Goal: Task Accomplishment & Management: Manage account settings

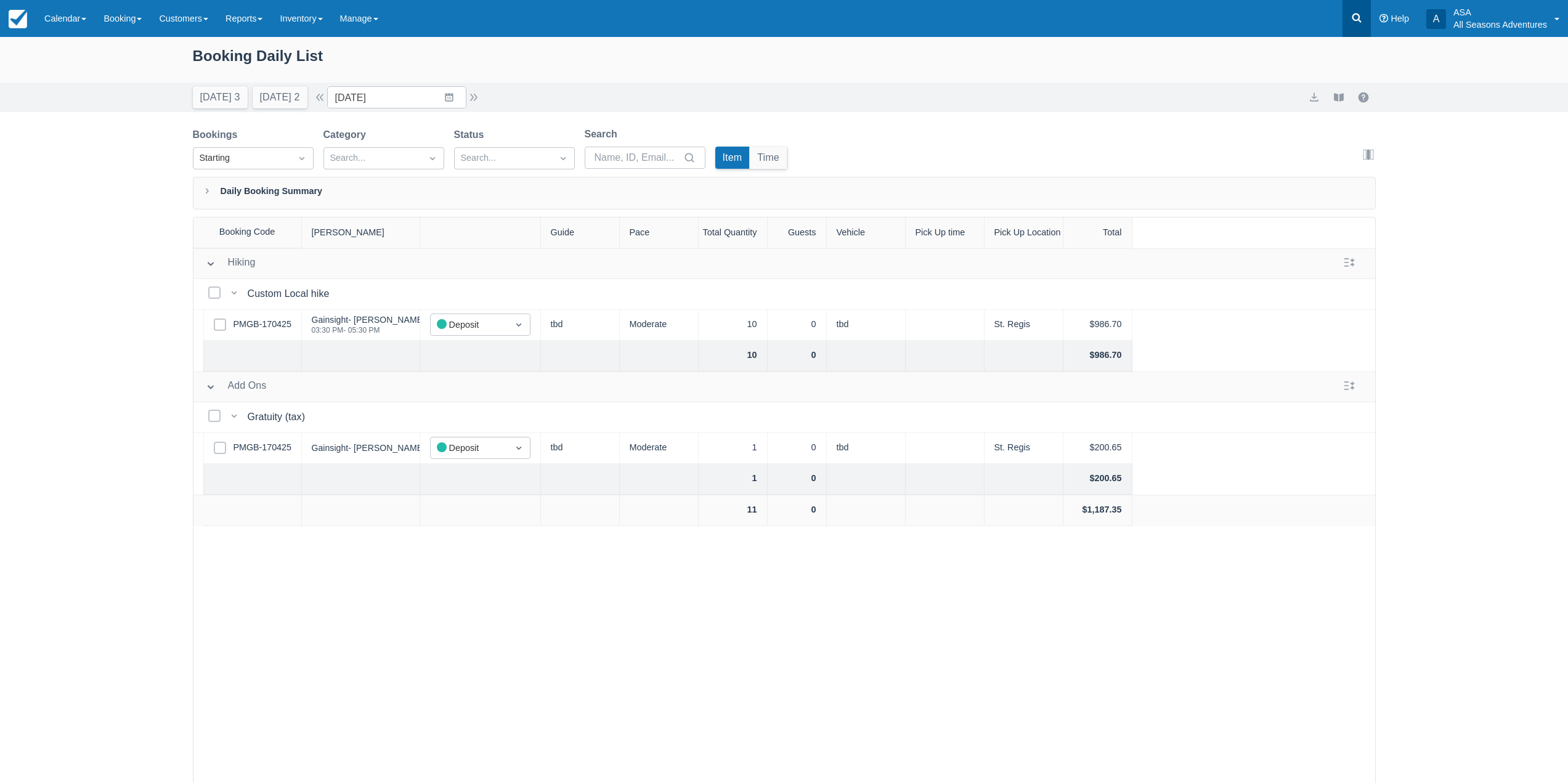
click at [1362, 30] on link at bounding box center [1357, 18] width 28 height 37
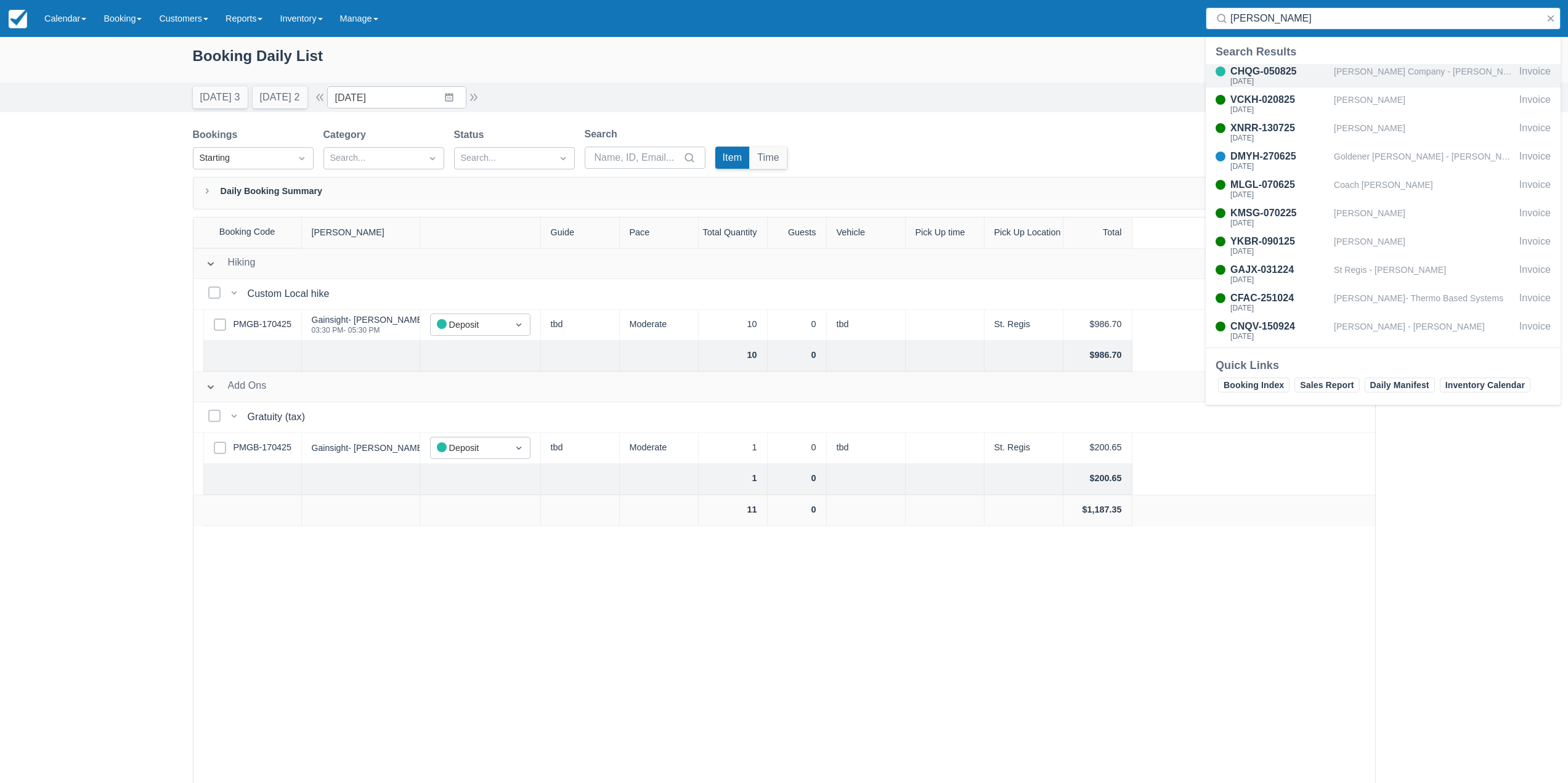
type input "joe"
click at [1330, 73] on div "CHQG-050825 Mon Sept 8, 2025" at bounding box center [1270, 76] width 128 height 23
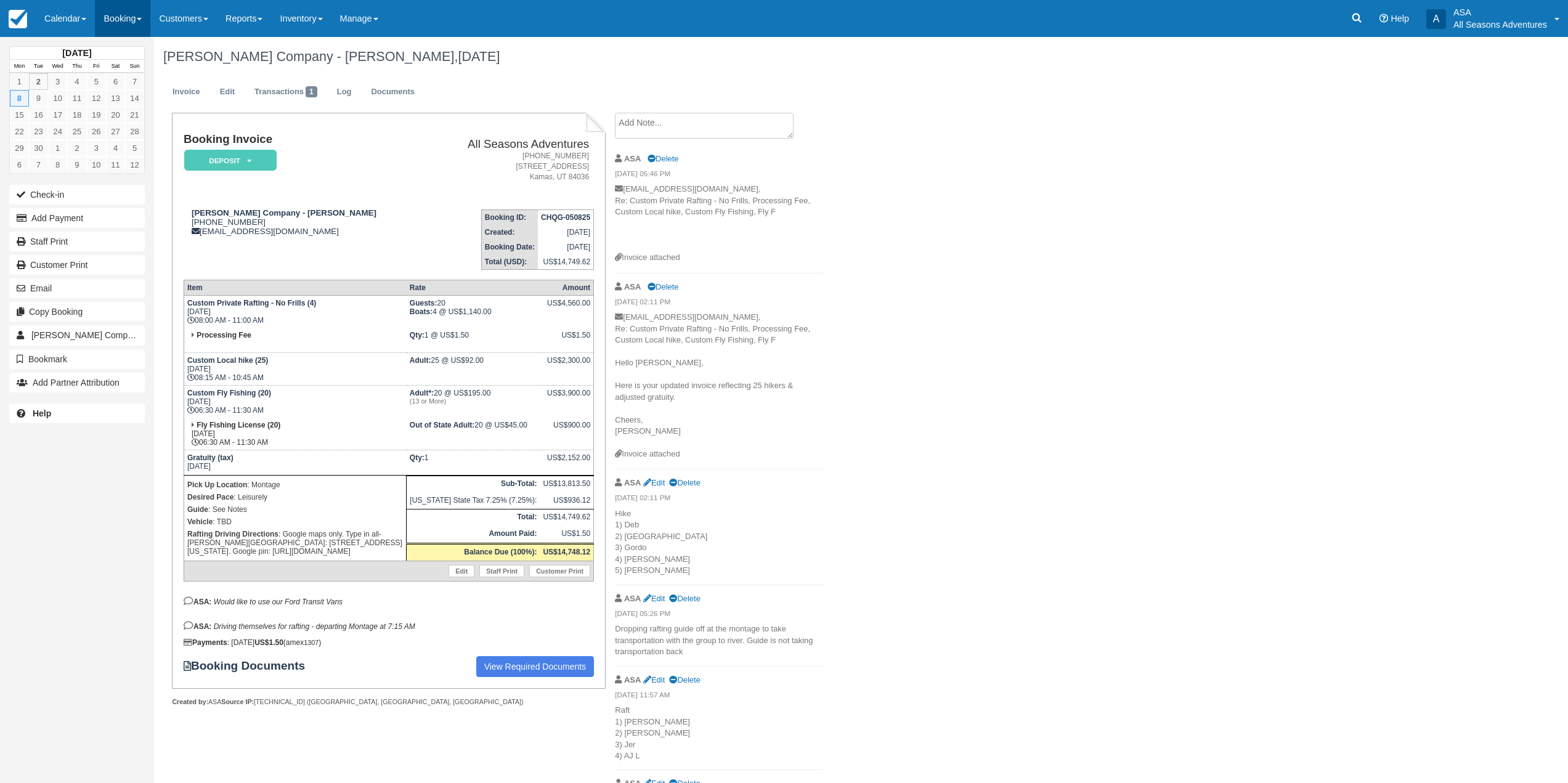
click at [145, 24] on link "Booking" at bounding box center [123, 18] width 55 height 37
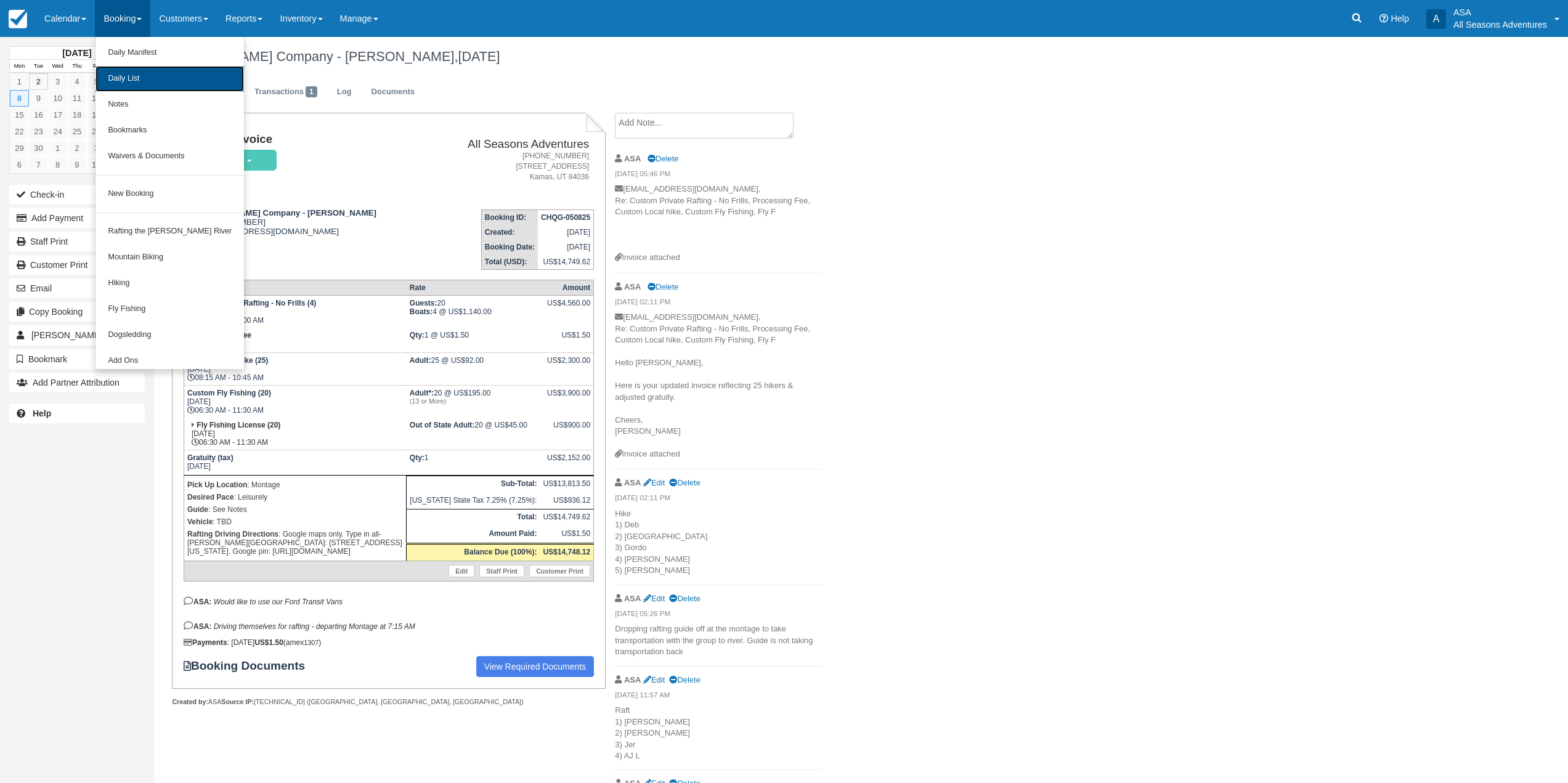
click at [153, 71] on link "Daily List" at bounding box center [169, 79] width 148 height 26
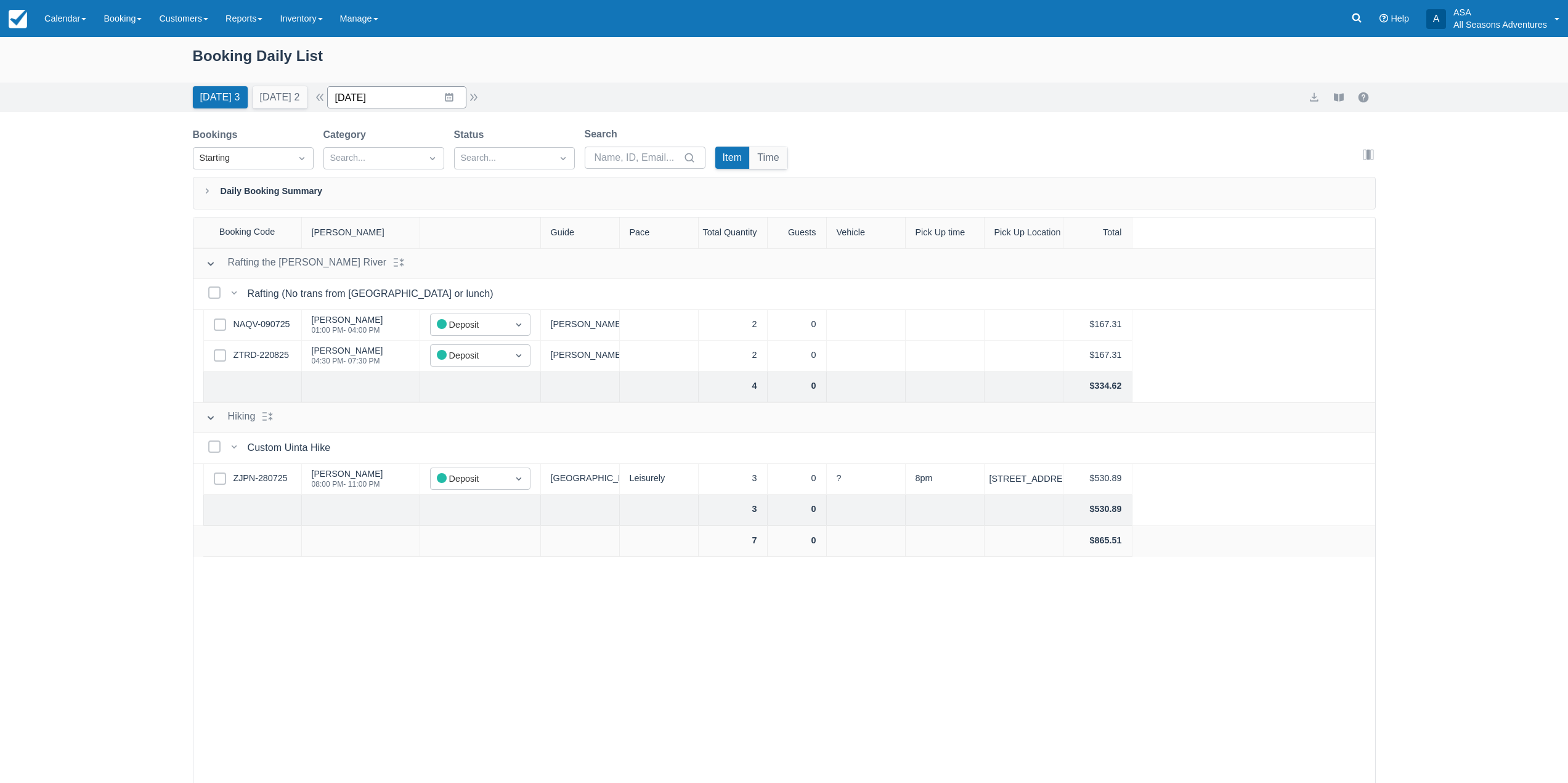
click at [459, 97] on input "09/02/25" at bounding box center [397, 97] width 139 height 22
click at [481, 245] on td "19" at bounding box center [473, 239] width 24 height 23
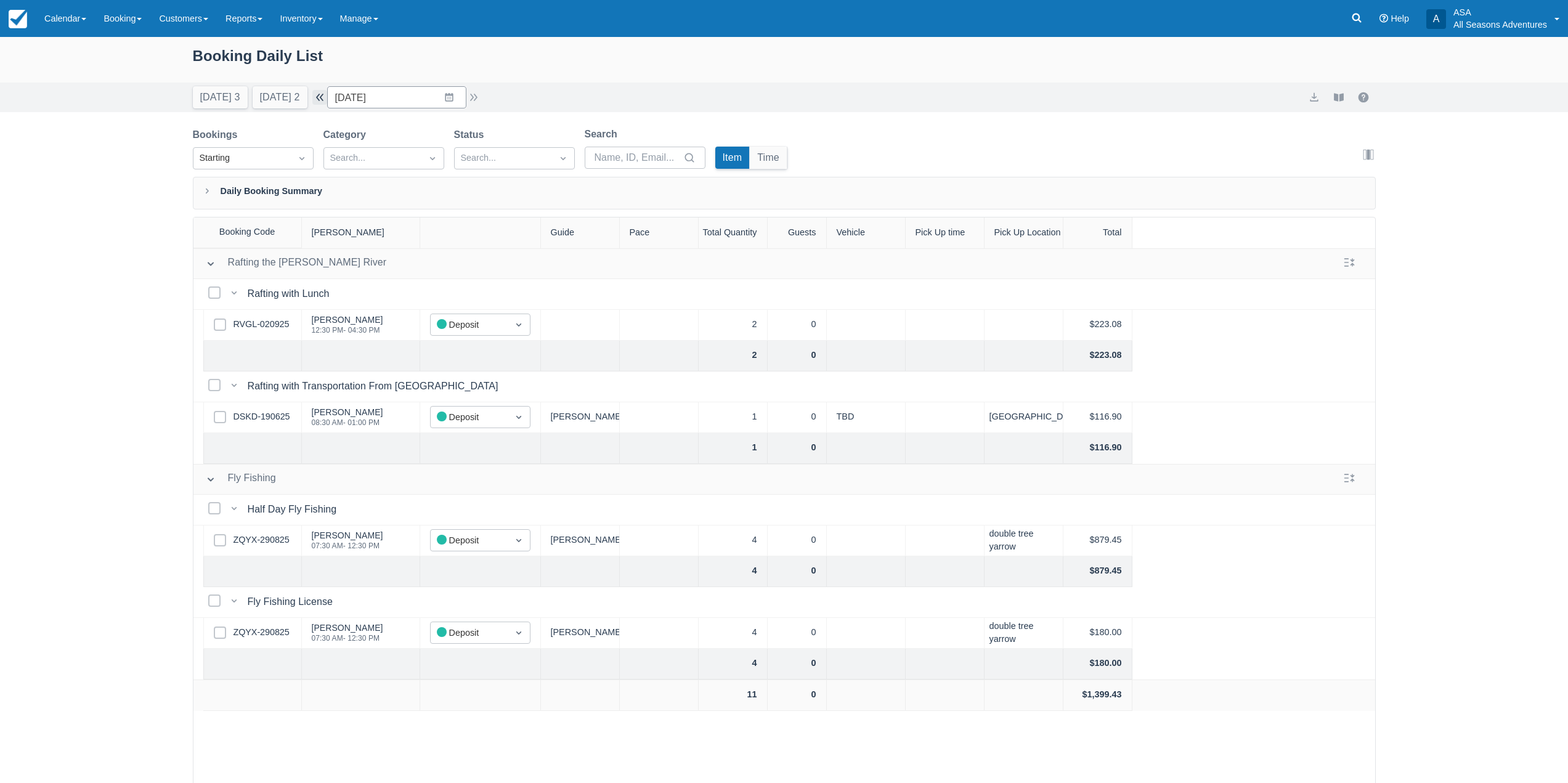
click at [322, 97] on button "button" at bounding box center [320, 97] width 15 height 15
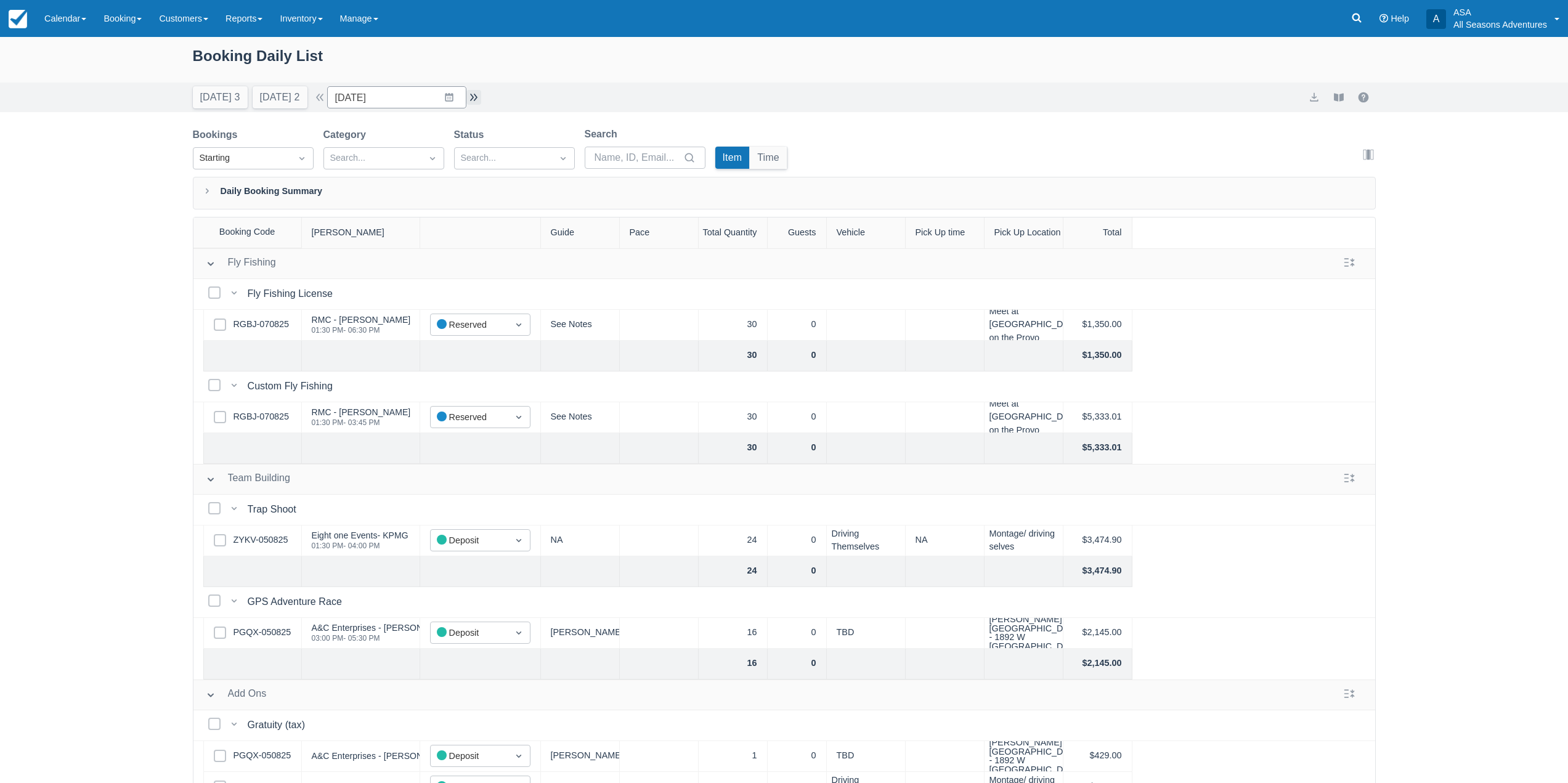
click at [481, 97] on button "button" at bounding box center [474, 97] width 15 height 15
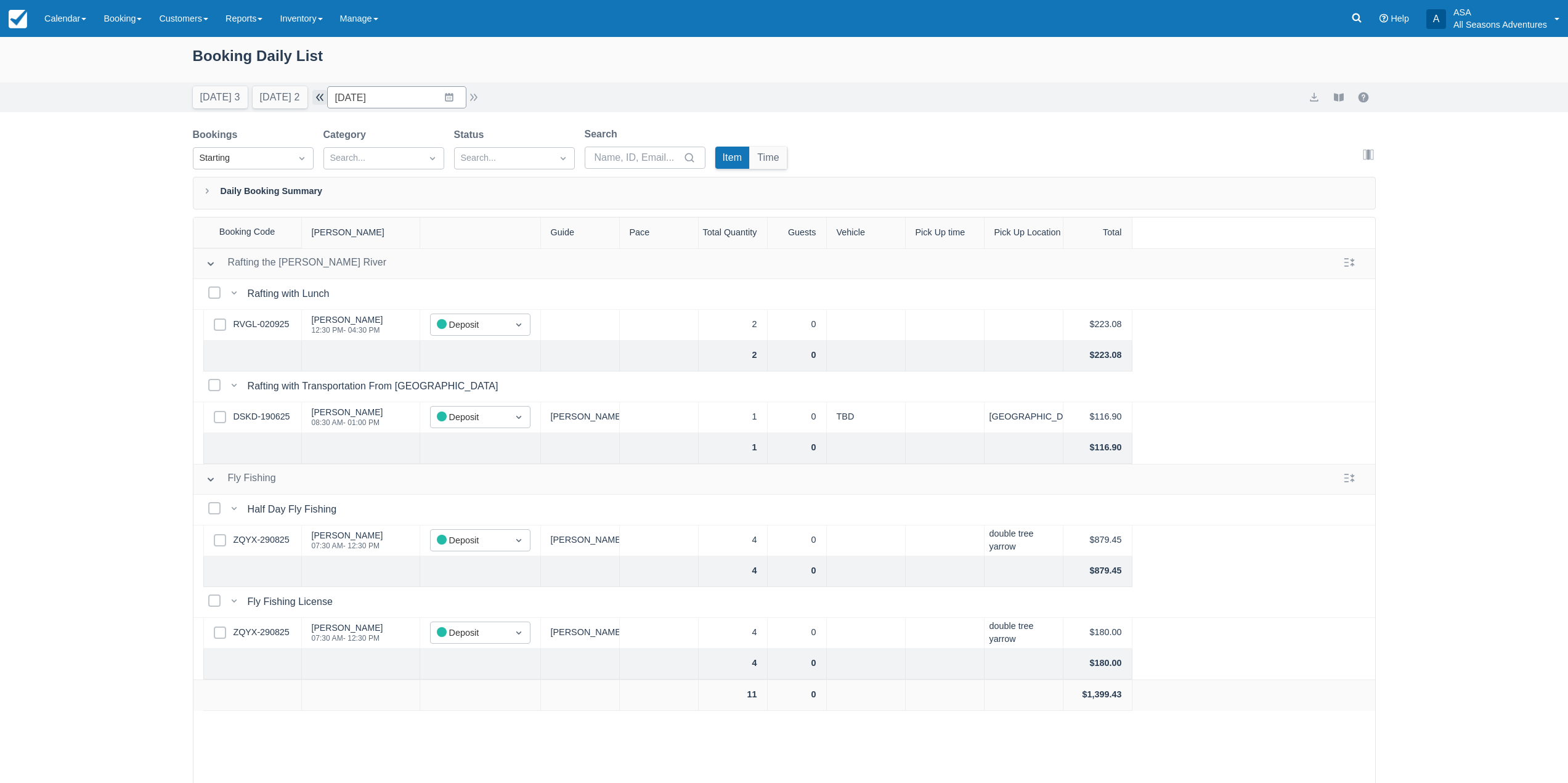
click at [320, 95] on button "button" at bounding box center [320, 97] width 15 height 15
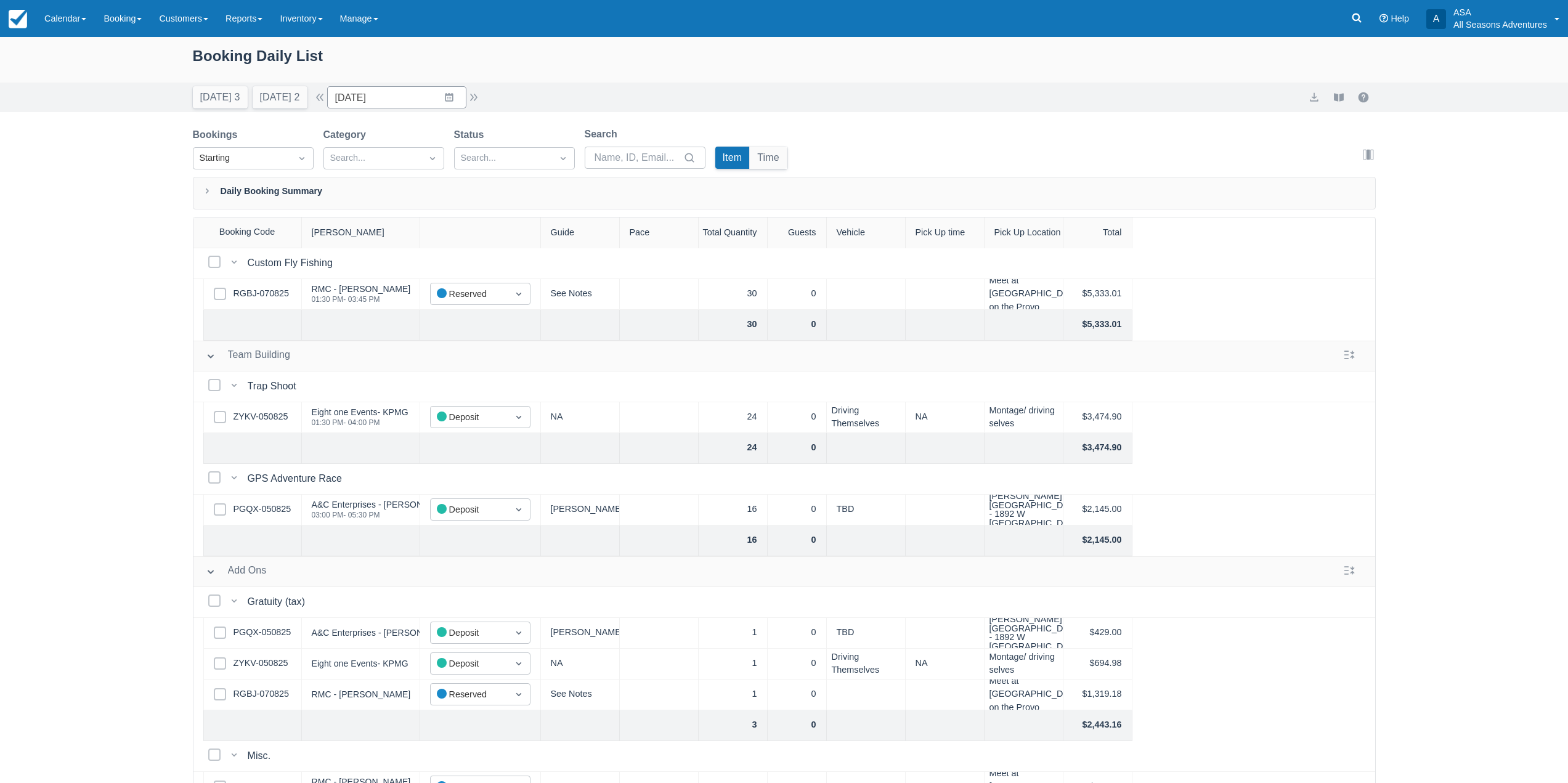
scroll to position [152, 0]
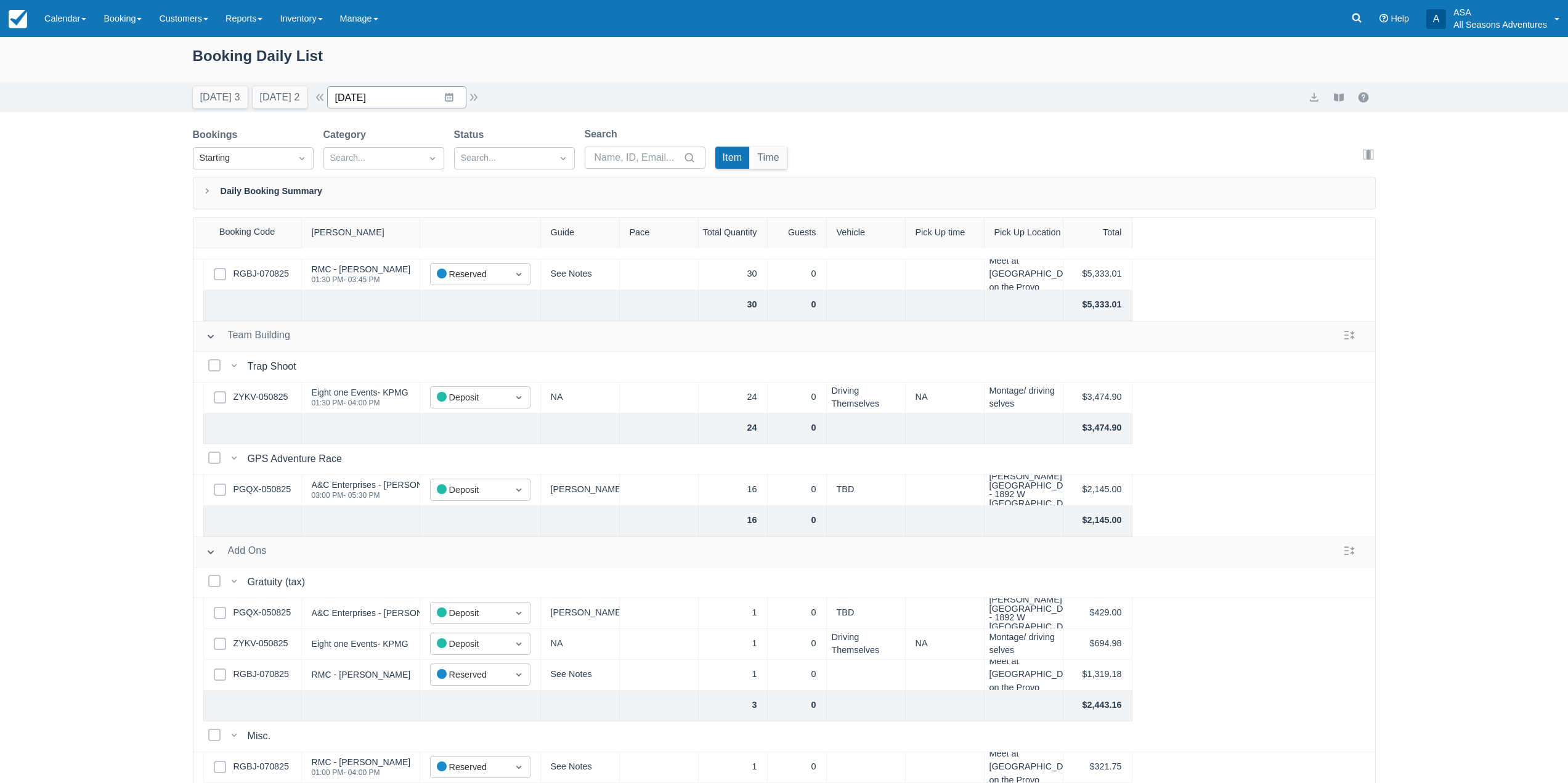
click at [451, 92] on input "09/17/25" at bounding box center [397, 97] width 139 height 22
click at [453, 245] on td "18" at bounding box center [449, 239] width 24 height 23
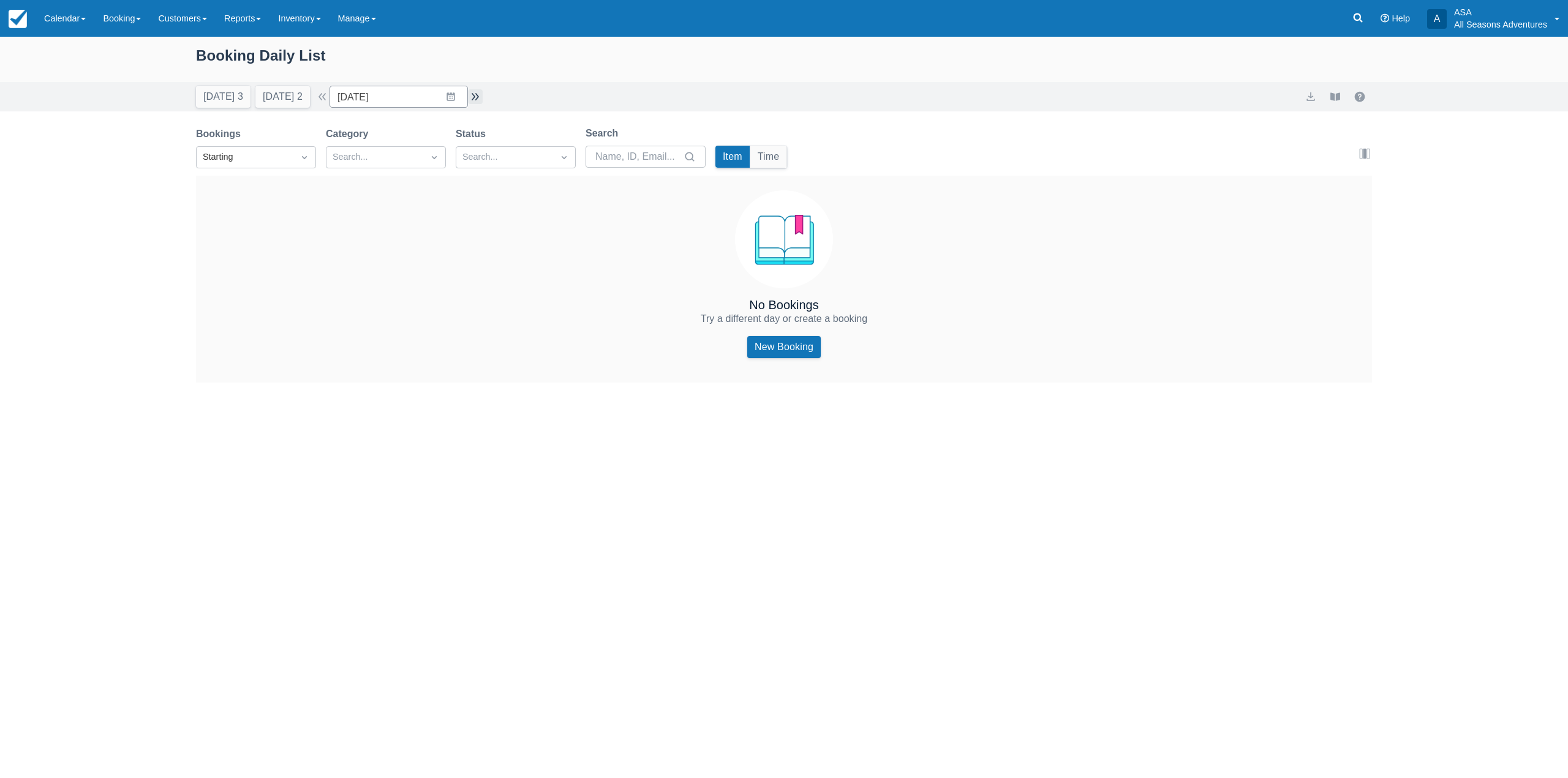
click at [477, 94] on button "button" at bounding box center [475, 97] width 15 height 15
type input "09/19/25"
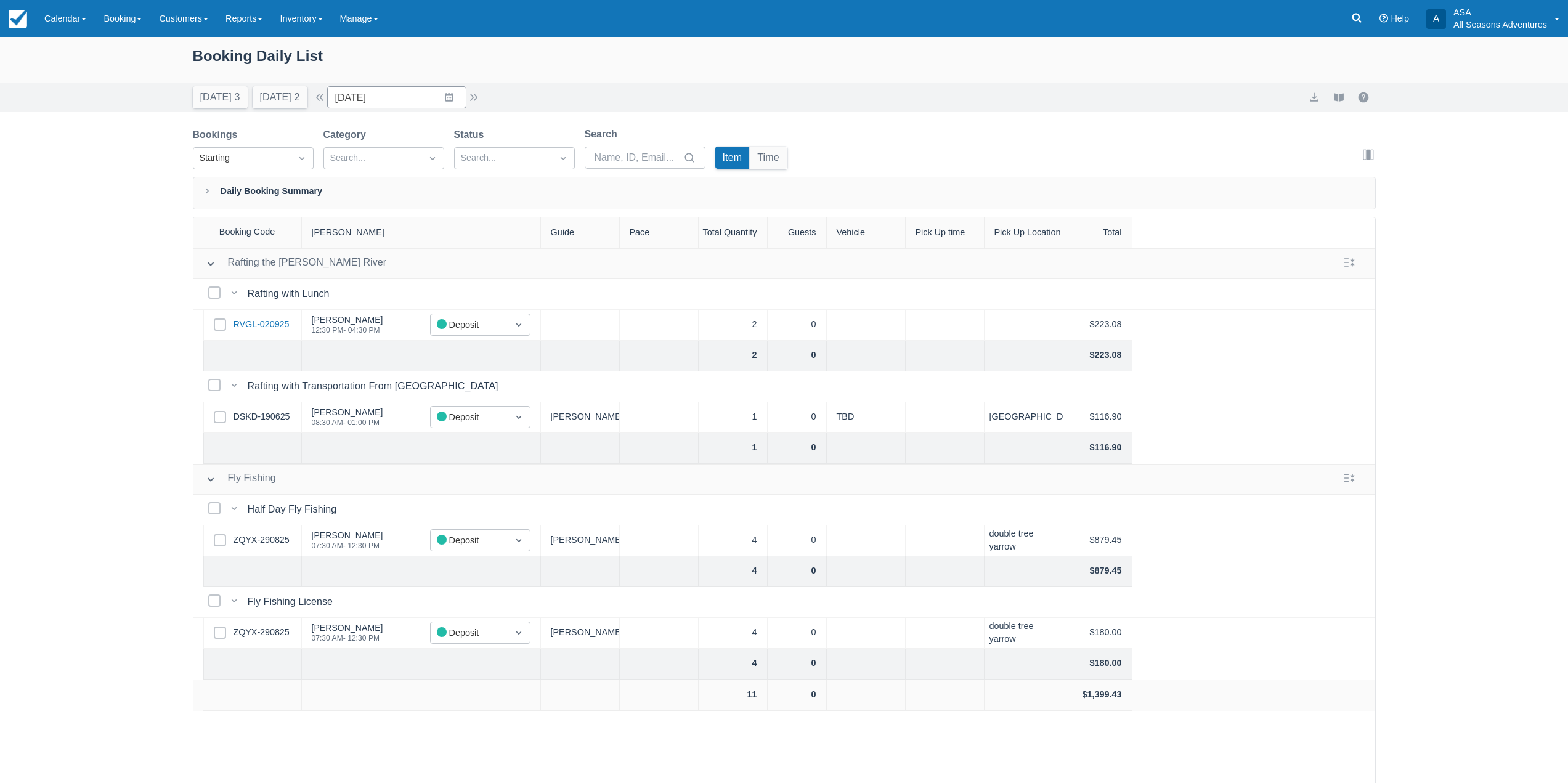
click at [270, 330] on link "RVGL-020925" at bounding box center [261, 325] width 56 height 14
click at [274, 412] on link "DSKD-190625" at bounding box center [262, 417] width 57 height 14
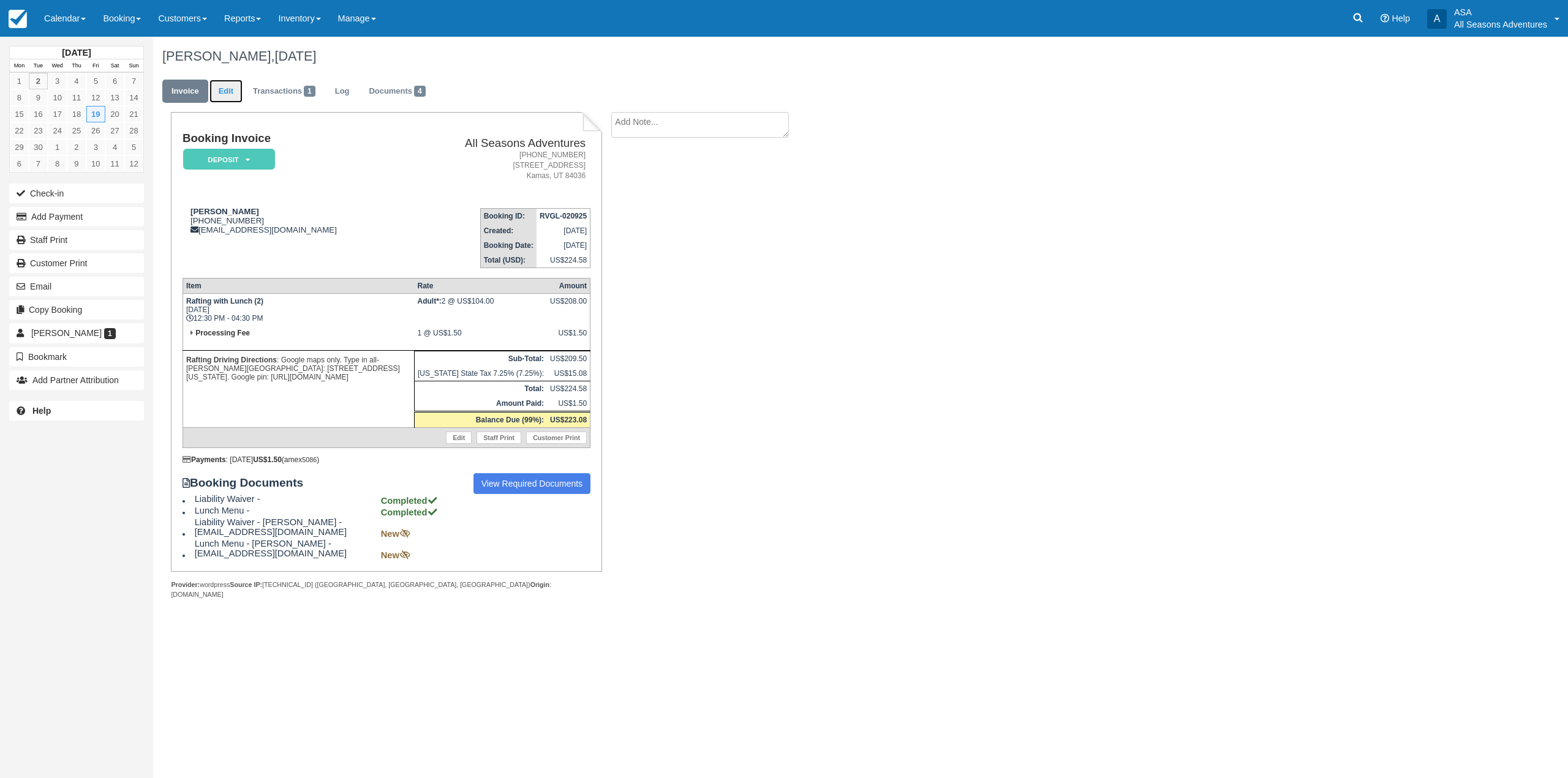
click at [240, 99] on link "Edit" at bounding box center [226, 91] width 33 height 24
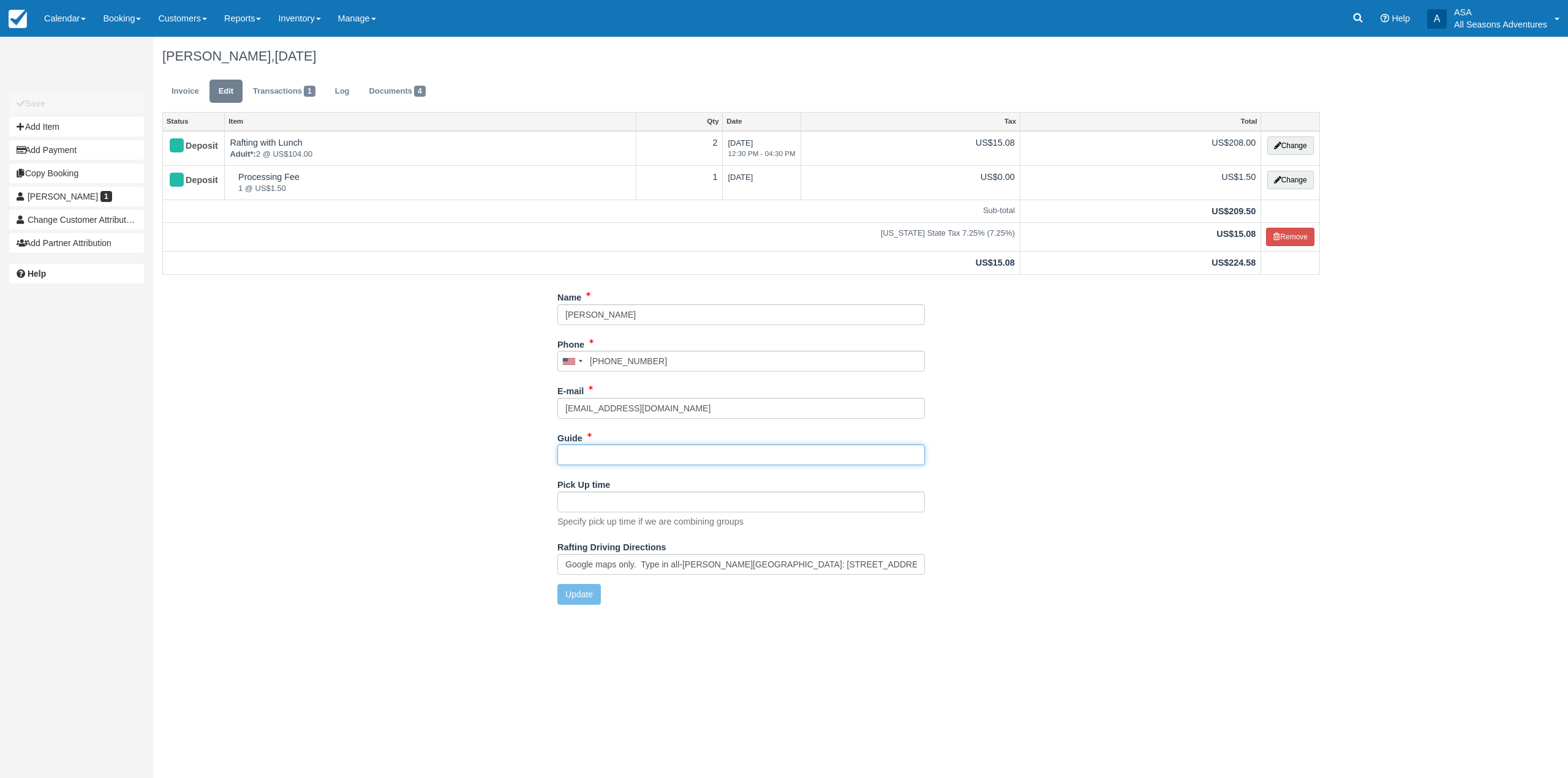
click at [630, 446] on input "Guide" at bounding box center [741, 455] width 368 height 21
type input "[PERSON_NAME]"
click at [573, 599] on button "Update" at bounding box center [579, 594] width 43 height 21
type input "+13172198971"
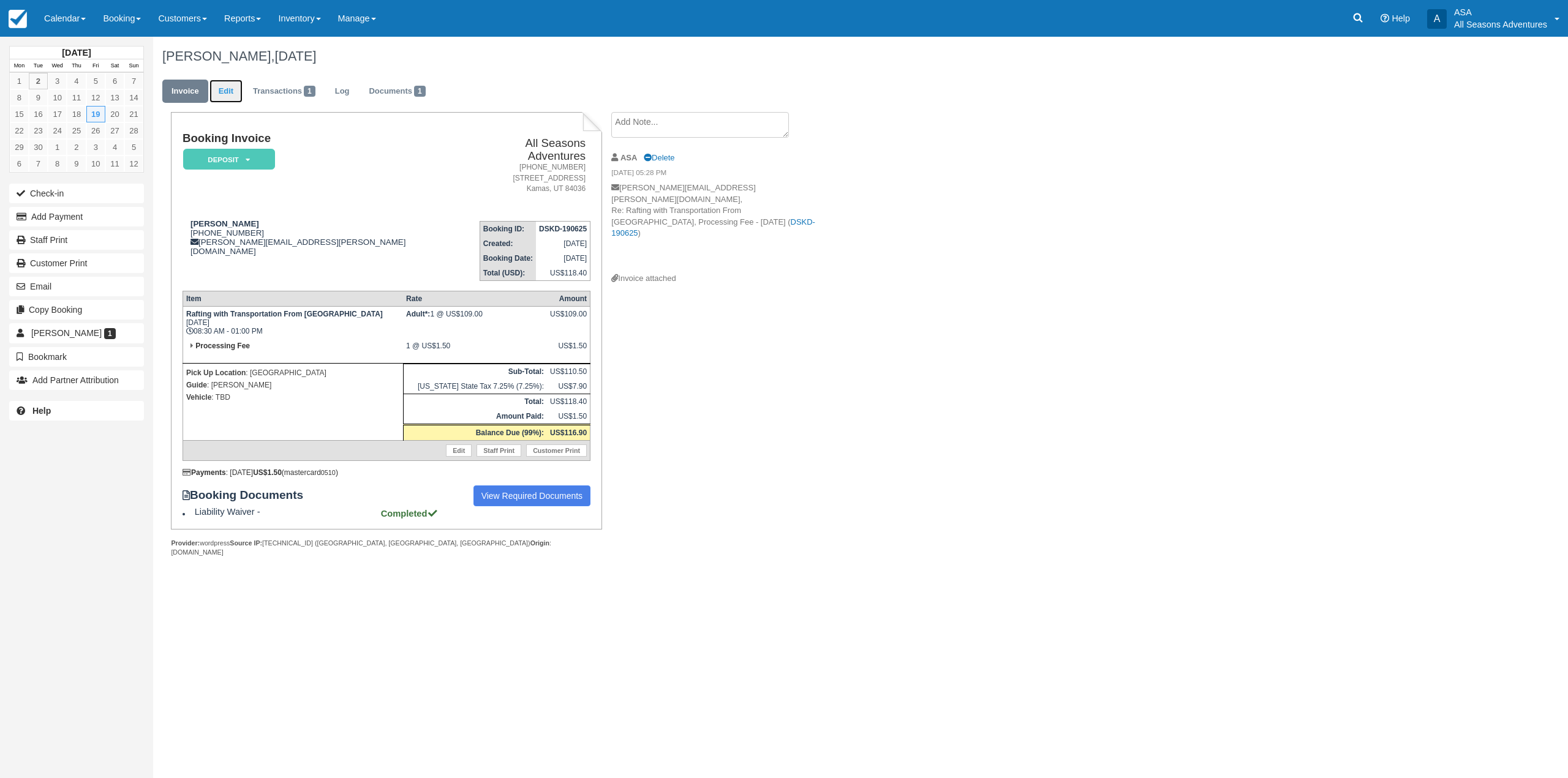
click at [217, 89] on link "Edit" at bounding box center [226, 91] width 33 height 24
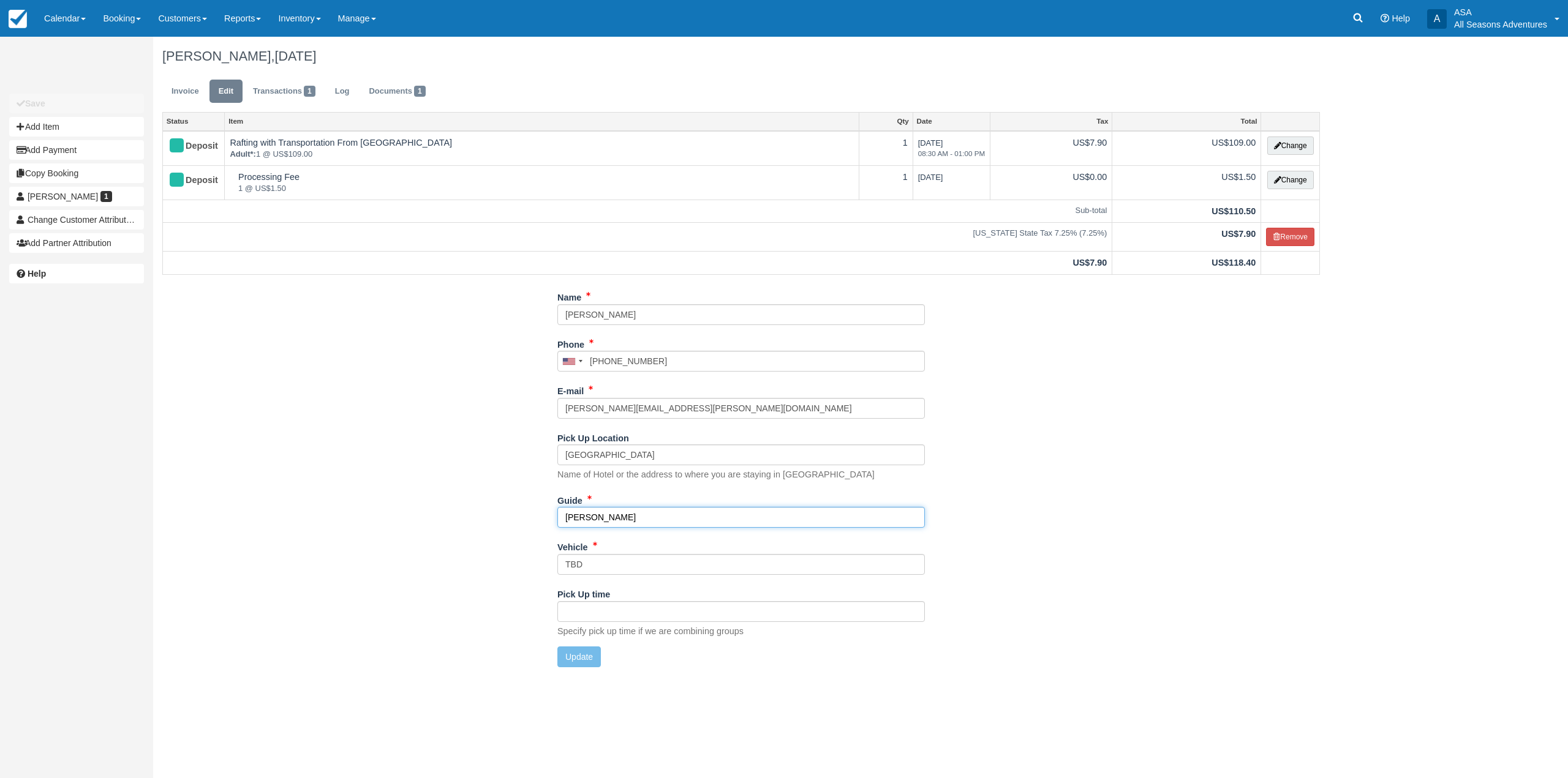
drag, startPoint x: 684, startPoint y: 517, endPoint x: 376, endPoint y: 477, distance: 310.6
click at [376, 478] on div "Name Lisa Fiveash Phone United States +1 Canada +1 United Kingdom +44 Afghanist…" at bounding box center [741, 482] width 1176 height 389
type input "AJ L"
click at [578, 642] on div "Pick Up time Specify pick up time if we are combining groups" at bounding box center [741, 615] width 368 height 62
click at [576, 654] on button "Update" at bounding box center [579, 657] width 43 height 21
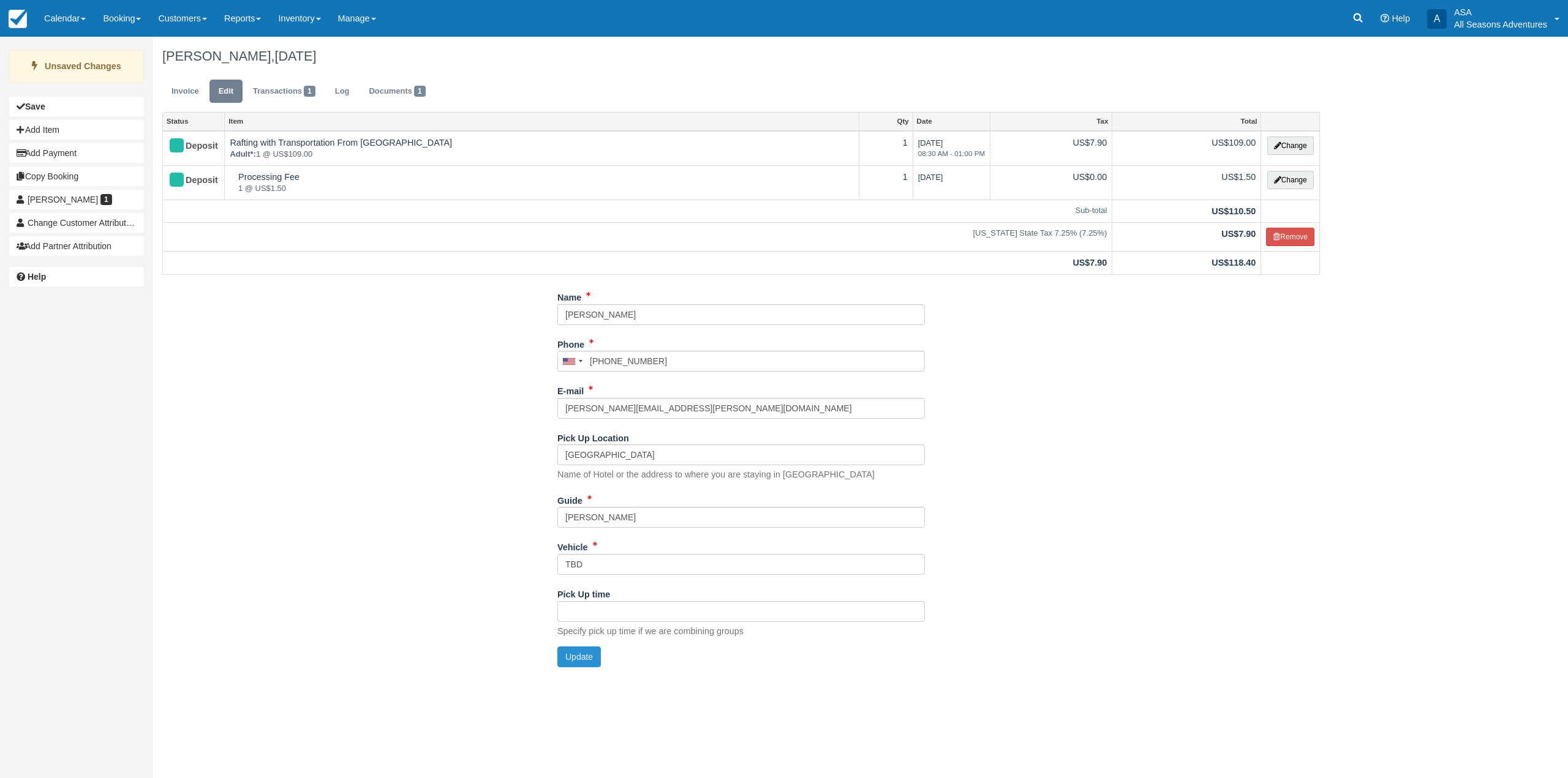
type input "+19729221444"
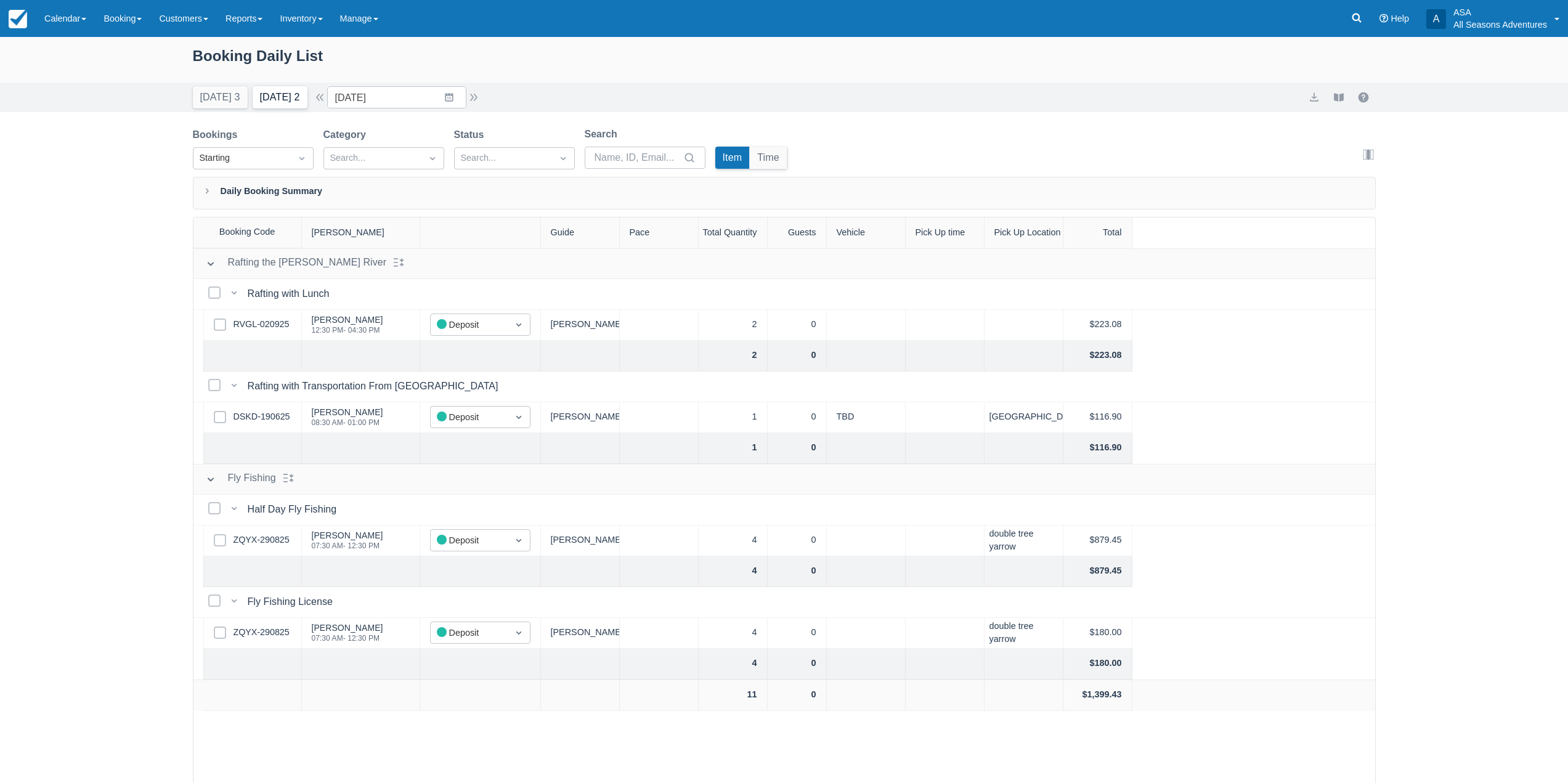
click at [280, 100] on button "Tomorrow 2" at bounding box center [280, 97] width 55 height 22
type input "09/03/25"
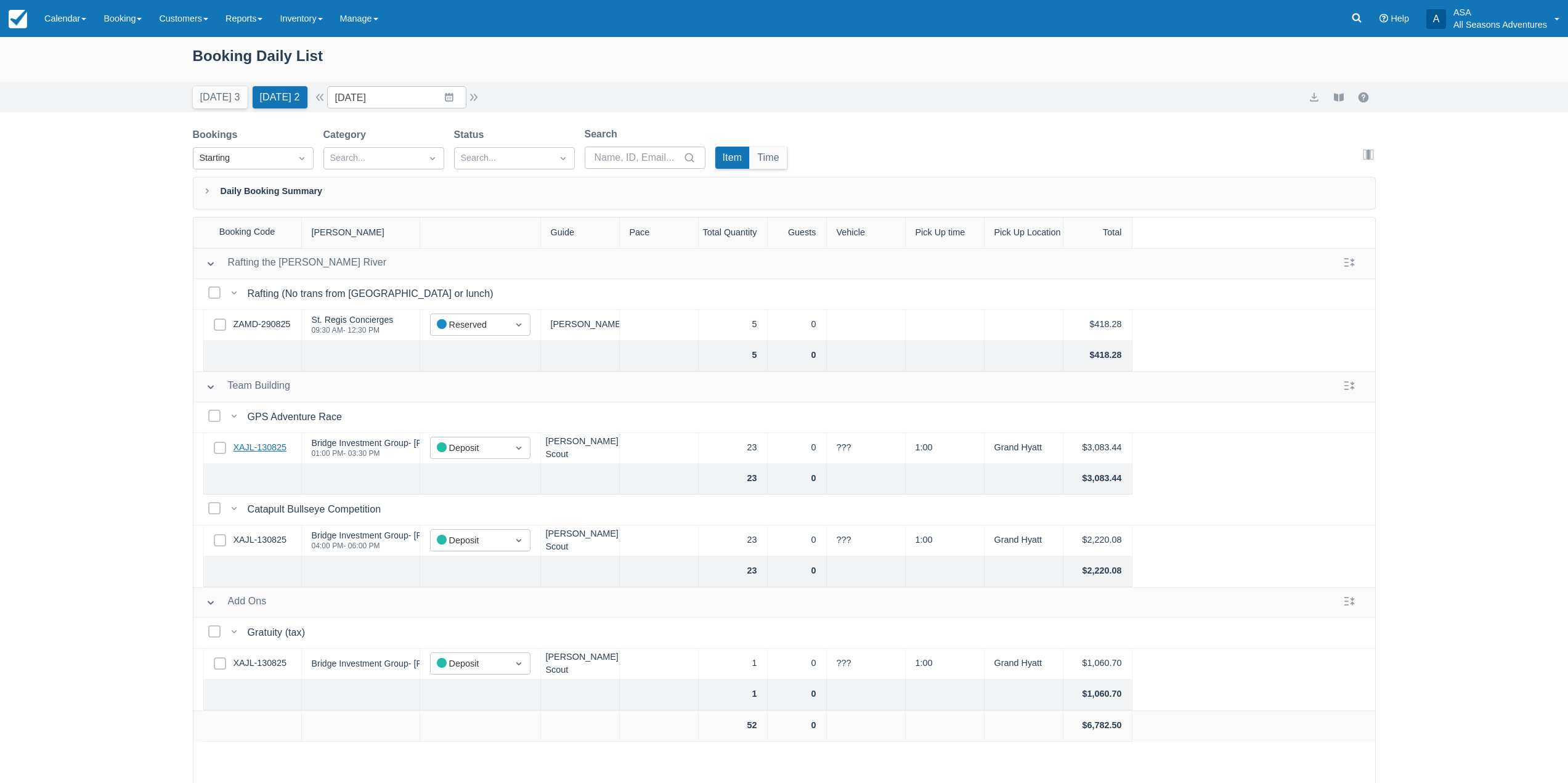
click at [258, 445] on link "XAJL-130825" at bounding box center [260, 448] width 53 height 14
click at [1362, 17] on icon at bounding box center [1357, 18] width 12 height 12
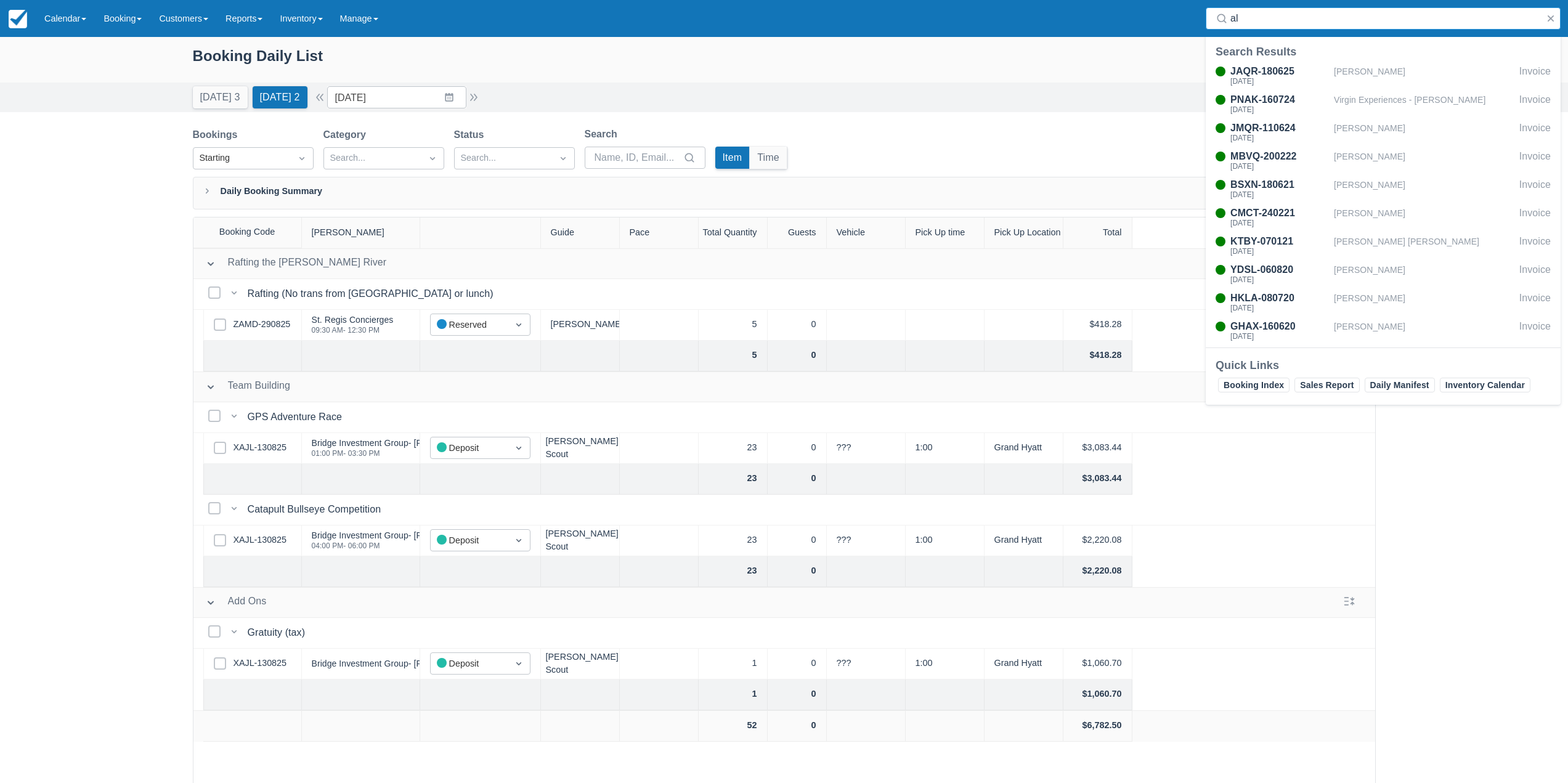
type input "a"
click at [449, 95] on input "09/03/25" at bounding box center [397, 97] width 139 height 22
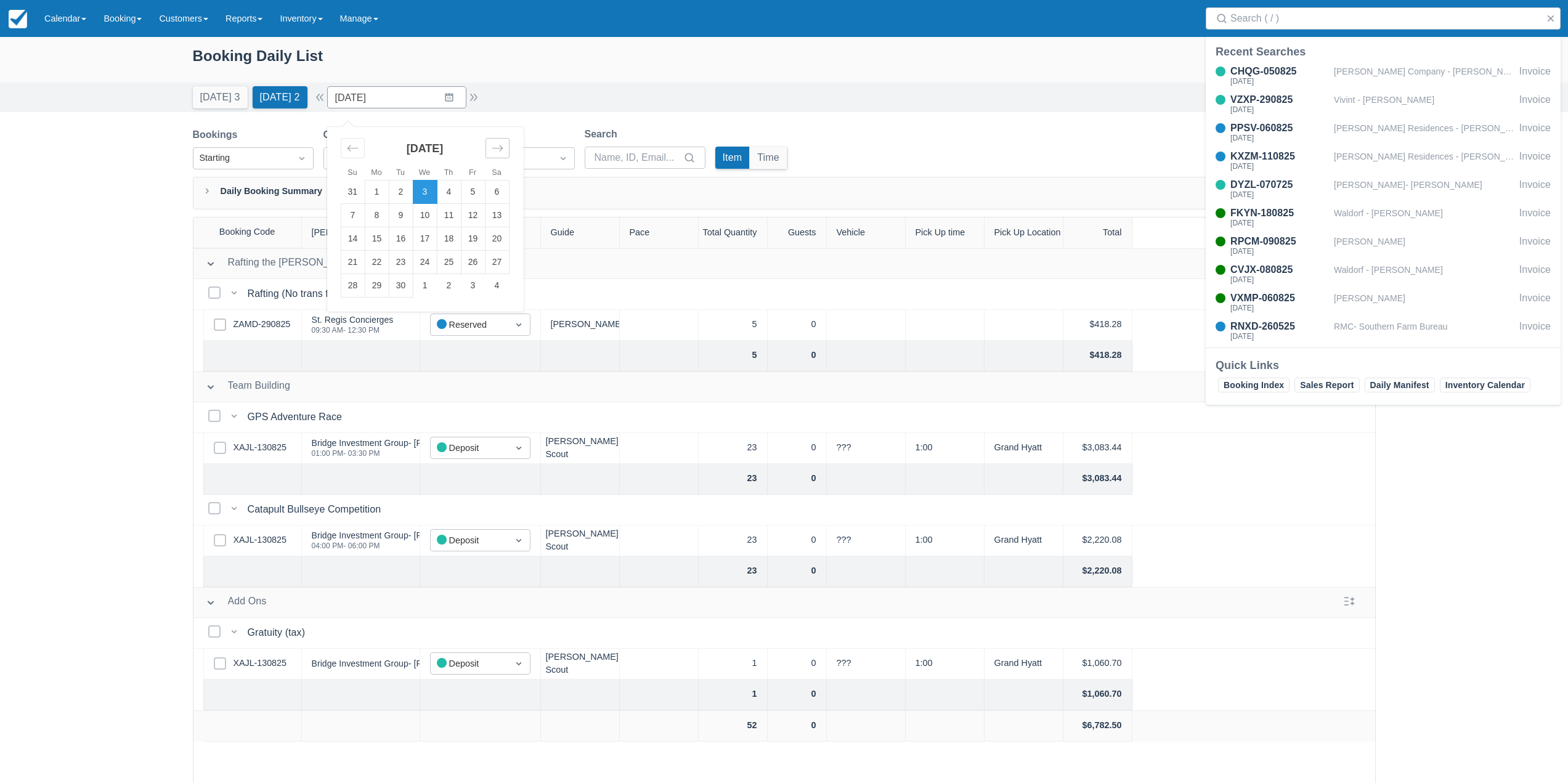
click at [494, 146] on div "Move forward to switch to the next month." at bounding box center [497, 148] width 24 height 20
click at [357, 148] on icon "Move backward to switch to the previous month." at bounding box center [352, 148] width 12 height 12
click at [411, 259] on td "23" at bounding box center [400, 262] width 24 height 23
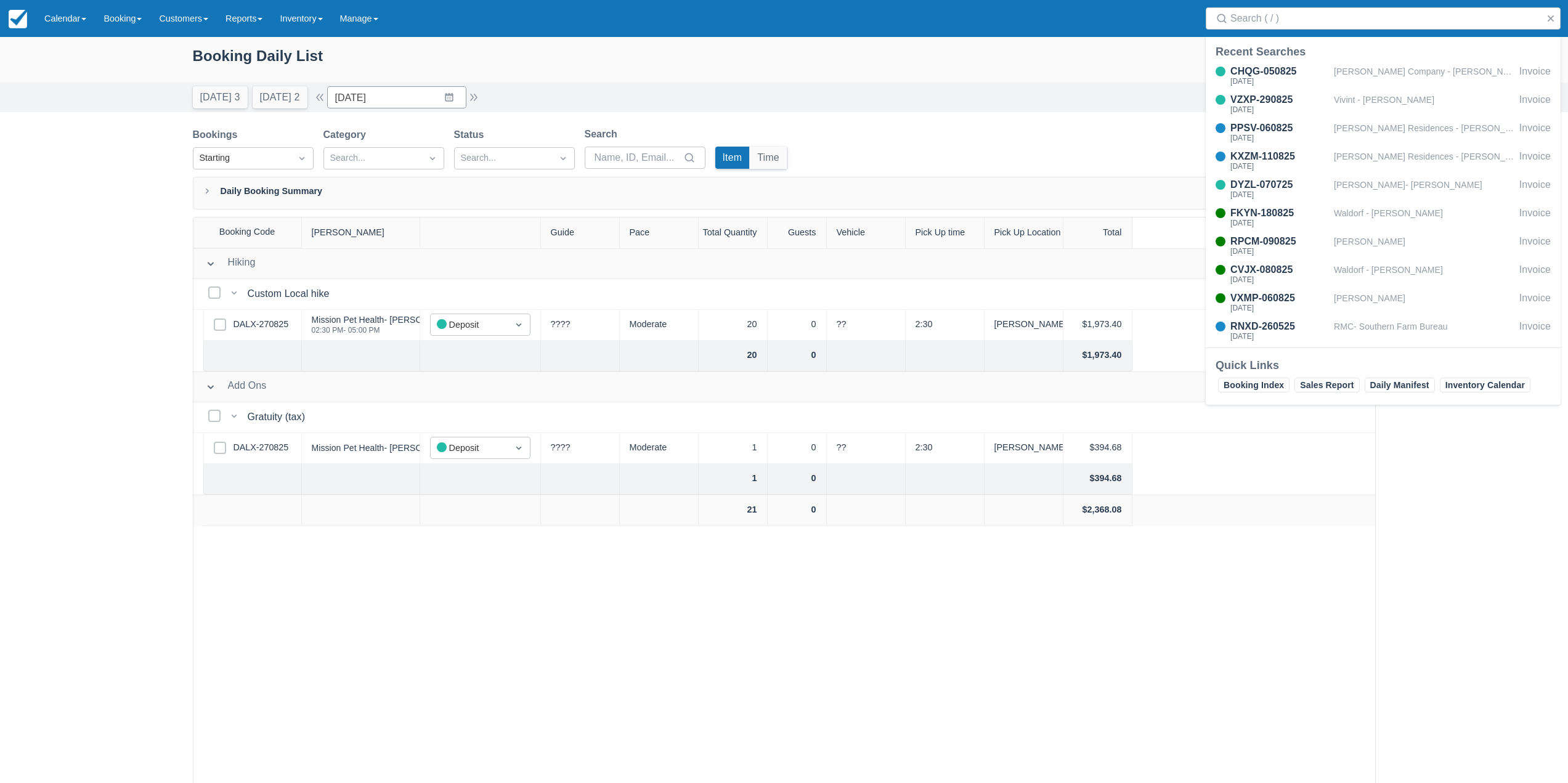
click at [885, 115] on div "Booking Daily List Today 3 Tomorrow 2 Date 09/23/25 Navigate forward to interac…" at bounding box center [784, 441] width 1568 height 809
drag, startPoint x: 866, startPoint y: 678, endPoint x: 838, endPoint y: 673, distance: 28.4
click at [864, 679] on div "Hiking Hiking Select Bookings Custom Local hike Custom Local hike Select Row DA…" at bounding box center [784, 546] width 1182 height 597
click at [266, 100] on button "Tomorrow 2" at bounding box center [280, 97] width 55 height 22
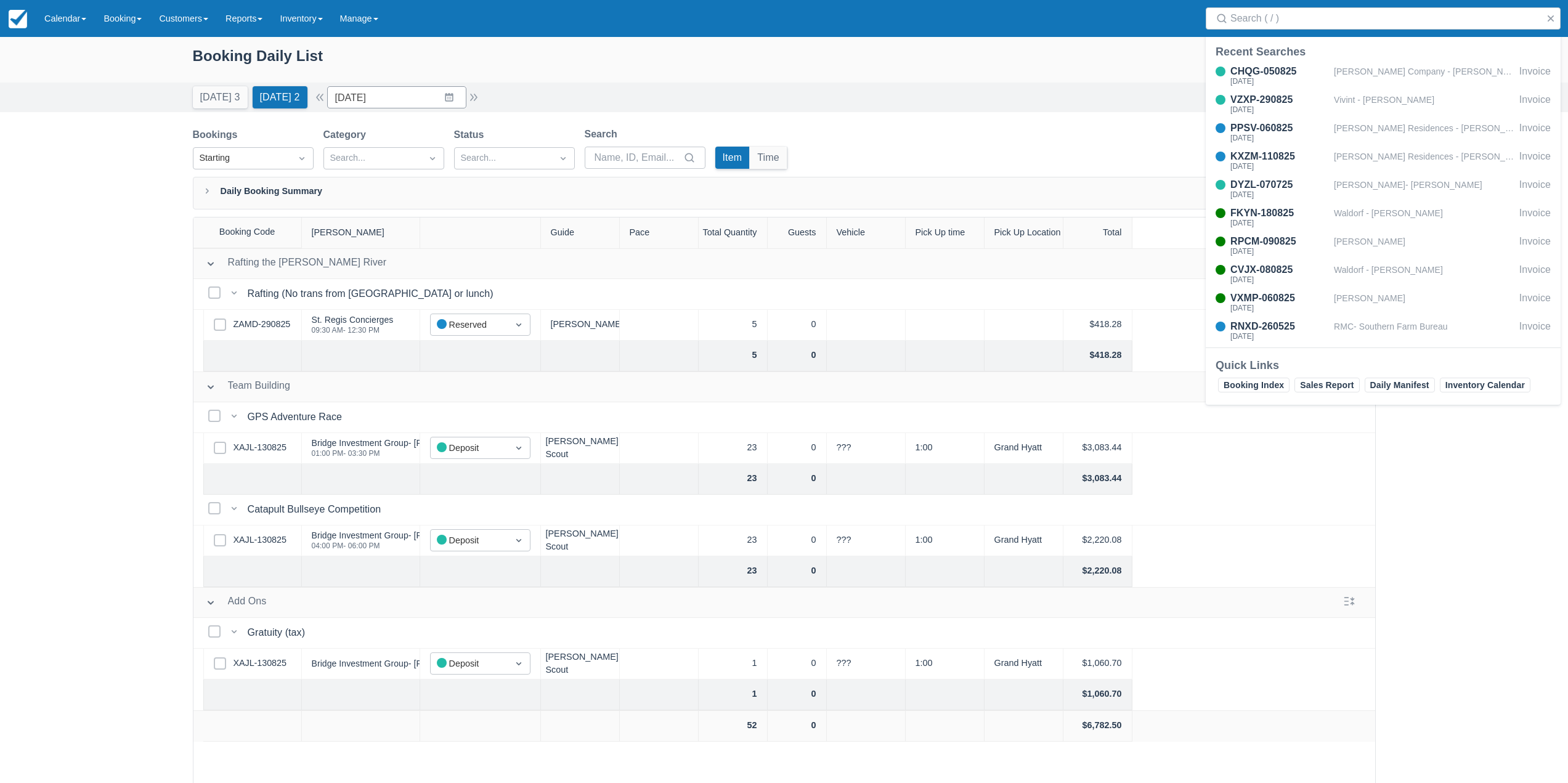
click at [608, 79] on div "Booking Daily List" at bounding box center [784, 62] width 1183 height 36
click at [1023, 24] on div "Menu Calendar Customer Inventory Month Week Day Booking Daily Manifest Daily Li…" at bounding box center [784, 18] width 1568 height 37
click at [1060, 144] on div "Bookings Starting Category Search... Status Search... Search Item Time Edit col…" at bounding box center [784, 152] width 1183 height 50
click at [1543, 16] on button "button" at bounding box center [1551, 18] width 15 height 15
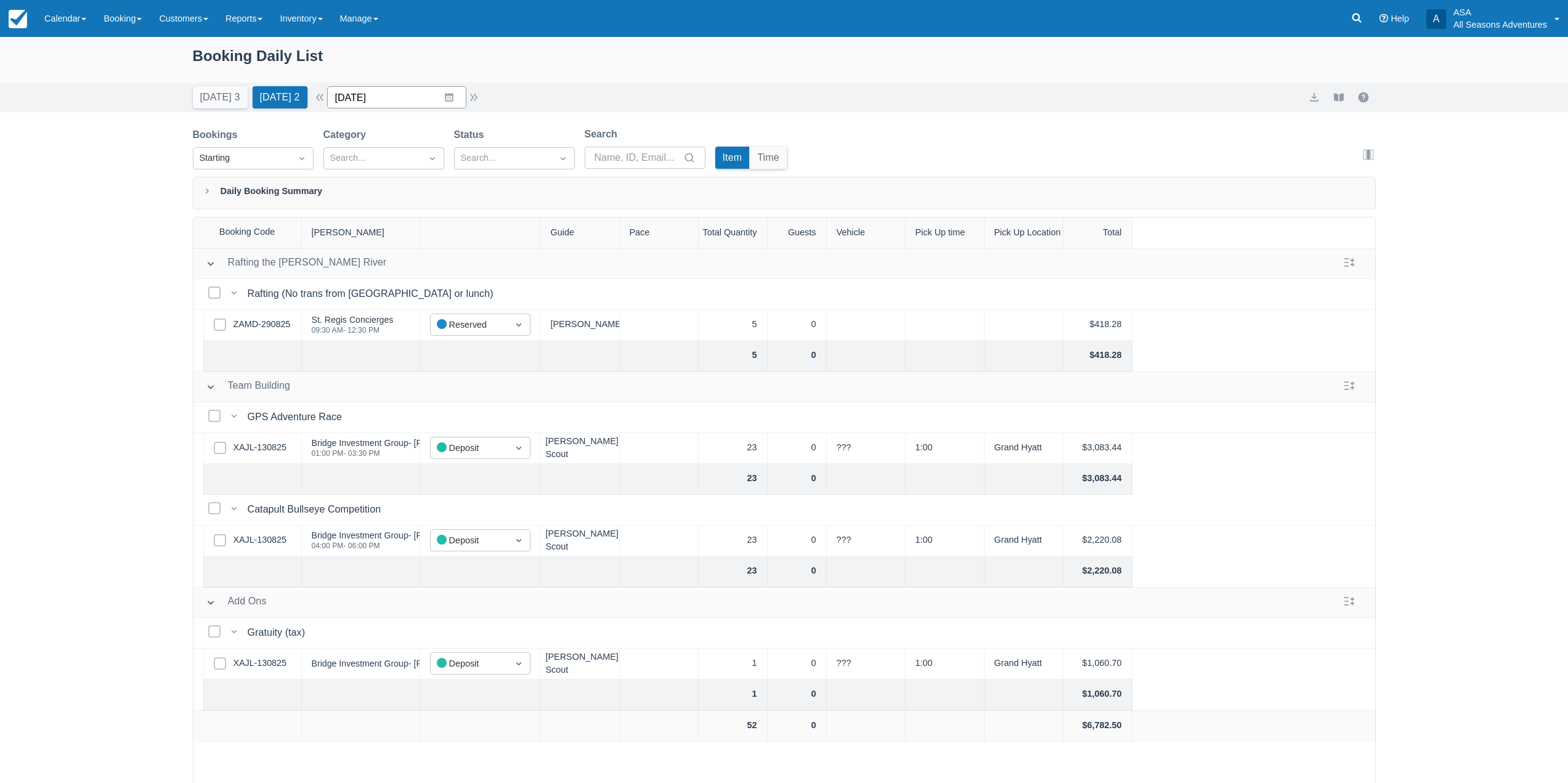
click at [466, 101] on input "09/03/25" at bounding box center [397, 97] width 139 height 22
click at [413, 221] on td "9" at bounding box center [400, 216] width 24 height 23
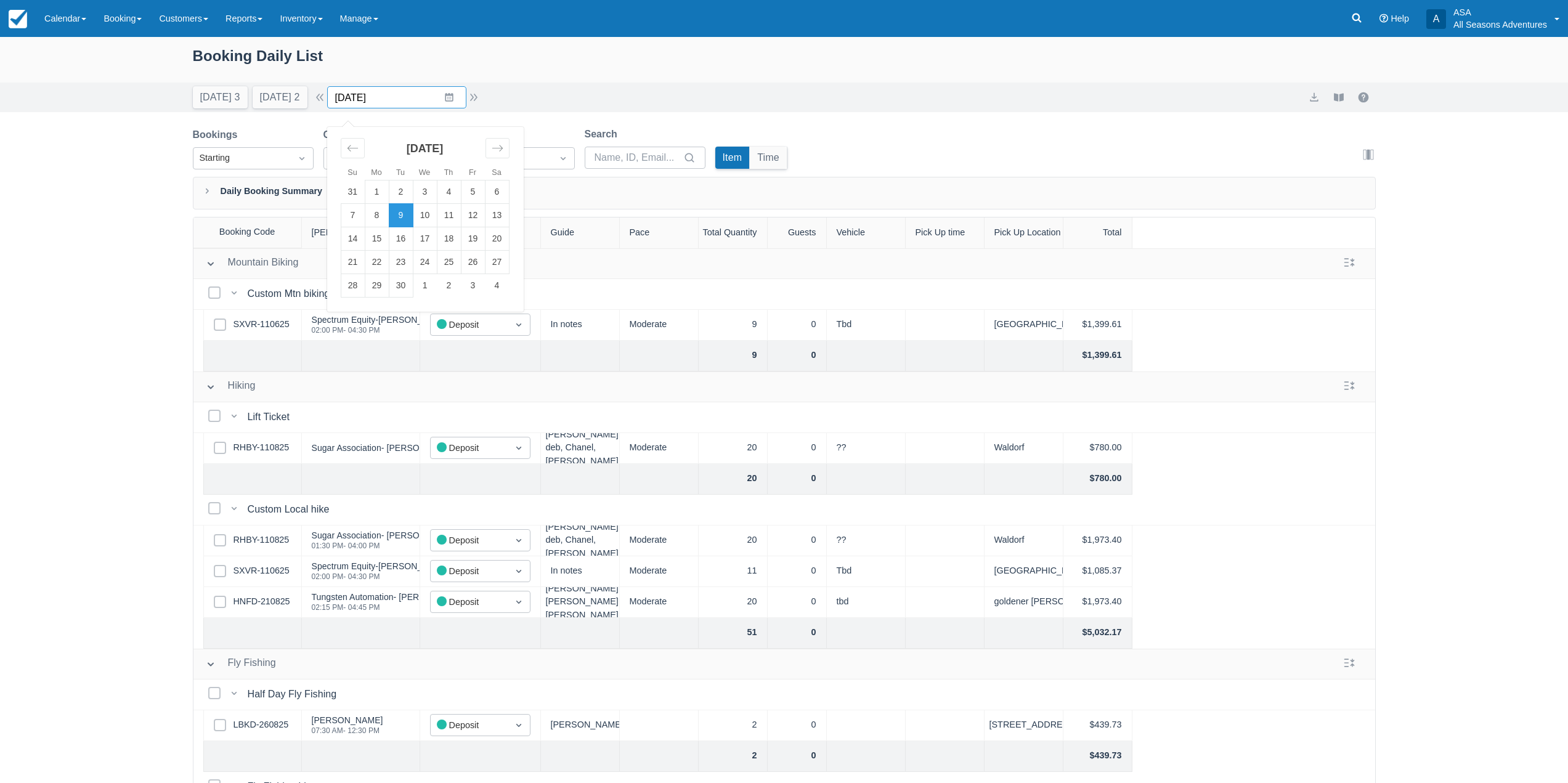
click at [453, 100] on input "09/09/25" at bounding box center [397, 97] width 139 height 22
click at [545, 94] on div "Today 3 Tomorrow 2 Date 09/09/25 Navigate forward to interact with the calendar…" at bounding box center [784, 97] width 1183 height 22
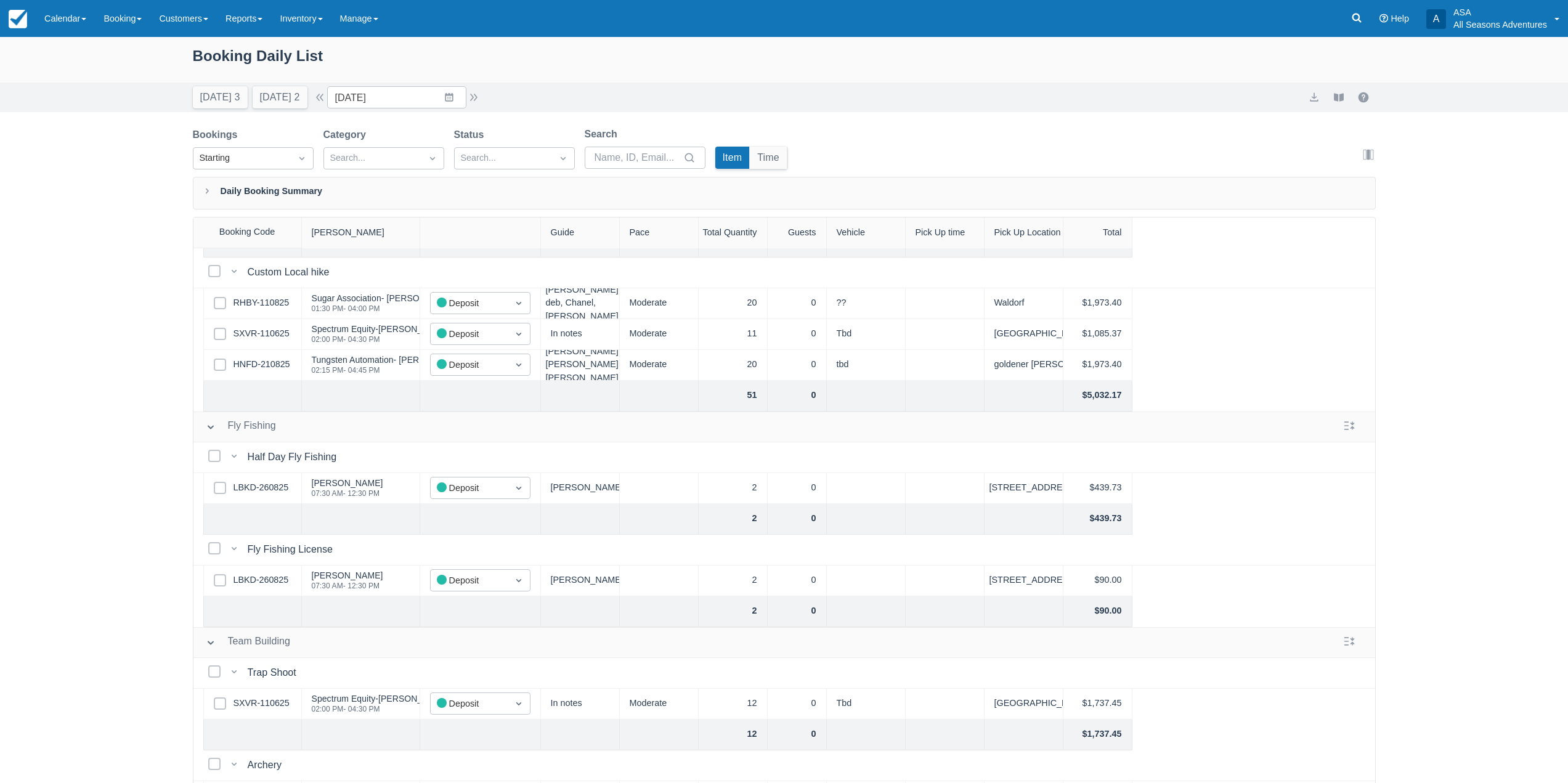
scroll to position [121, 0]
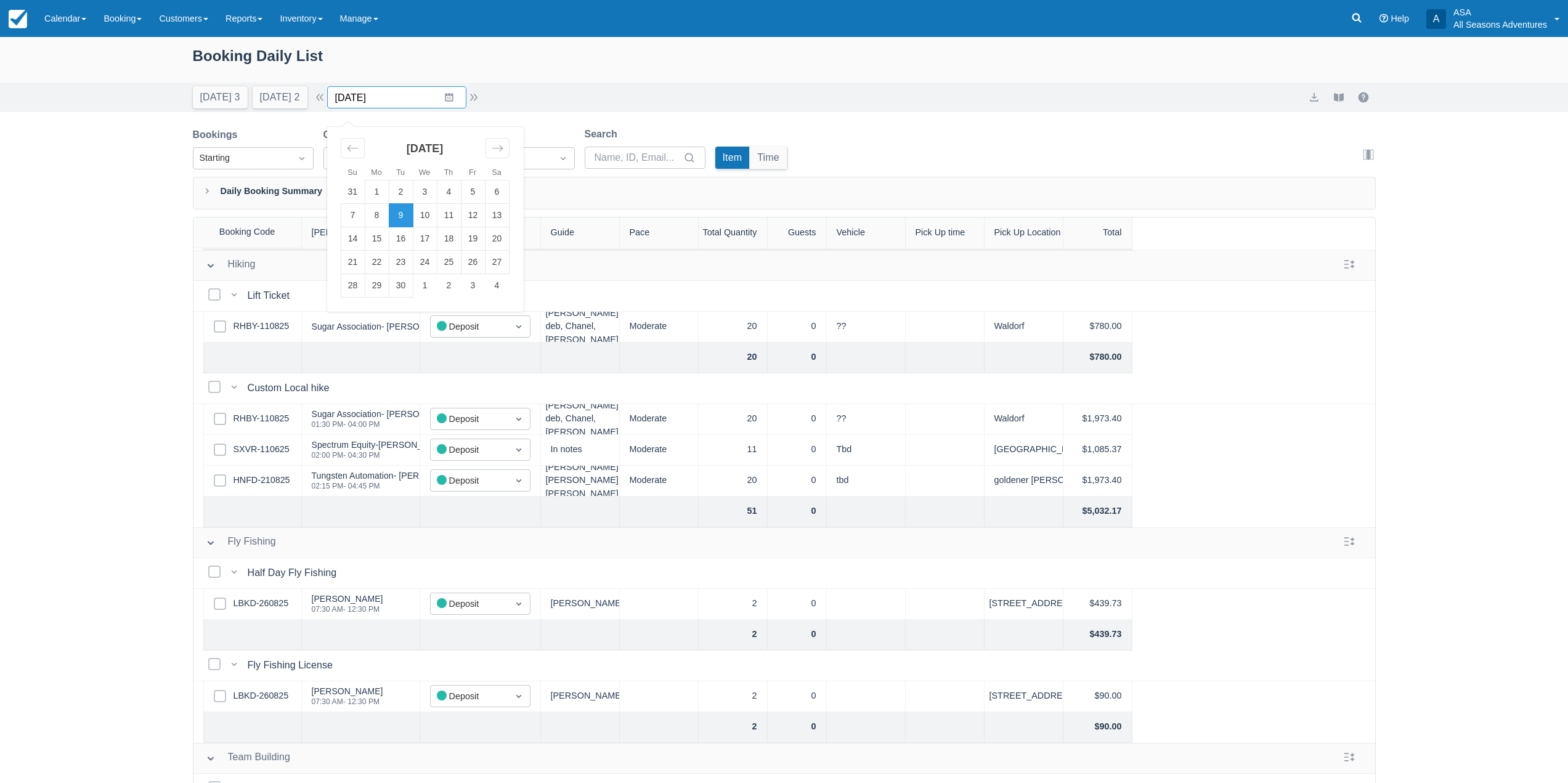
click at [453, 96] on input "09/09/25" at bounding box center [397, 97] width 139 height 22
click at [365, 218] on td "7" at bounding box center [352, 216] width 24 height 23
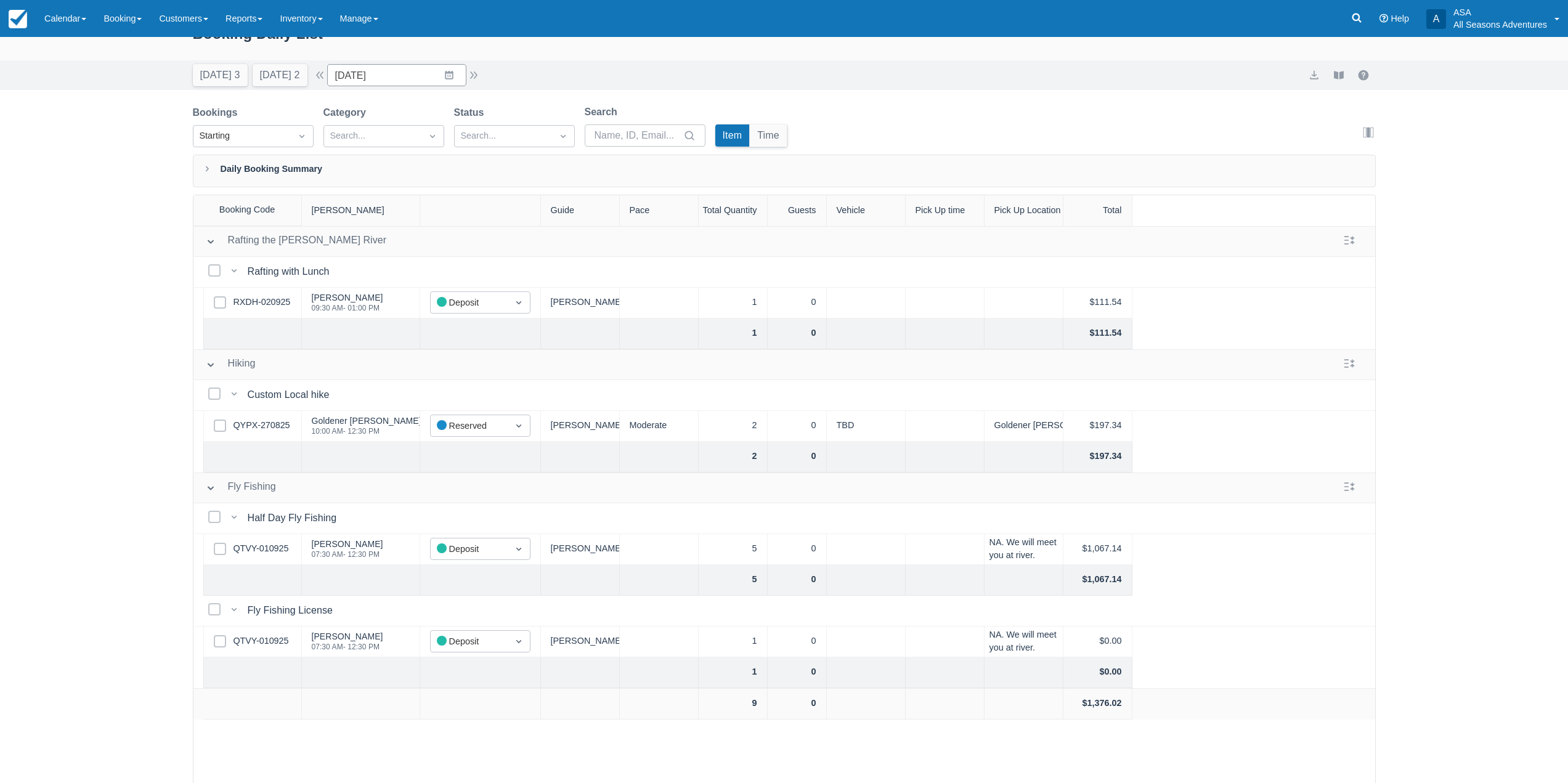
scroll to position [1, 0]
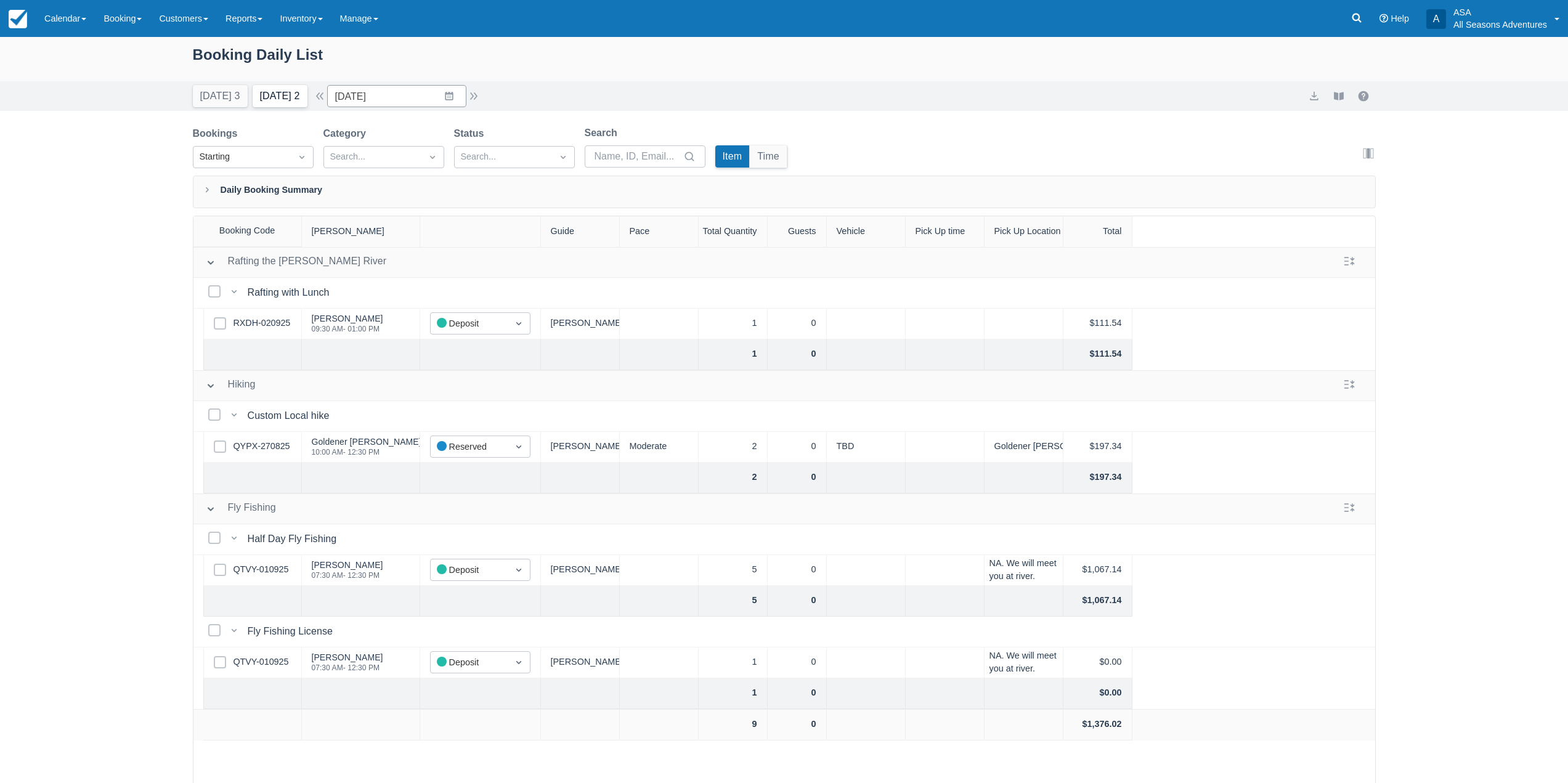
click at [275, 98] on button "Tomorrow 2" at bounding box center [280, 96] width 55 height 22
type input "[DATE]"
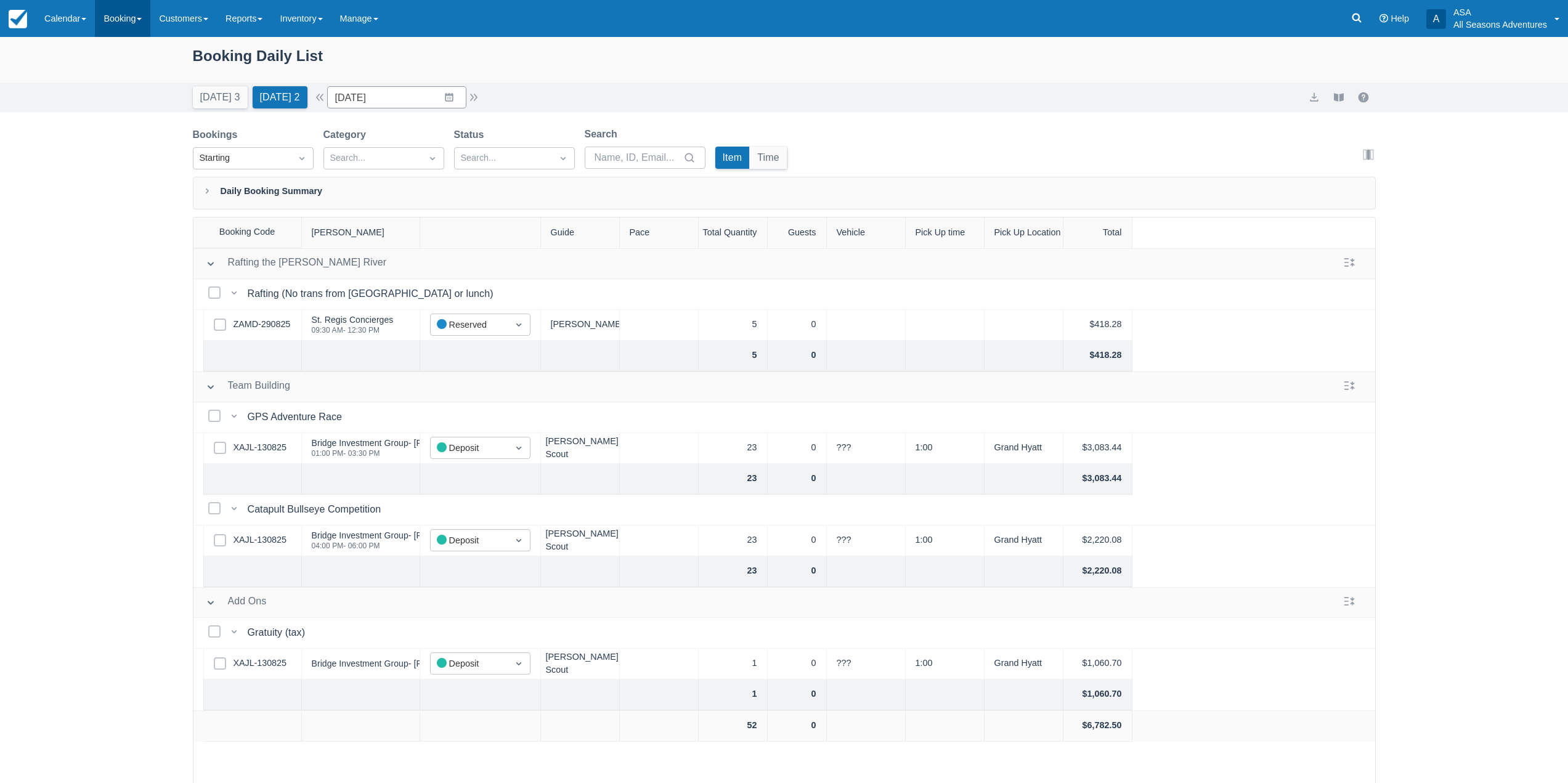
click at [139, 28] on link "Booking" at bounding box center [123, 18] width 55 height 37
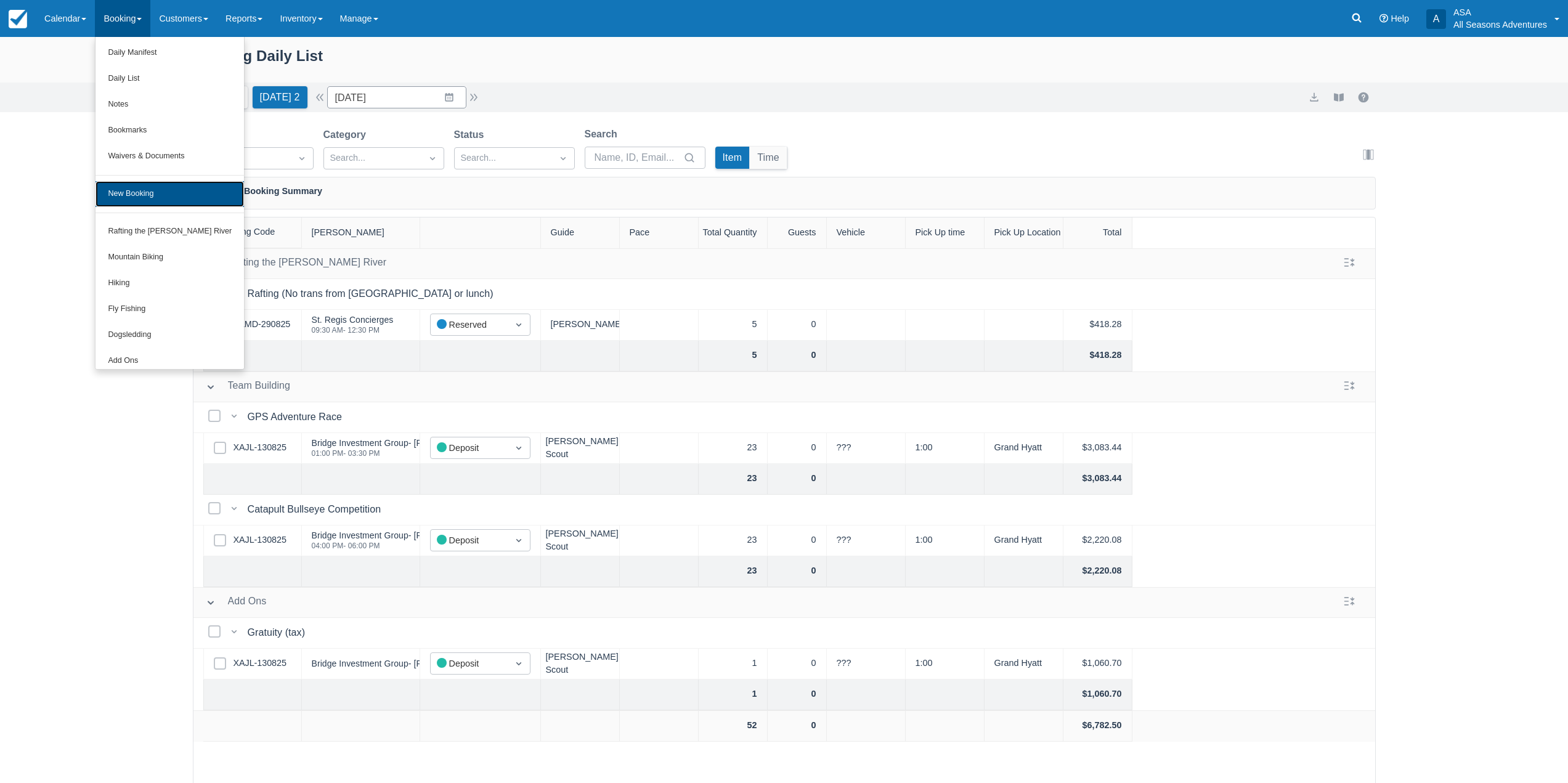
click at [180, 183] on link "New Booking" at bounding box center [169, 194] width 148 height 26
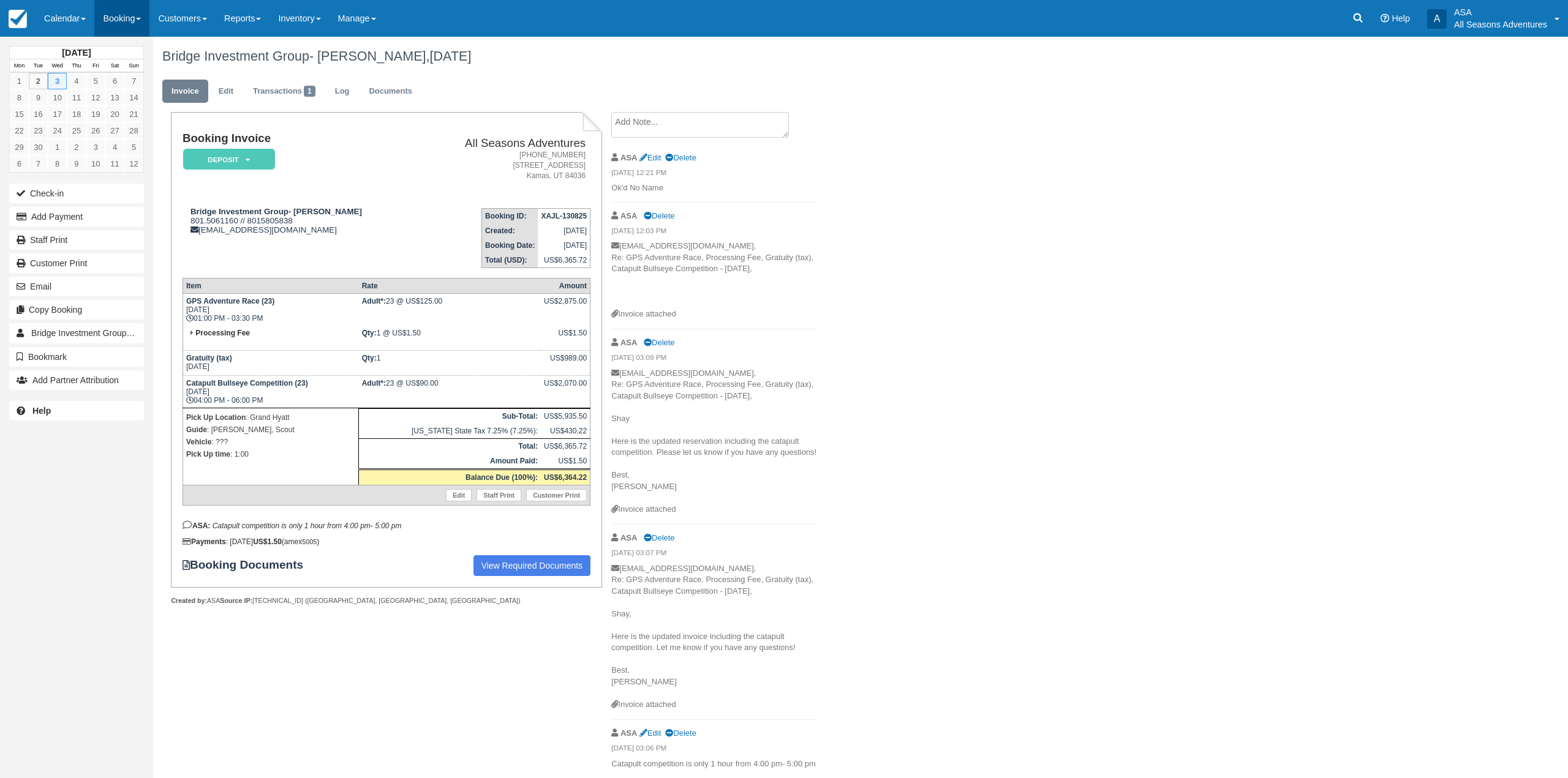
click at [129, 2] on link "Booking" at bounding box center [122, 18] width 55 height 37
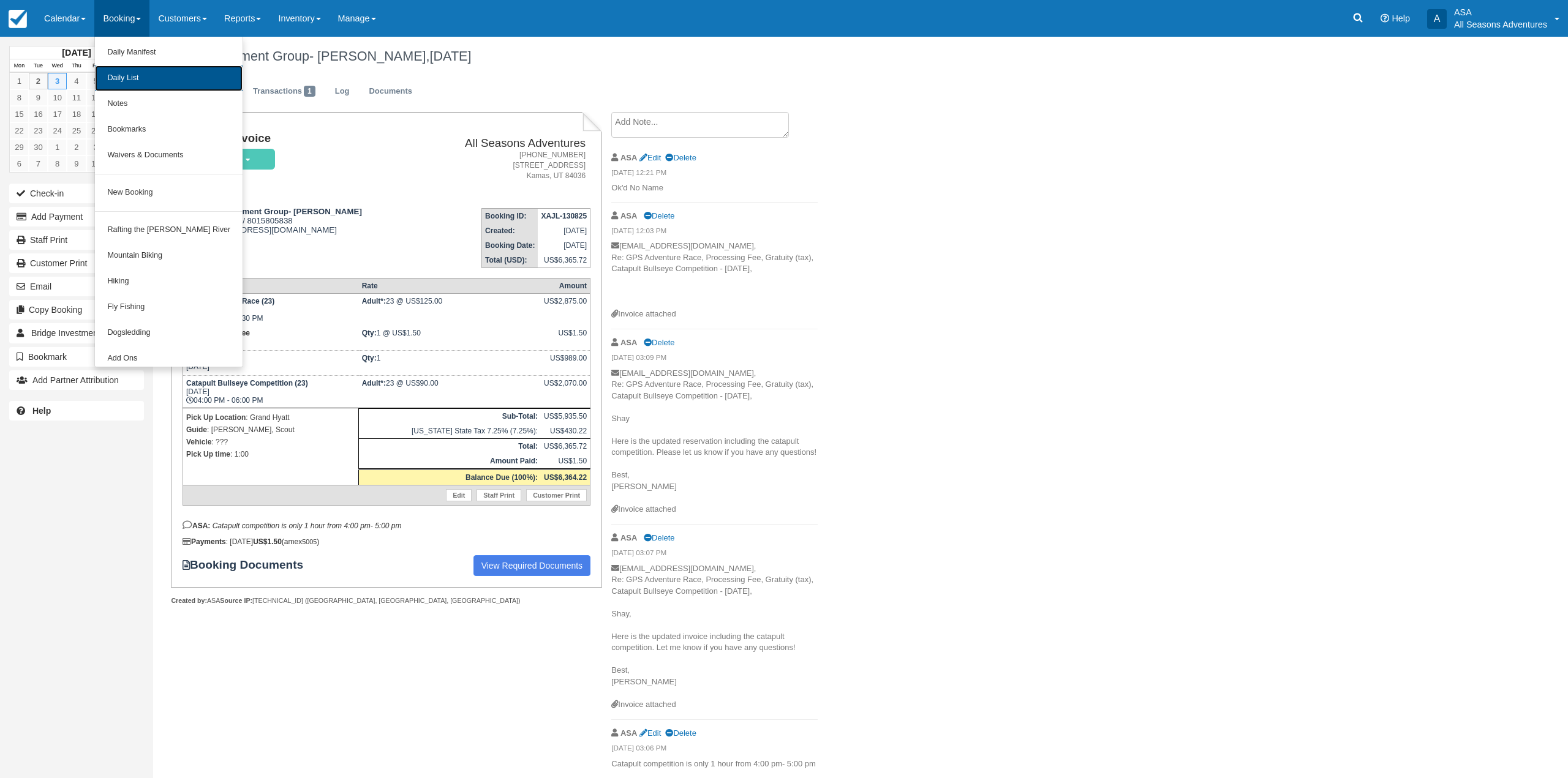
click at [135, 78] on link "Daily List" at bounding box center [168, 78] width 148 height 26
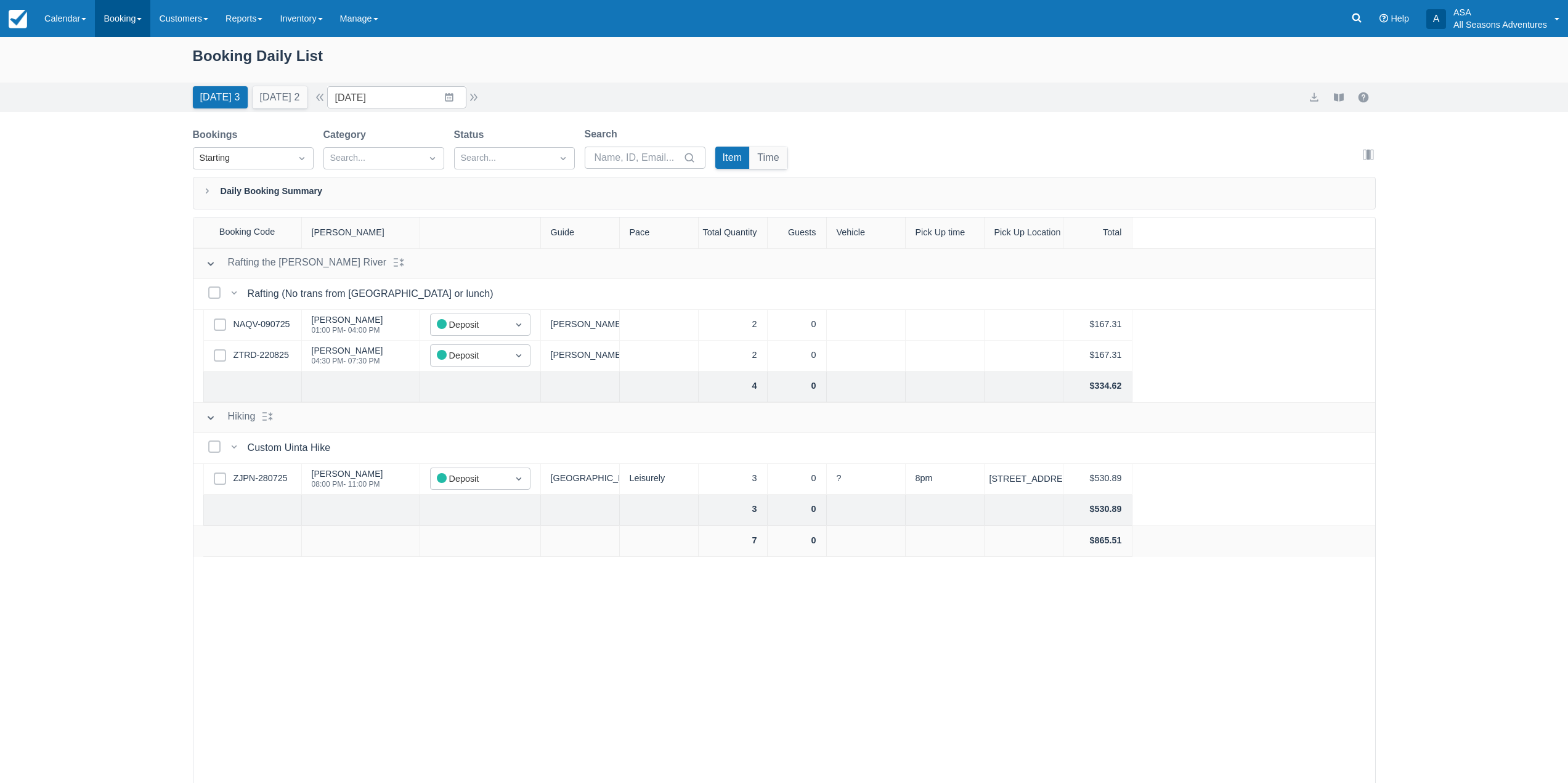
click at [123, 20] on link "Booking" at bounding box center [123, 18] width 55 height 37
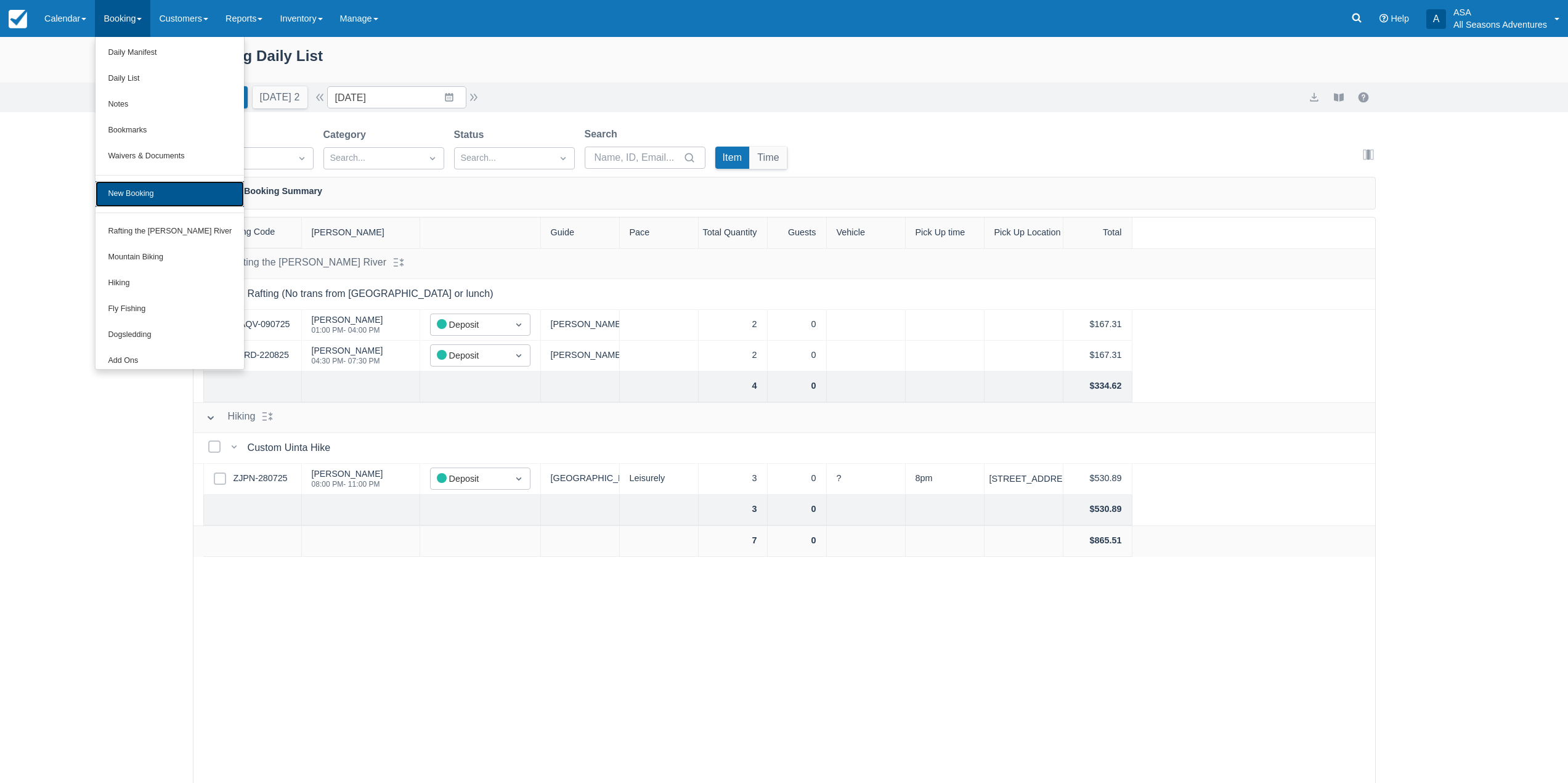
click at [146, 195] on link "New Booking" at bounding box center [169, 194] width 148 height 26
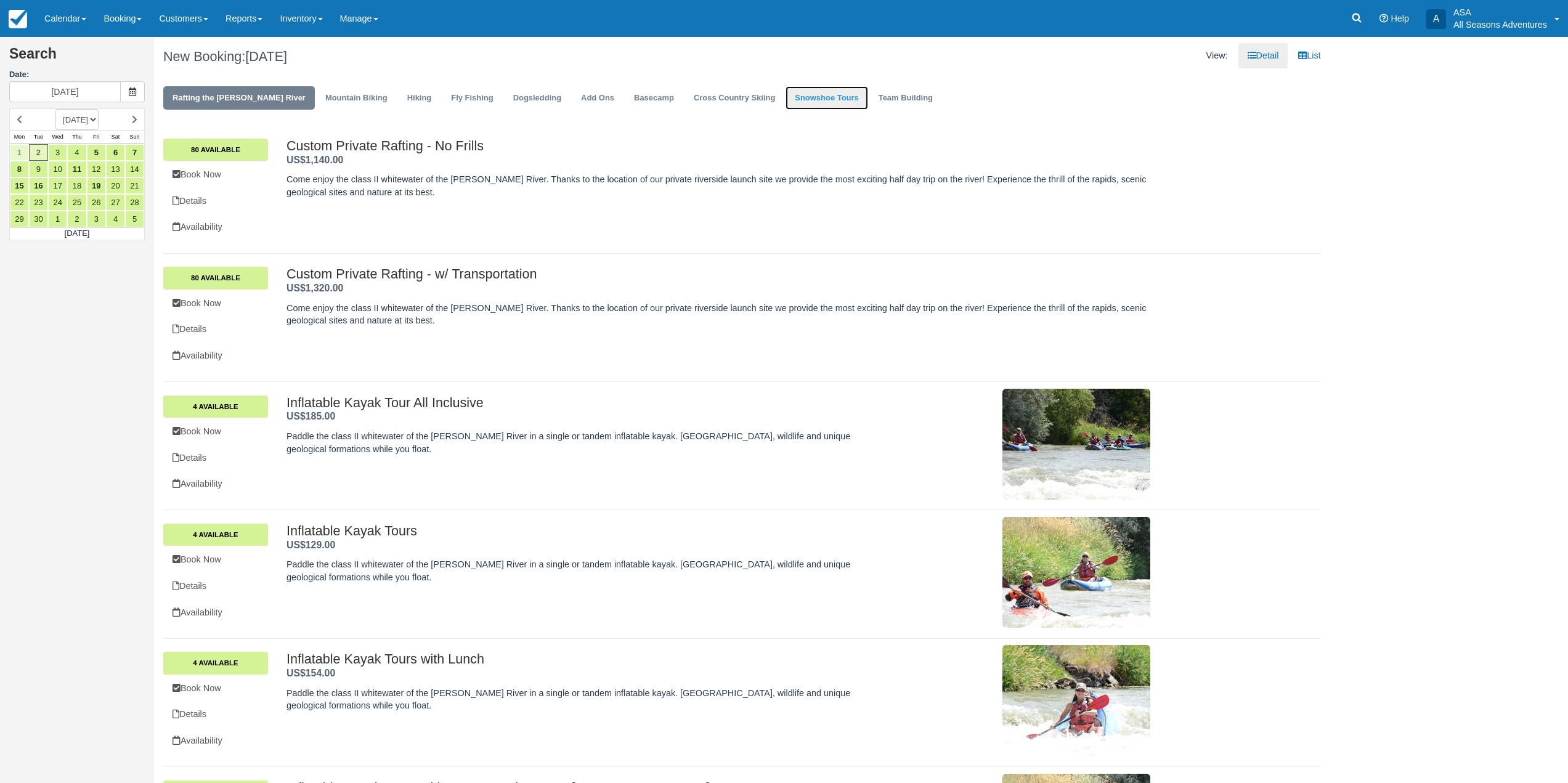
click at [812, 97] on link "Snowshoe Tours" at bounding box center [826, 98] width 82 height 24
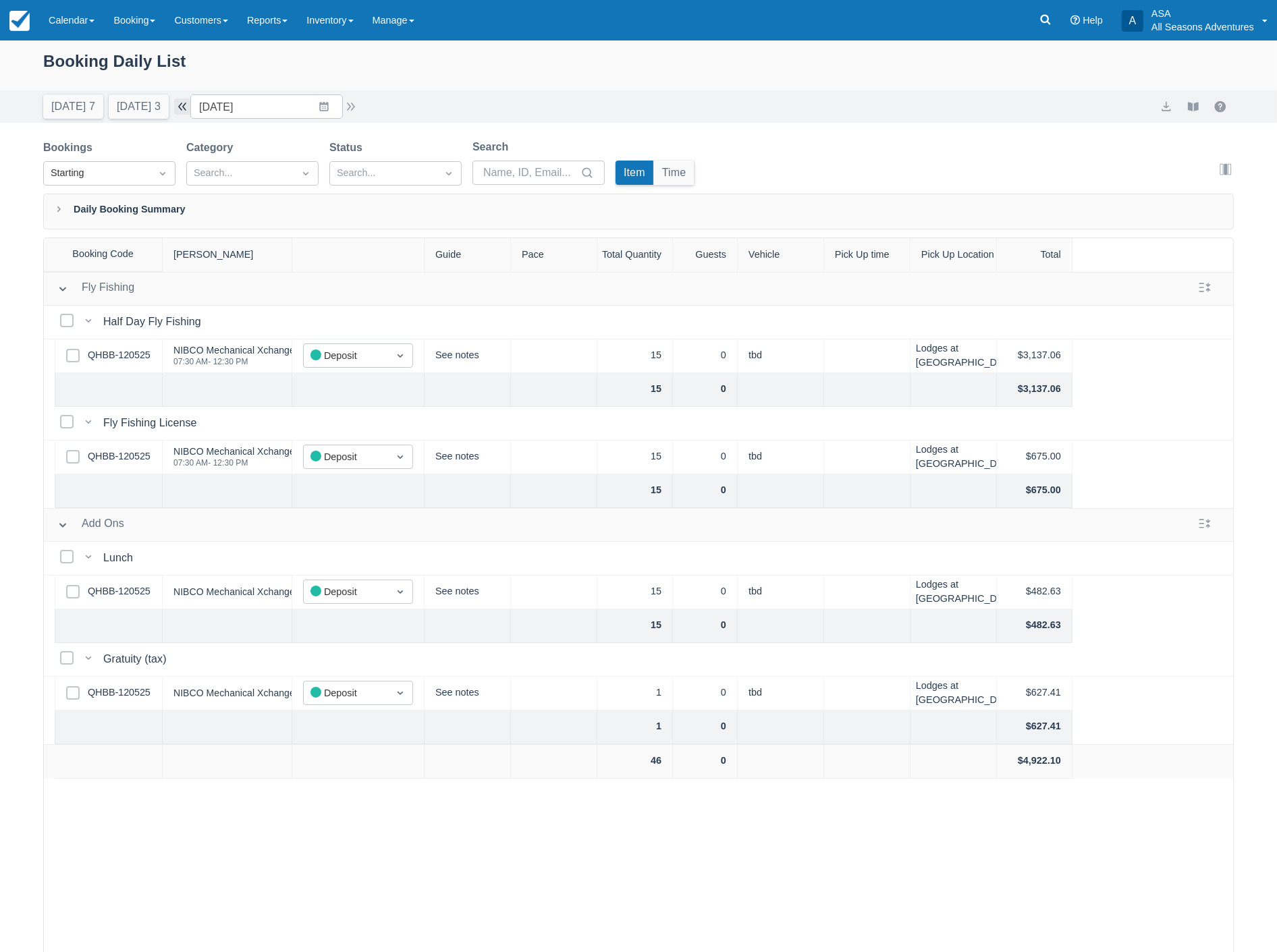
click at [190, 109] on button "button" at bounding box center [182, 107] width 16 height 16
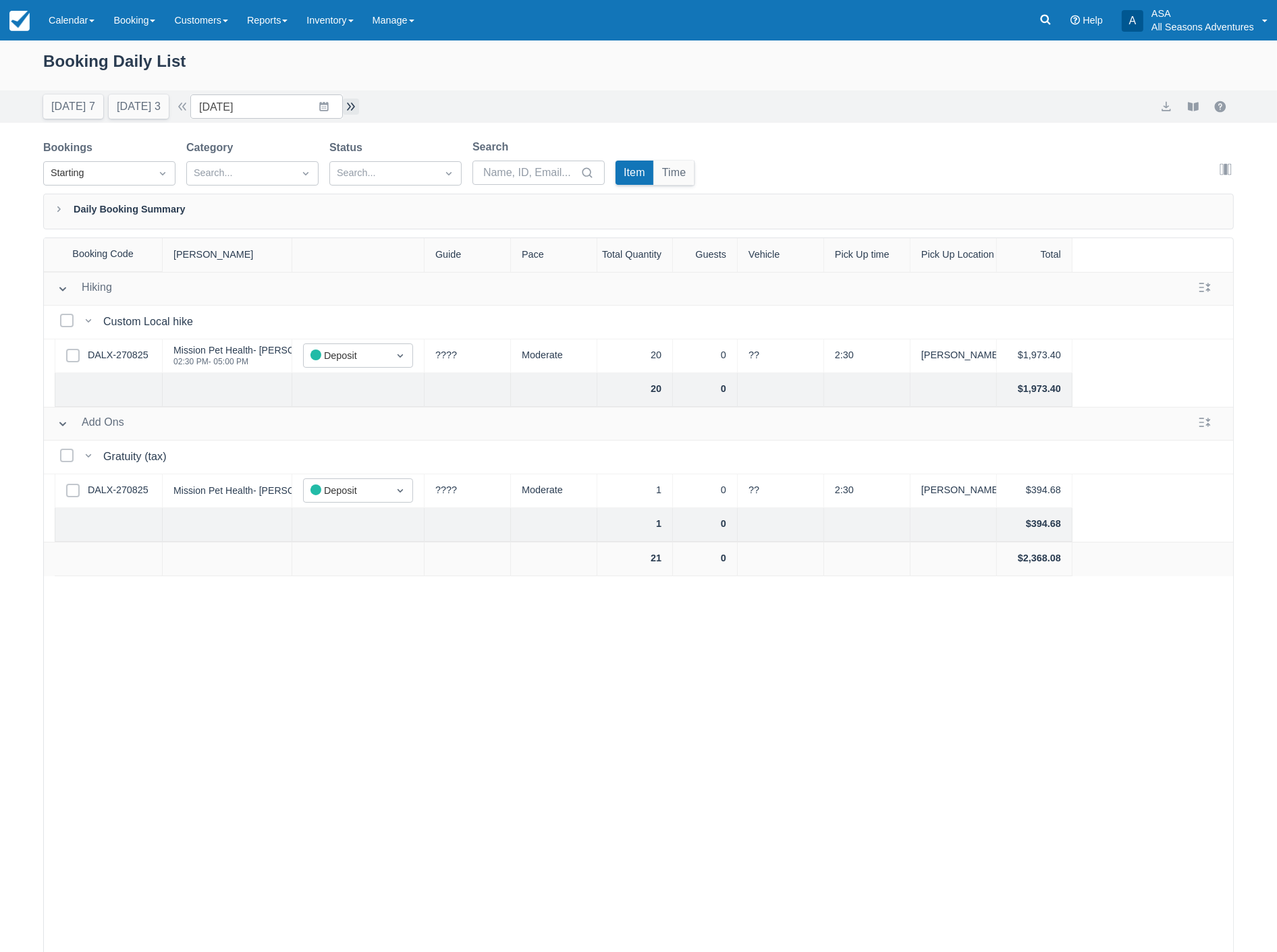
click at [354, 109] on button "button" at bounding box center [351, 107] width 16 height 16
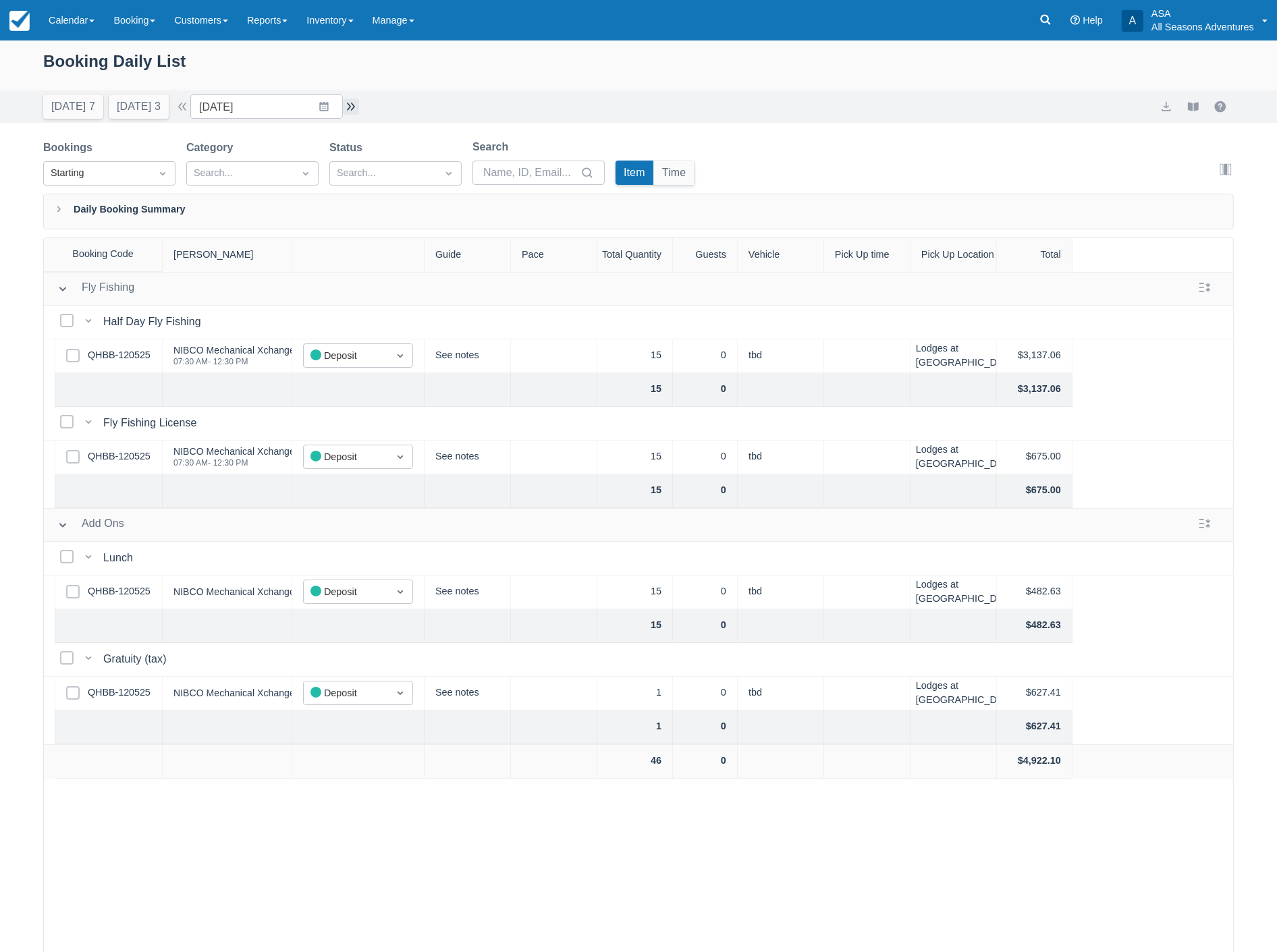
click at [354, 109] on button "button" at bounding box center [351, 107] width 16 height 16
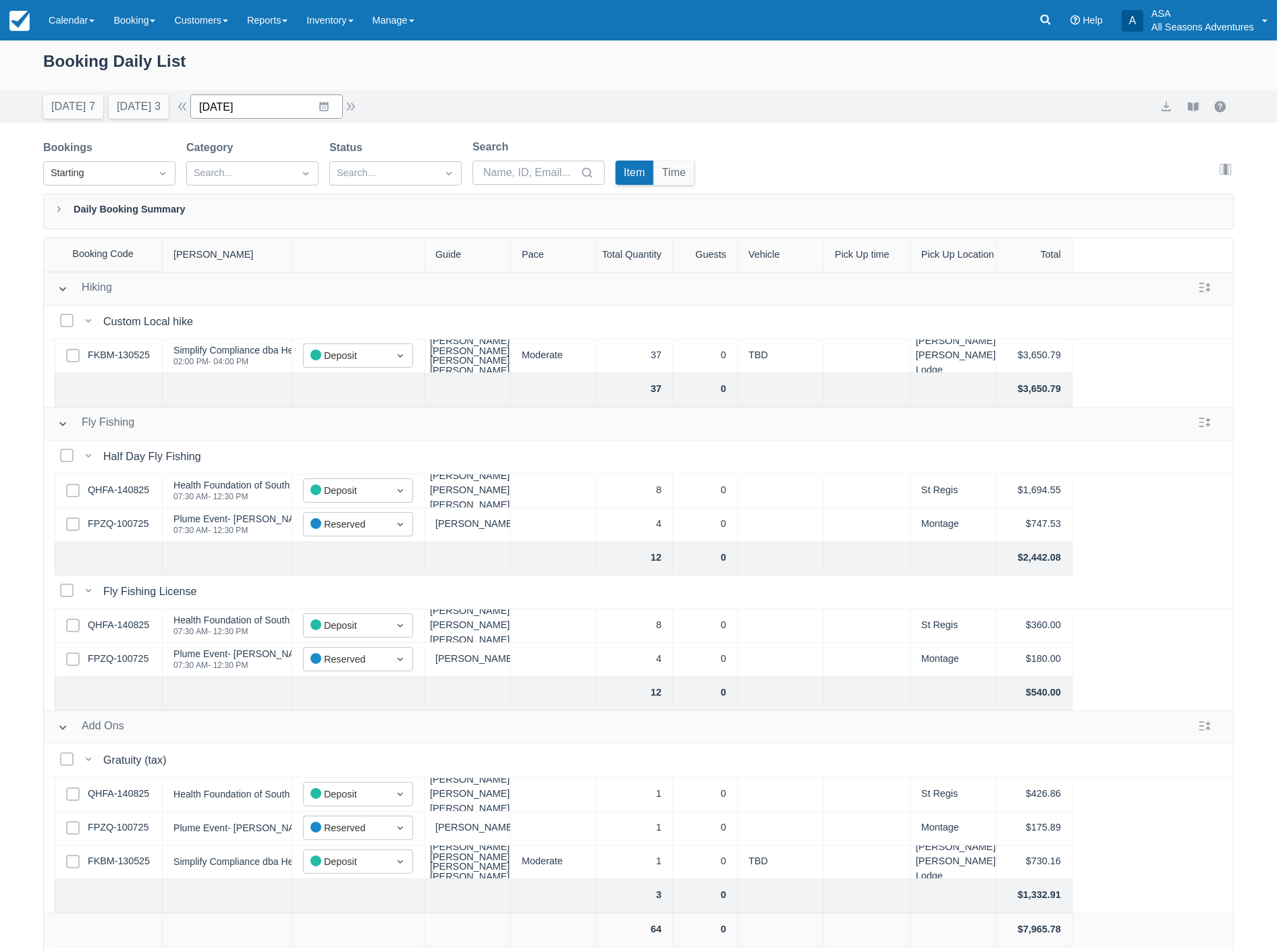
click at [260, 102] on input "09/25/25" at bounding box center [267, 107] width 153 height 24
click at [278, 229] on td "9" at bounding box center [271, 236] width 26 height 26
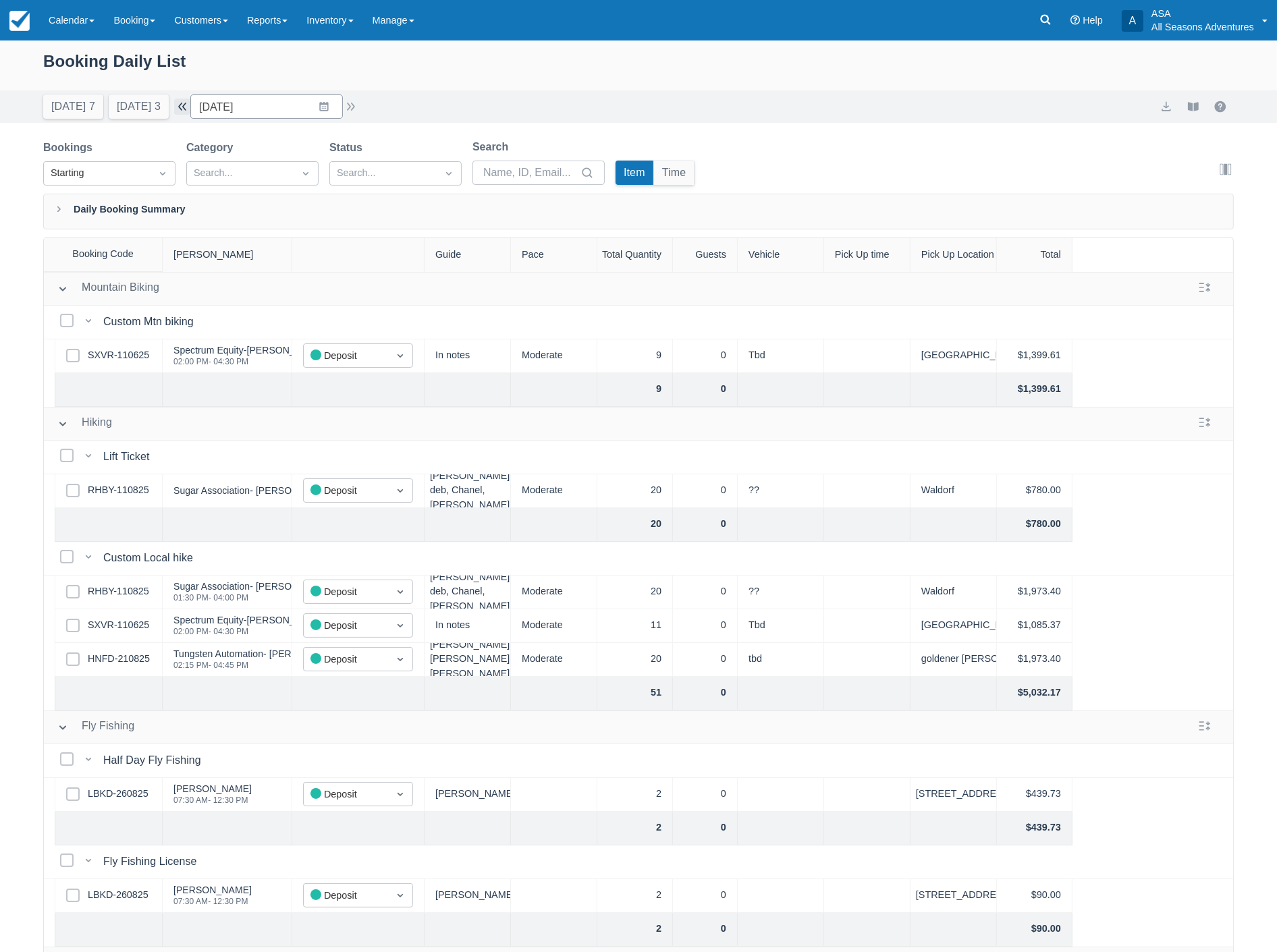
click at [189, 103] on button "button" at bounding box center [182, 107] width 16 height 16
type input "09/08/25"
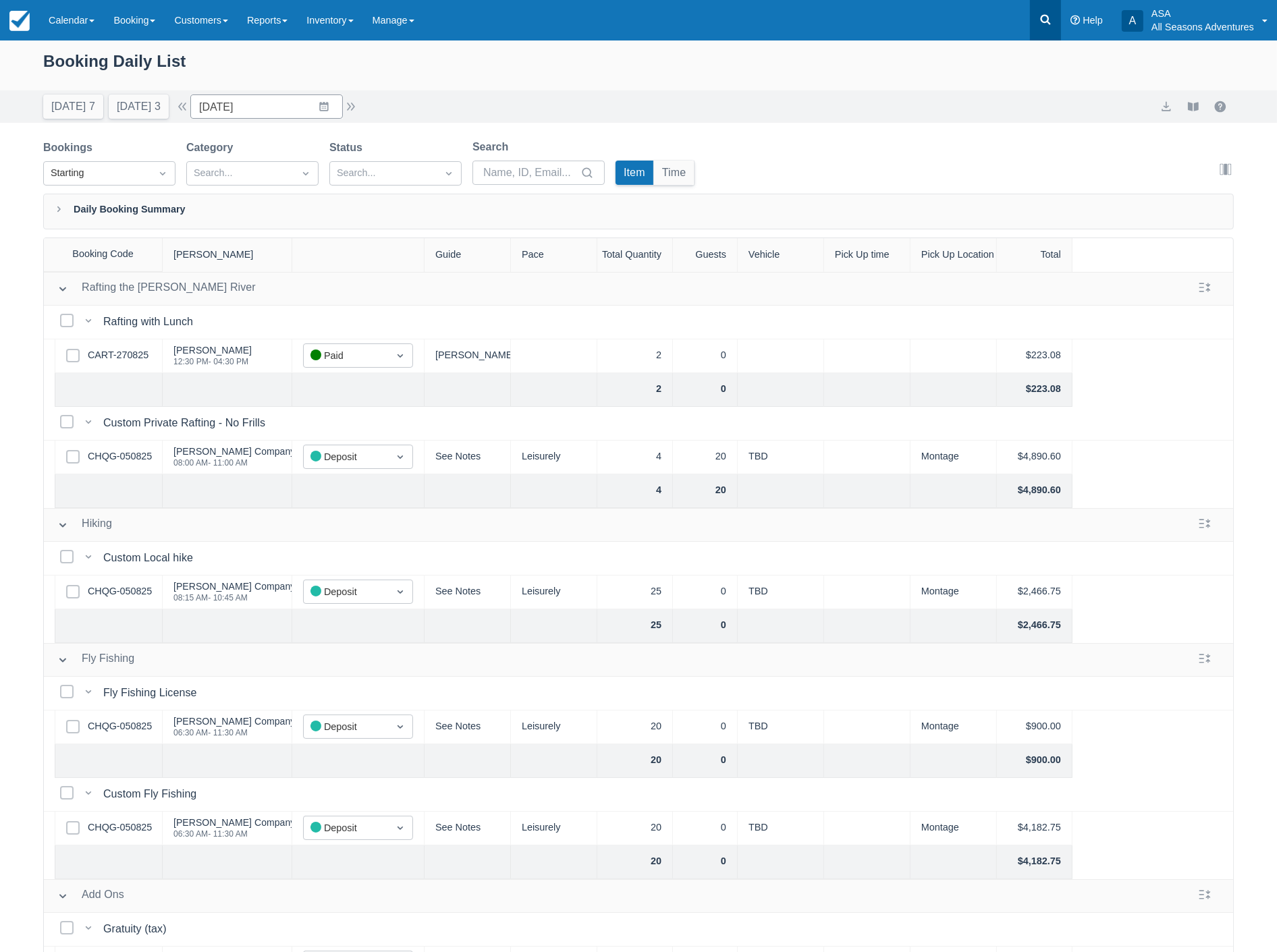
click at [1052, 10] on link at bounding box center [1045, 20] width 31 height 40
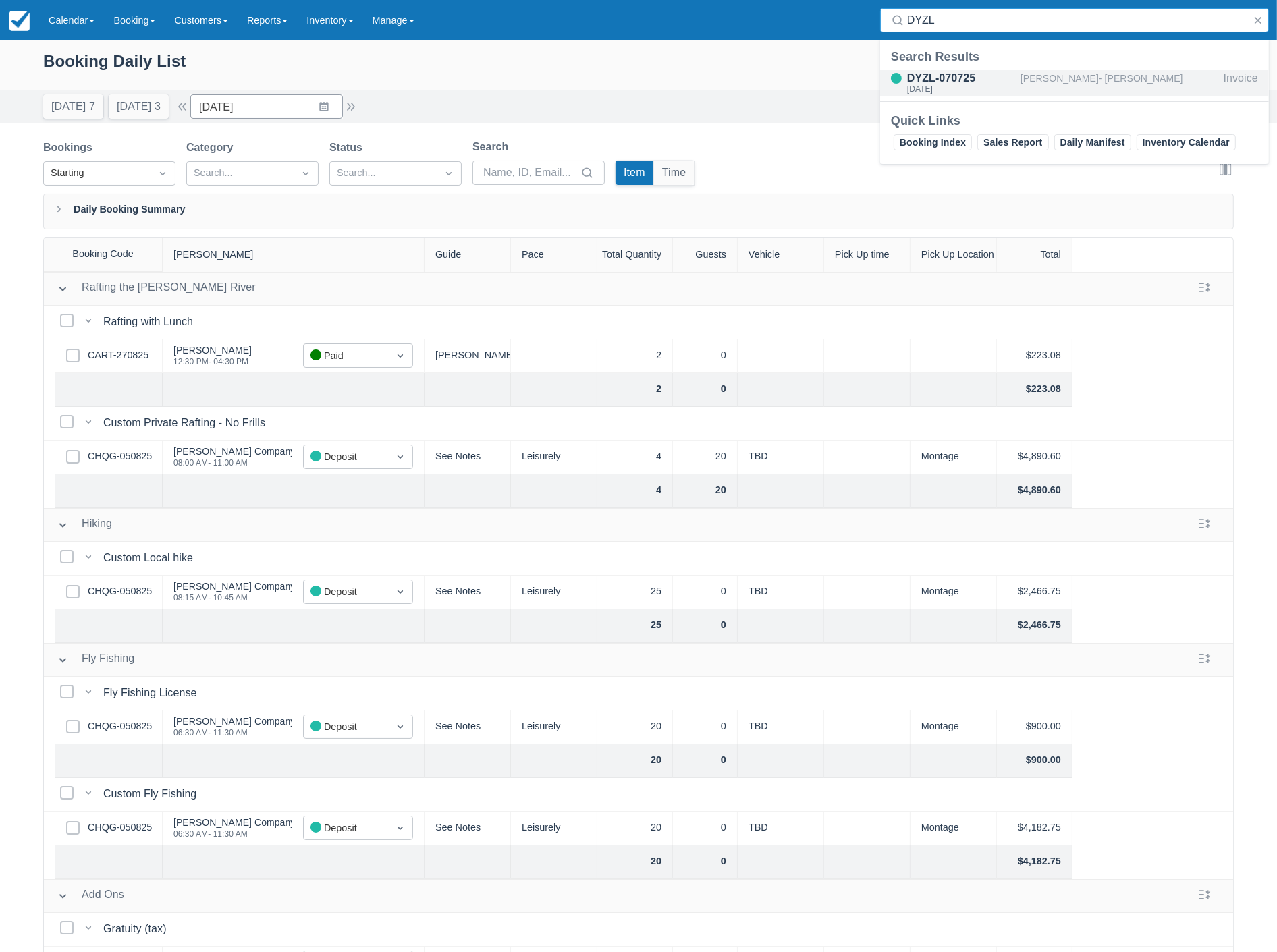
type input "DYZL"
click at [1004, 71] on div "DYZL-070725" at bounding box center [961, 78] width 108 height 16
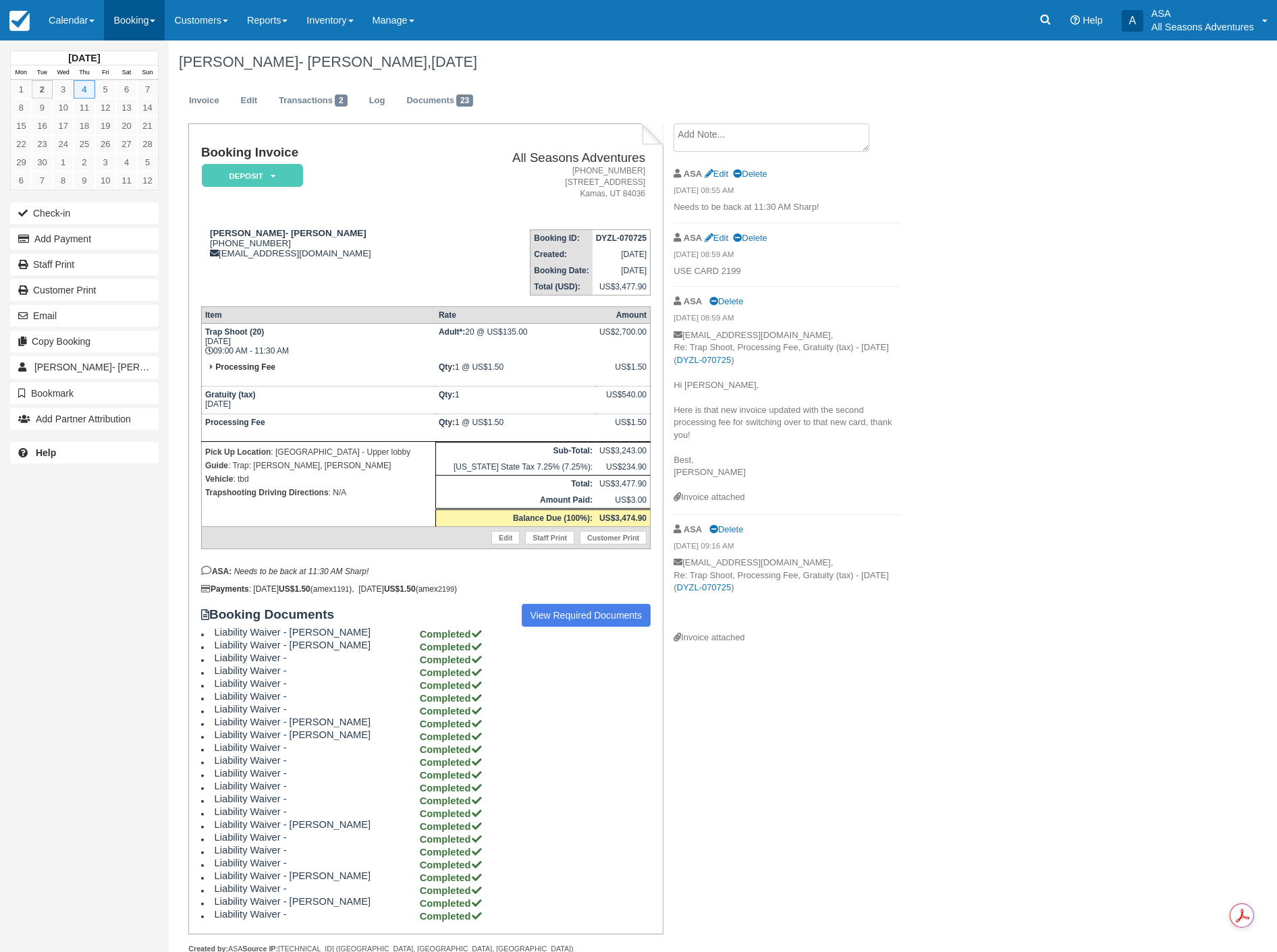
click at [124, 26] on link "Booking" at bounding box center [134, 20] width 61 height 40
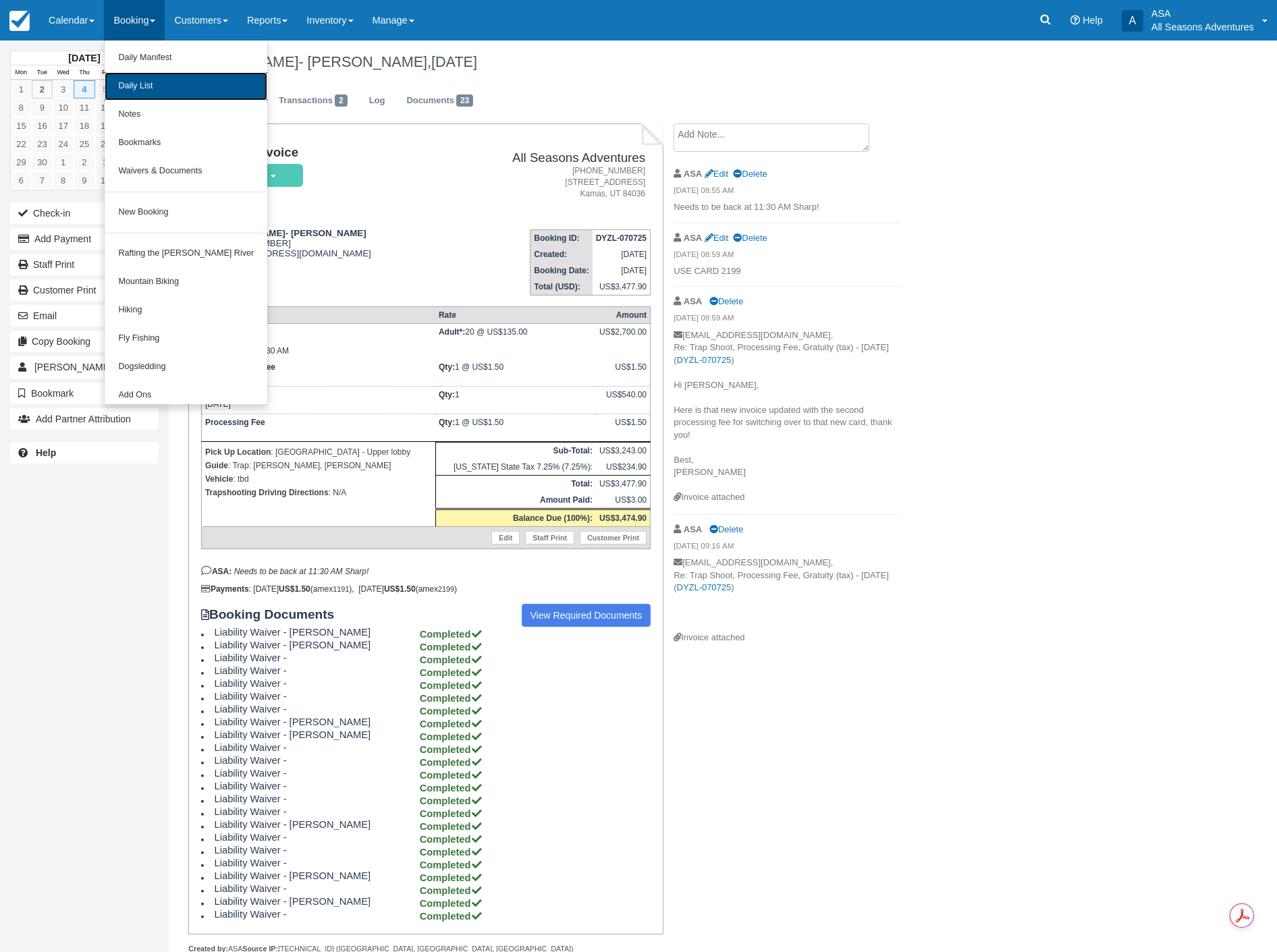
click at [143, 77] on link "Daily List" at bounding box center [186, 86] width 163 height 28
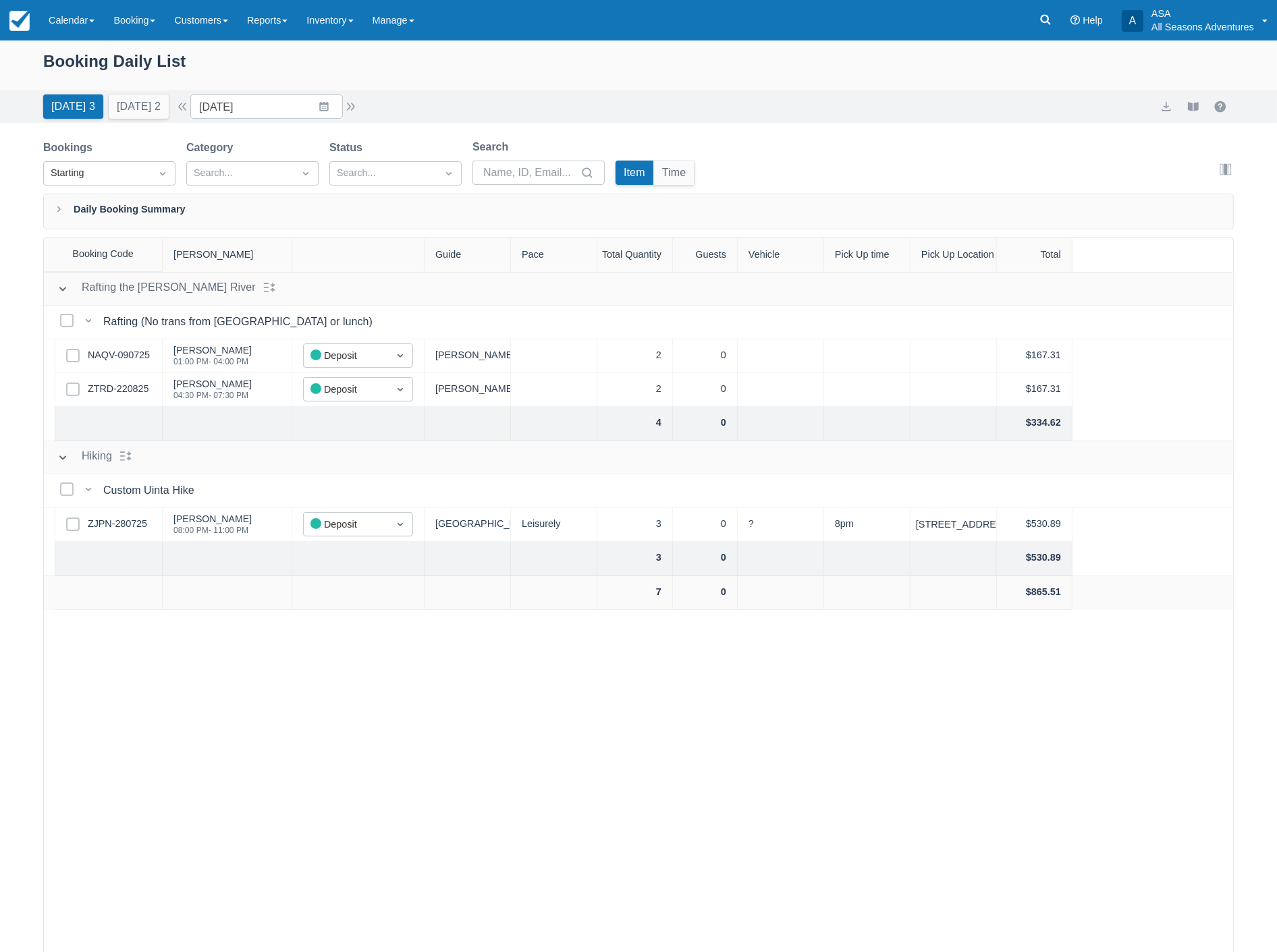
click at [293, 92] on div "[DATE] 3 [DATE] 2 Date [DATE] Navigate forward to interact with the calendar an…" at bounding box center [638, 107] width 1277 height 32
click at [286, 103] on input "[DATE]" at bounding box center [267, 107] width 153 height 24
click at [323, 206] on td "4" at bounding box center [324, 211] width 26 height 26
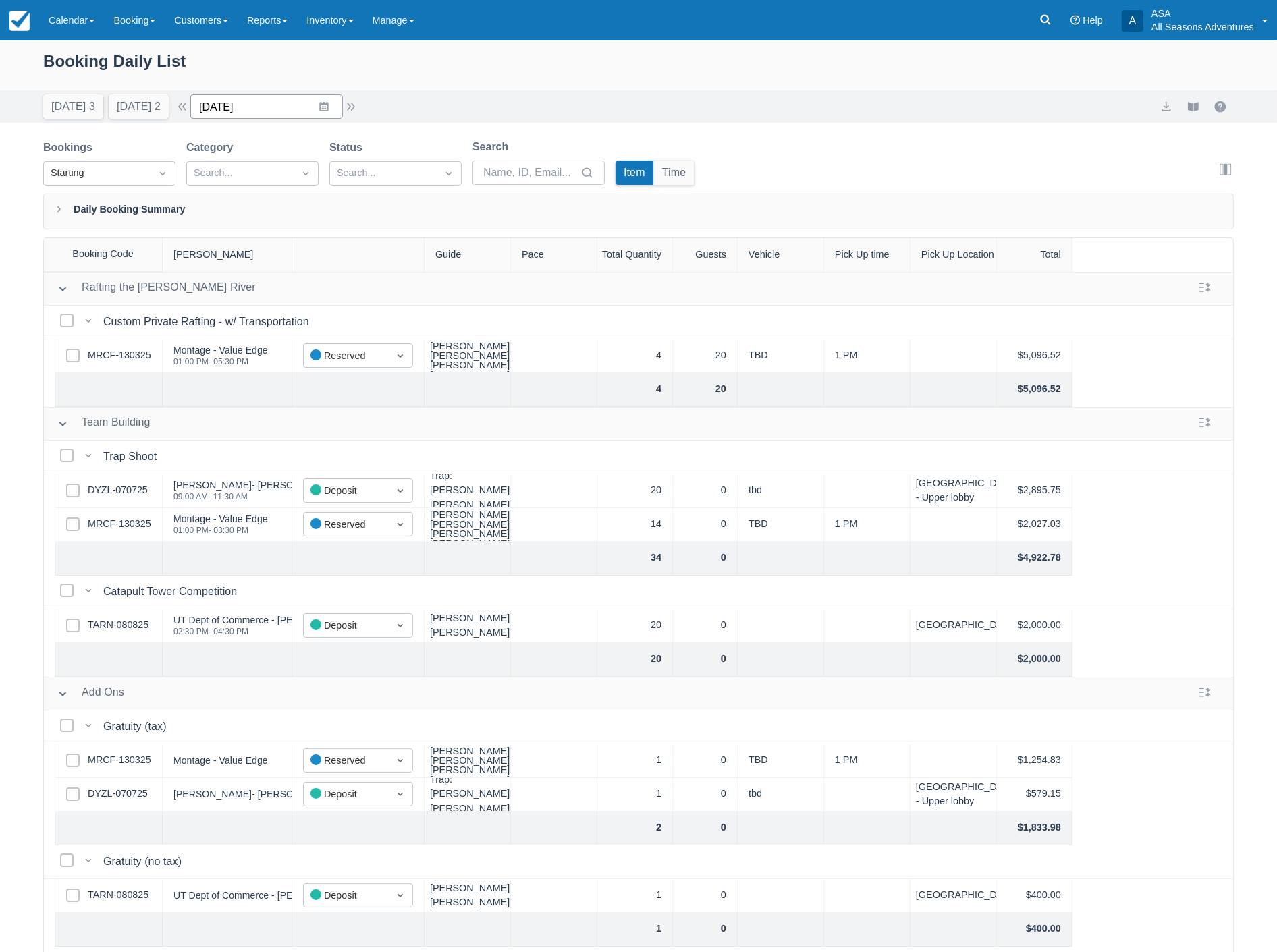
click at [265, 99] on input "[DATE]" at bounding box center [267, 107] width 153 height 24
click at [385, 207] on td "6" at bounding box center [377, 211] width 26 height 26
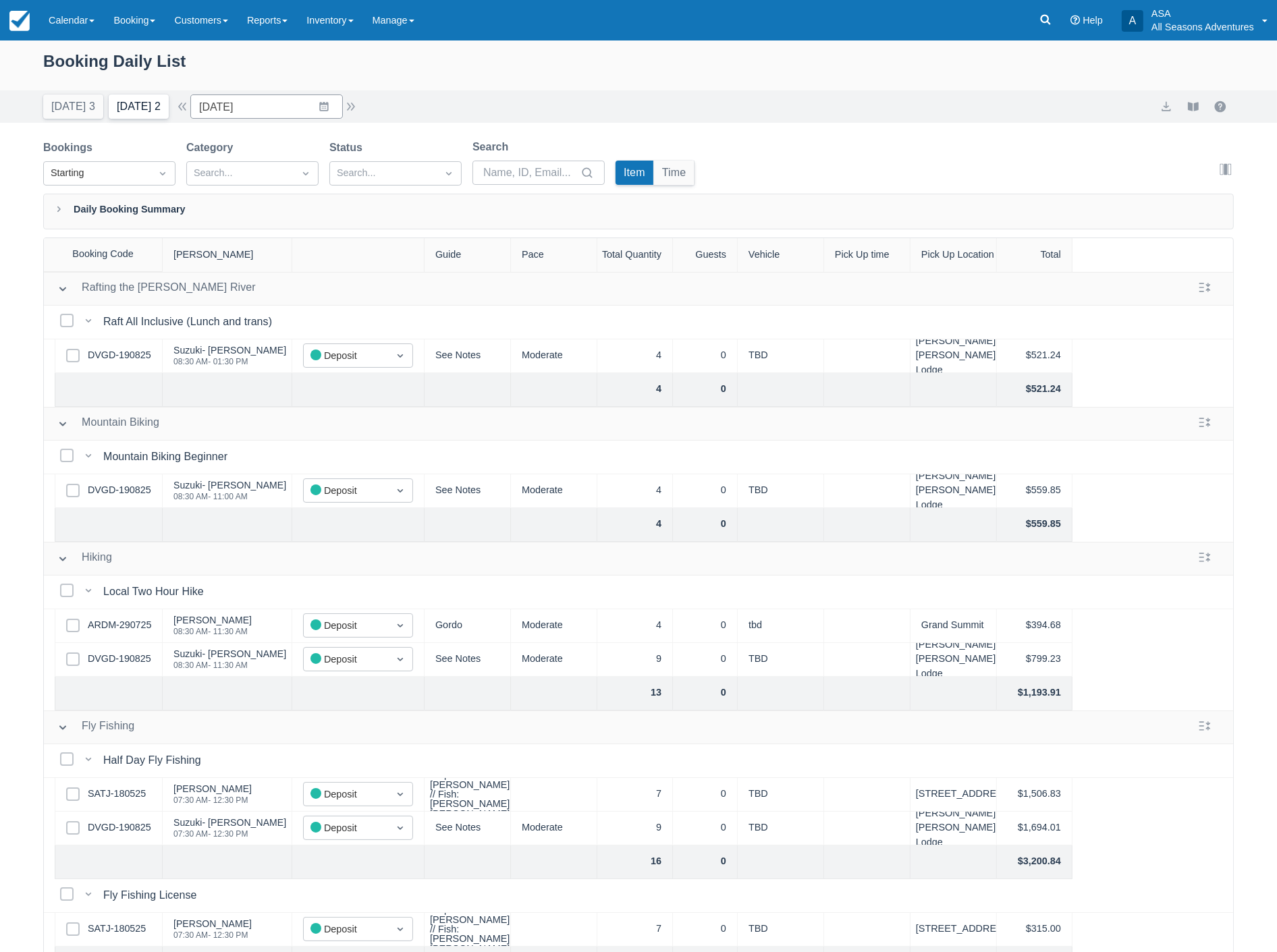
click at [140, 110] on button "Tomorrow 2" at bounding box center [138, 107] width 60 height 24
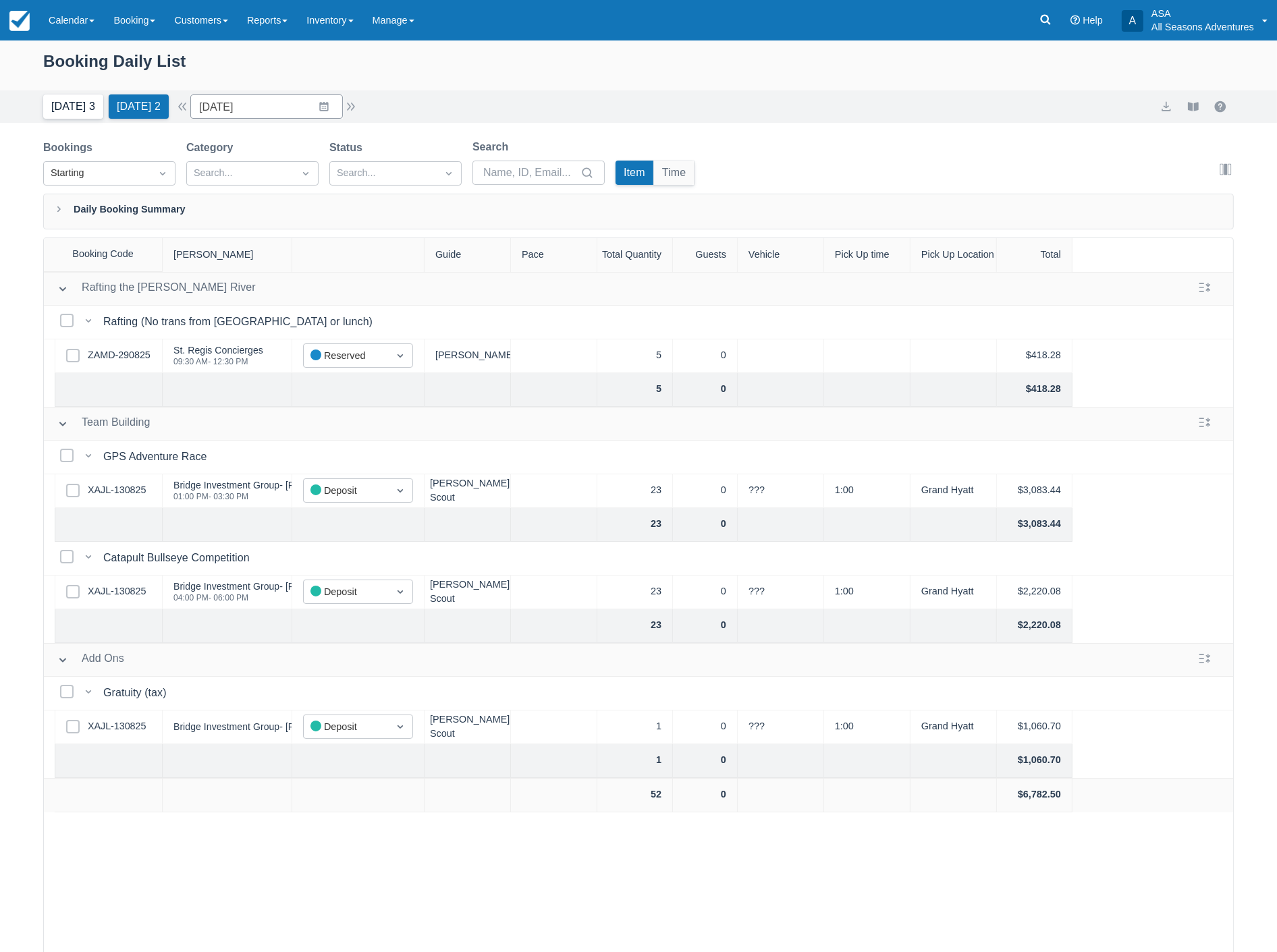
click at [71, 117] on button "Today 3" at bounding box center [73, 107] width 60 height 24
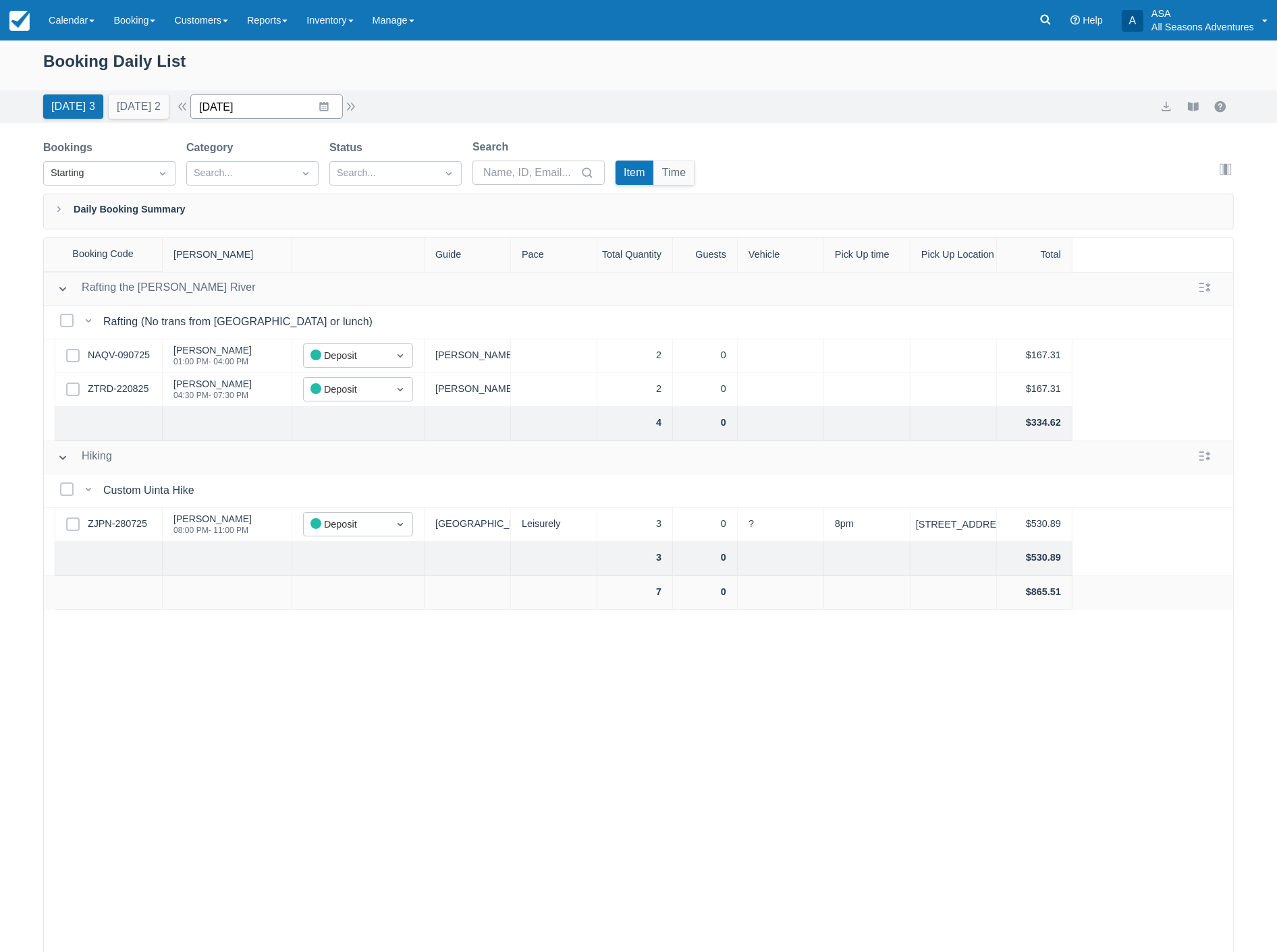
click at [286, 103] on input "[DATE]" at bounding box center [267, 107] width 153 height 24
click at [227, 238] on td "7" at bounding box center [219, 236] width 26 height 26
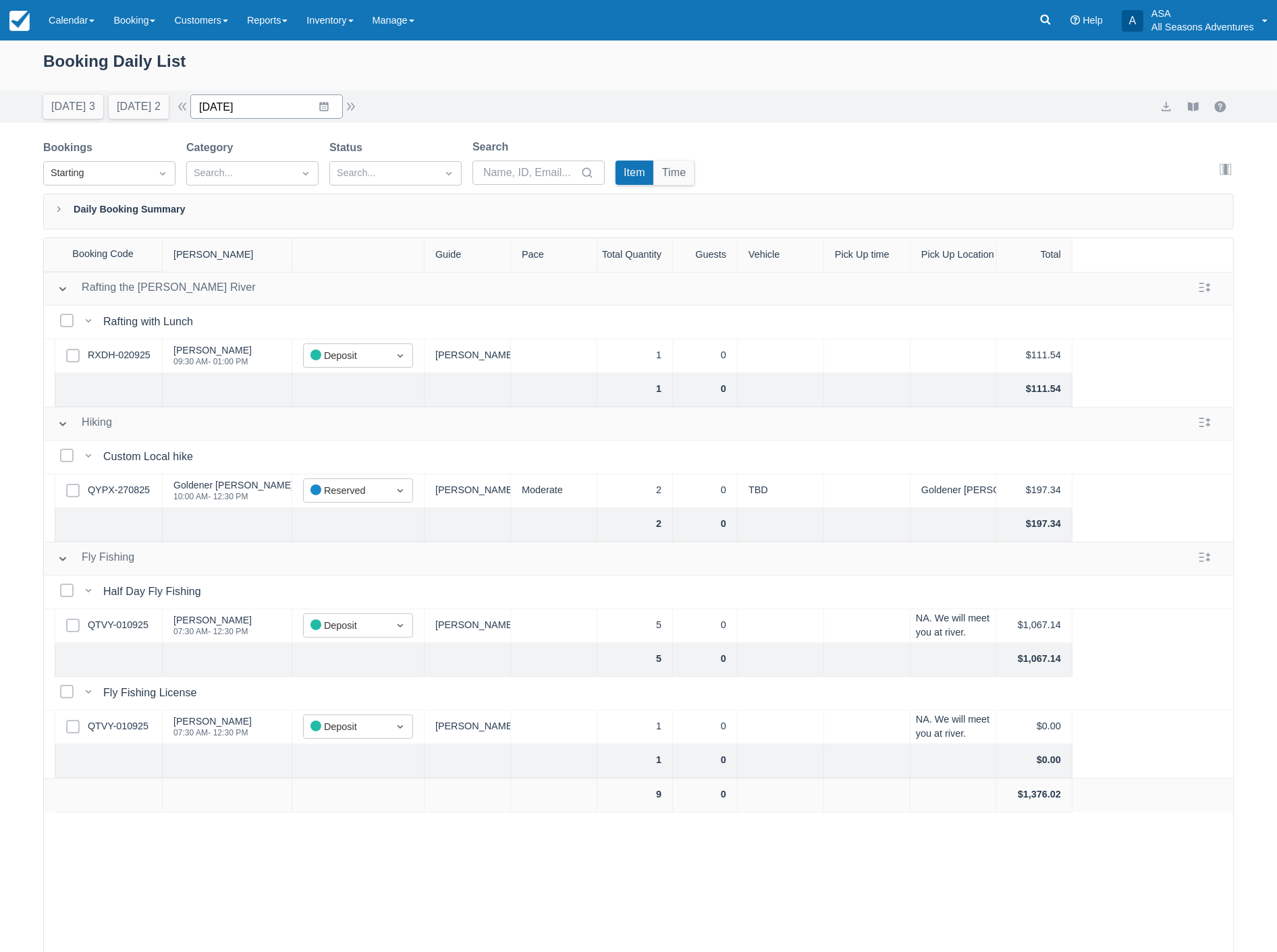
click at [260, 99] on input "09/07/25" at bounding box center [267, 107] width 153 height 24
click at [282, 237] on td "9" at bounding box center [271, 236] width 26 height 26
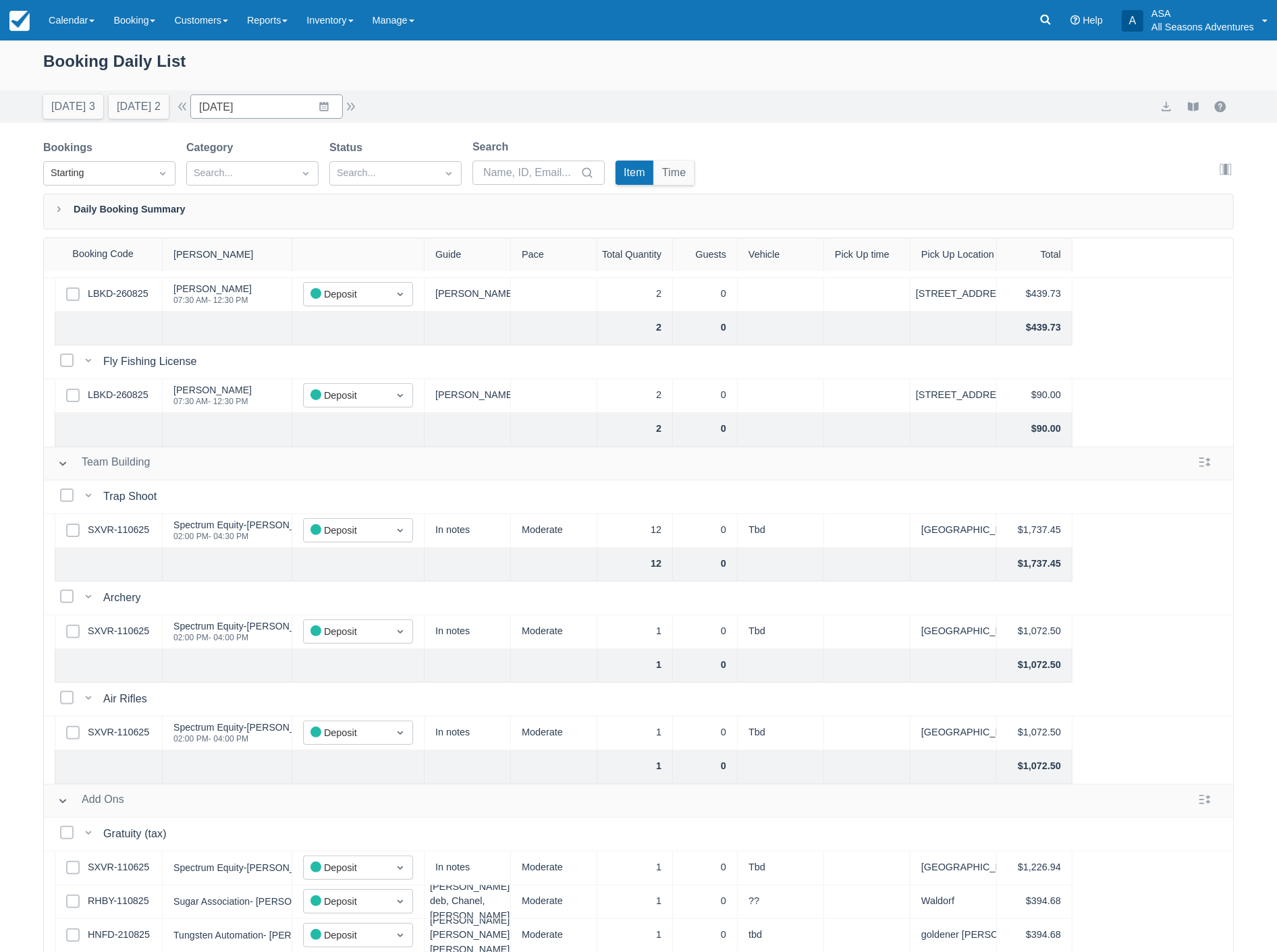
scroll to position [511, 0]
click at [275, 116] on input "09/09/25" at bounding box center [267, 107] width 153 height 24
click at [324, 208] on td "4" at bounding box center [324, 211] width 26 height 26
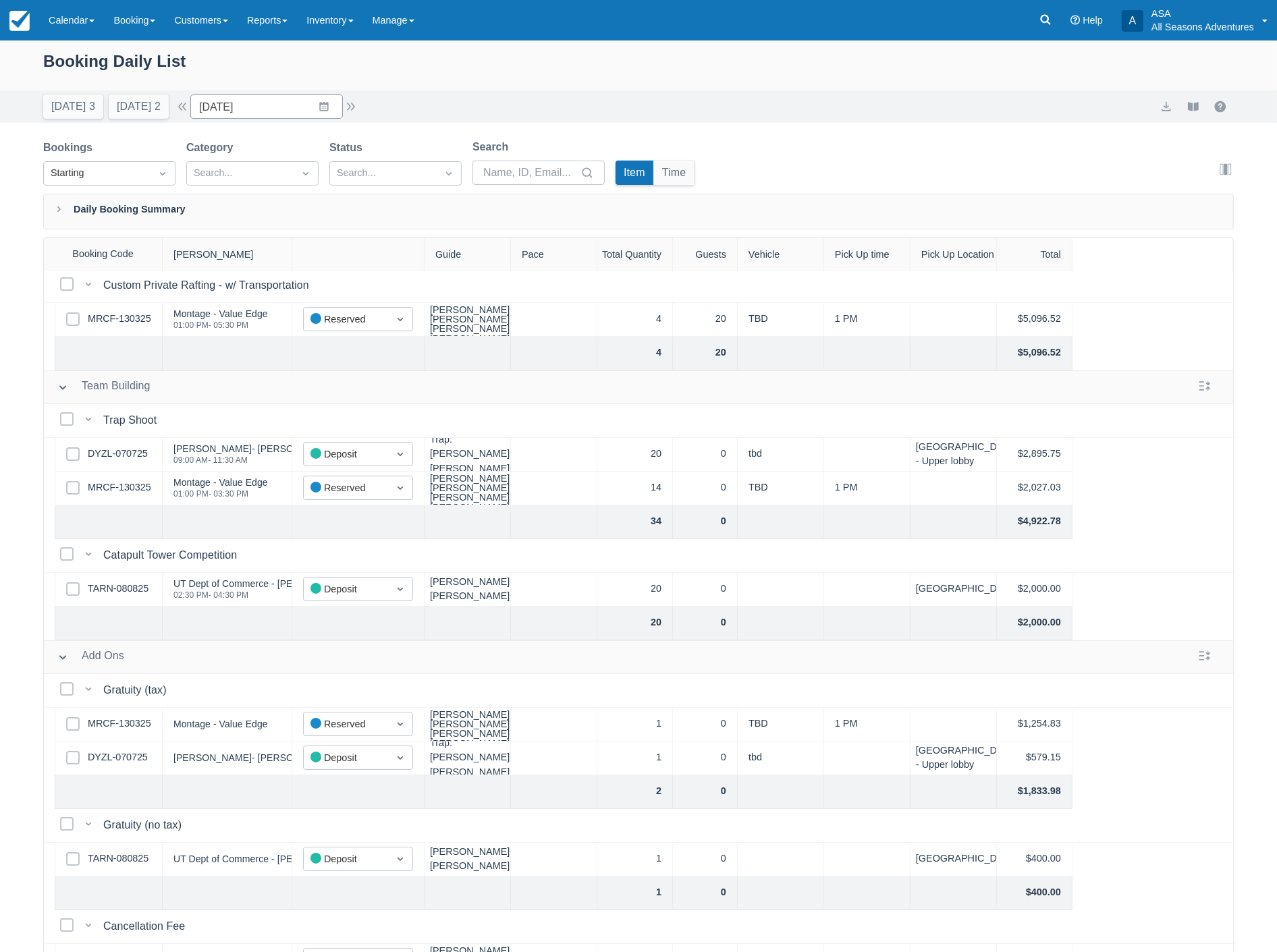
scroll to position [73, 0]
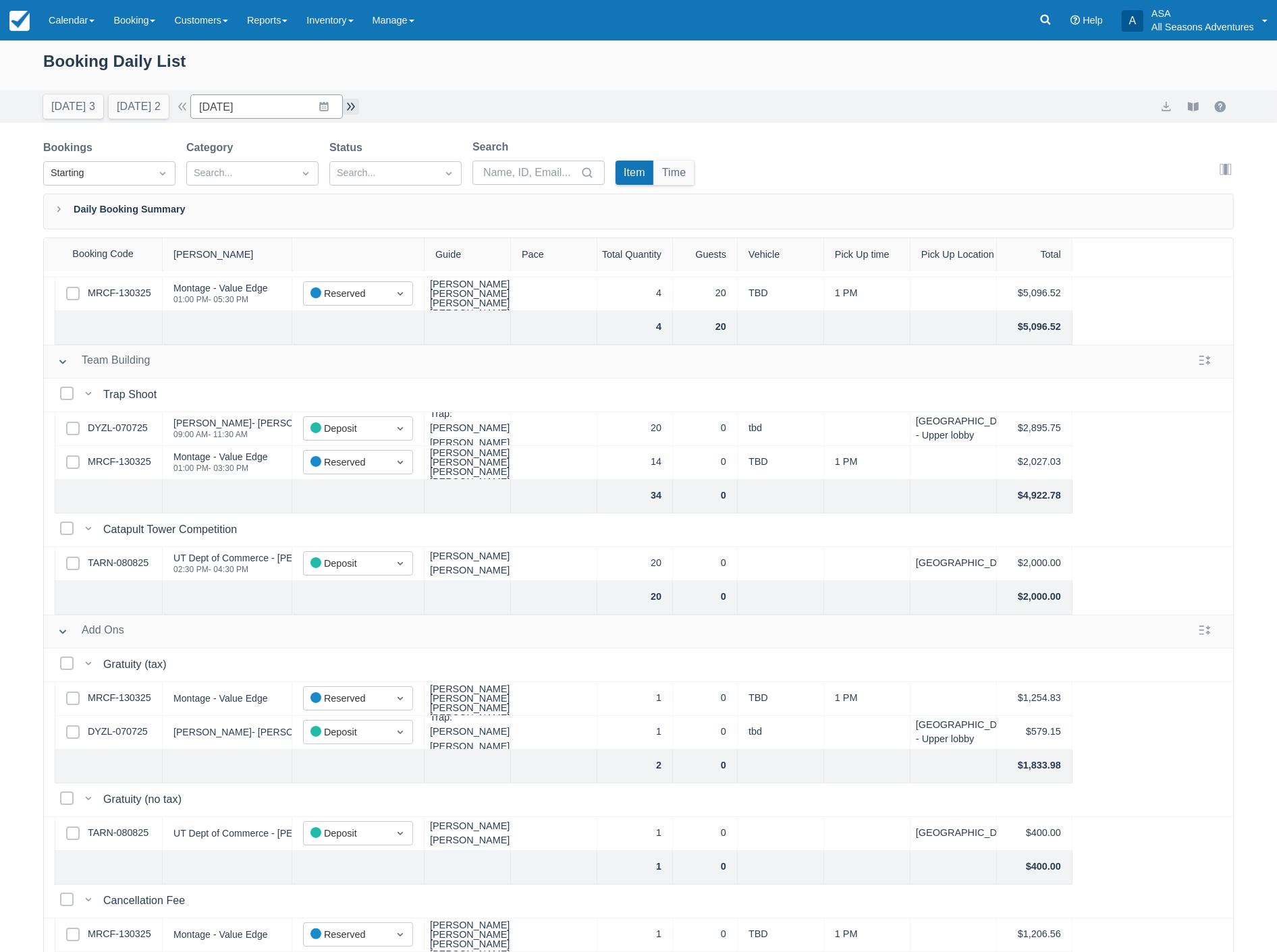
click at [352, 103] on button "button" at bounding box center [351, 107] width 16 height 16
type input "09/05/25"
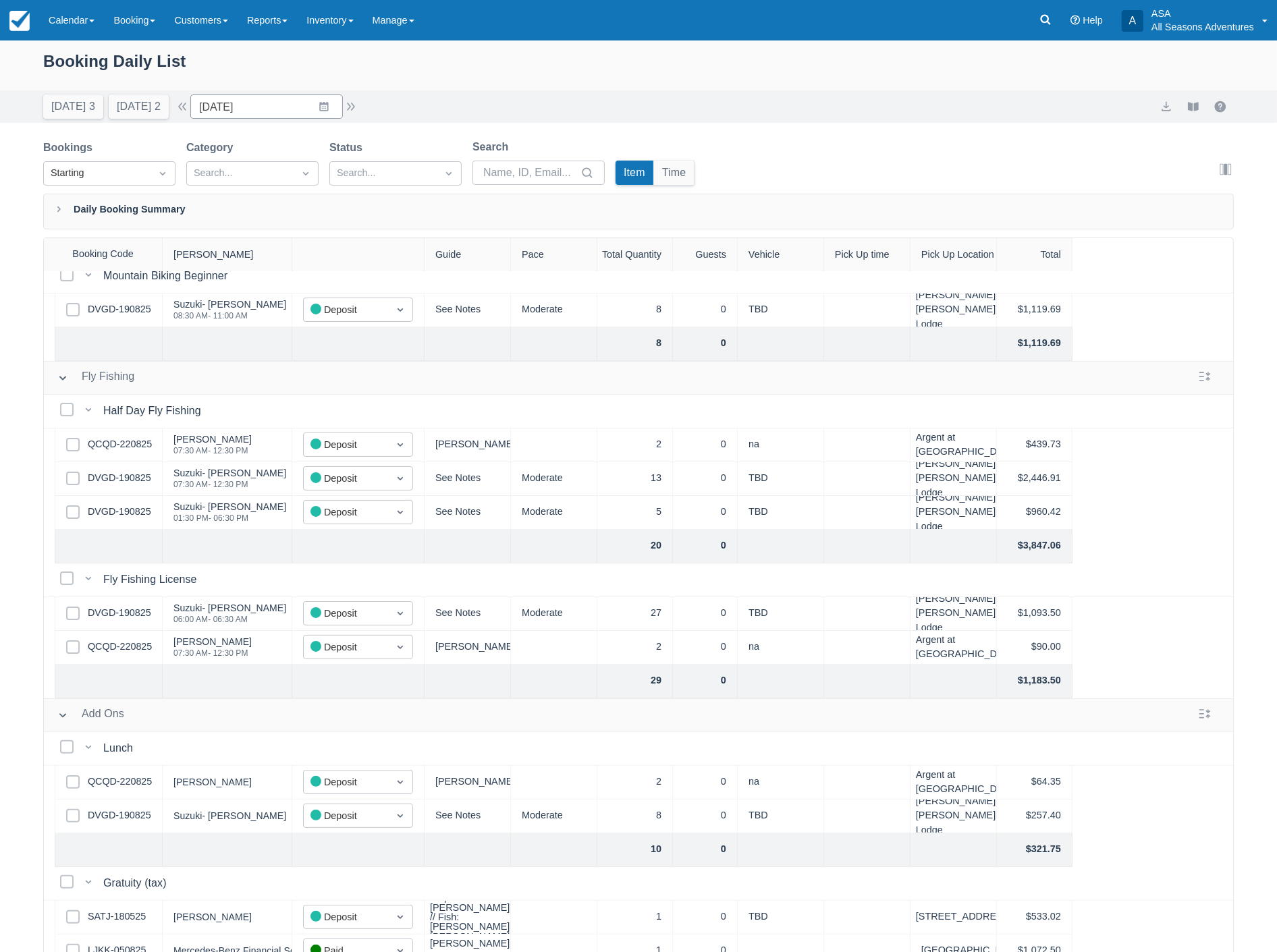
scroll to position [238, 0]
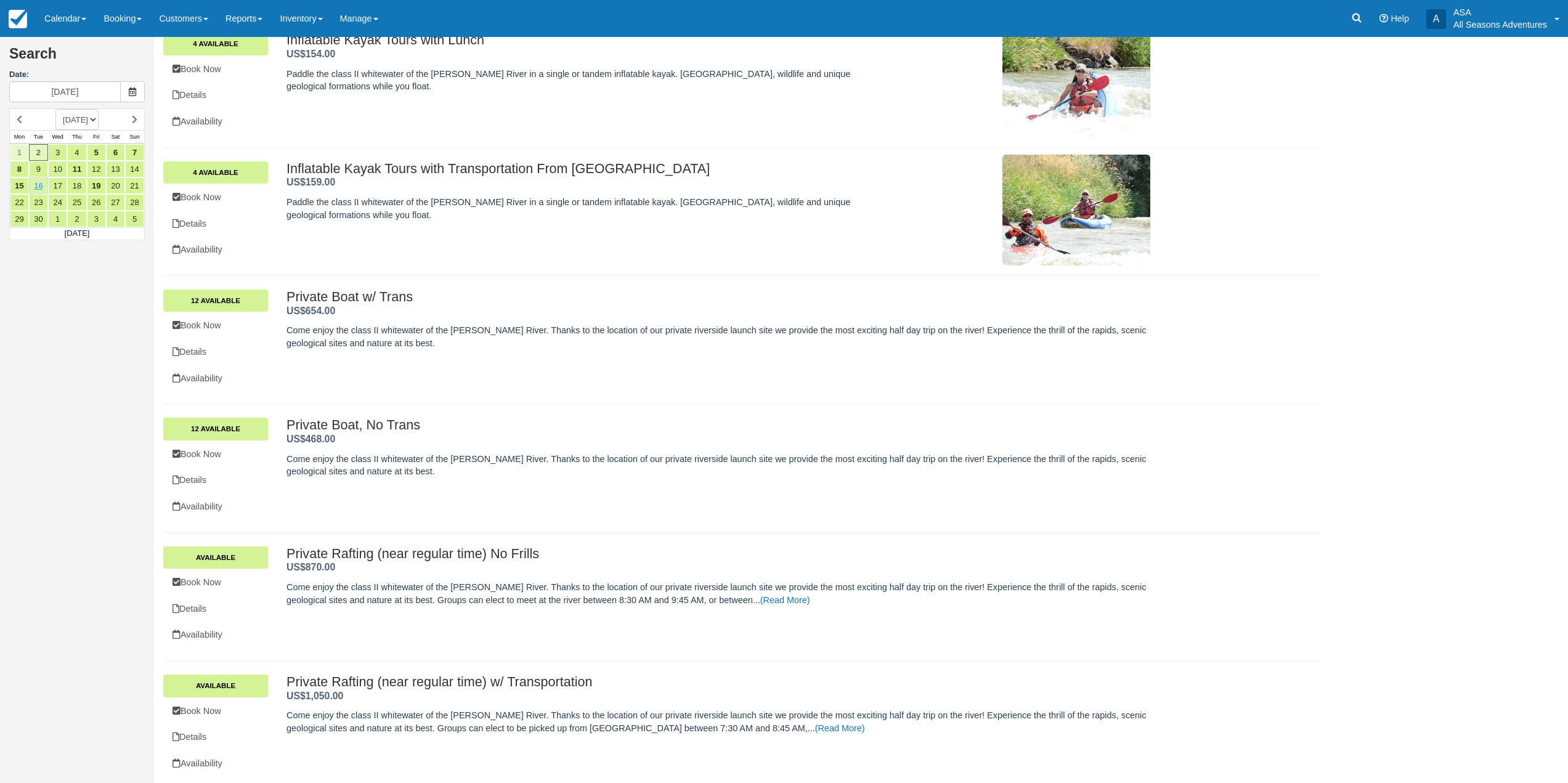
scroll to position [554, 0]
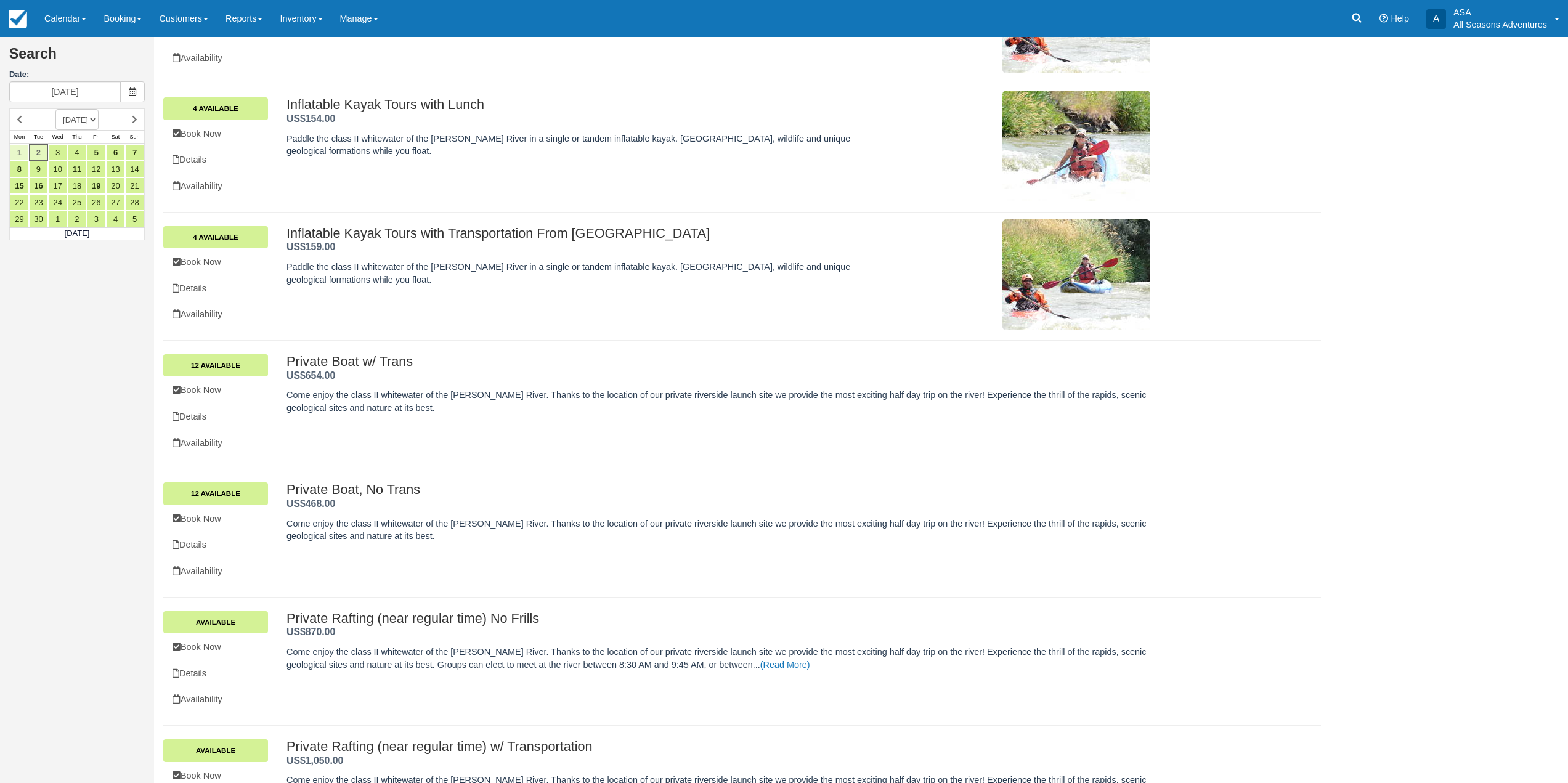
click at [49, 140] on th "Wed" at bounding box center [57, 137] width 19 height 14
click at [55, 153] on link "3" at bounding box center [57, 152] width 19 height 17
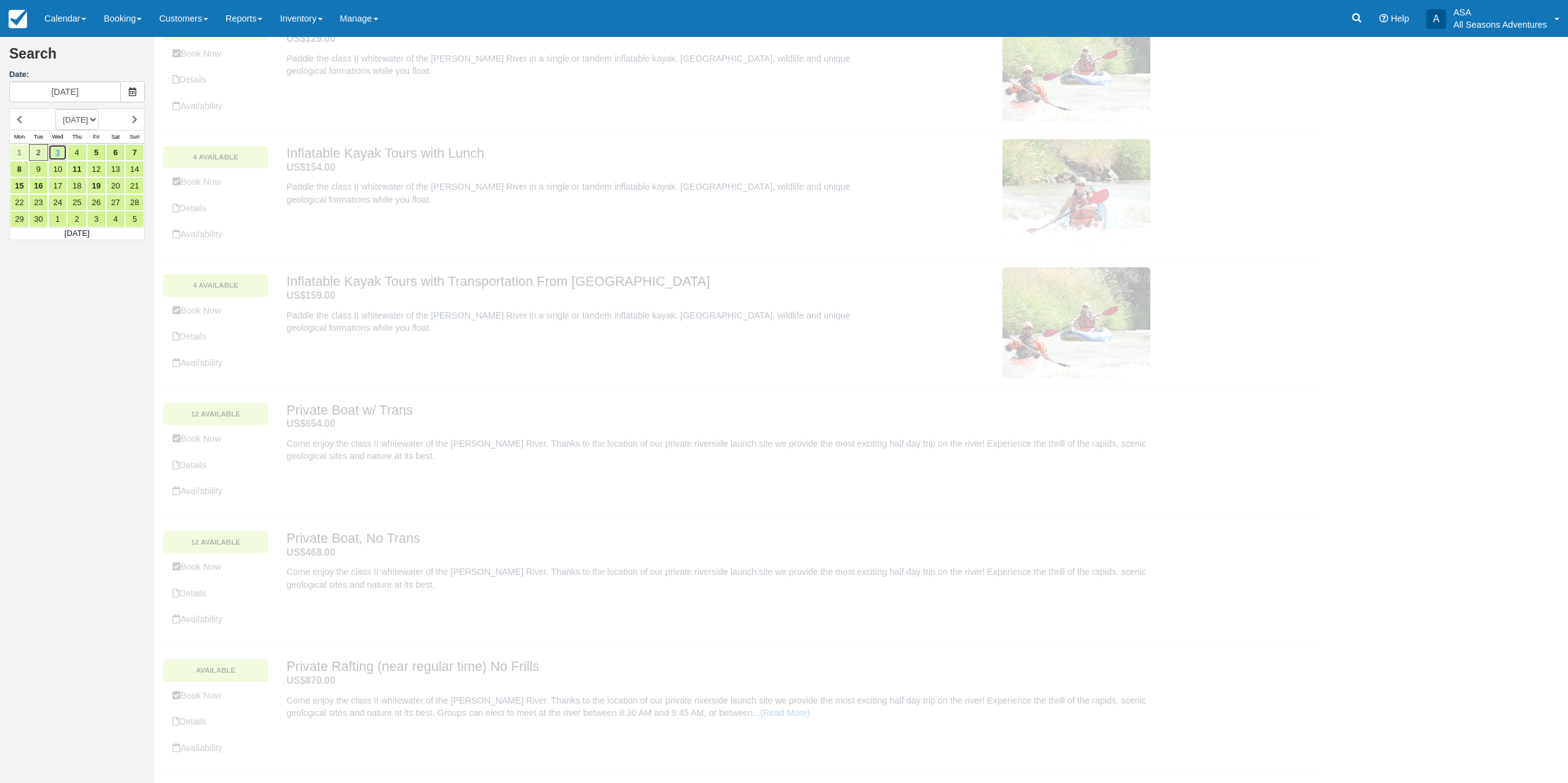
scroll to position [0, 0]
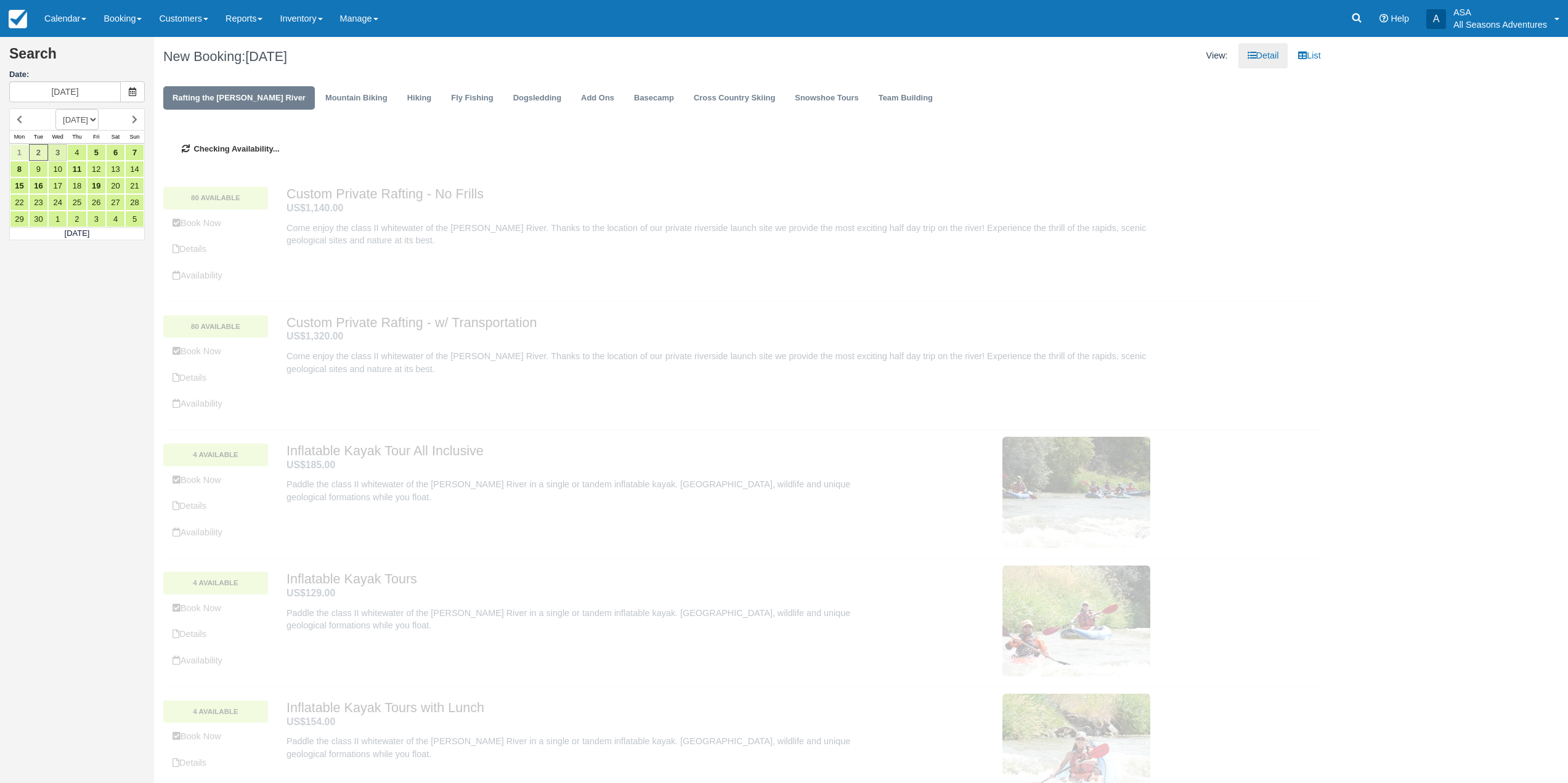
type input "[DATE]"
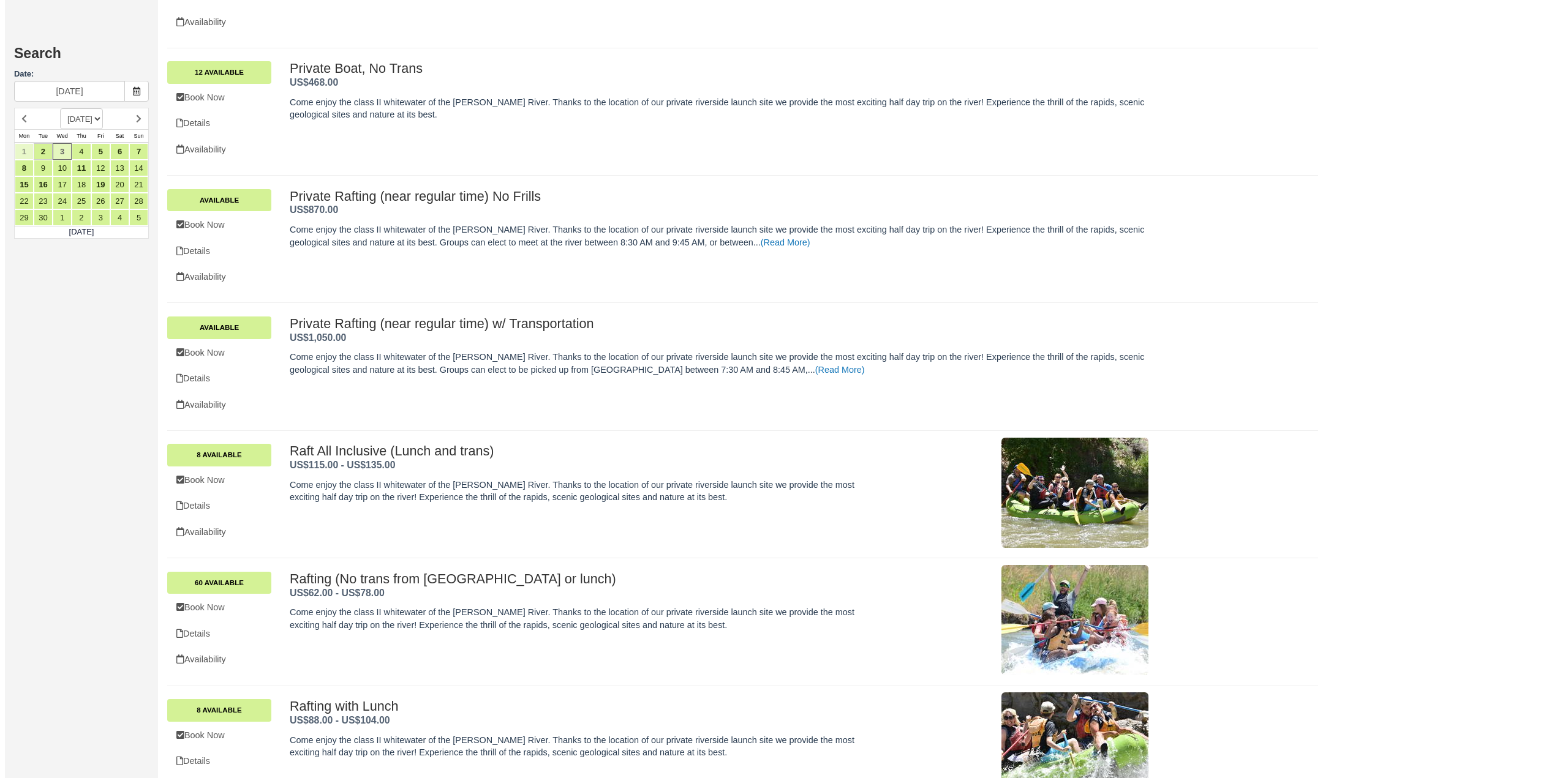
scroll to position [1041, 0]
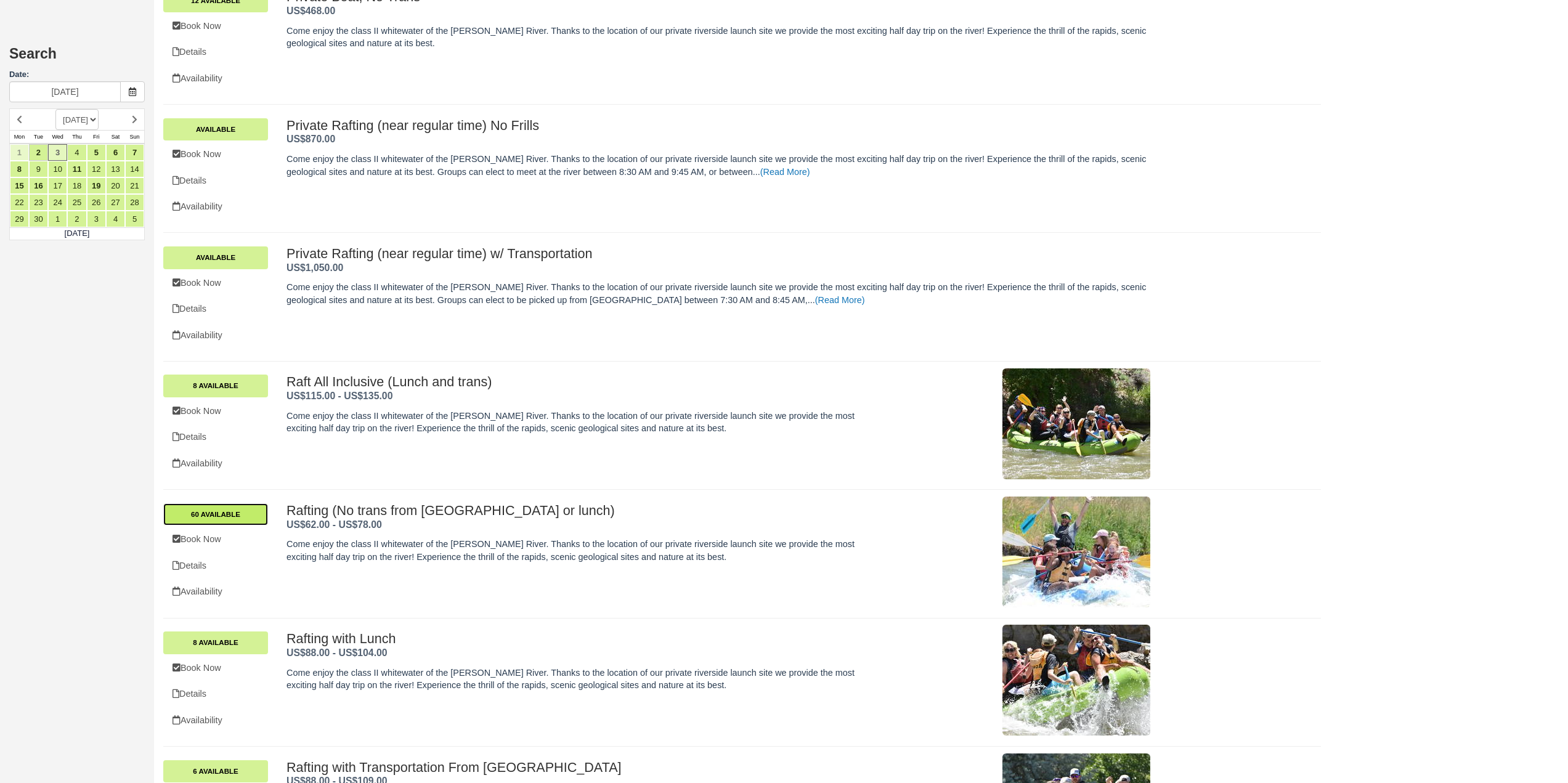
click at [252, 513] on link "60 Available" at bounding box center [216, 514] width 105 height 22
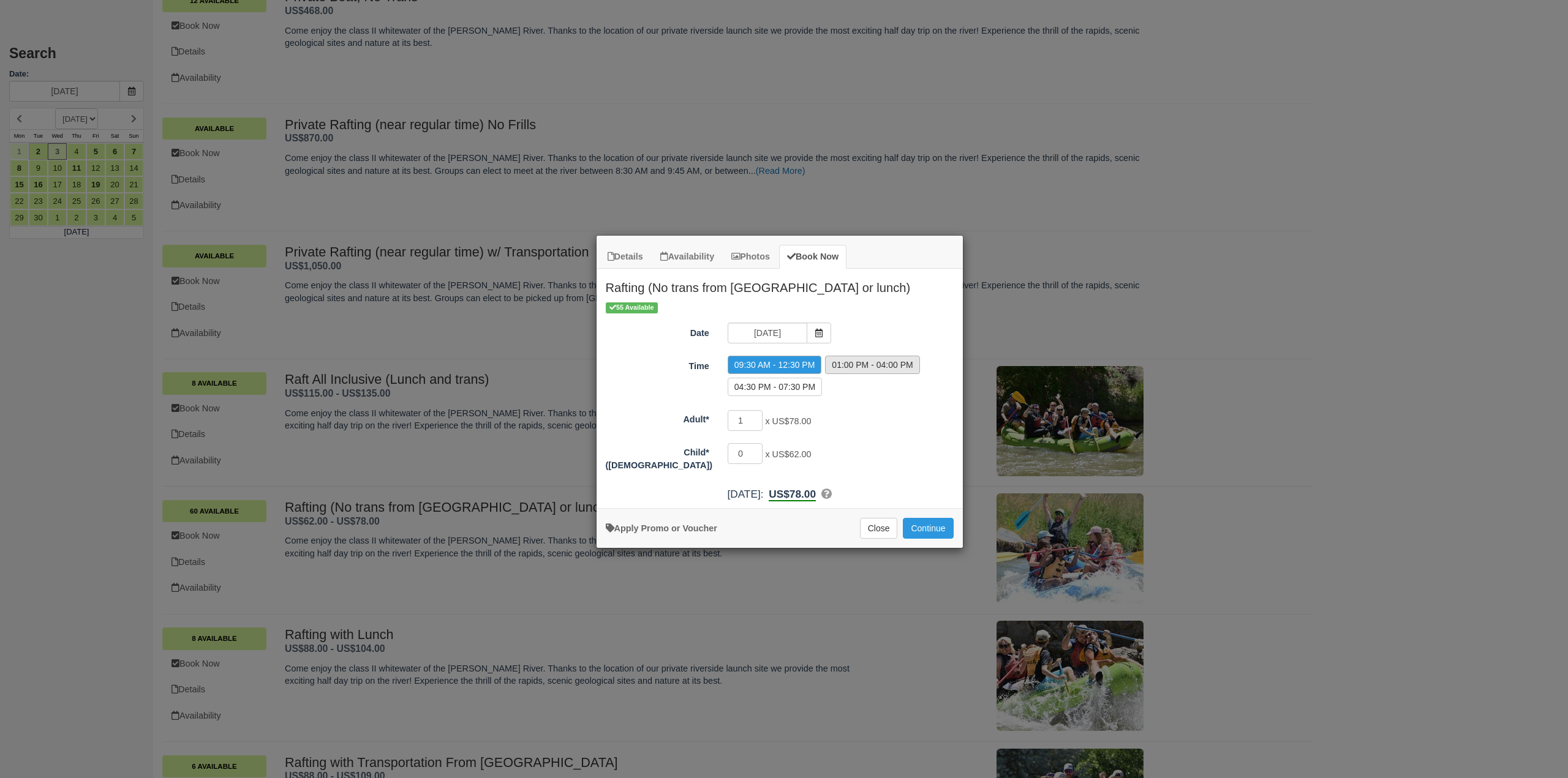
click at [875, 367] on label "01:00 PM - 04:00 PM" at bounding box center [872, 365] width 94 height 18
radio input "true"
click at [745, 425] on input "1" at bounding box center [745, 421] width 36 height 21
type input "2"
click at [938, 518] on button "Continue" at bounding box center [928, 528] width 50 height 21
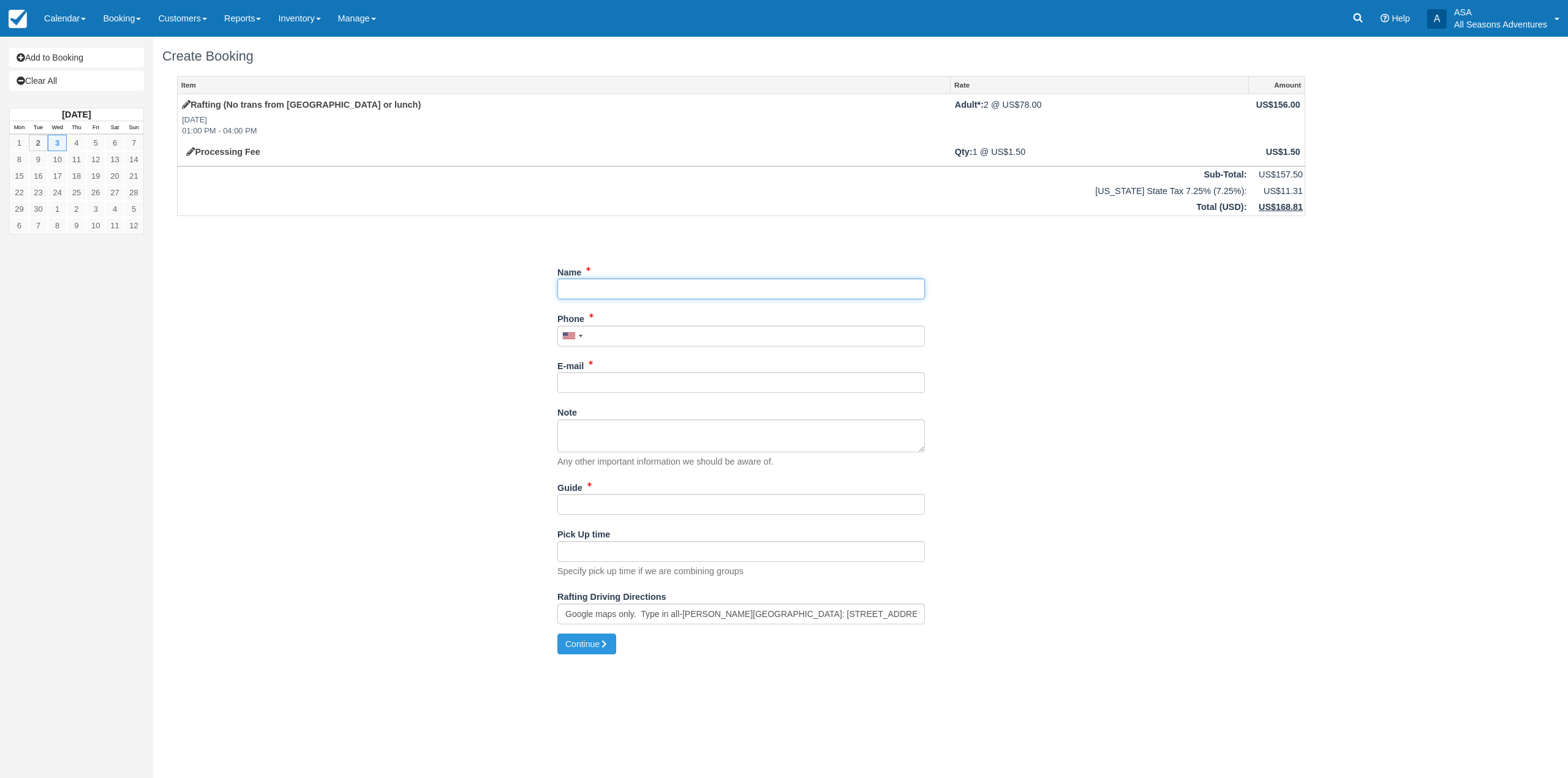
click at [622, 282] on input "Name" at bounding box center [741, 289] width 368 height 21
click at [692, 309] on link "[PERSON_NAME] ([EMAIL_ADDRESS][DOMAIN_NAME])" at bounding box center [737, 307] width 366 height 15
type input "[PERSON_NAME]"
type input "[PHONE_NUMBER]"
type input "[EMAIL_ADDRESS][DOMAIN_NAME]"
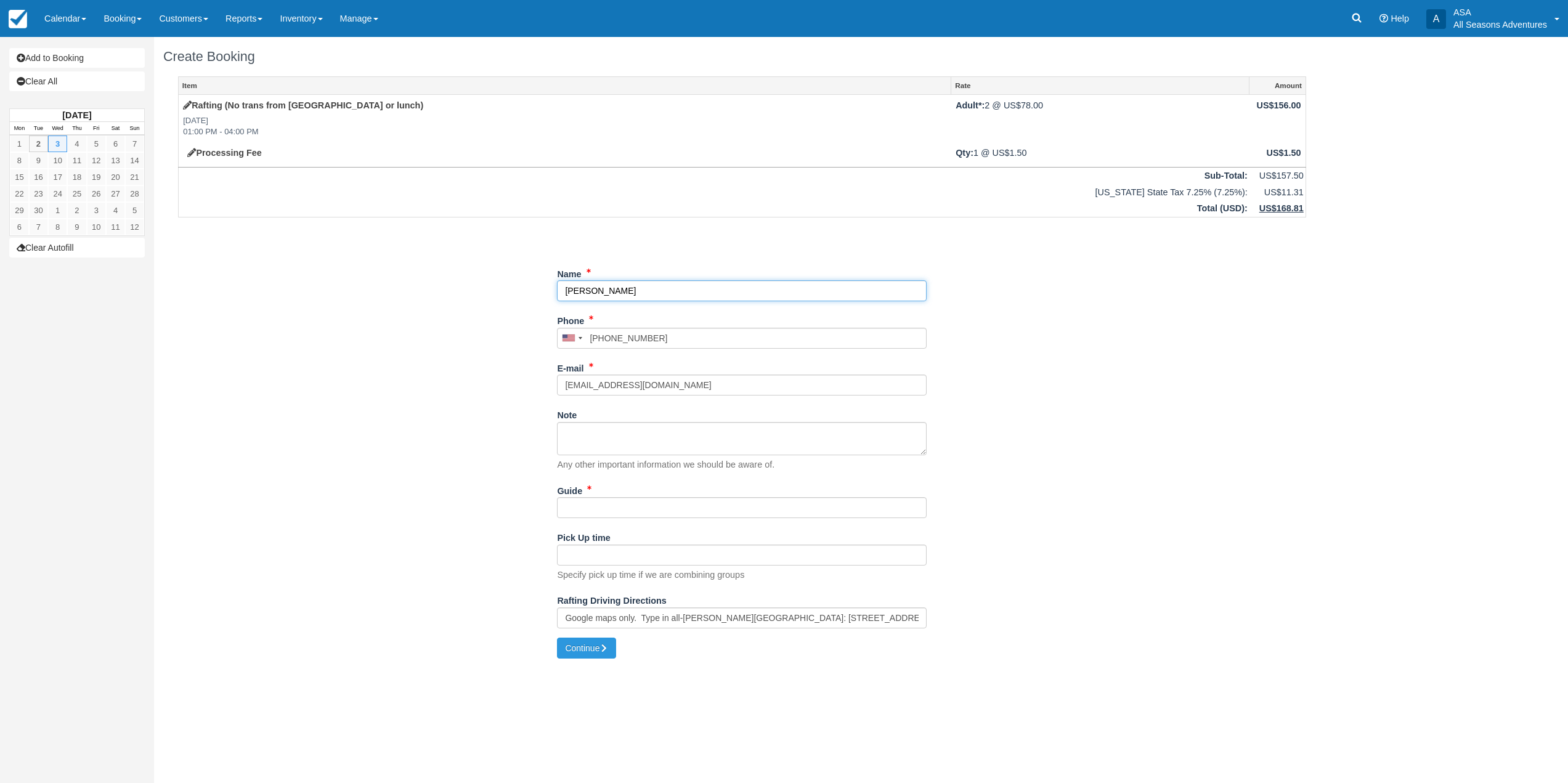
type input "[PERSON_NAME]"
drag, startPoint x: 656, startPoint y: 511, endPoint x: 659, endPoint y: 505, distance: 6.7
click at [656, 511] on input "Guide" at bounding box center [742, 508] width 370 height 21
type input "tbd"
click at [388, 489] on div "Item Rate Amount Rafting (No trans from [GEOGRAPHIC_DATA] or lunch) [DATE] 01:0…" at bounding box center [742, 357] width 1158 height 561
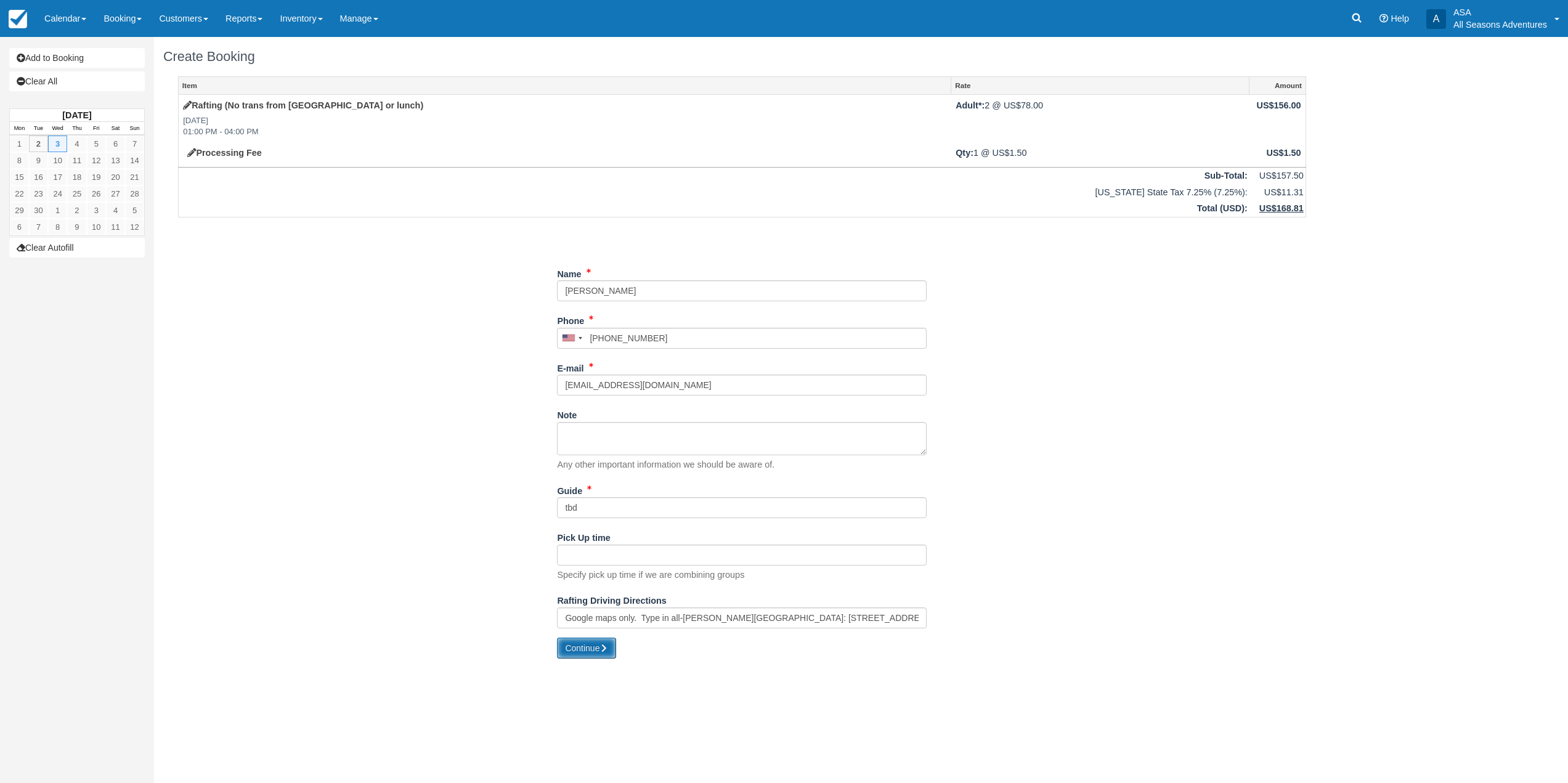
click at [588, 644] on button "Continue" at bounding box center [587, 648] width 59 height 21
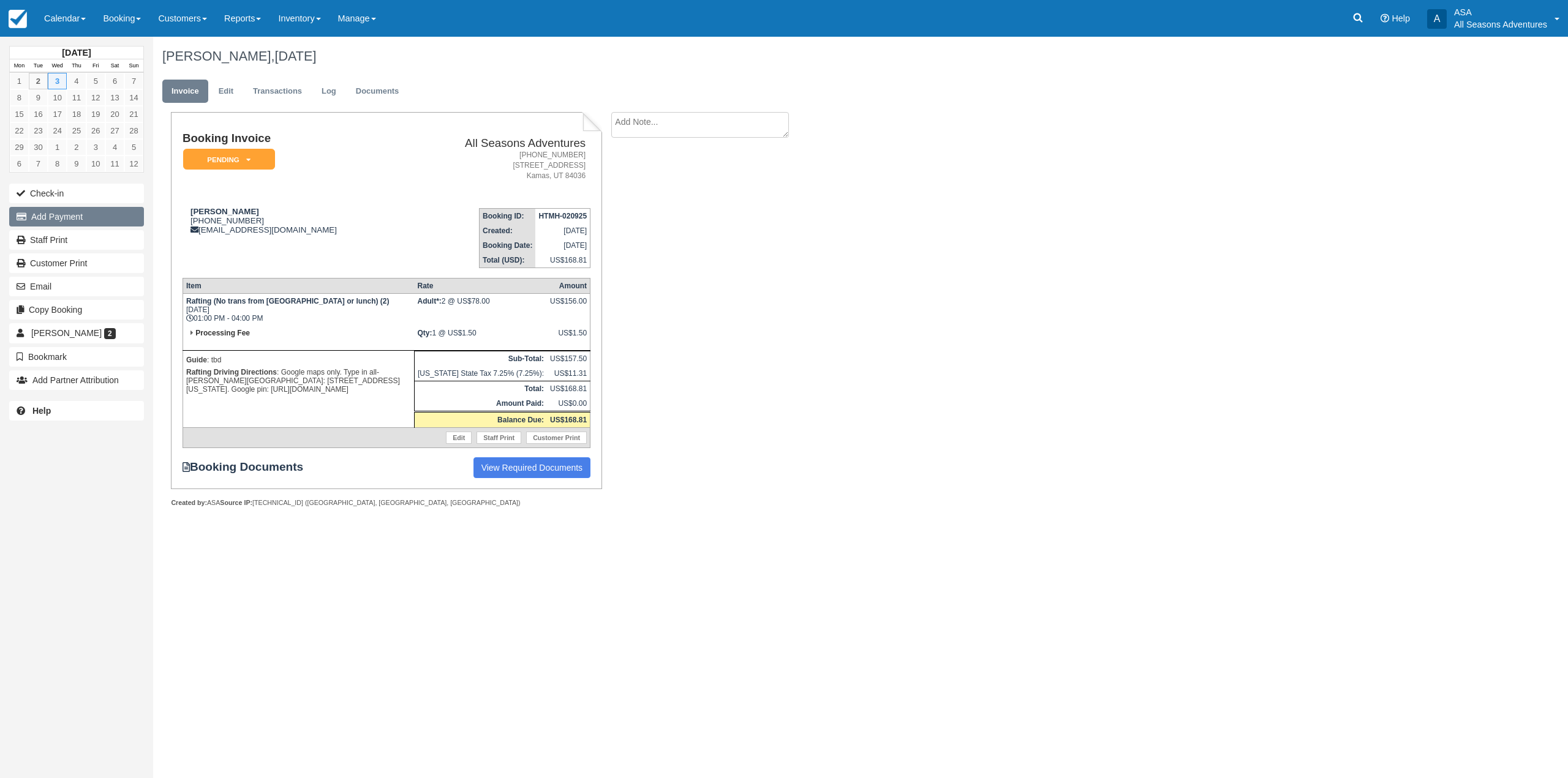
click at [23, 212] on icon "button" at bounding box center [24, 217] width 15 height 9
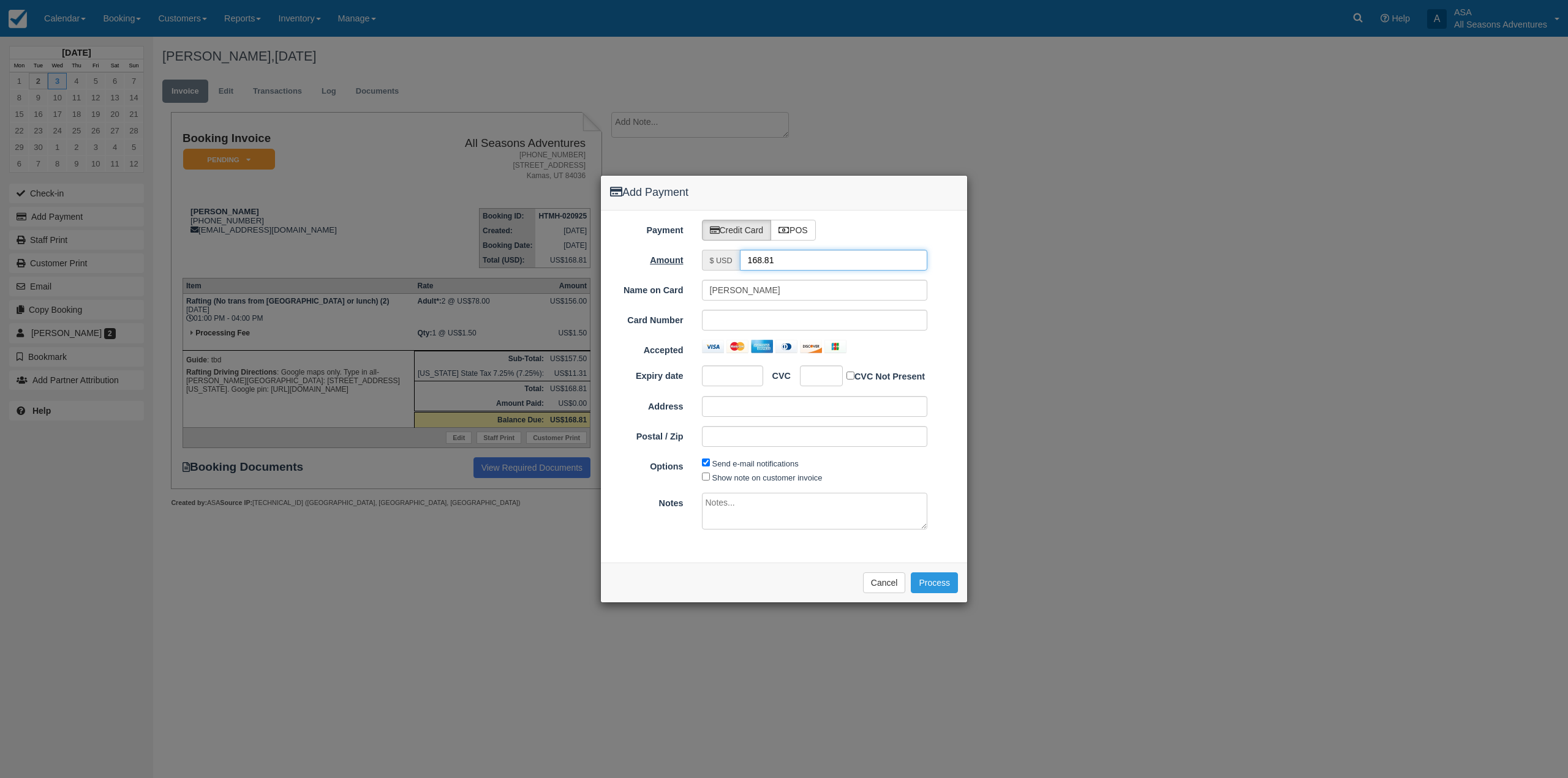
drag, startPoint x: 831, startPoint y: 263, endPoint x: 686, endPoint y: 263, distance: 145.0
click at [686, 263] on div "Amount $ USD 168.81" at bounding box center [784, 260] width 366 height 21
type input "1.50"
click at [731, 588] on div "Please wait while the payment is processed ... Cancel Process" at bounding box center [784, 582] width 366 height 40
click at [874, 586] on button "Cancel" at bounding box center [884, 583] width 43 height 21
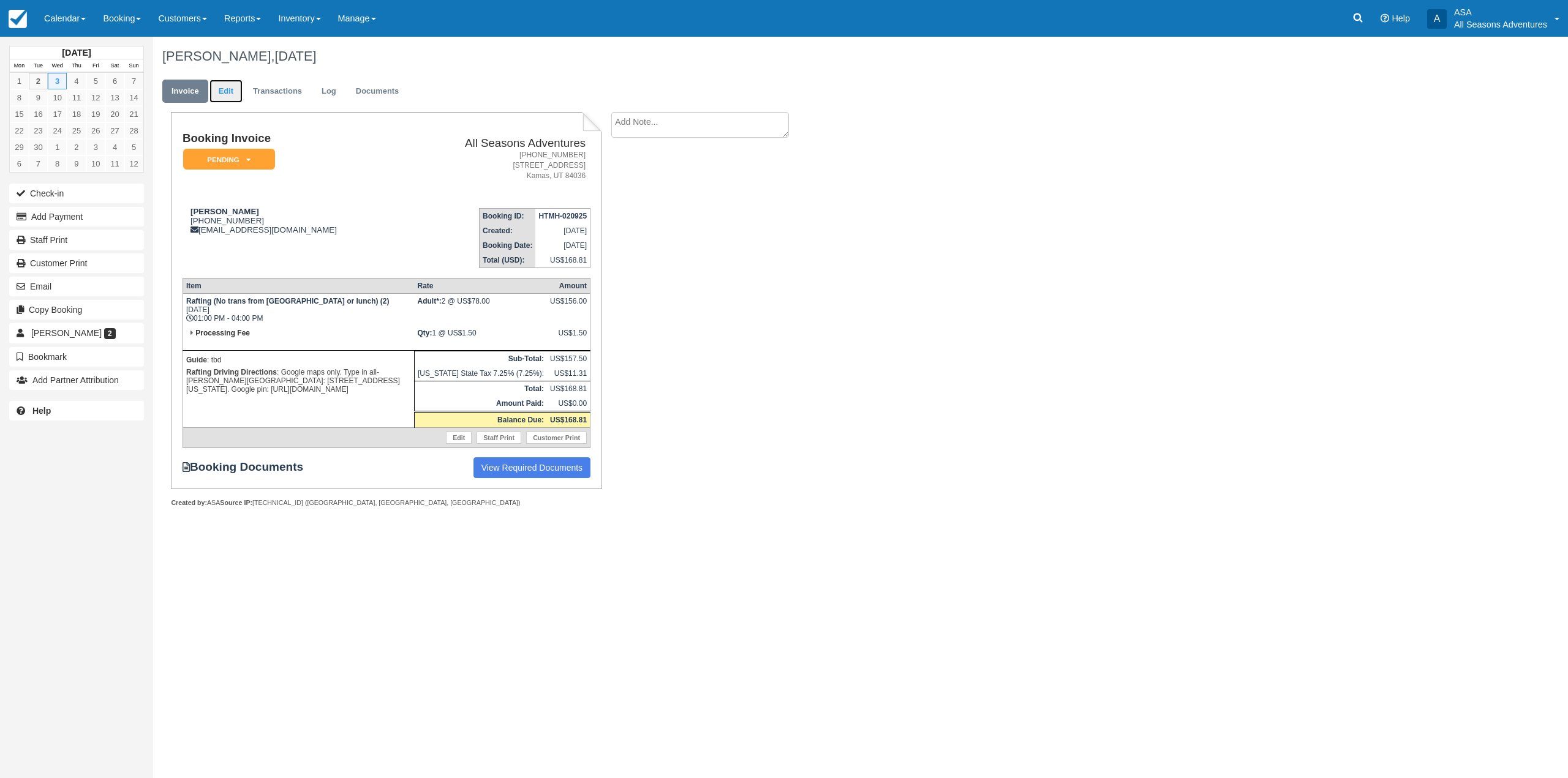
click at [233, 91] on link "Edit" at bounding box center [226, 91] width 33 height 24
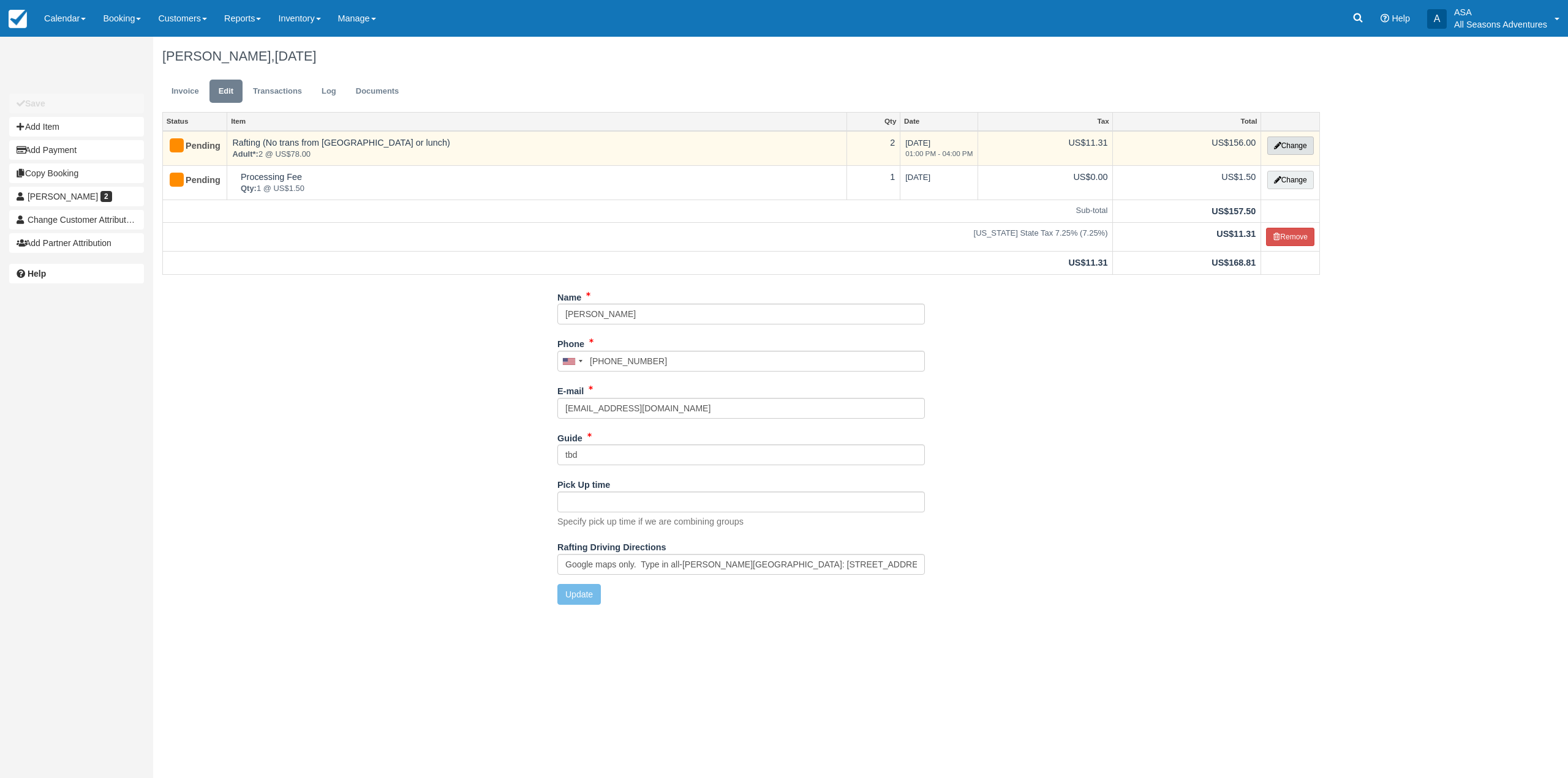
click at [1297, 142] on button "Change" at bounding box center [1291, 146] width 47 height 18
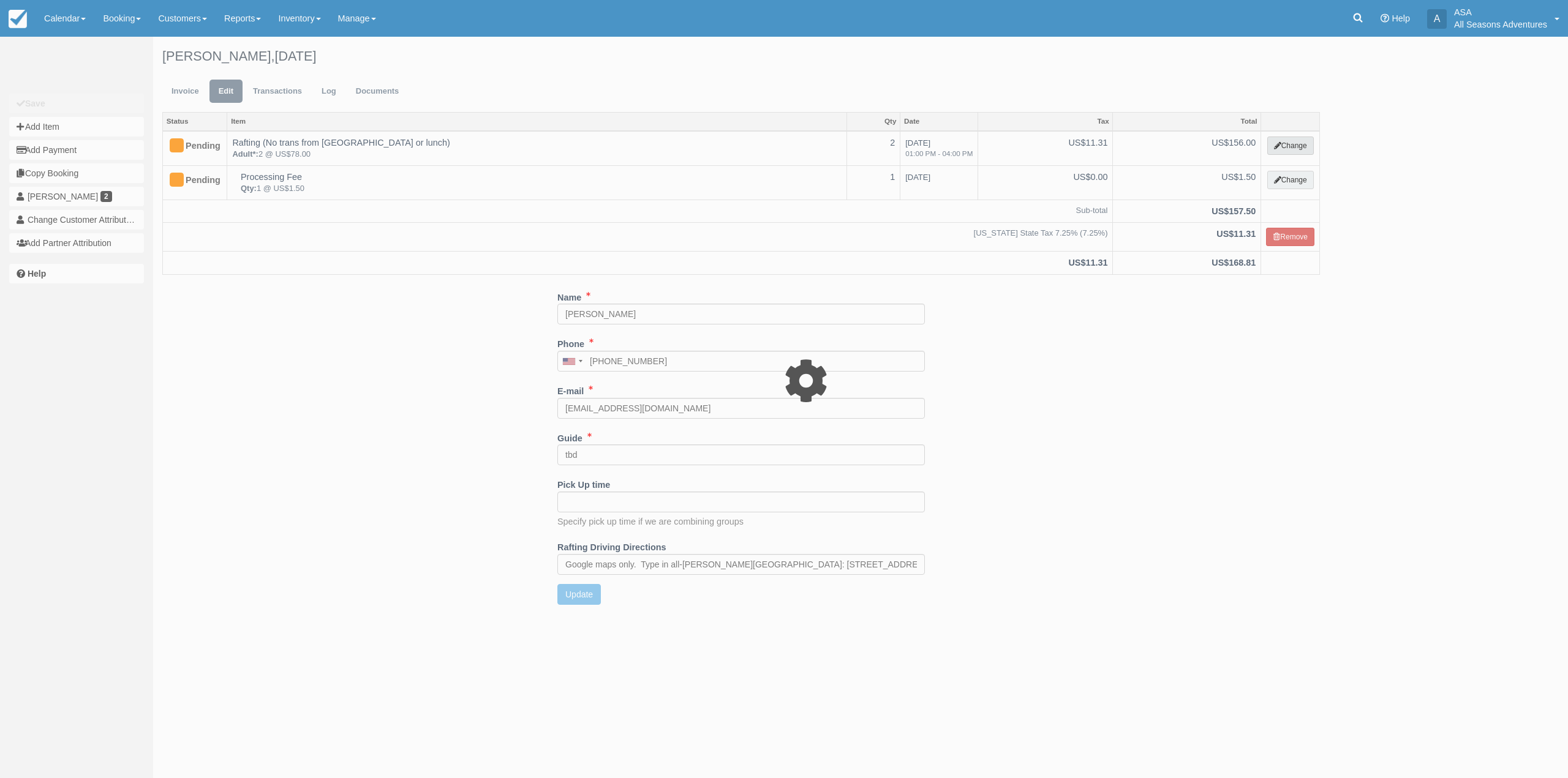
type input "156.00"
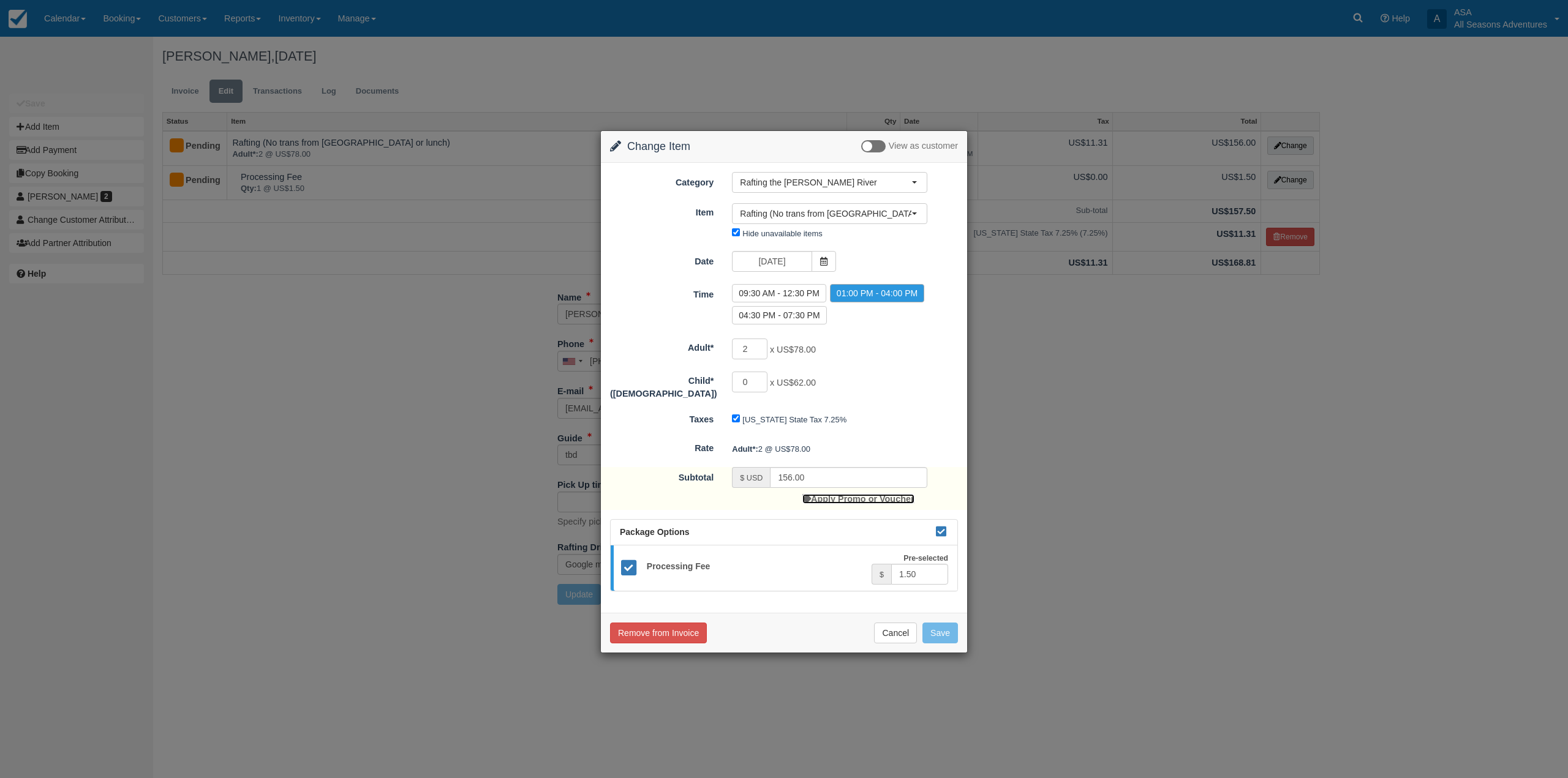
click at [845, 495] on link "Apply Promo or Voucher" at bounding box center [858, 499] width 111 height 10
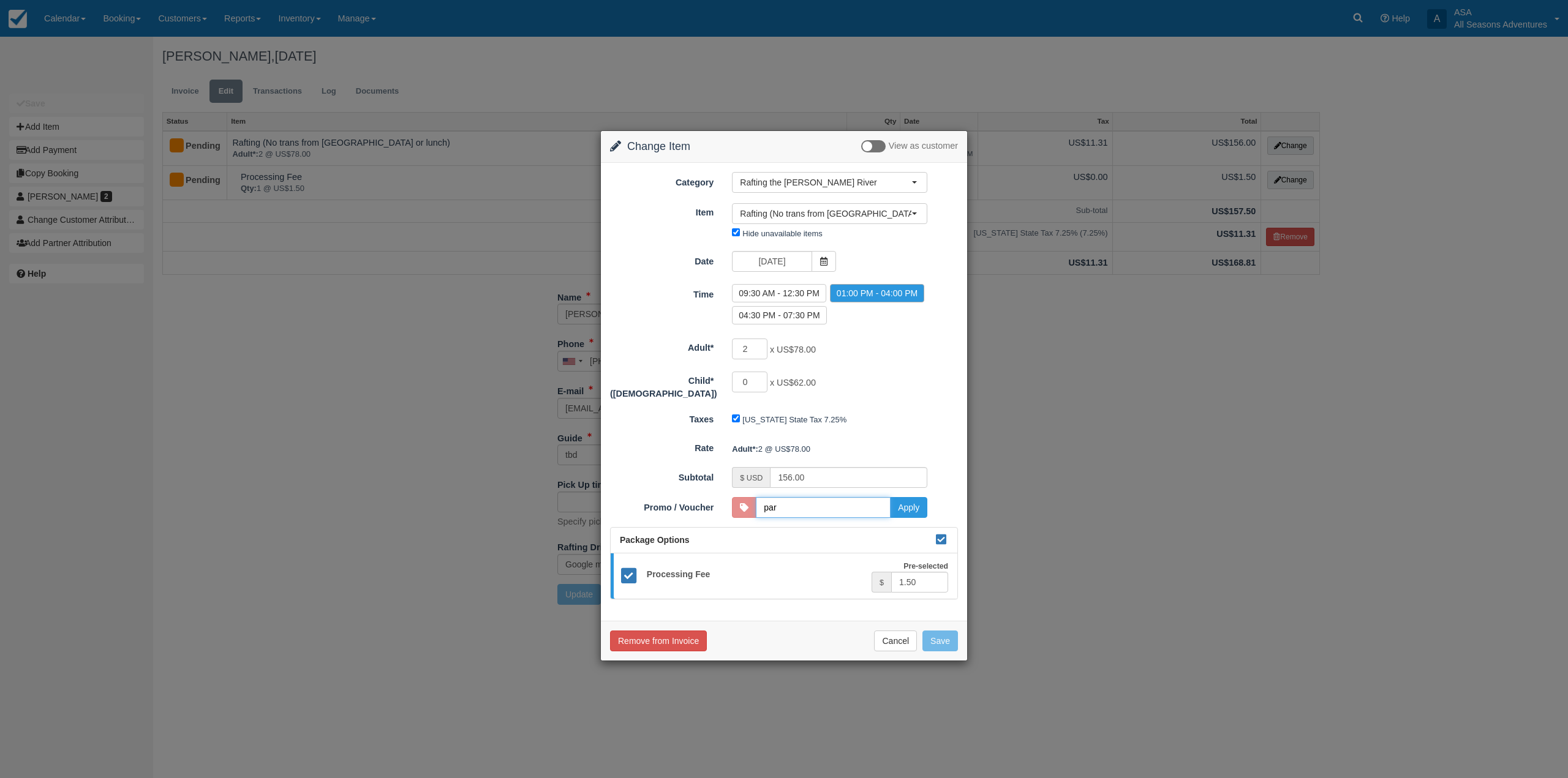
type input "PARKSILLY10"
click at [903, 503] on button "Apply" at bounding box center [908, 507] width 37 height 21
type input "140.40"
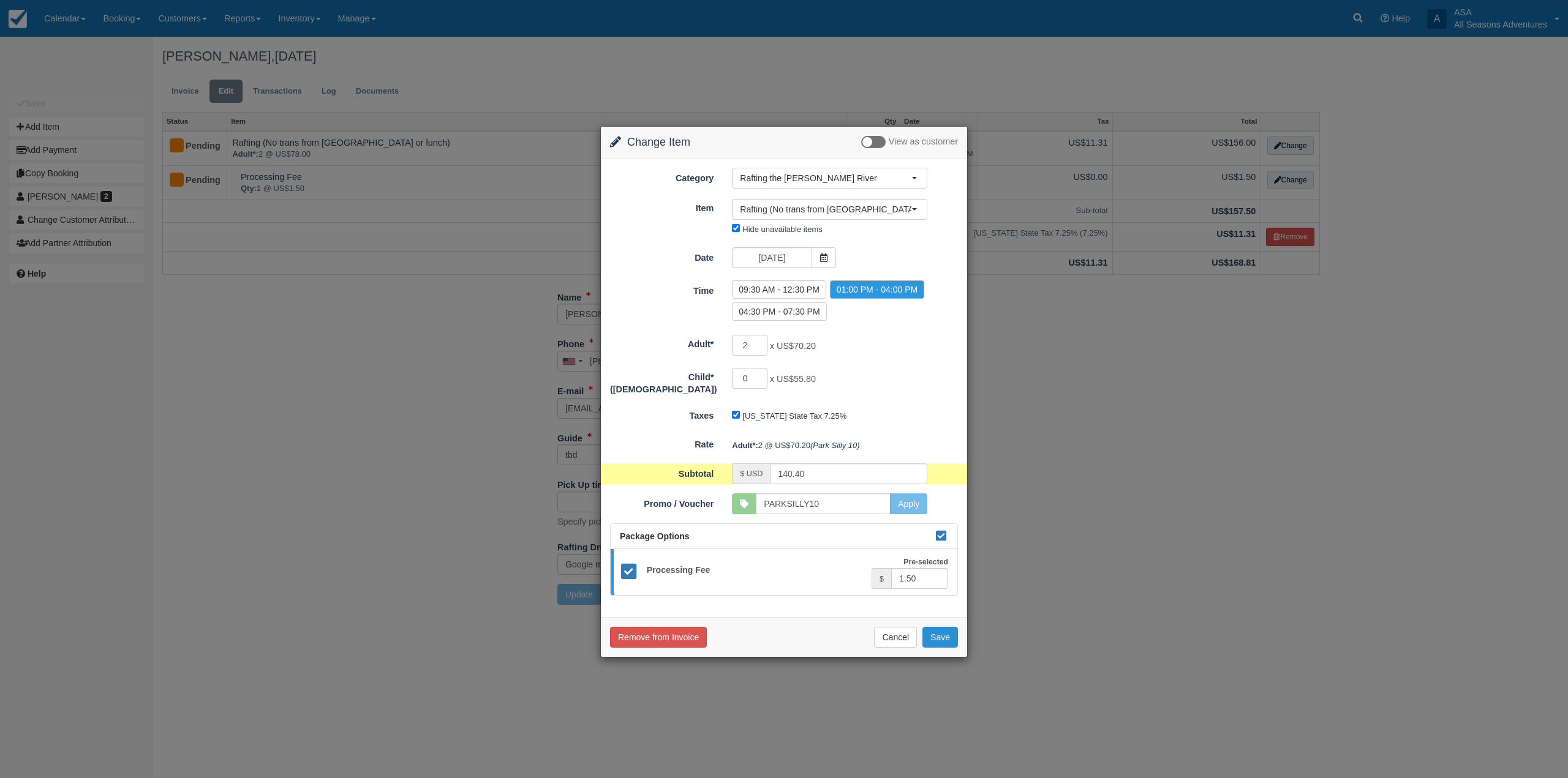
click at [951, 632] on button "Save" at bounding box center [940, 637] width 36 height 21
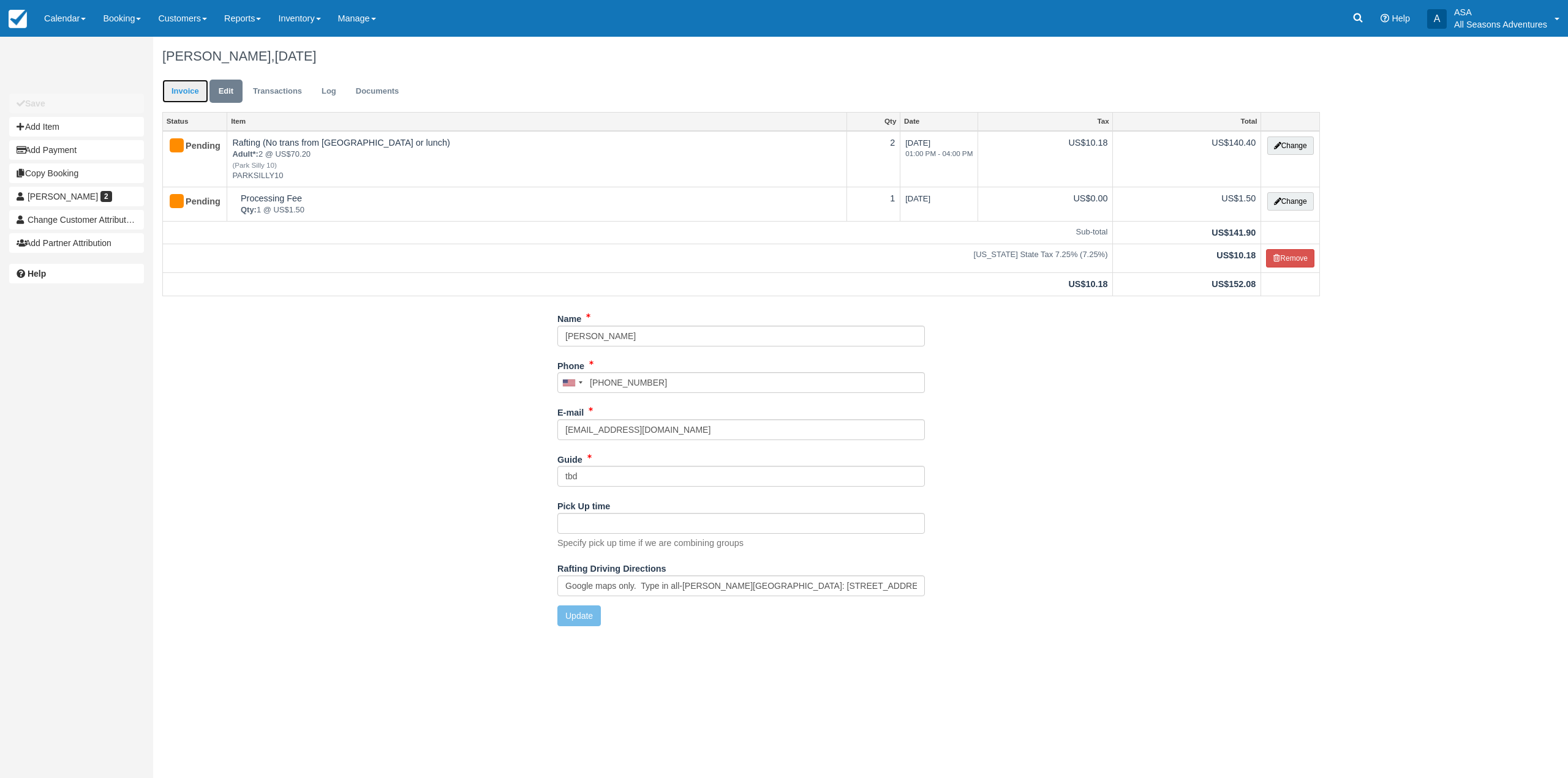
click at [192, 101] on link "Invoice" at bounding box center [185, 91] width 46 height 24
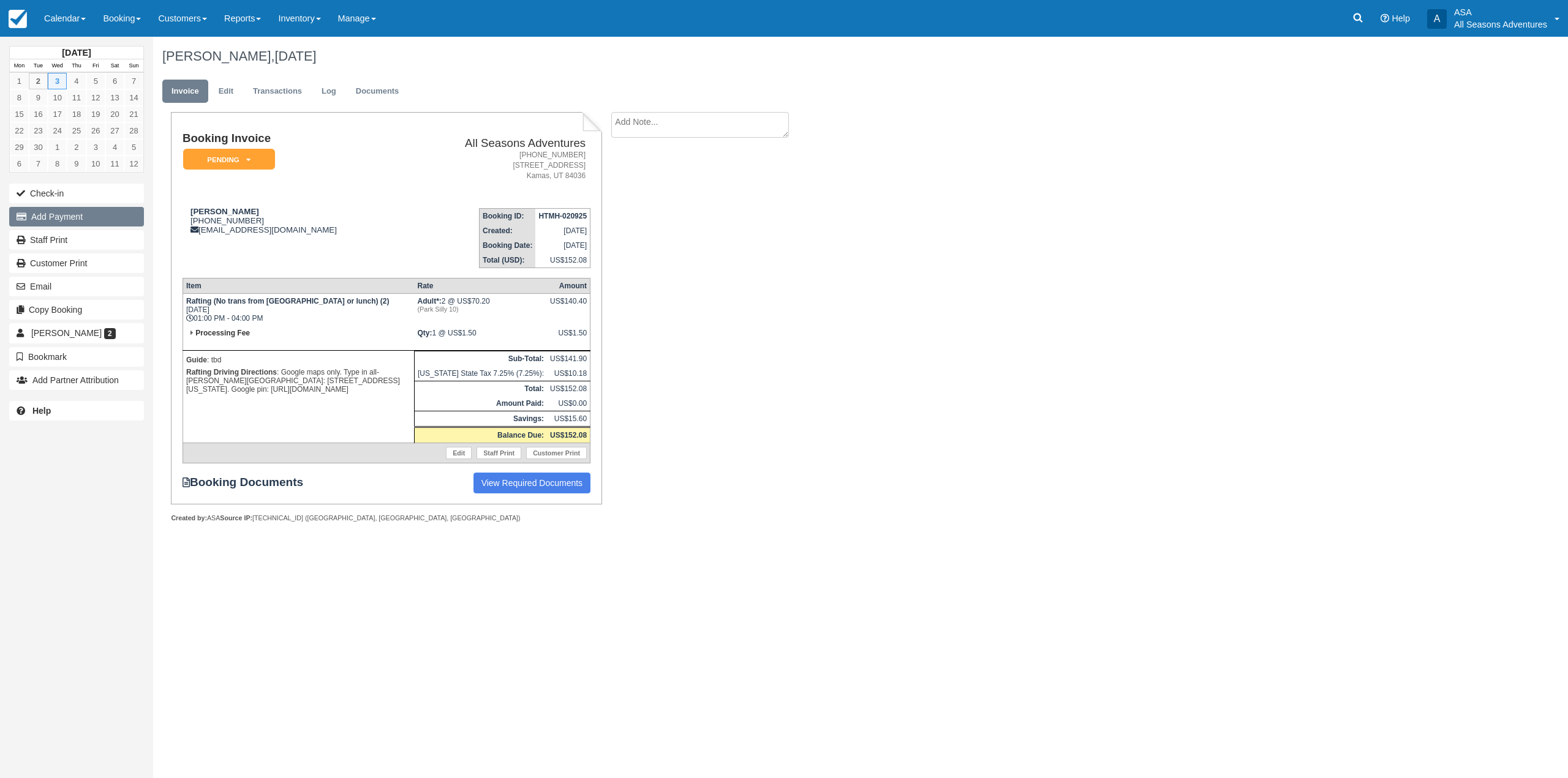
click at [61, 219] on button "Add Payment" at bounding box center [77, 217] width 135 height 20
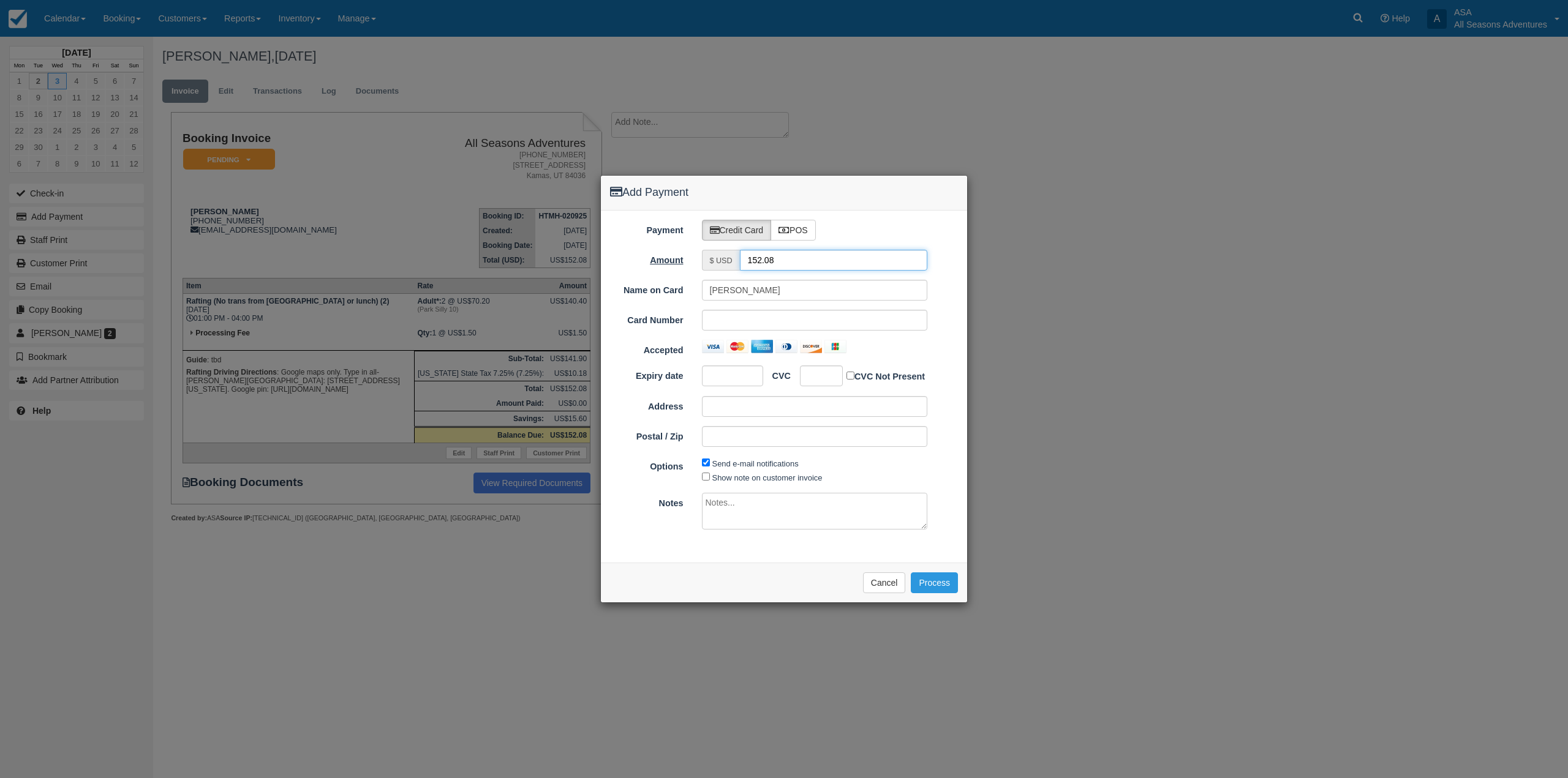
drag, startPoint x: 823, startPoint y: 260, endPoint x: 656, endPoint y: 261, distance: 167.0
click at [656, 261] on div "Amount $ USD 152.08" at bounding box center [784, 260] width 366 height 21
type input "1.5"
click at [701, 572] on div "Please wait while the payment is processed ... Cancel Process" at bounding box center [784, 582] width 366 height 40
click at [895, 579] on button "Cancel" at bounding box center [884, 583] width 43 height 21
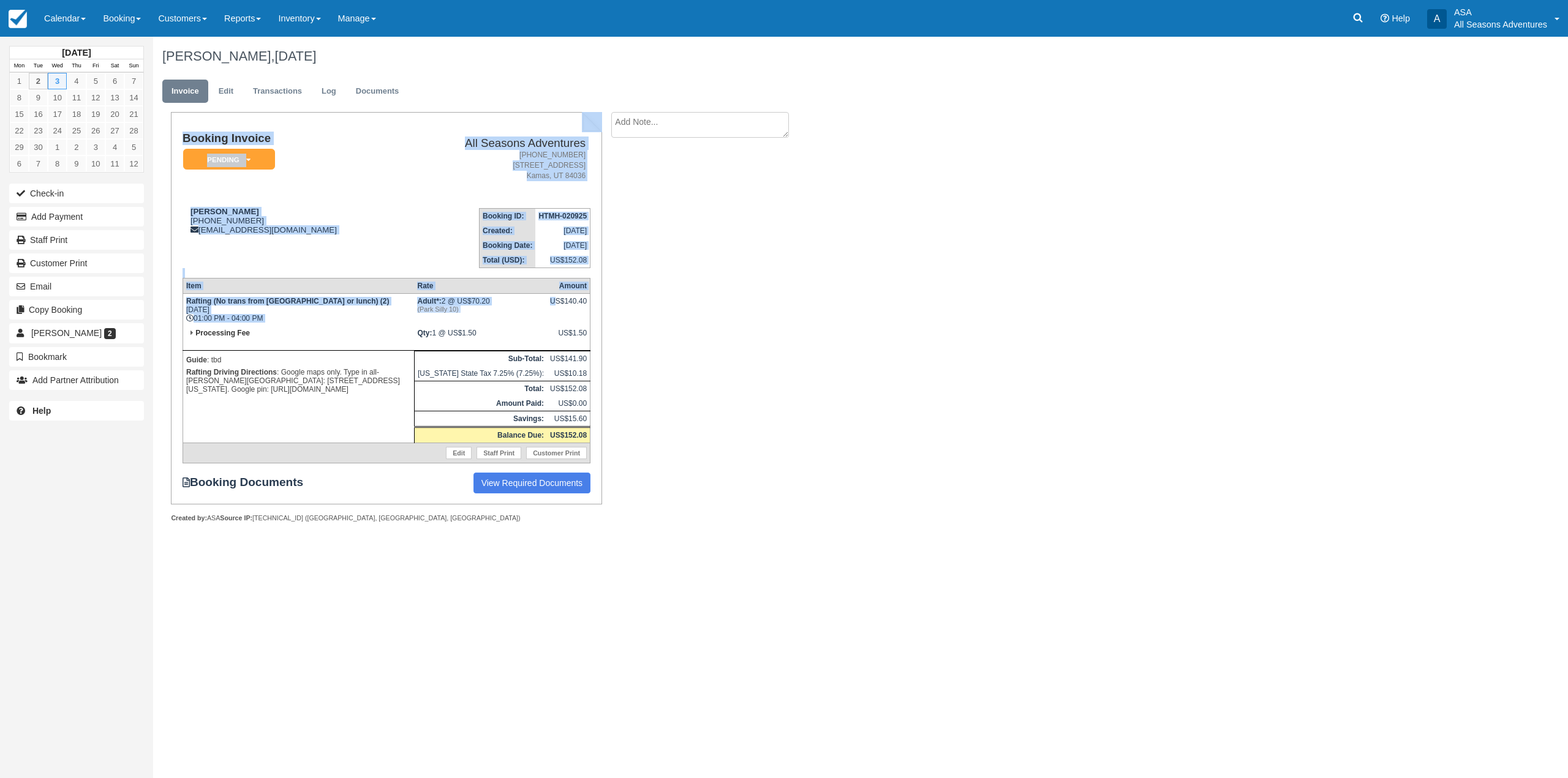
drag, startPoint x: 556, startPoint y: 297, endPoint x: 602, endPoint y: 307, distance: 47.1
click at [602, 307] on div "Booking Invoice Pending   Reserved Deposit Paid Waiting Cancelled Void All Seas…" at bounding box center [377, 331] width 449 height 437
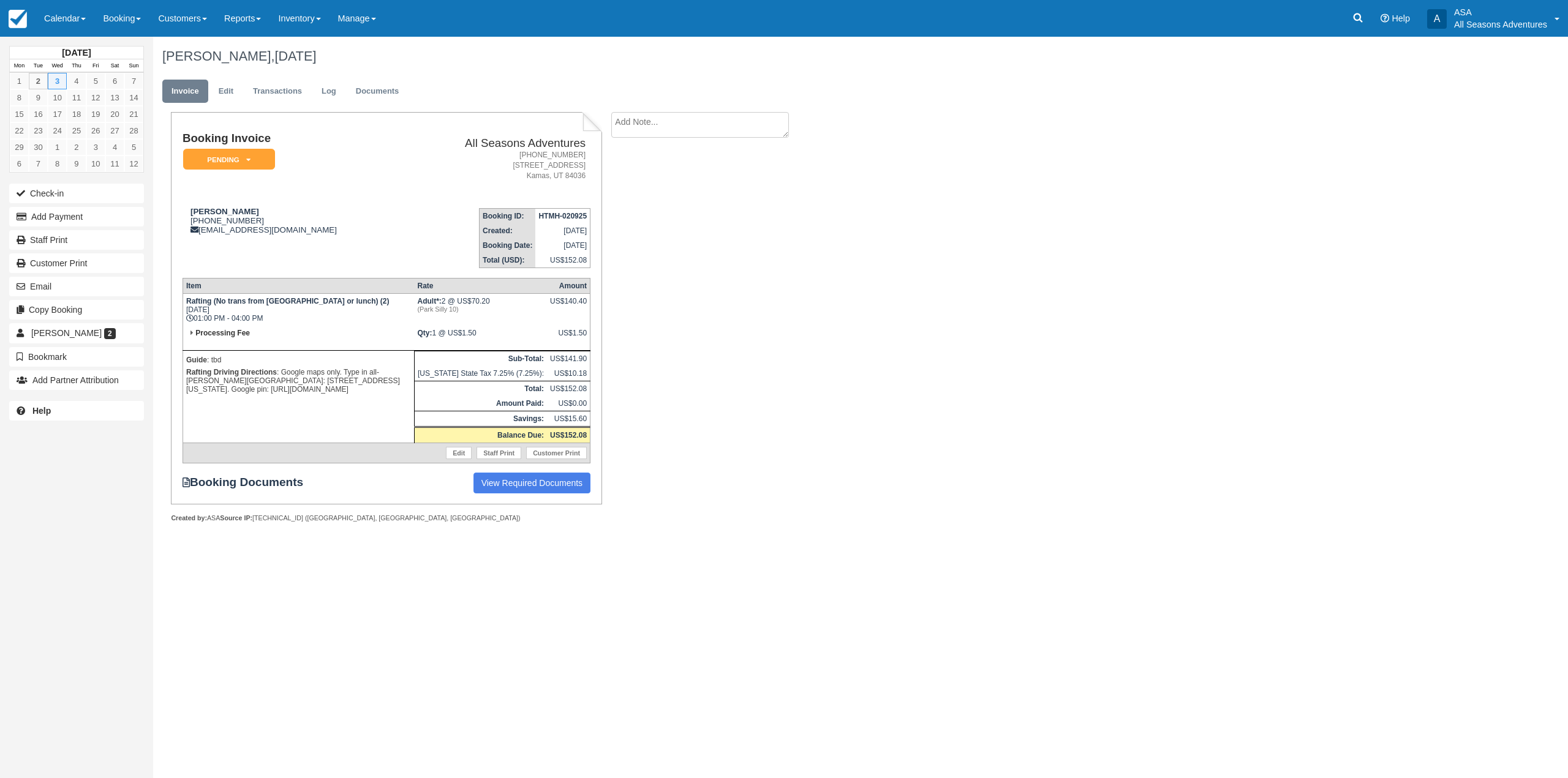
click at [605, 310] on div "Booking Invoice Pending   Reserved Deposit Paid Waiting Cancelled Void All Seas…" at bounding box center [490, 331] width 674 height 437
click at [89, 217] on button "Add Payment" at bounding box center [77, 217] width 135 height 20
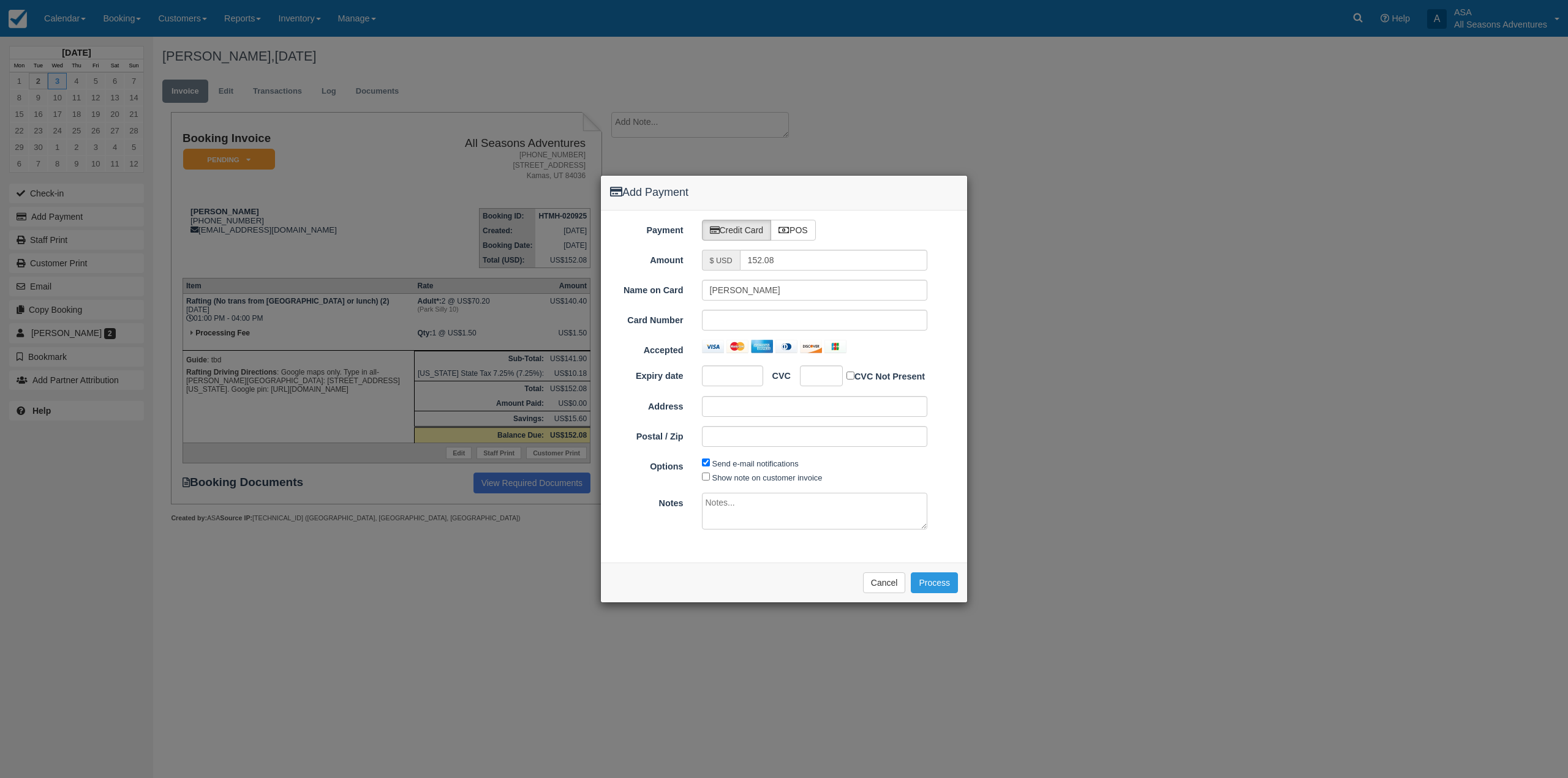
click at [763, 314] on iframe at bounding box center [815, 320] width 210 height 12
drag, startPoint x: 802, startPoint y: 259, endPoint x: 729, endPoint y: 260, distance: 73.0
click at [729, 260] on div "$ USD 152.08" at bounding box center [815, 260] width 226 height 21
type input "1.5"
click at [690, 565] on div "Please wait while the payment is processed ... Cancel Process" at bounding box center [784, 582] width 366 height 40
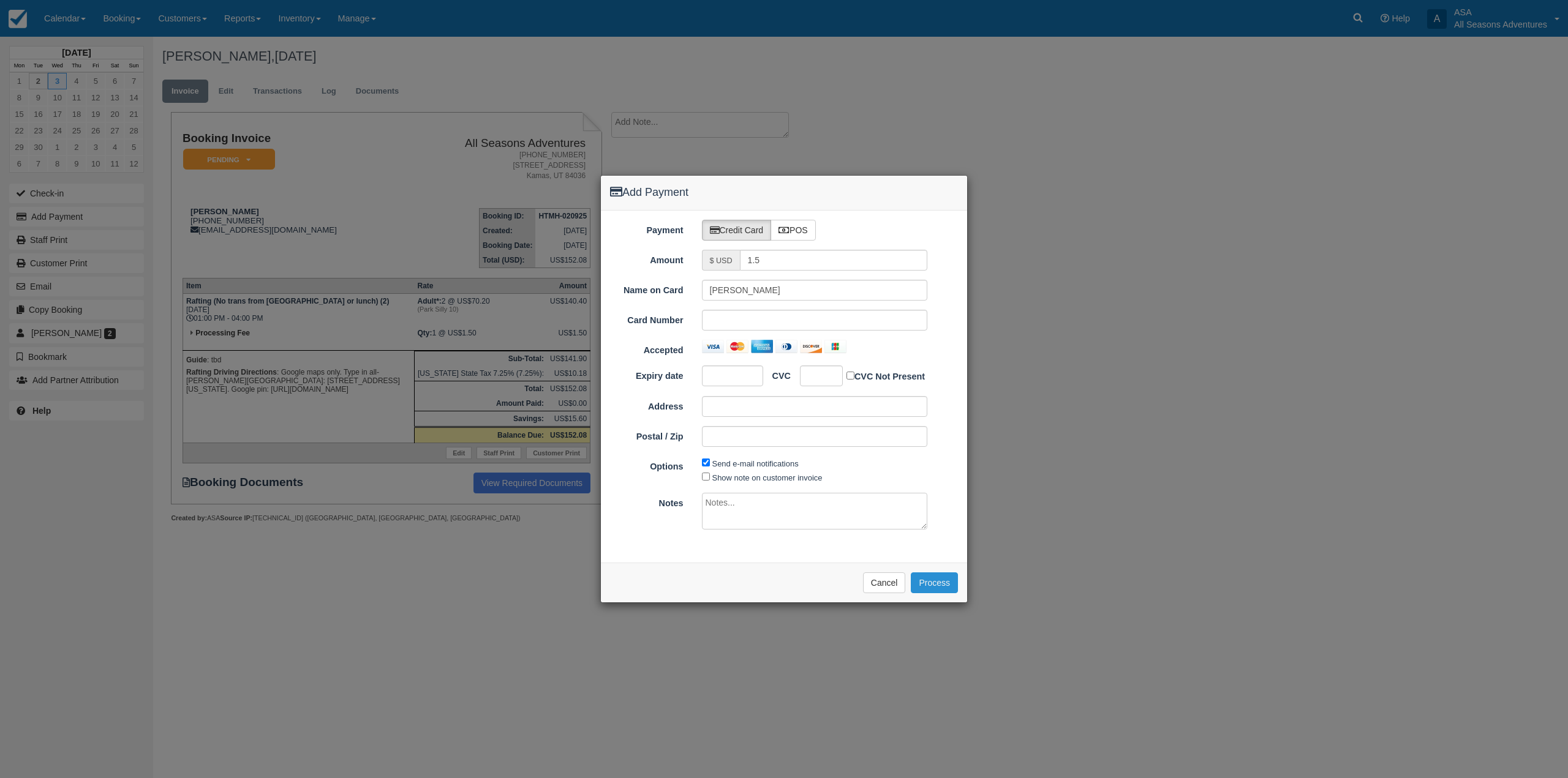
click at [928, 578] on button "Process" at bounding box center [934, 583] width 47 height 21
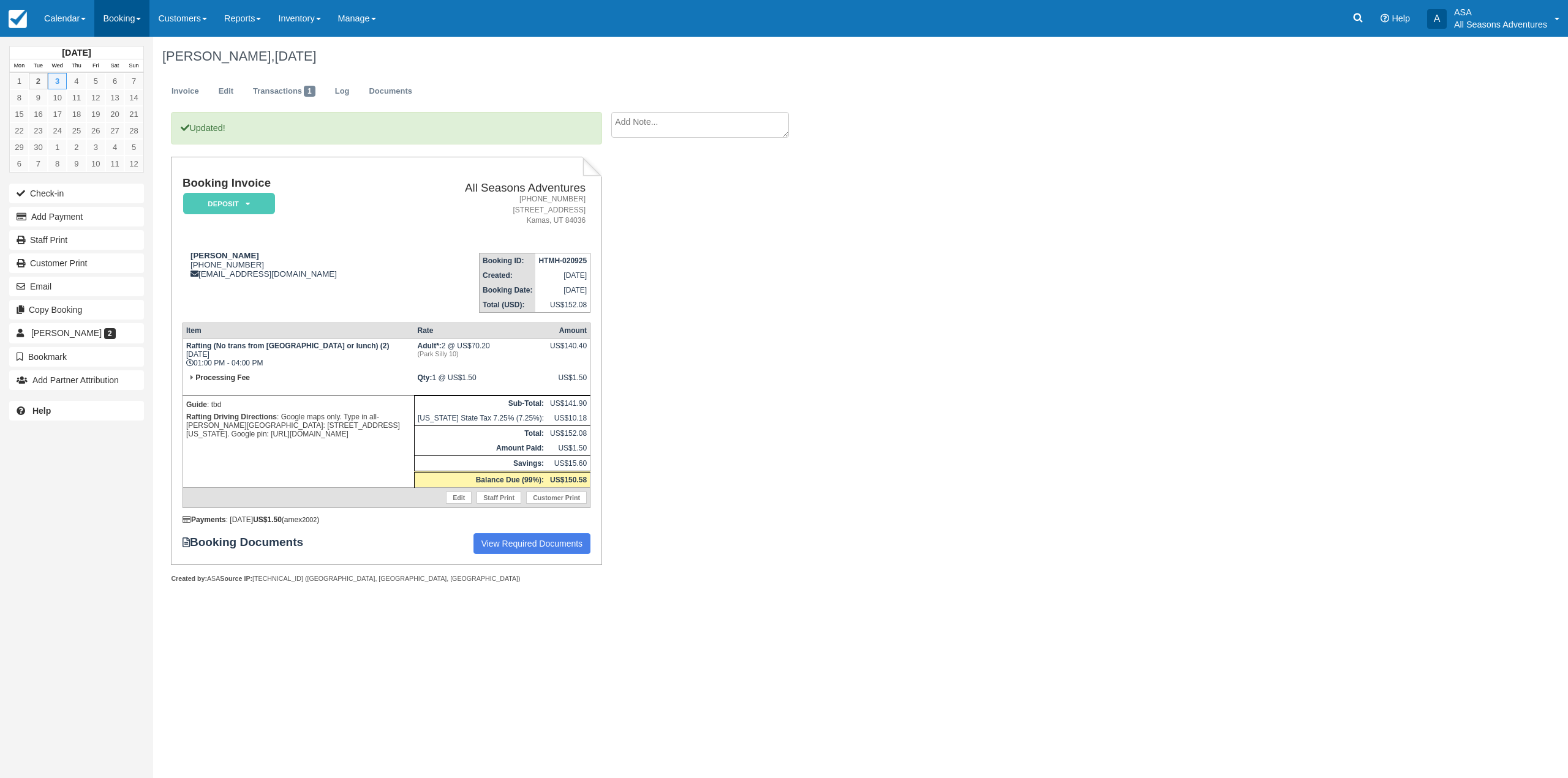
click at [133, 31] on link "Booking" at bounding box center [122, 18] width 55 height 37
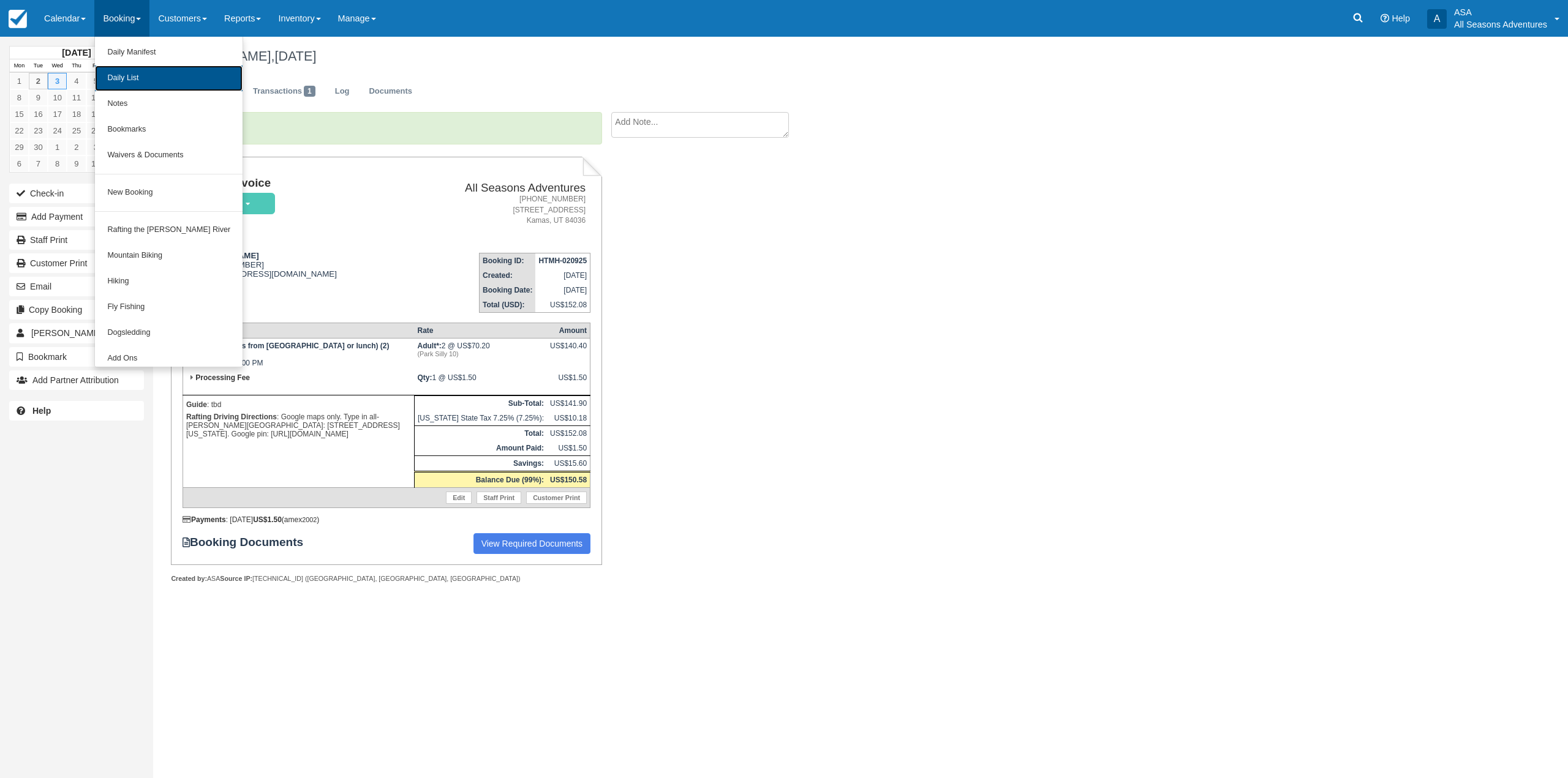
click at [145, 72] on link "Daily List" at bounding box center [168, 78] width 148 height 26
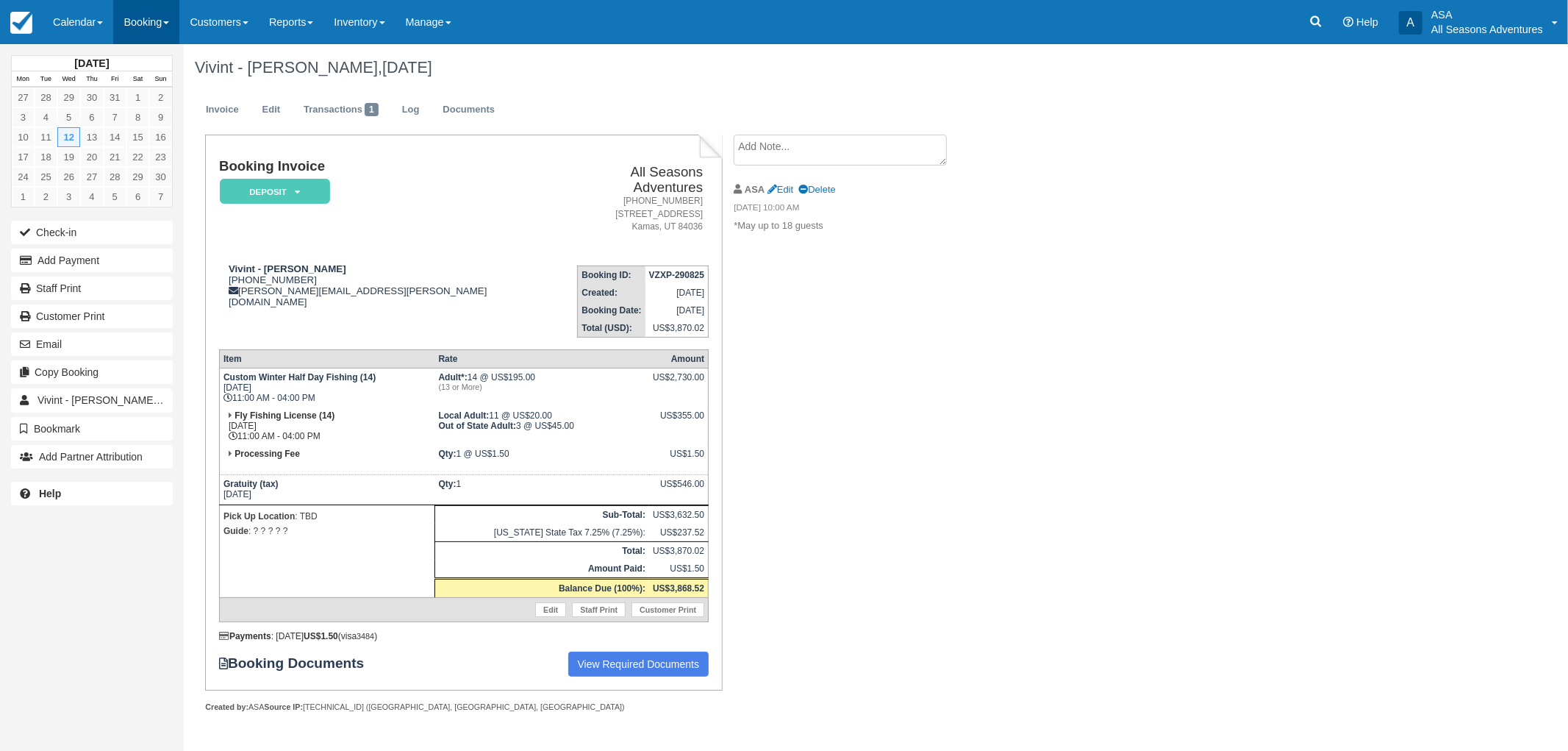
click at [155, 30] on link "Booking" at bounding box center [146, 22] width 66 height 44
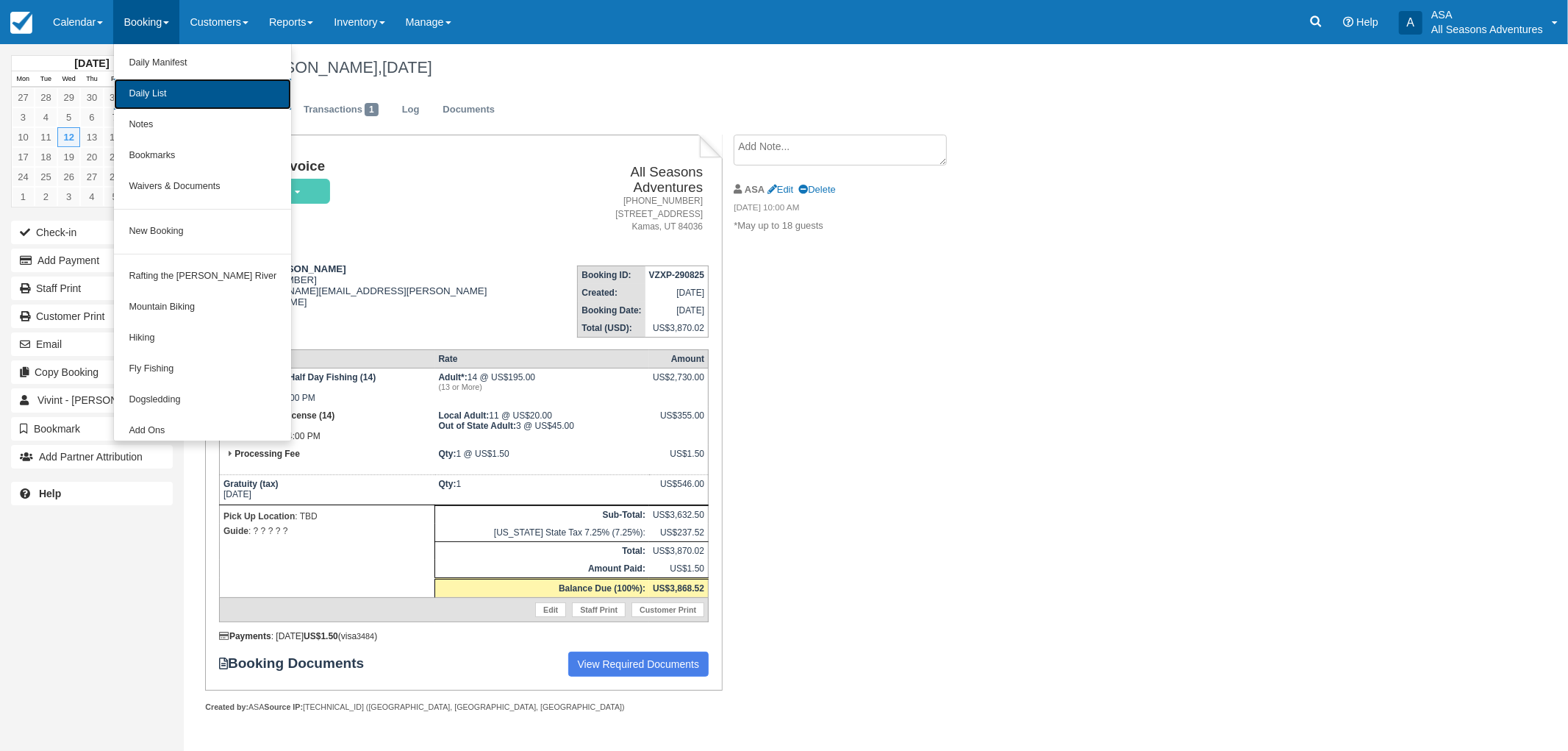
click at [171, 90] on link "Daily List" at bounding box center [202, 94] width 177 height 31
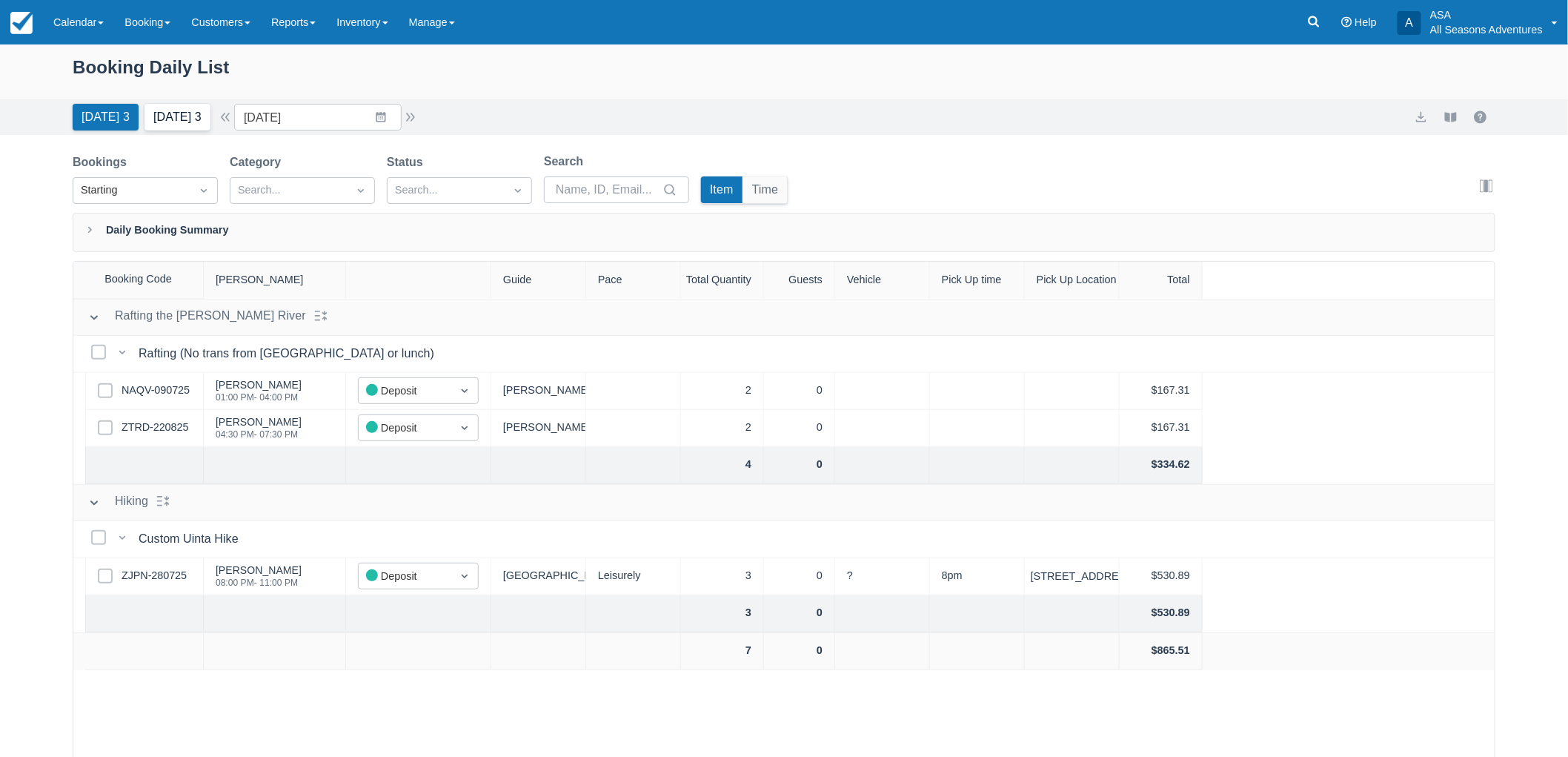
click at [180, 126] on button "[DATE] 3" at bounding box center [177, 117] width 66 height 27
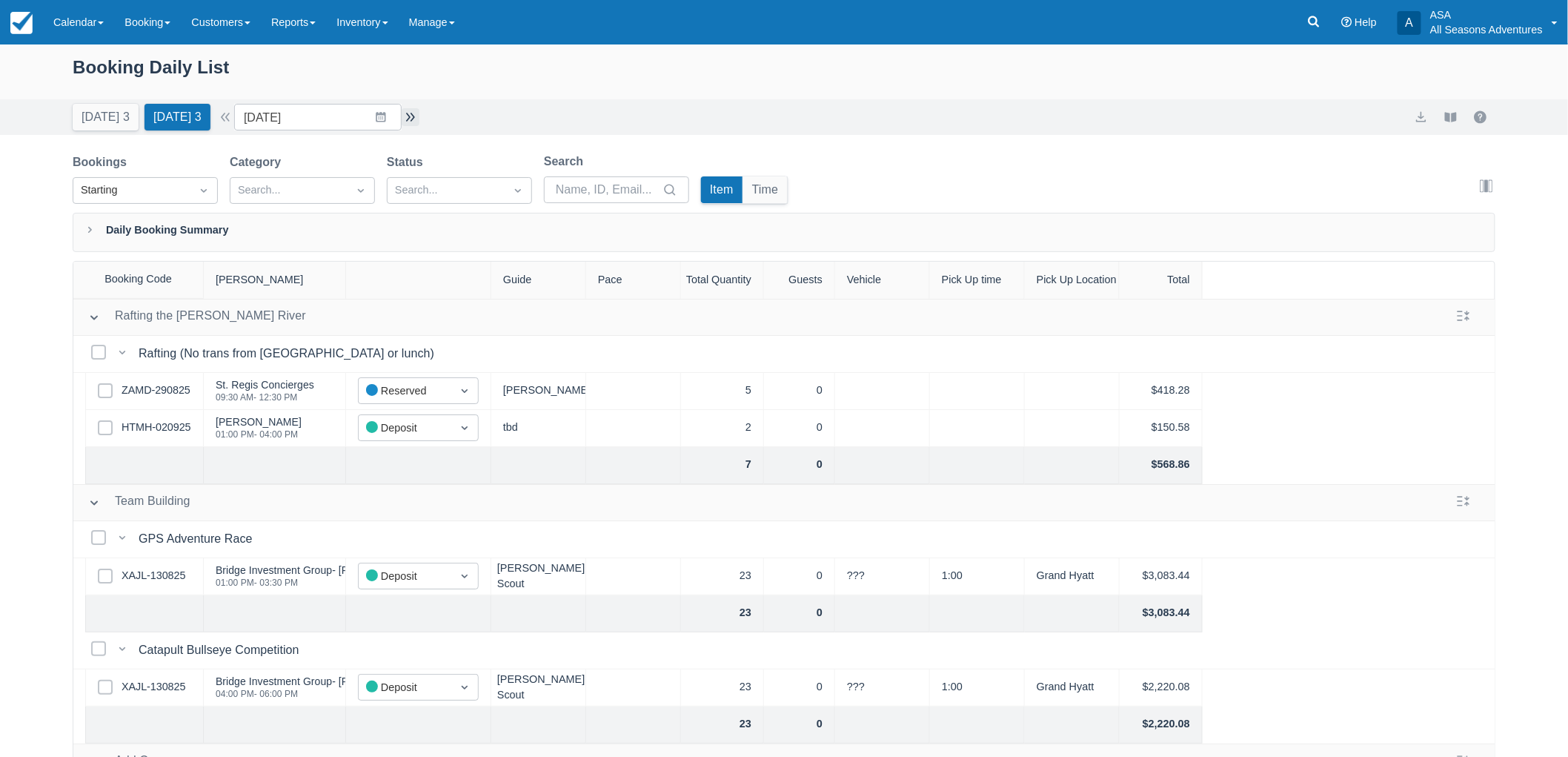
click at [419, 122] on button "button" at bounding box center [411, 117] width 18 height 18
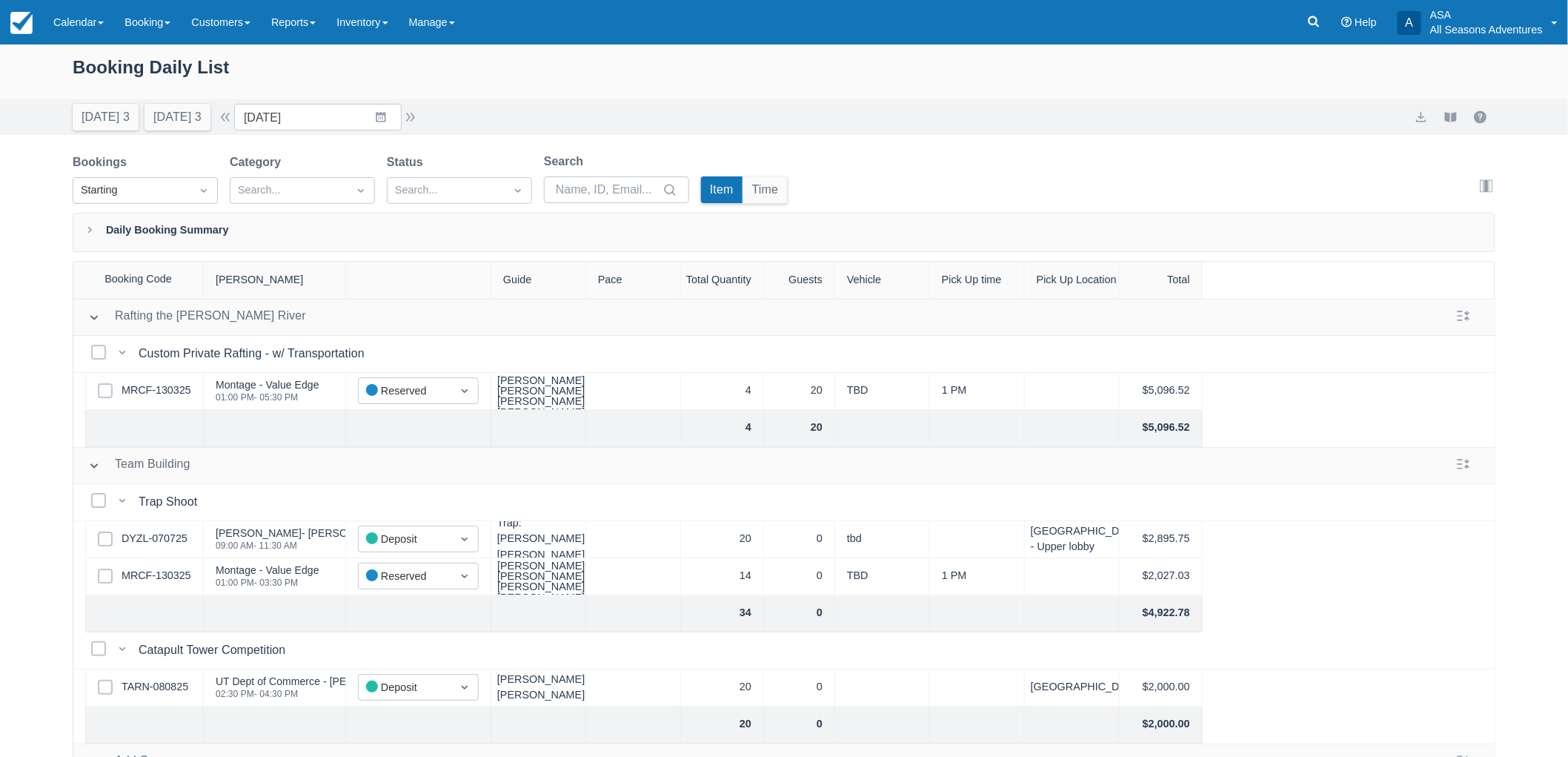
scroll to position [82, 0]
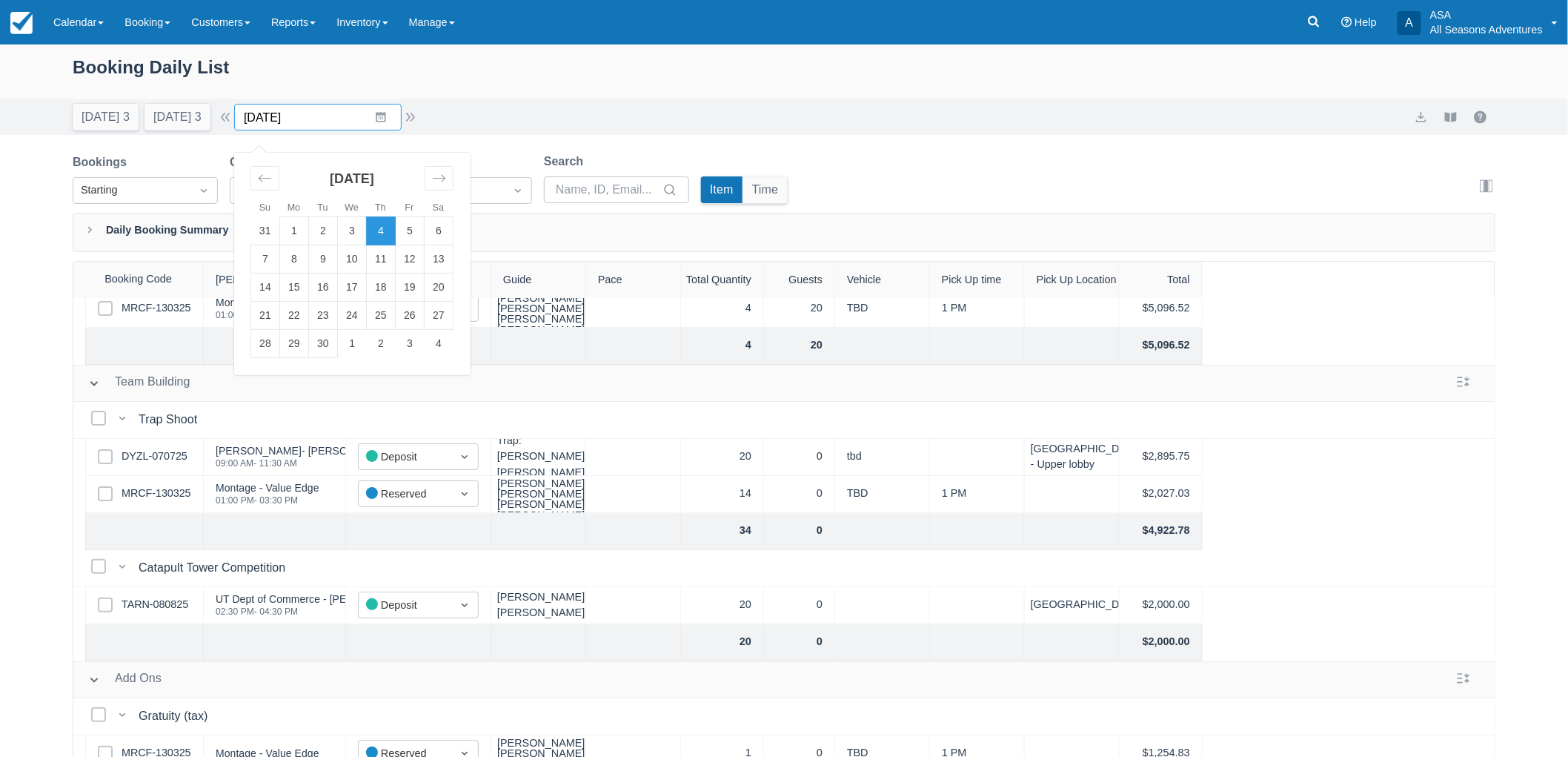
click at [357, 129] on input "[DATE]" at bounding box center [318, 117] width 167 height 27
click at [0, 406] on div "Booking Daily List [DATE] 3 [DATE] 3 Date [DATE] Navigate forward to interact w…" at bounding box center [784, 438] width 1568 height 788
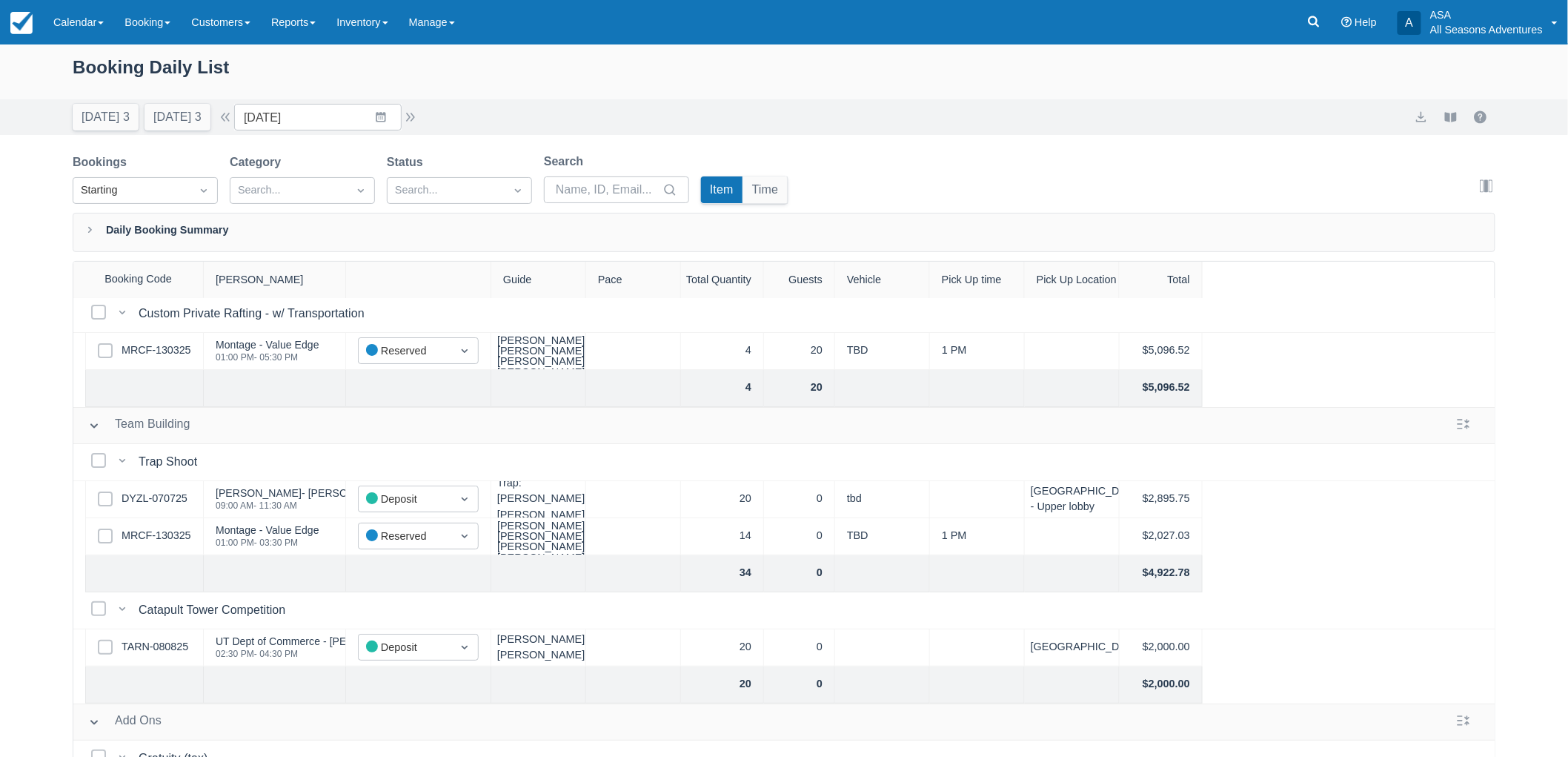
scroll to position [0, 0]
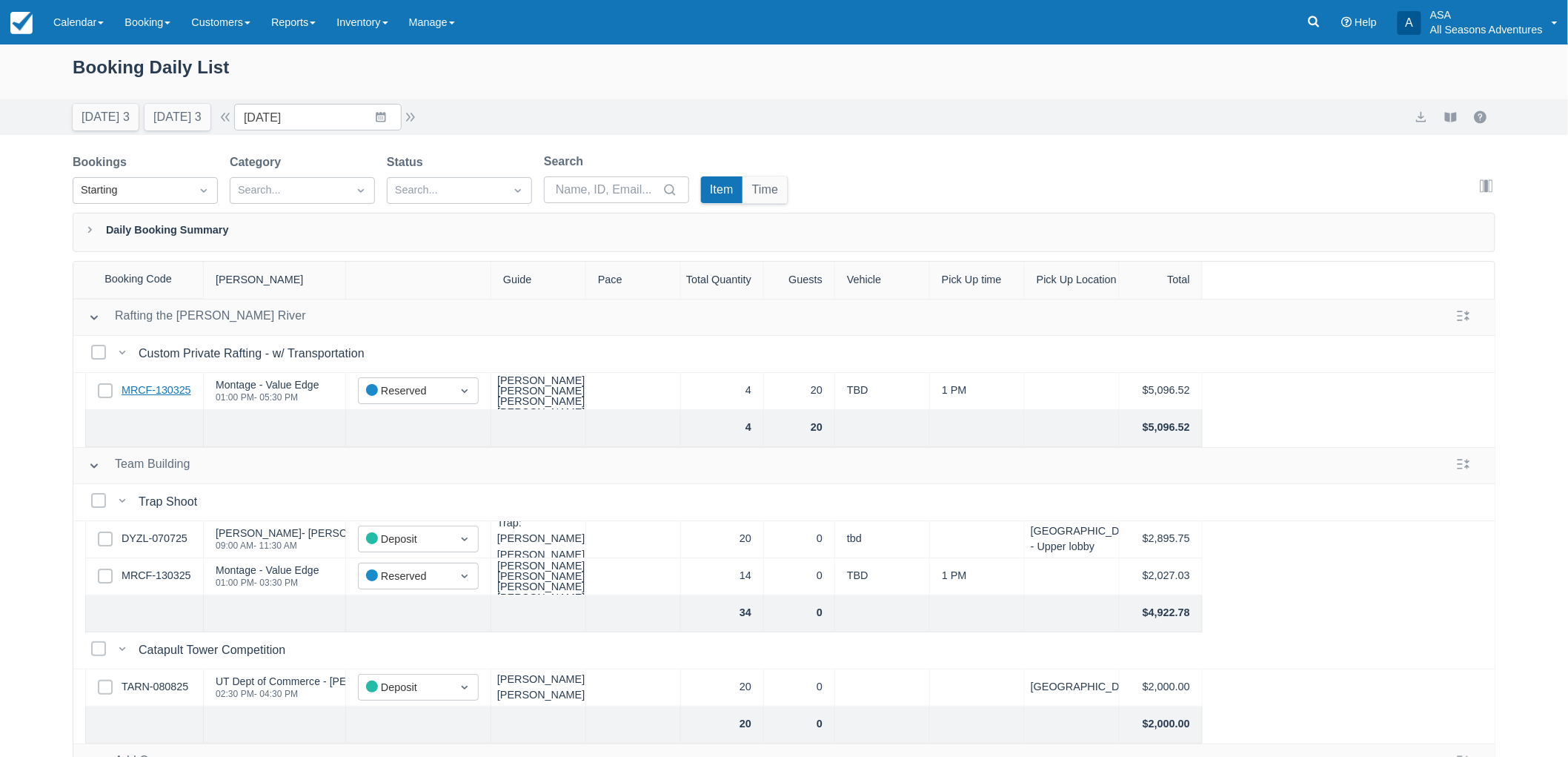
click at [173, 393] on link "MRCF-130325" at bounding box center [156, 391] width 70 height 16
click at [413, 111] on button "button" at bounding box center [411, 117] width 18 height 18
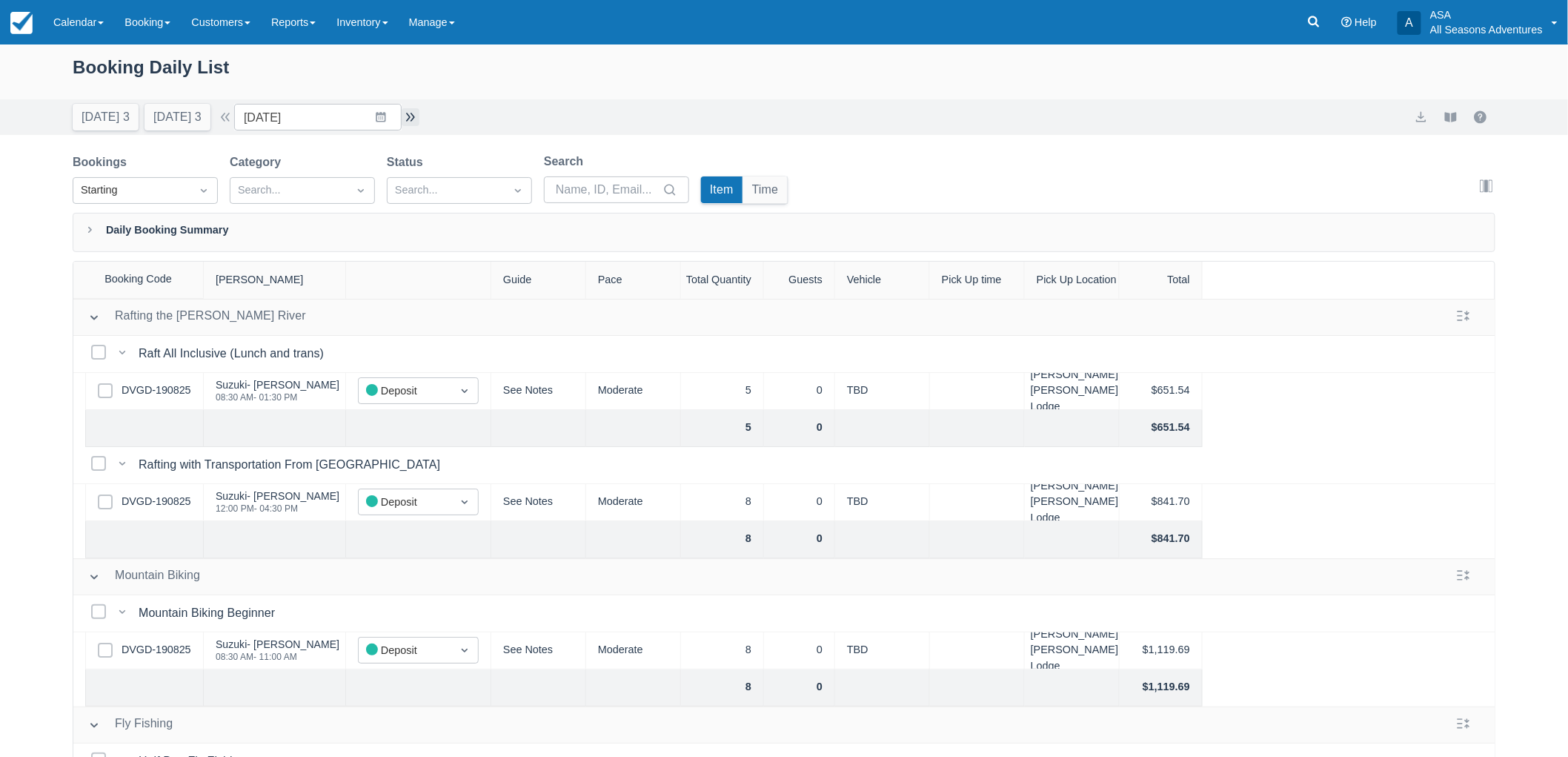
click at [416, 122] on button "button" at bounding box center [411, 117] width 18 height 18
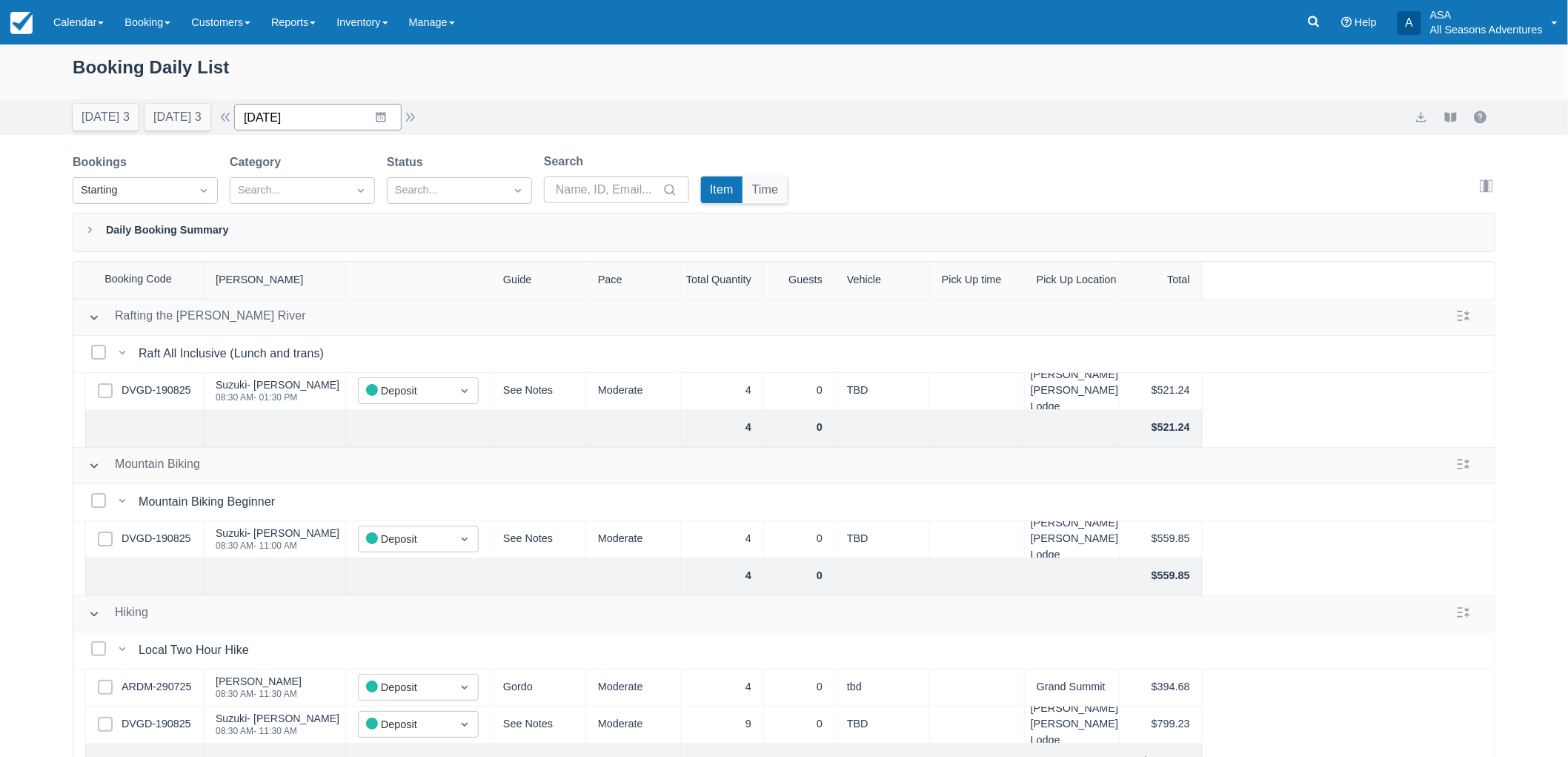
click at [363, 113] on input "09/06/25" at bounding box center [318, 117] width 167 height 27
click at [279, 271] on td "7" at bounding box center [265, 260] width 29 height 28
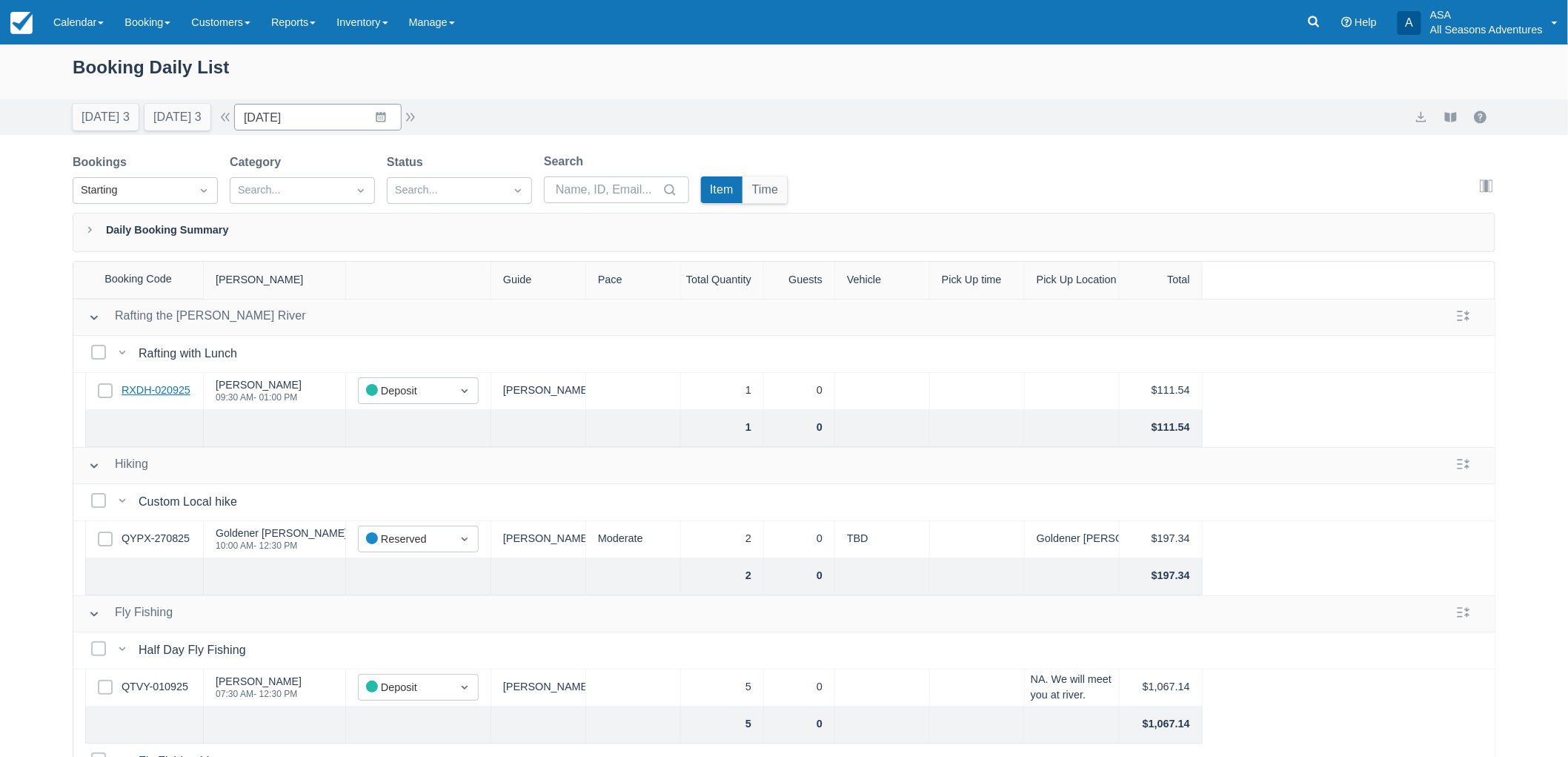
click at [166, 393] on link "RXDH-020925" at bounding box center [156, 391] width 69 height 16
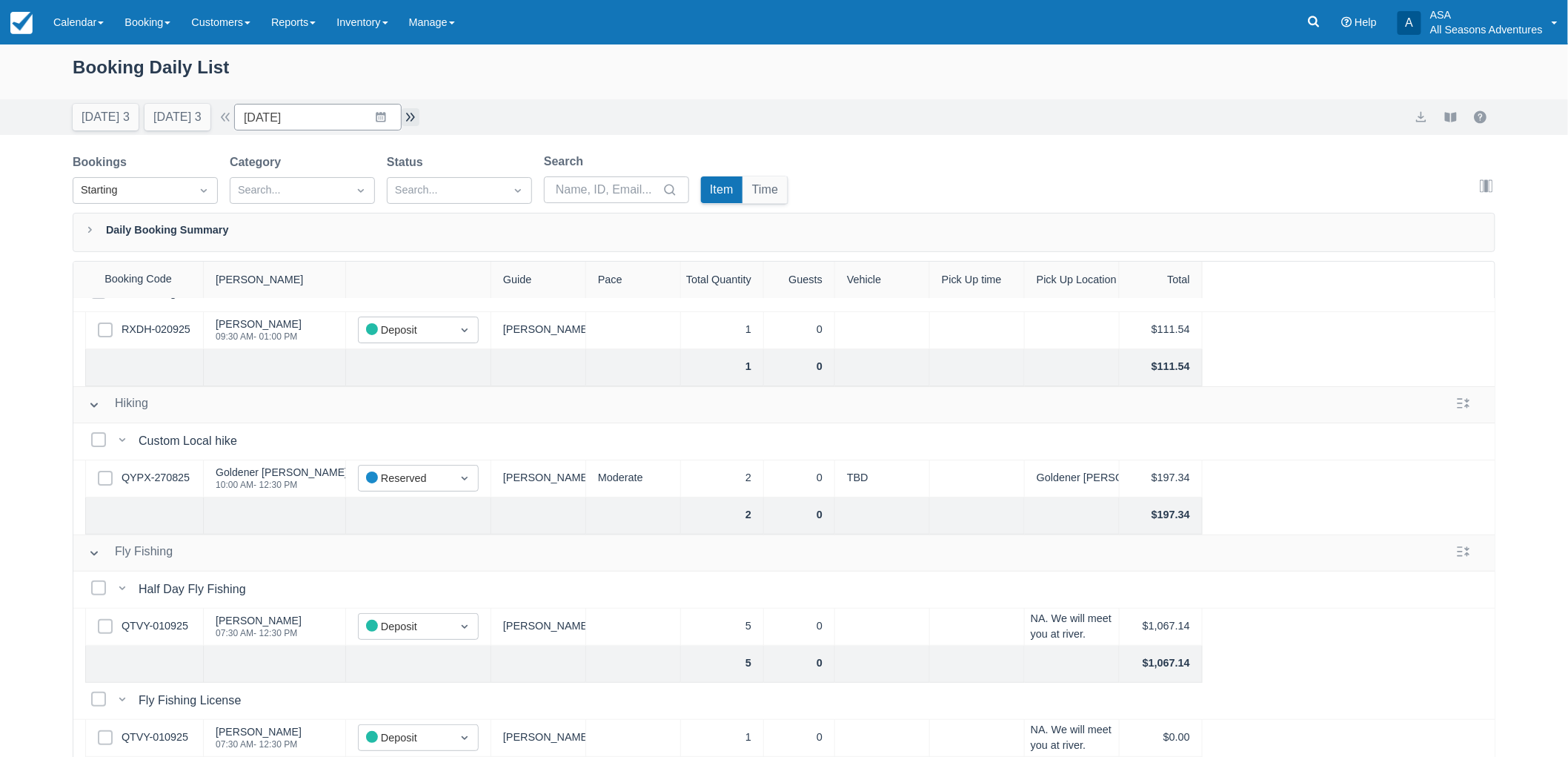
click at [419, 115] on button "button" at bounding box center [411, 117] width 18 height 18
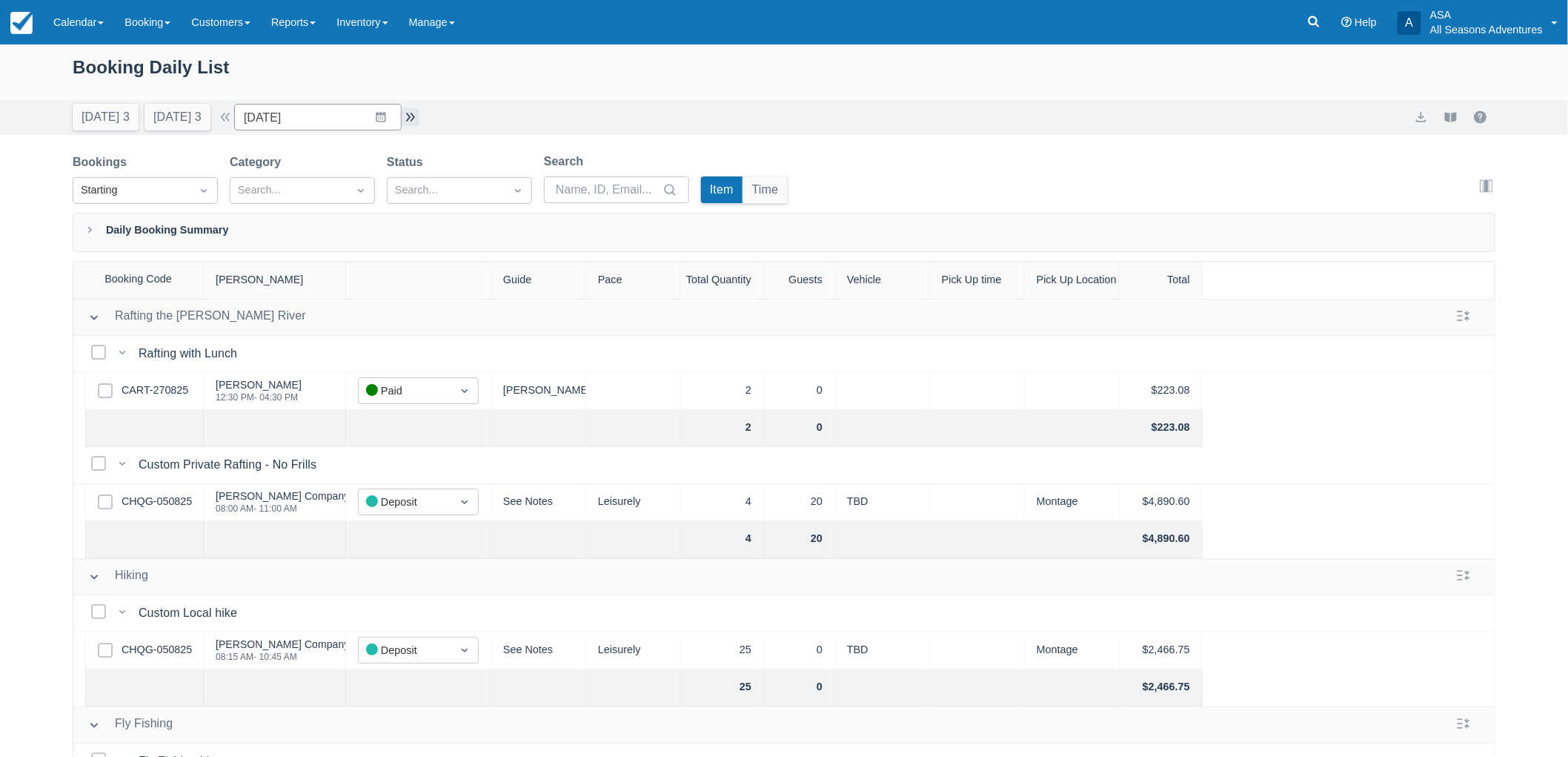
click at [416, 113] on button "button" at bounding box center [411, 117] width 18 height 18
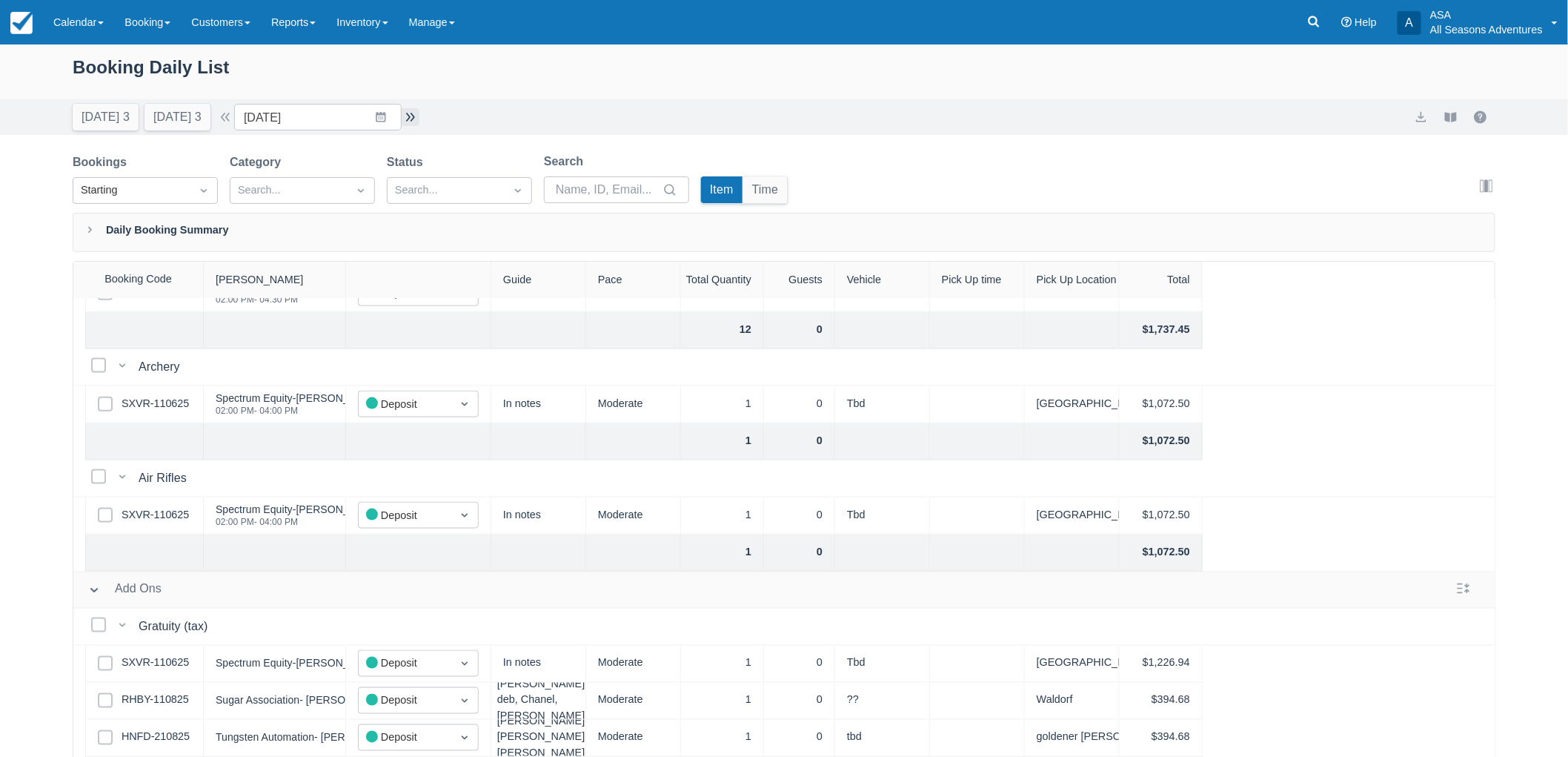
click at [413, 121] on button "button" at bounding box center [411, 117] width 18 height 18
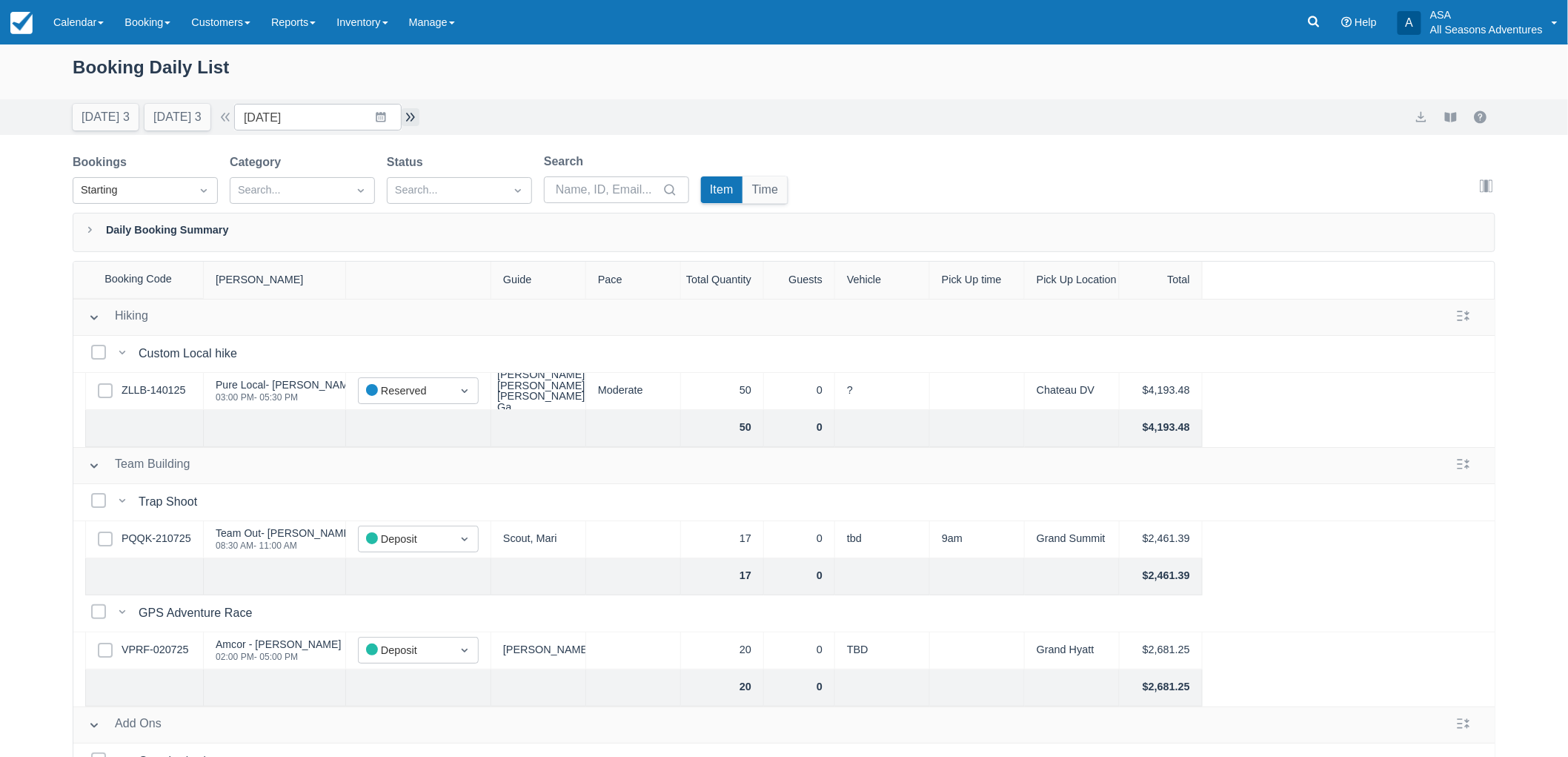
click at [408, 119] on button "button" at bounding box center [411, 117] width 18 height 18
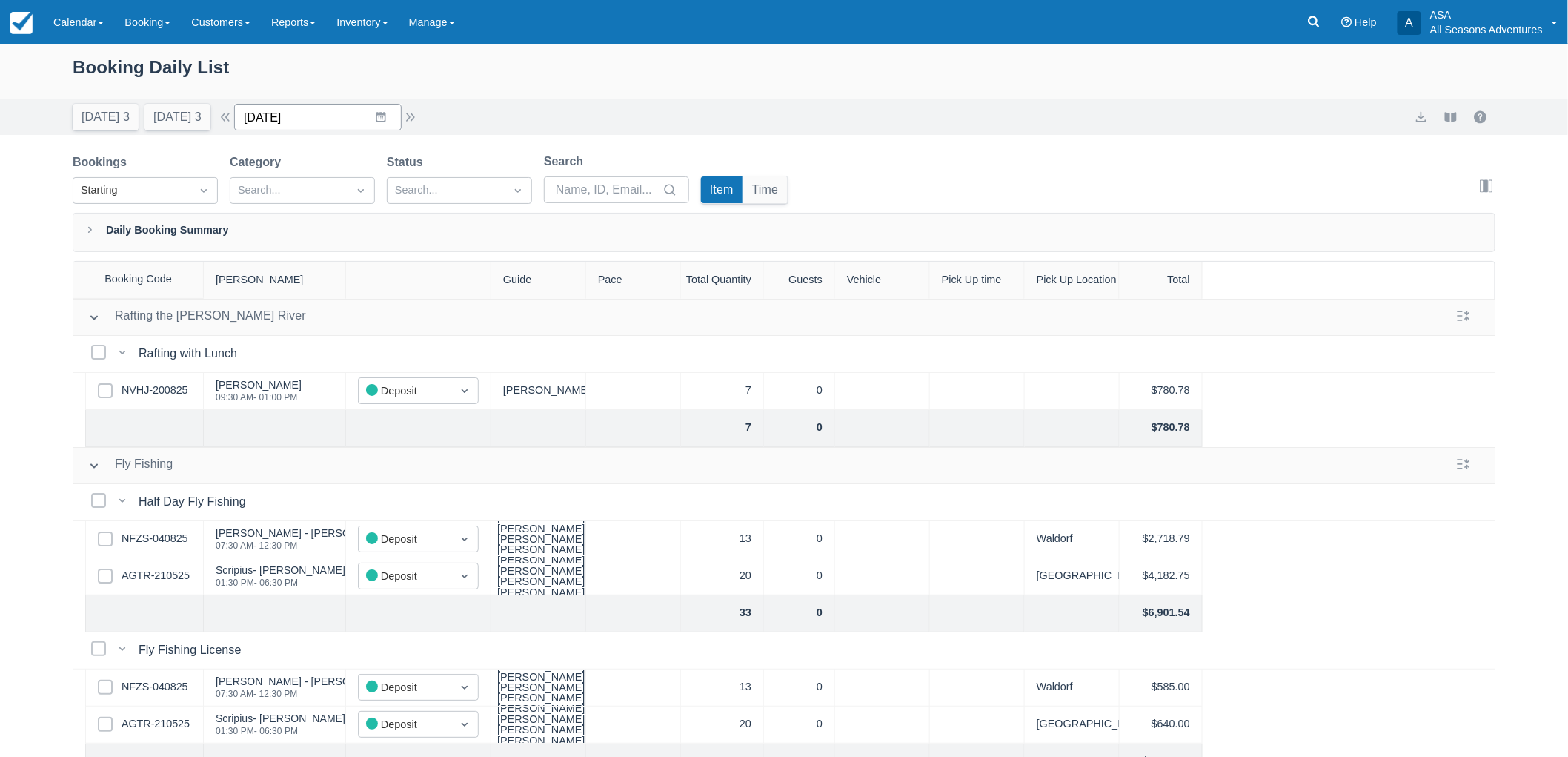
click at [305, 111] on input "09/11/25" at bounding box center [318, 117] width 167 height 27
click at [387, 232] on td "4" at bounding box center [381, 231] width 29 height 28
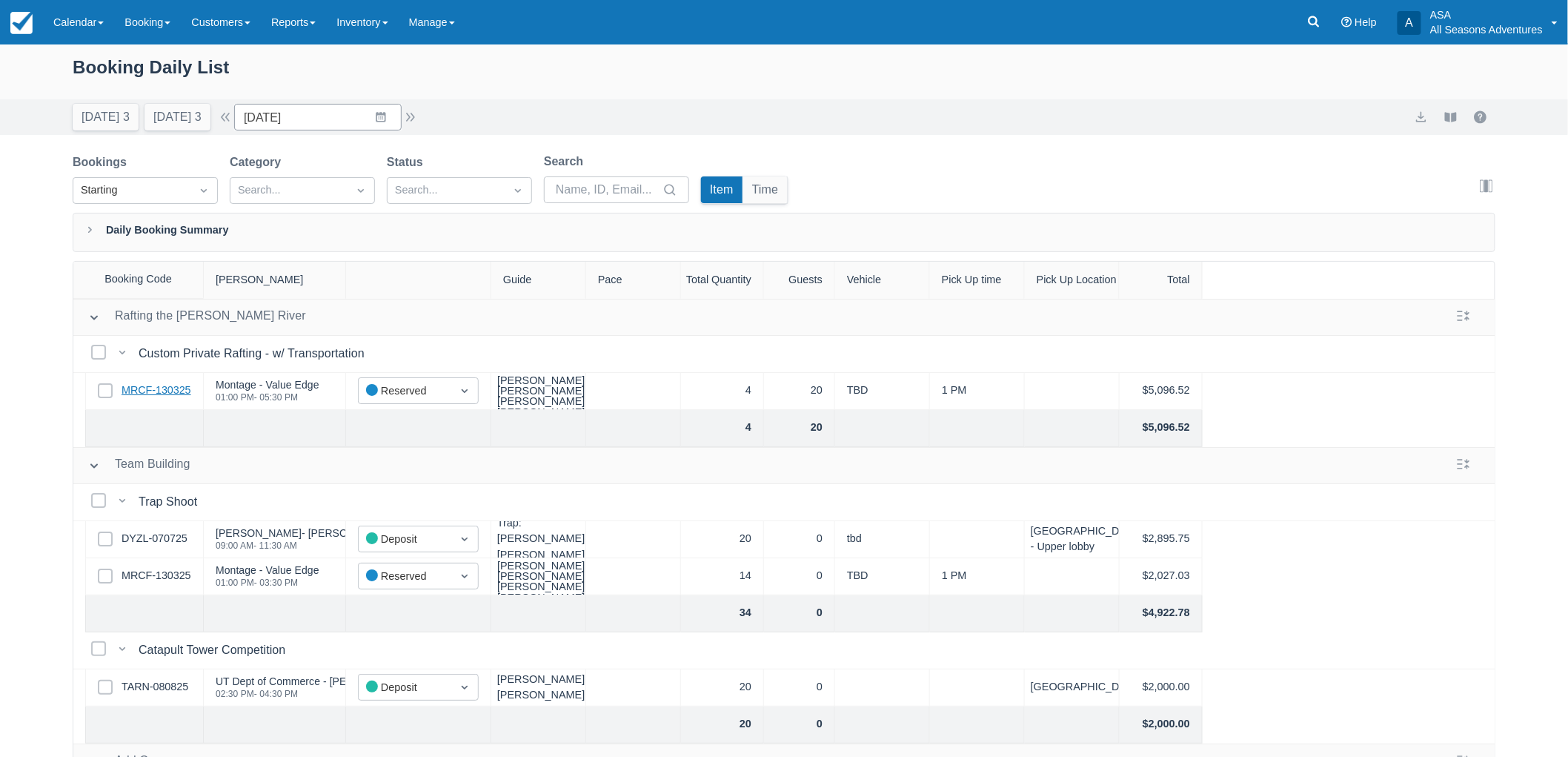
click at [139, 390] on link "MRCF-130325" at bounding box center [156, 391] width 70 height 16
click at [351, 128] on input "09/04/25" at bounding box center [318, 117] width 167 height 27
click at [393, 258] on td "11" at bounding box center [381, 260] width 29 height 28
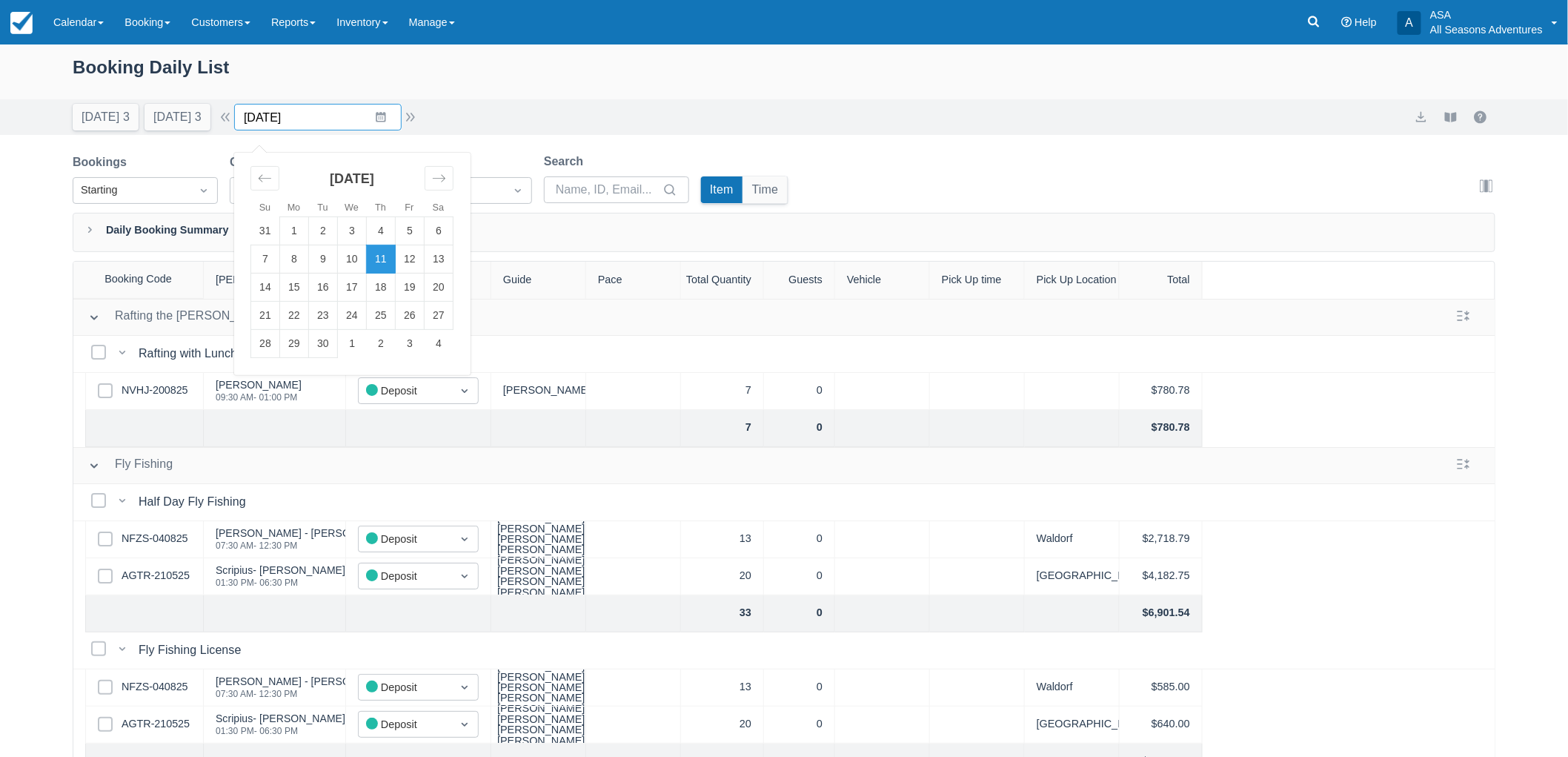
click at [371, 130] on input "09/11/25" at bounding box center [318, 117] width 167 height 27
click at [300, 260] on td "8" at bounding box center [294, 260] width 29 height 28
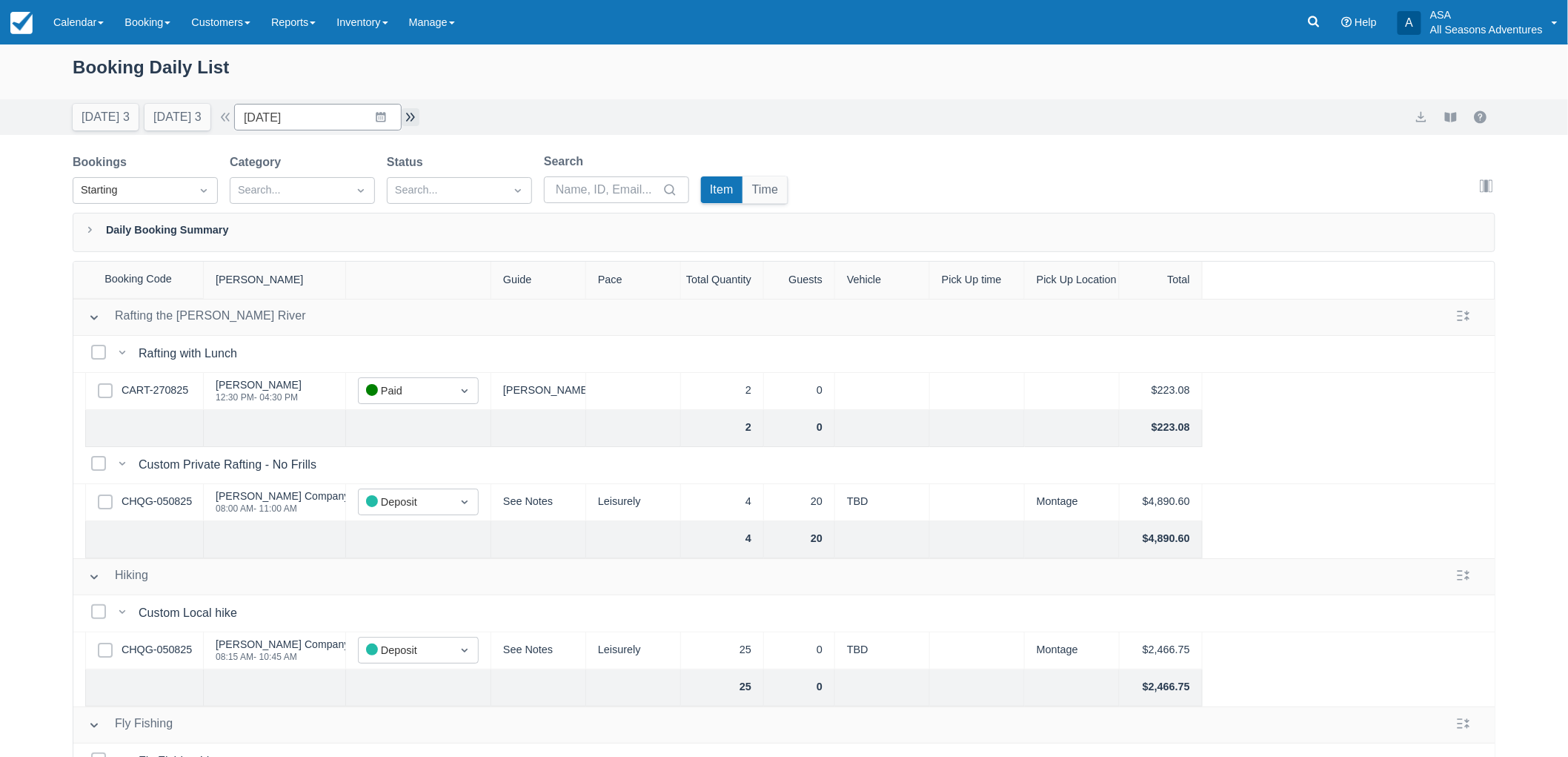
click at [419, 116] on button "button" at bounding box center [411, 117] width 18 height 18
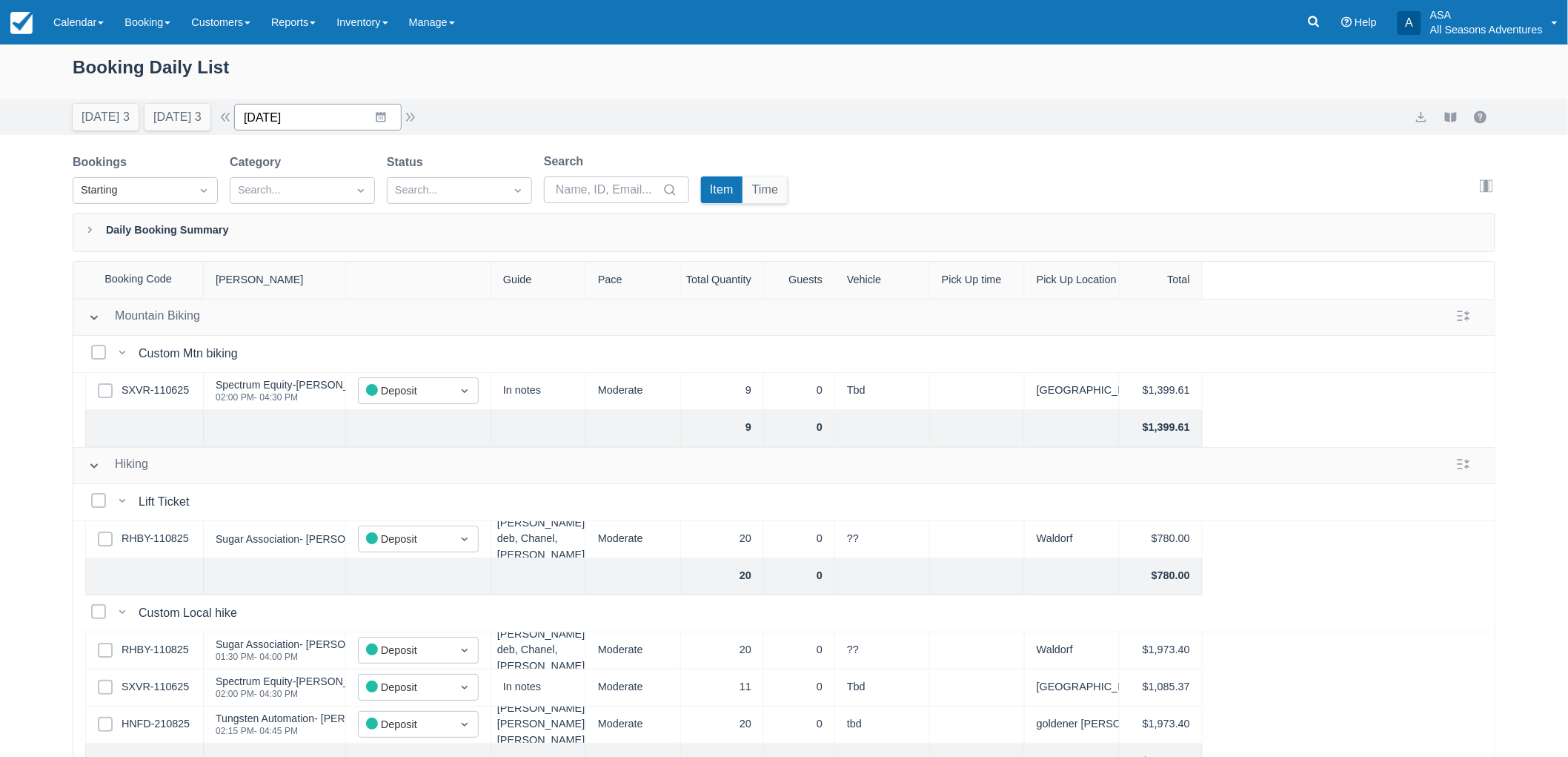
click at [393, 122] on input "09/09/25" at bounding box center [318, 117] width 167 height 27
click at [391, 224] on td "4" at bounding box center [381, 231] width 29 height 28
type input "09/04/25"
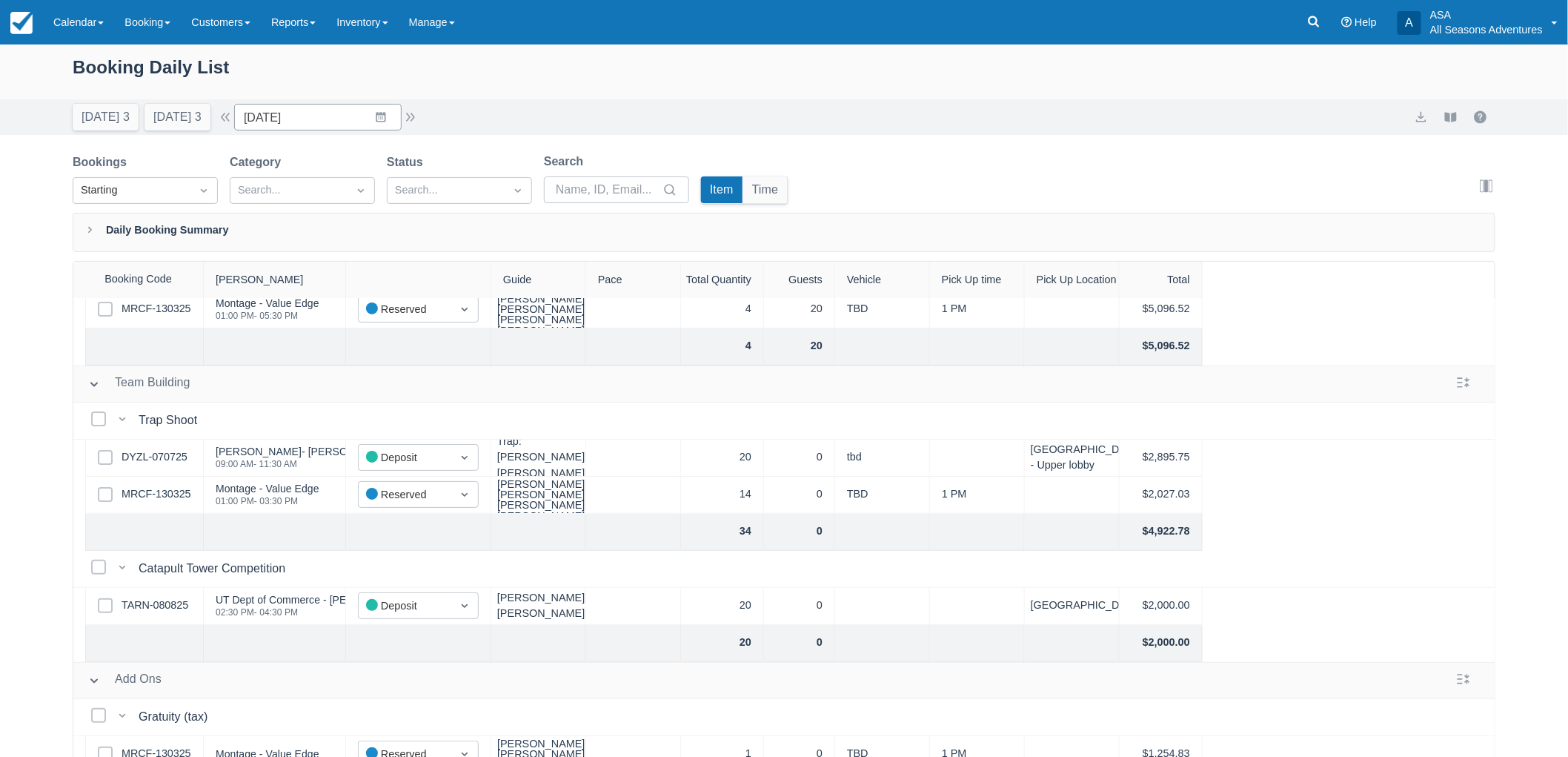
scroll to position [82, 0]
click at [1315, 22] on icon at bounding box center [1314, 22] width 15 height 15
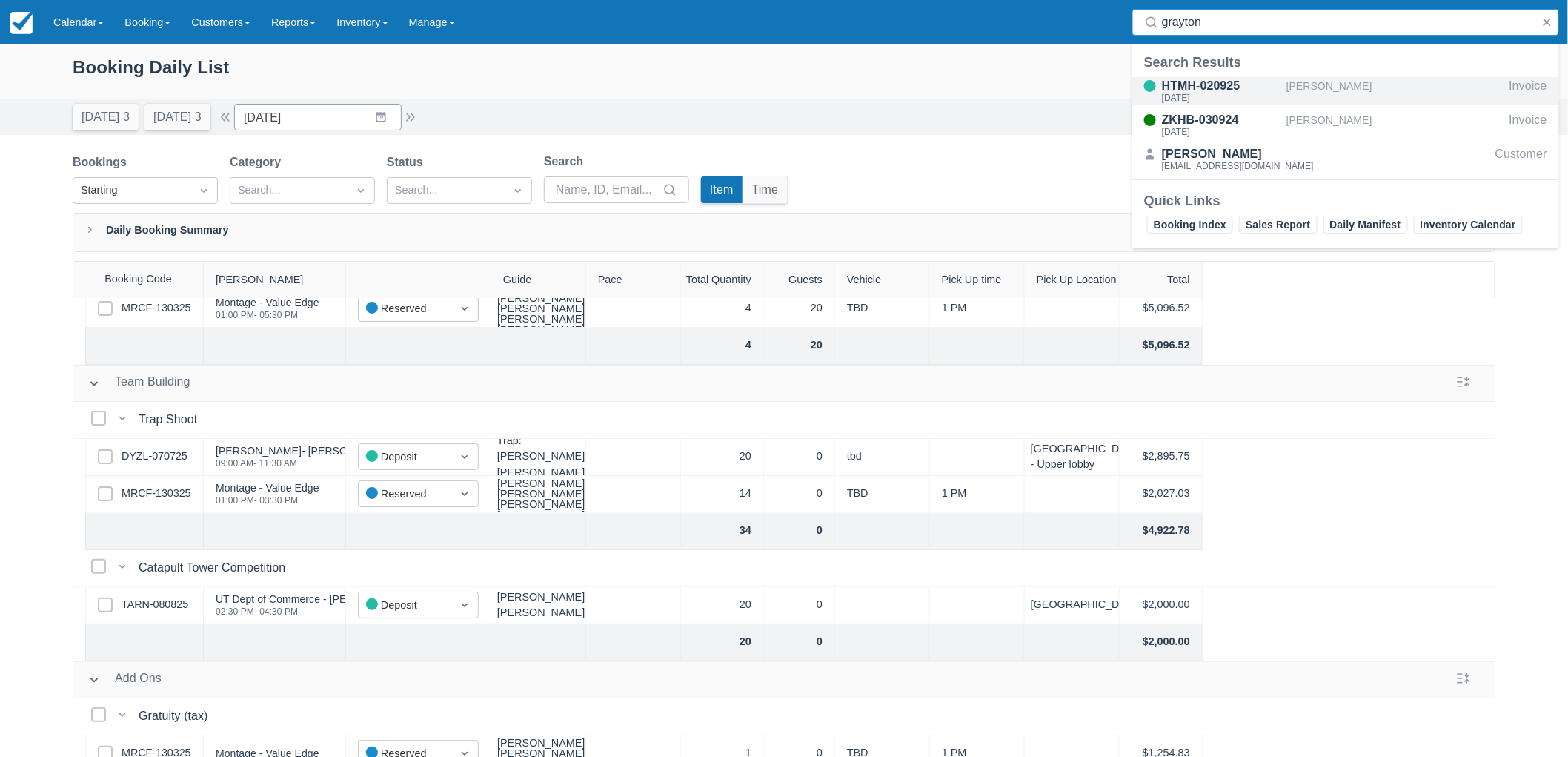
type input "grayton"
click at [1298, 87] on div "Quincy Grayton" at bounding box center [1395, 91] width 217 height 28
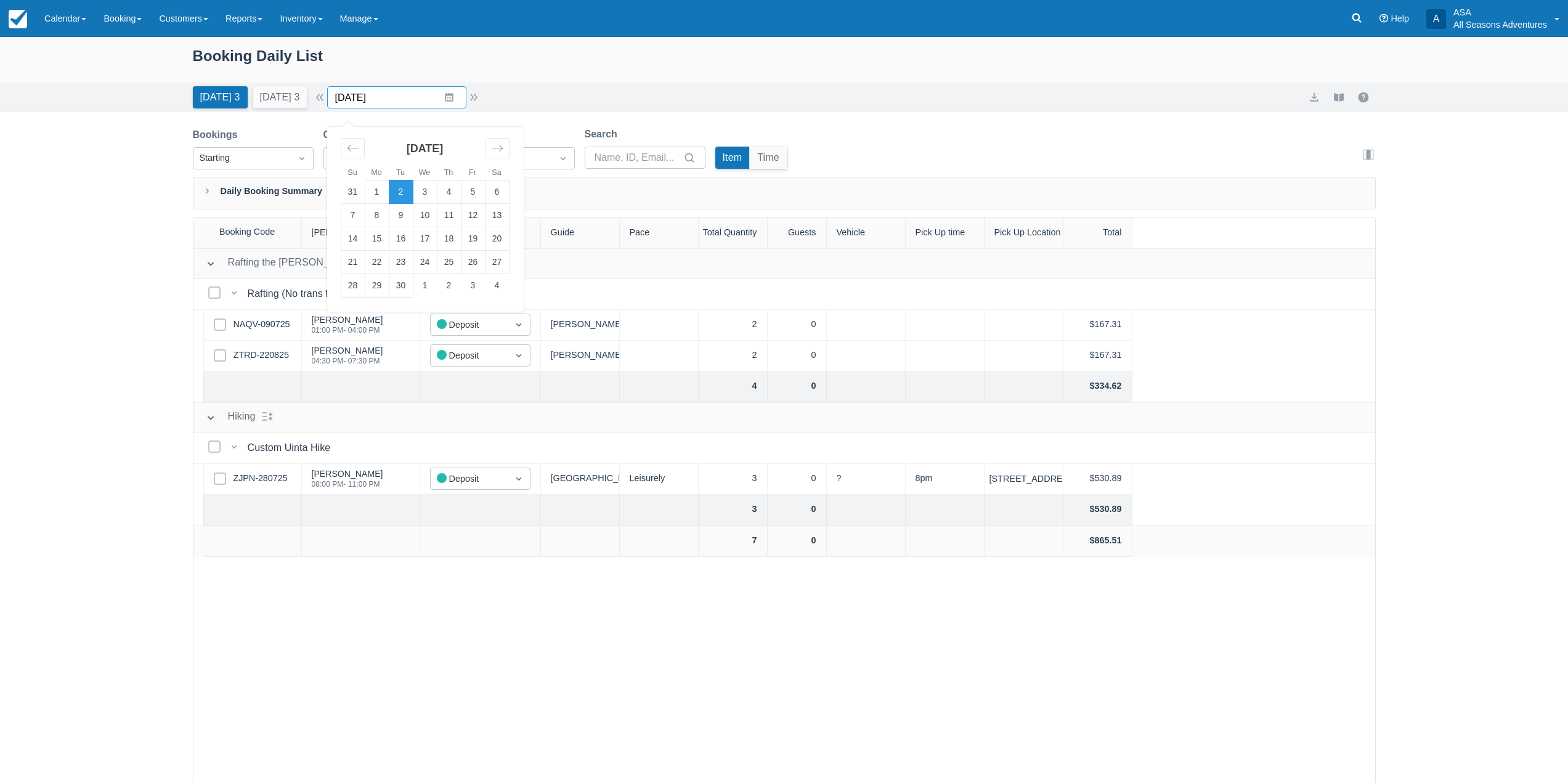
click at [448, 96] on input "[DATE]" at bounding box center [397, 97] width 139 height 22
click at [444, 183] on td "4" at bounding box center [449, 192] width 24 height 23
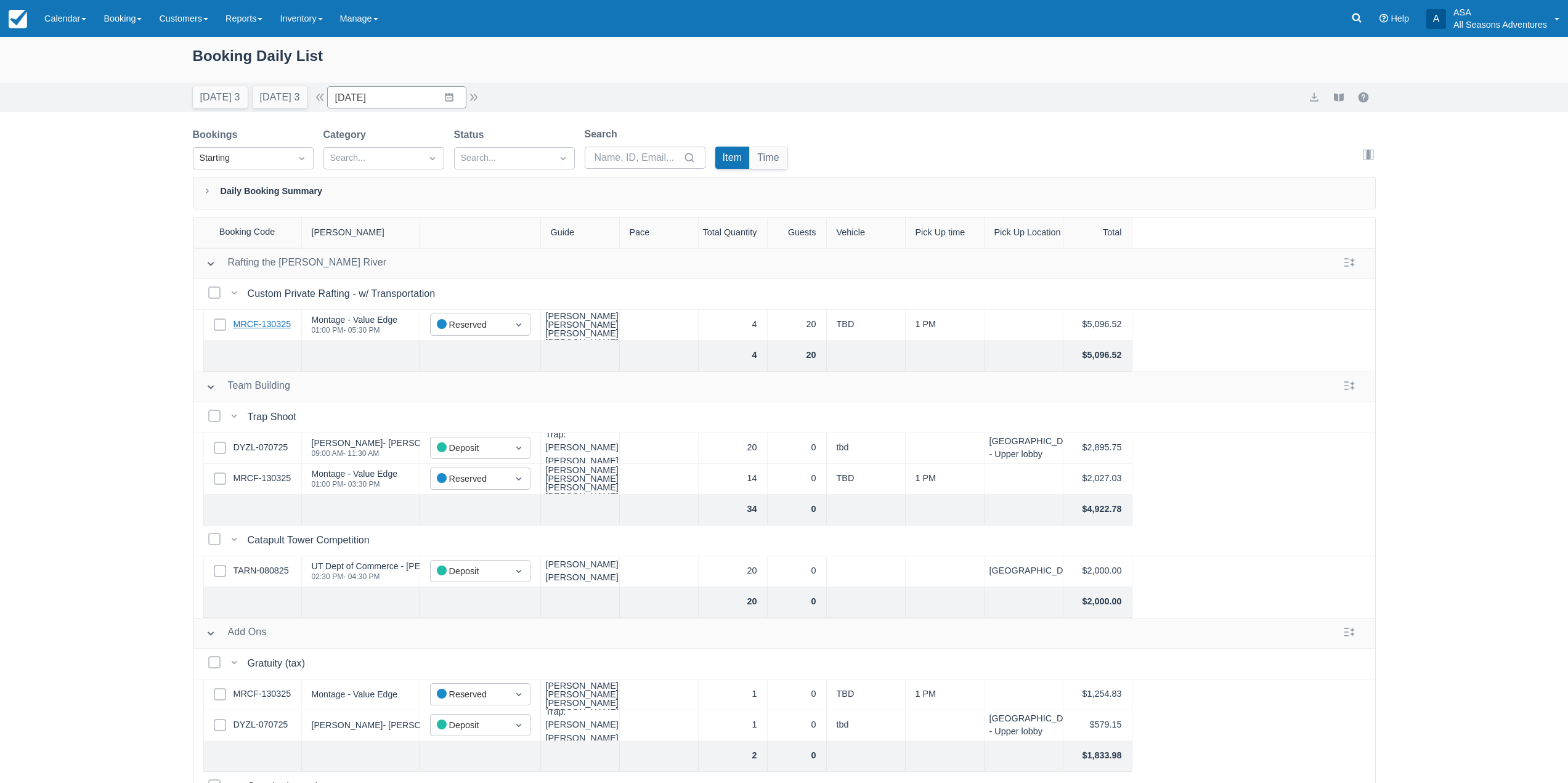
click at [283, 327] on link "MRCF-130325" at bounding box center [262, 325] width 58 height 14
click at [265, 332] on div "Select Row MRCF-130325" at bounding box center [253, 325] width 99 height 31
click at [259, 326] on link "MRCF-130325" at bounding box center [262, 325] width 58 height 14
click at [455, 100] on input "09/04/25" at bounding box center [397, 97] width 139 height 22
click at [706, 114] on div "Booking Daily List Today 3 Tomorrow 3 Date 09/04/25 Navigate forward to interac…" at bounding box center [784, 441] width 1568 height 809
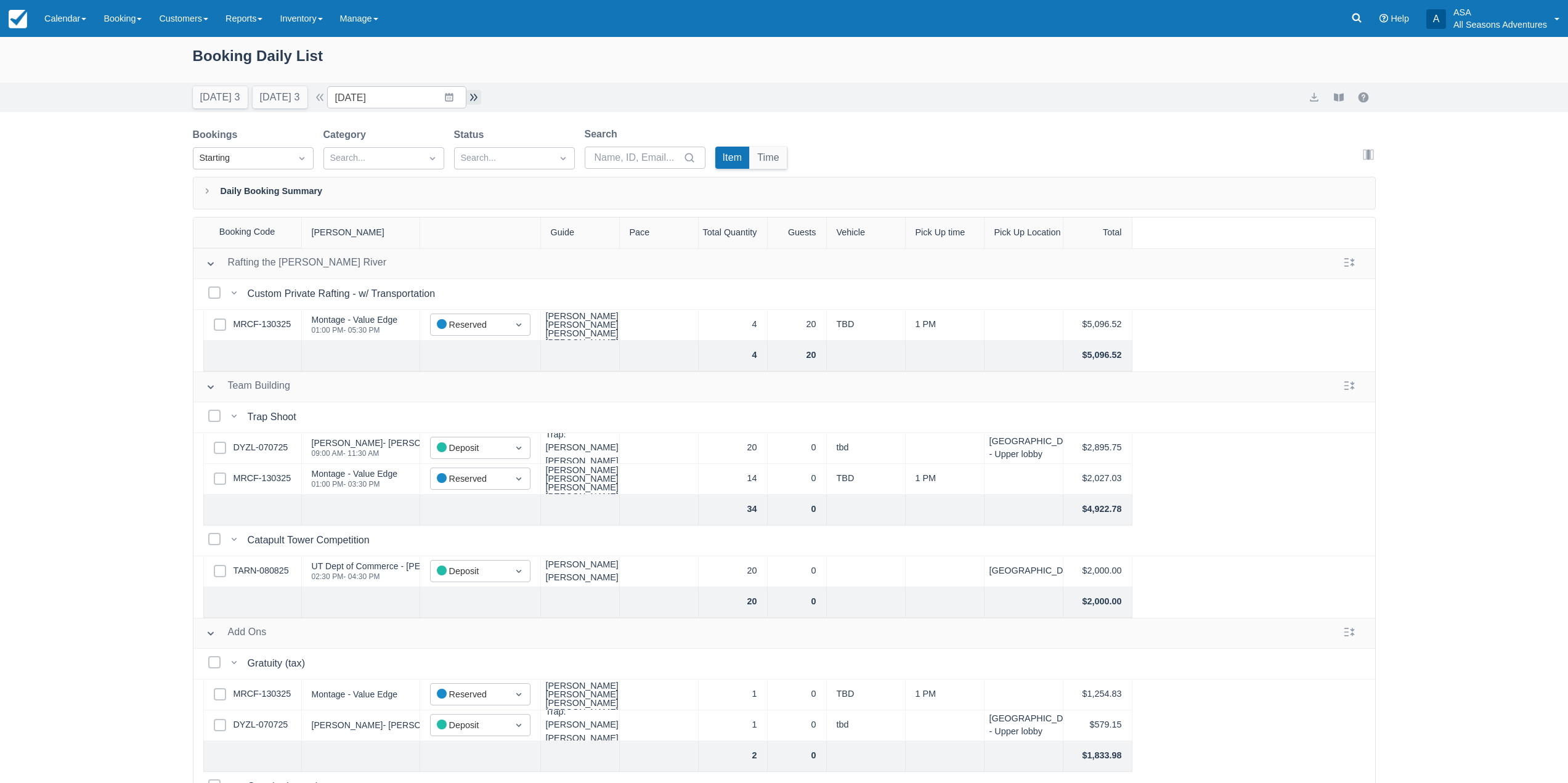
click at [474, 100] on button "button" at bounding box center [474, 97] width 15 height 15
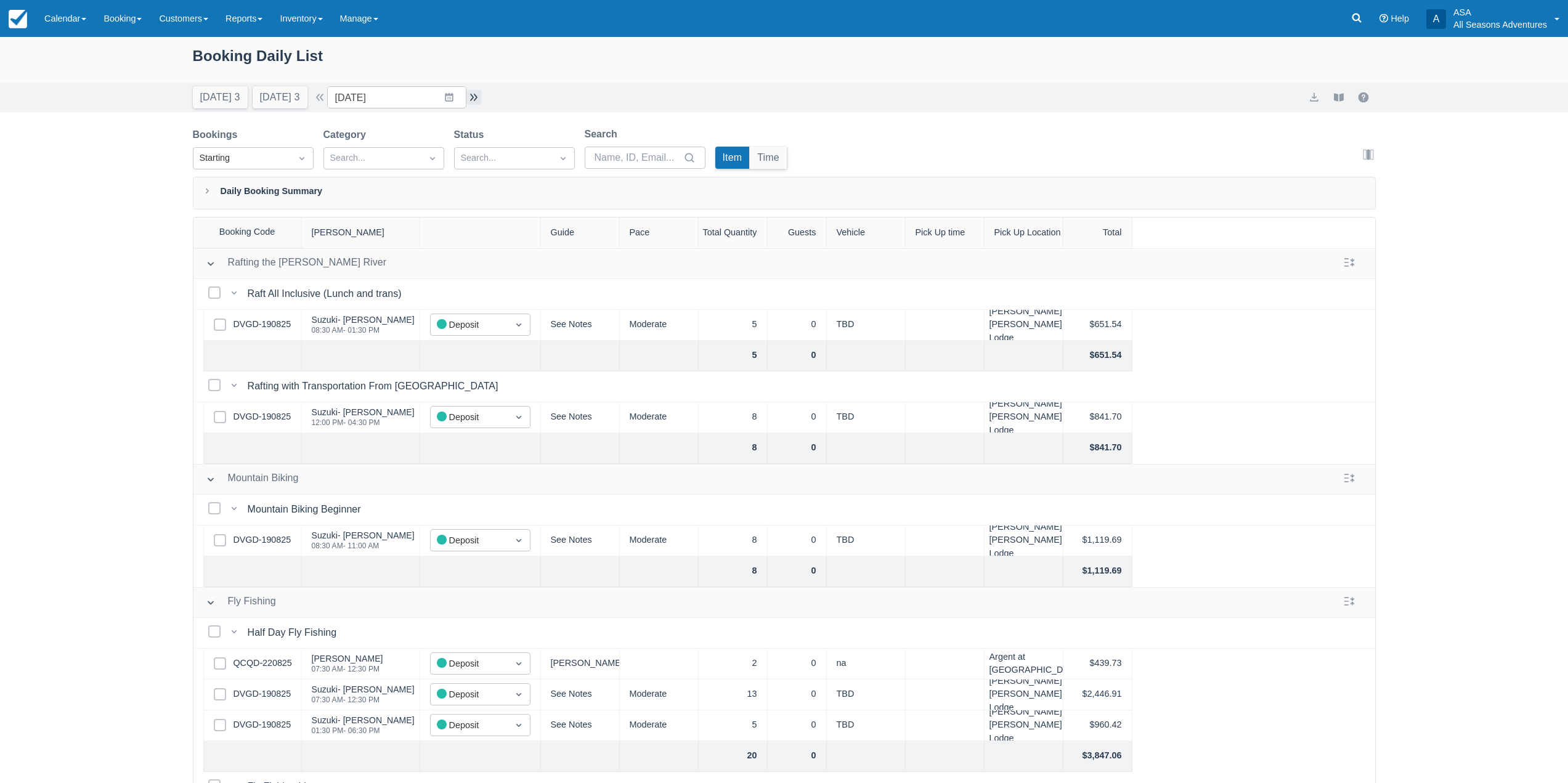
click at [474, 99] on button "button" at bounding box center [474, 97] width 15 height 15
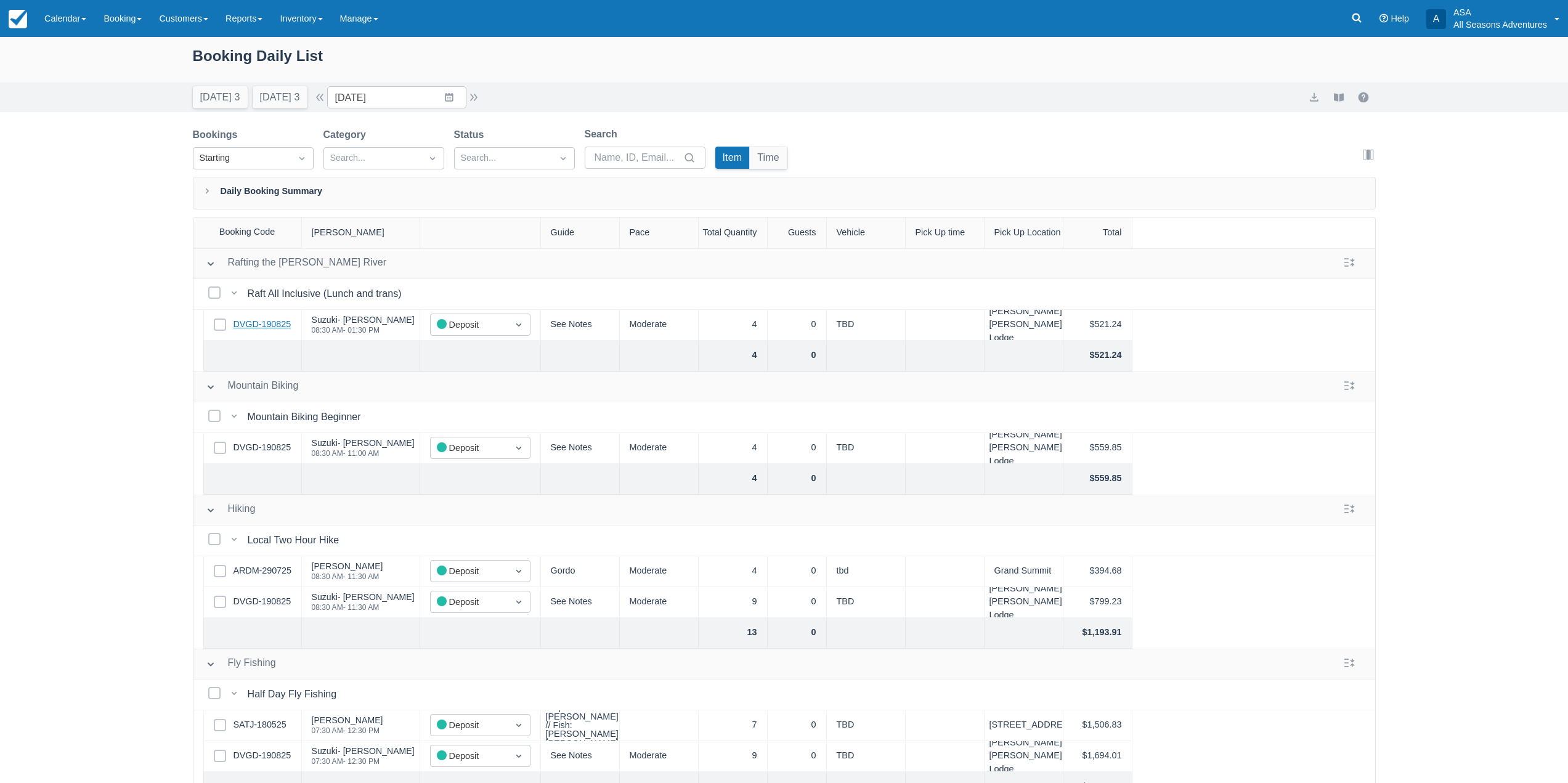
click at [289, 327] on link "DVGD-190825" at bounding box center [262, 325] width 58 height 14
click at [254, 324] on link "DVGD-190825" at bounding box center [262, 325] width 58 height 14
click at [307, 105] on button "Tomorrow 3" at bounding box center [280, 97] width 55 height 22
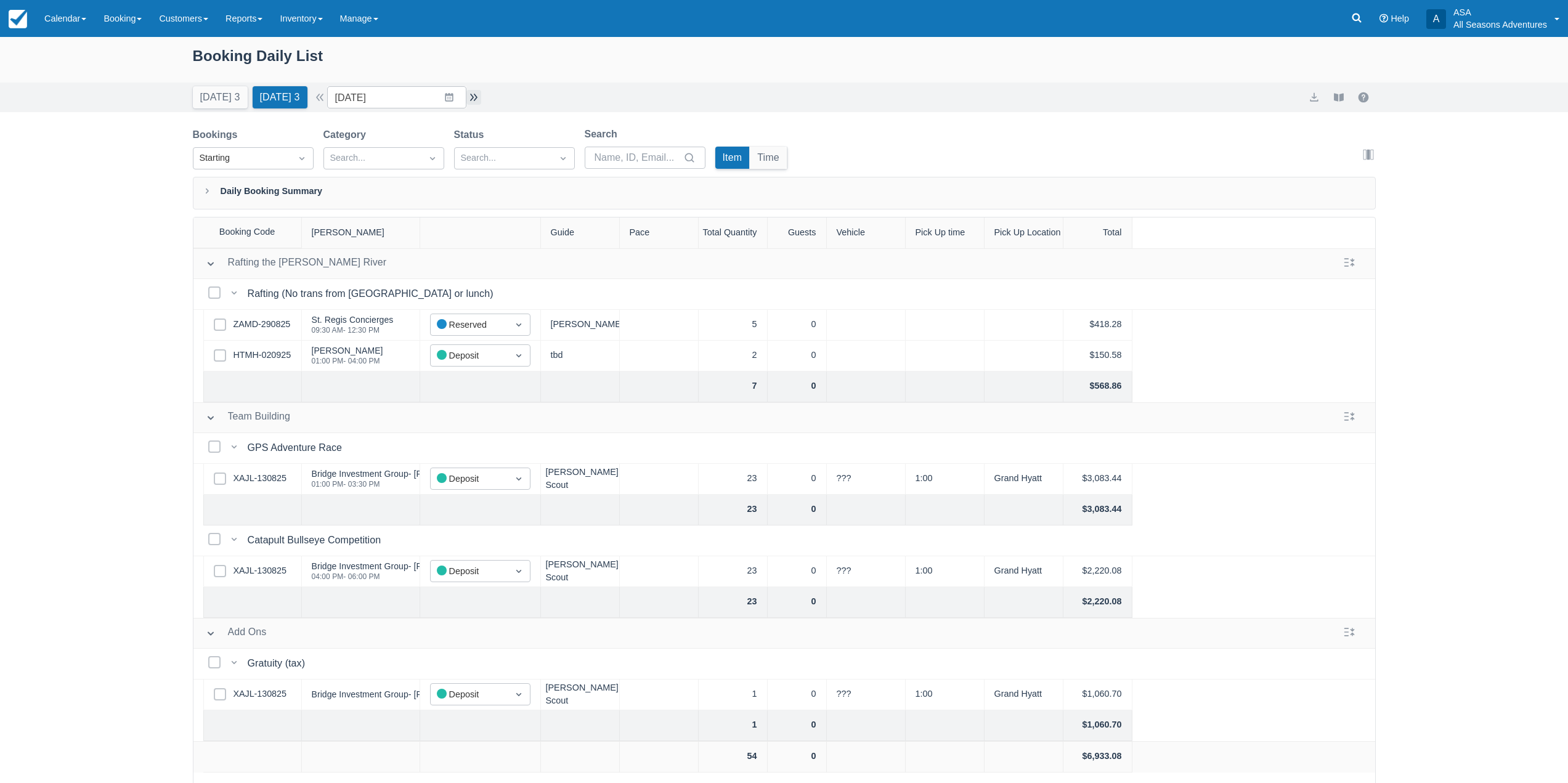
click at [477, 97] on button "button" at bounding box center [474, 97] width 15 height 15
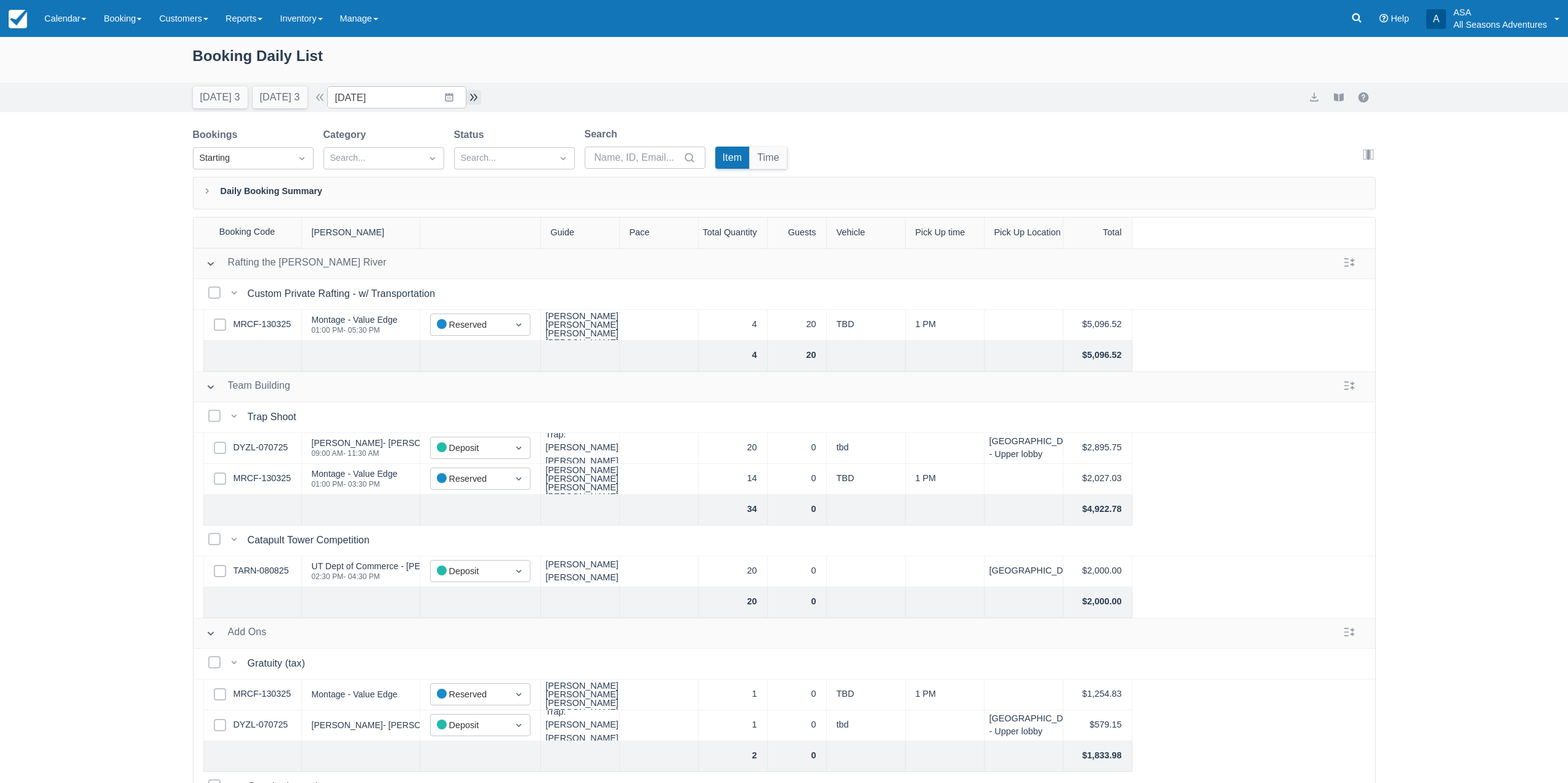
click at [474, 100] on button "button" at bounding box center [474, 97] width 15 height 15
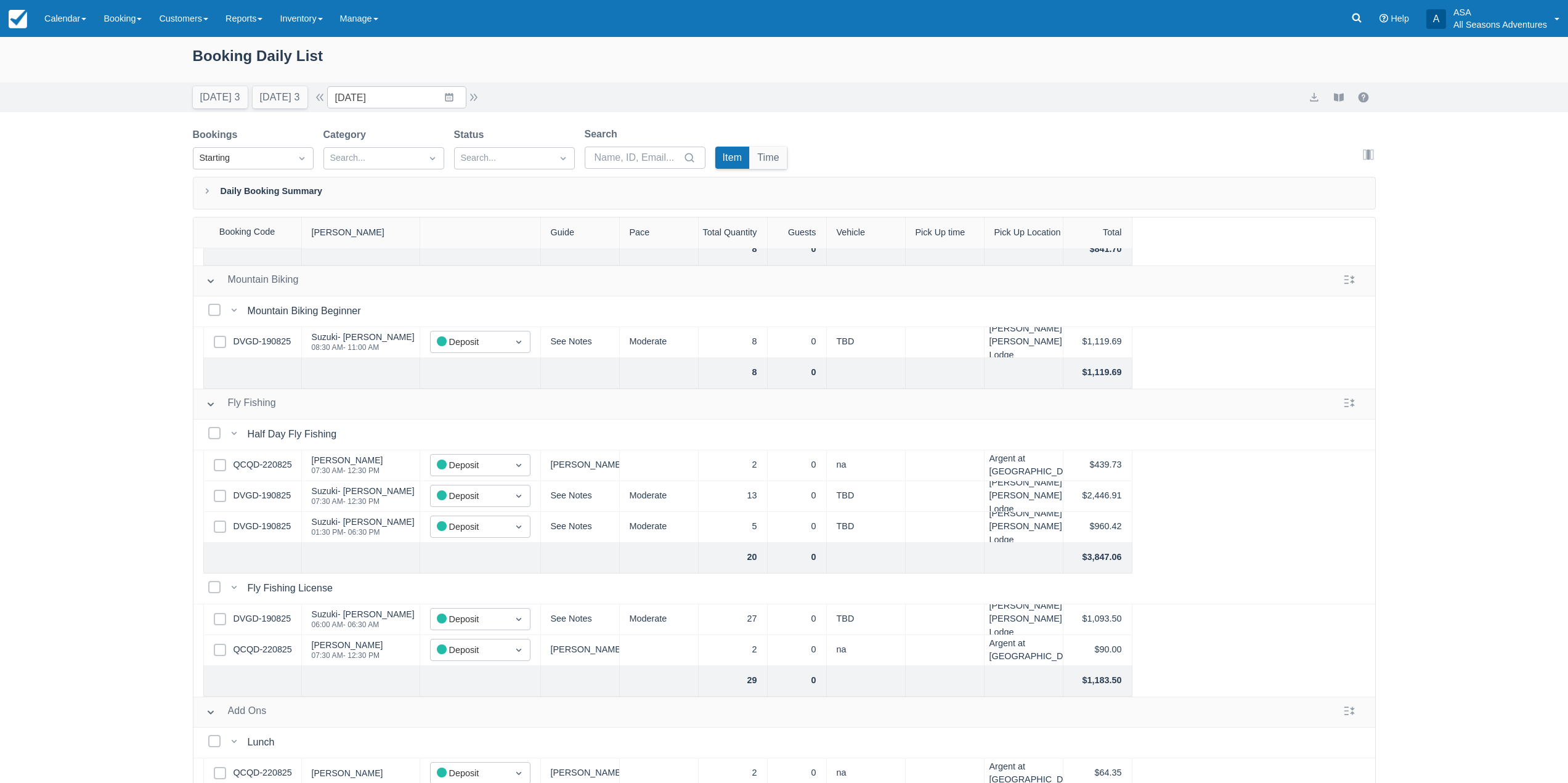
scroll to position [152, 0]
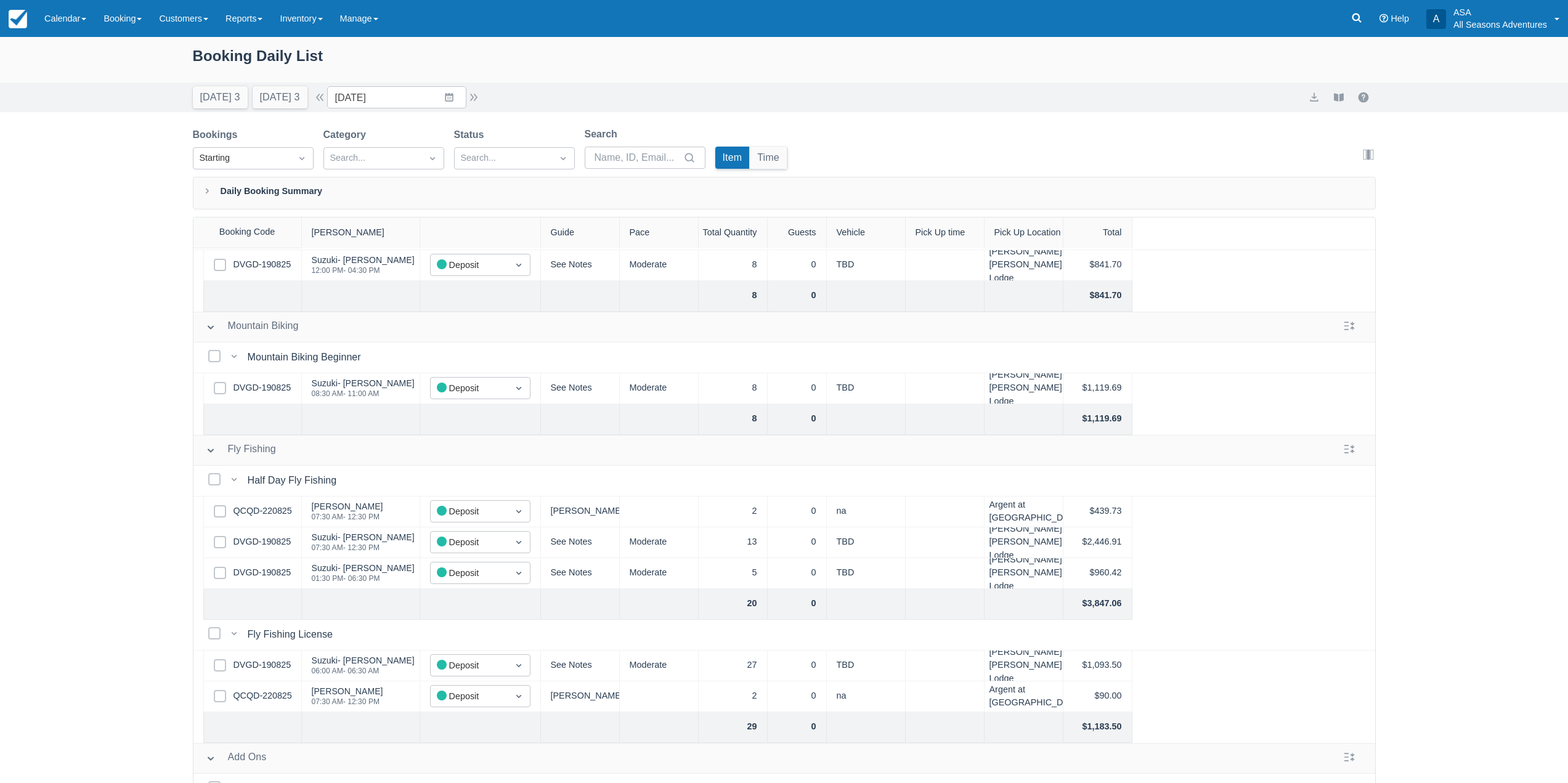
click at [259, 399] on div "Select Row DVGD-190825" at bounding box center [253, 389] width 99 height 31
click at [262, 390] on link "DVGD-190825" at bounding box center [262, 388] width 58 height 14
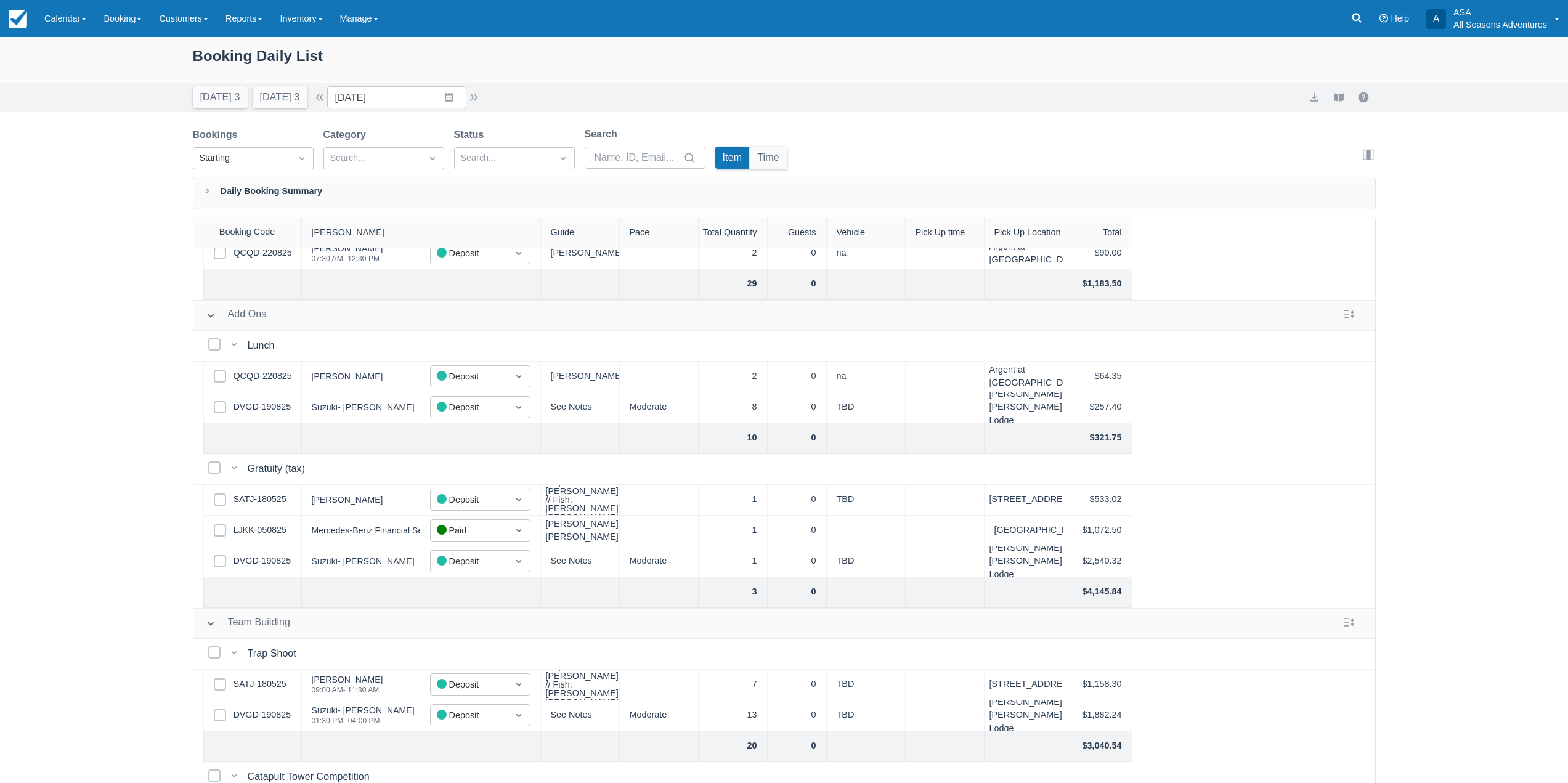
scroll to position [645, 0]
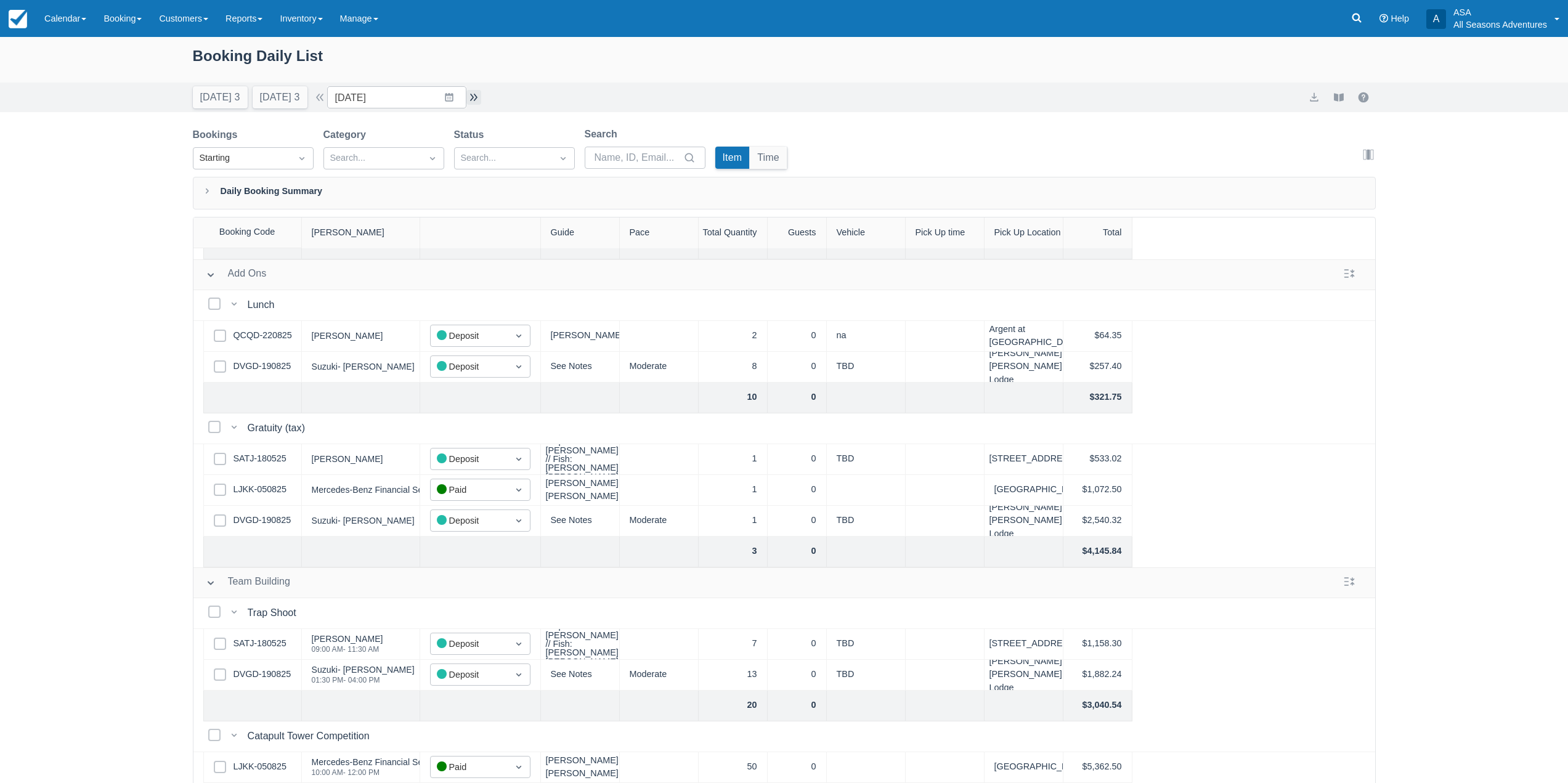
click at [480, 100] on button "button" at bounding box center [474, 97] width 15 height 15
type input "09/06/25"
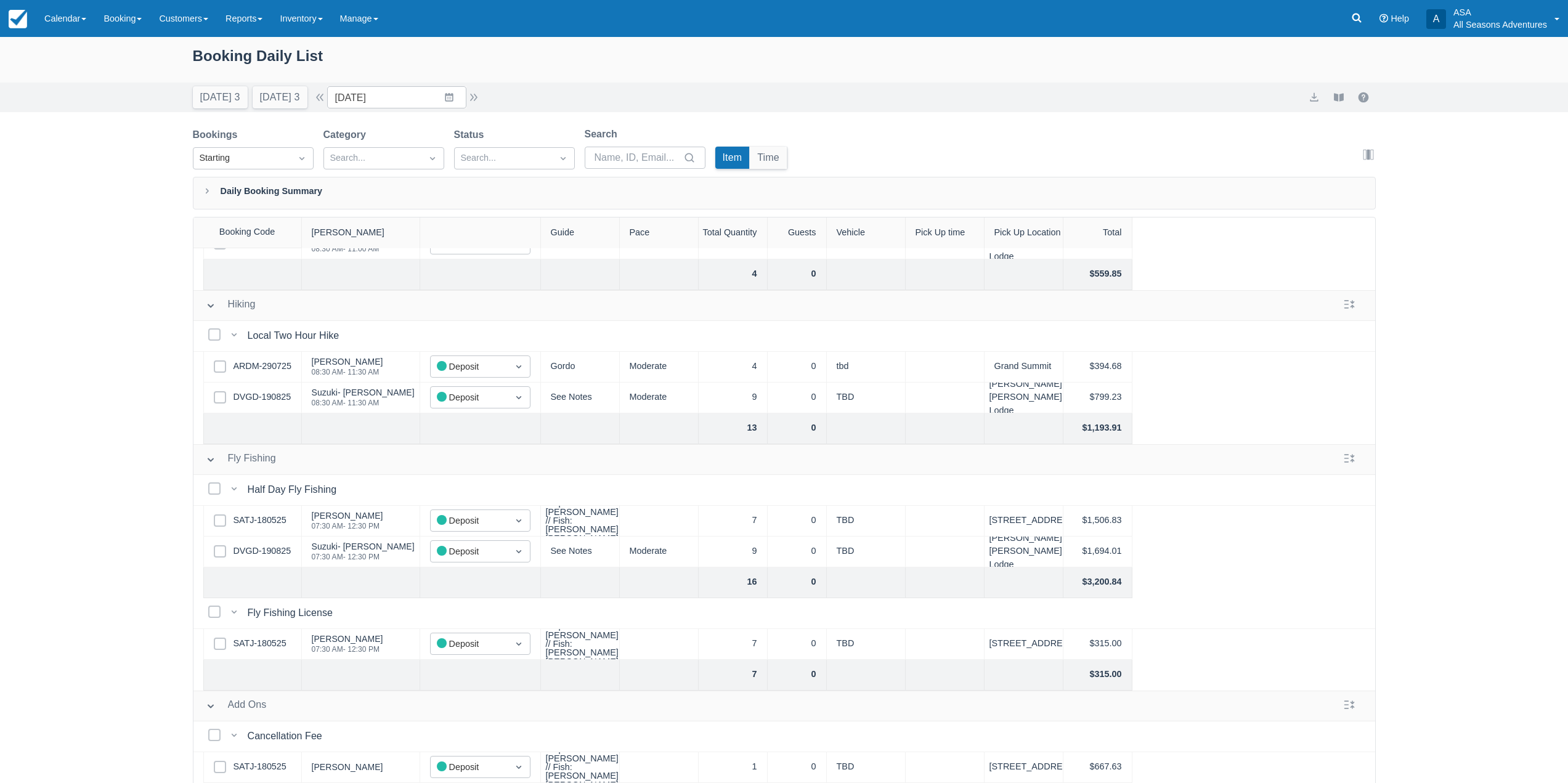
scroll to position [214, 0]
click at [275, 638] on link "SATJ-180525" at bounding box center [260, 644] width 53 height 14
click at [119, 20] on link "Booking" at bounding box center [123, 18] width 55 height 37
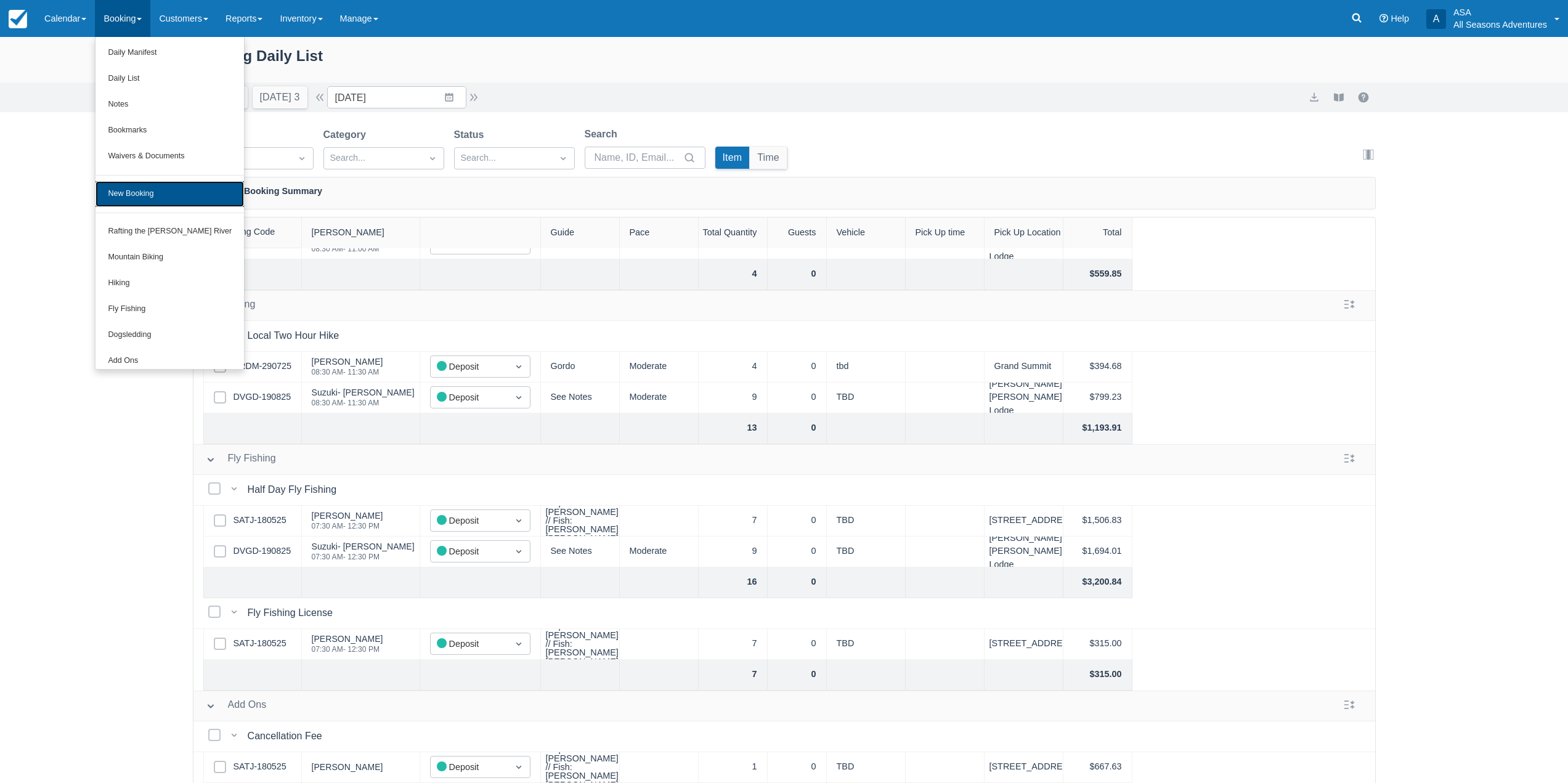
click at [158, 192] on link "New Booking" at bounding box center [169, 194] width 148 height 26
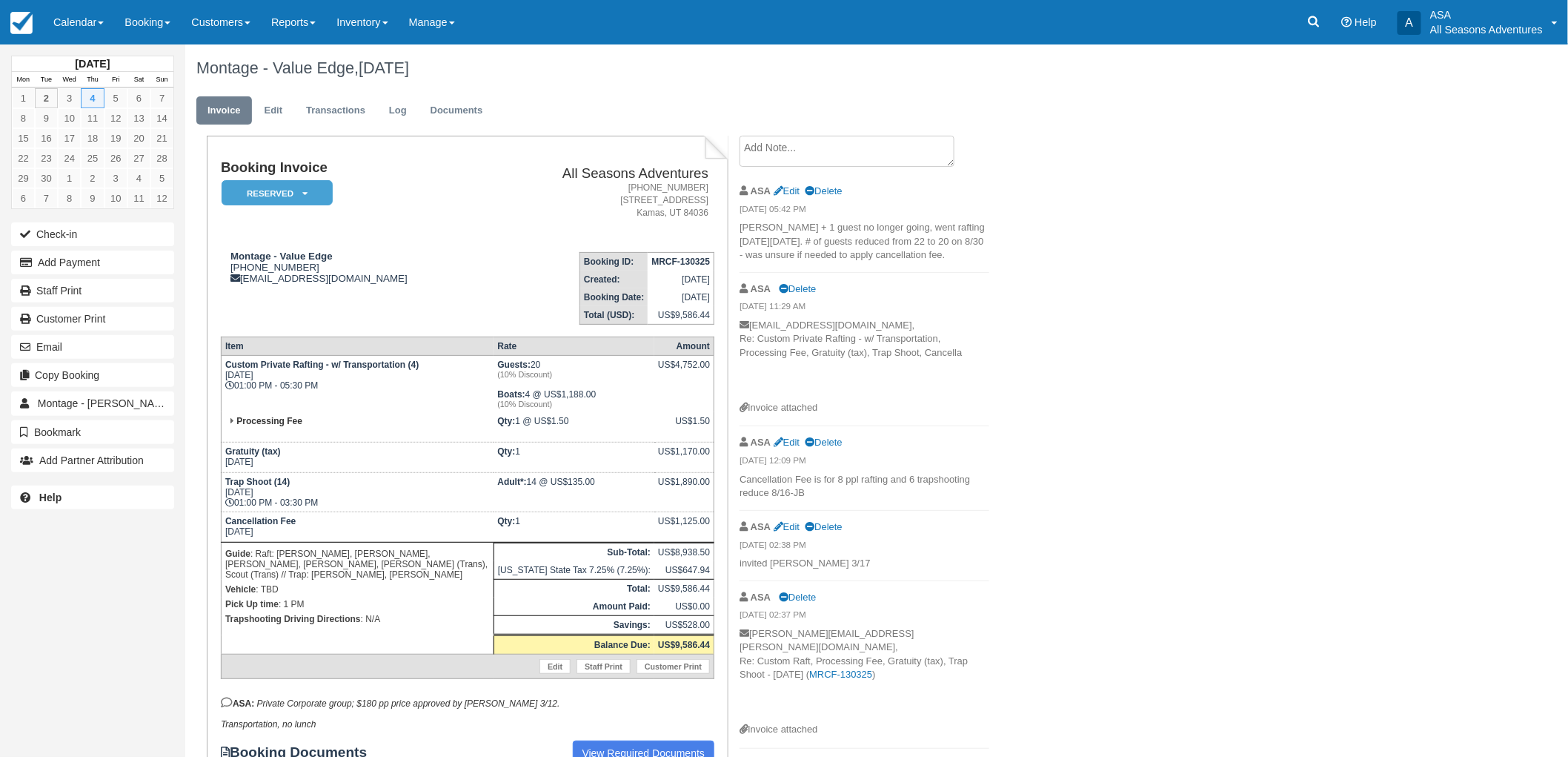
click at [1413, 409] on div "[DATE] Mon Tue Wed Thu Fri Sat Sun 1 2 3 4 5 6 7 8 9 10 11 12 13 14 15 16 17 18…" at bounding box center [784, 400] width 1568 height 713
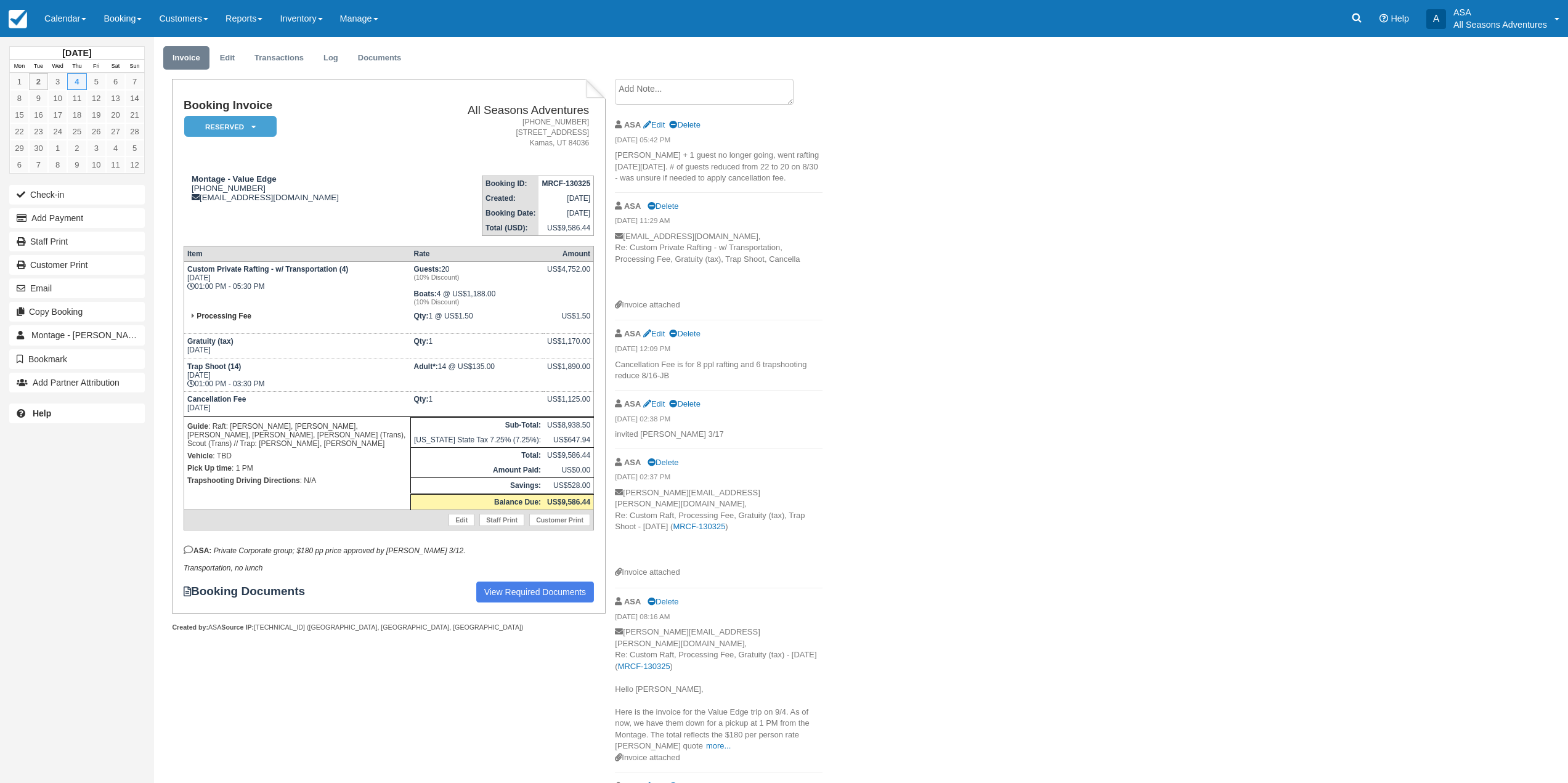
scroll to position [62, 0]
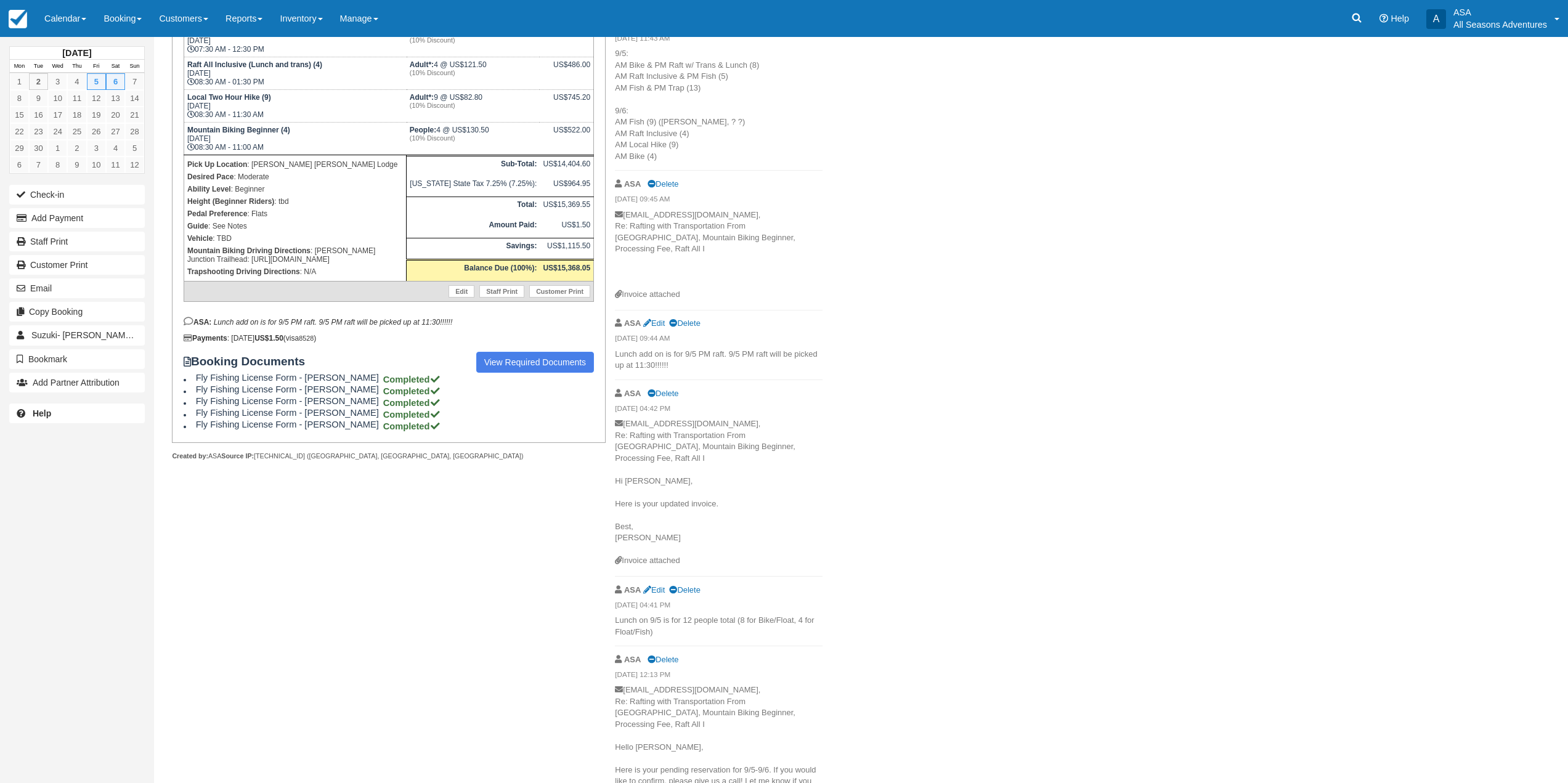
scroll to position [692, 0]
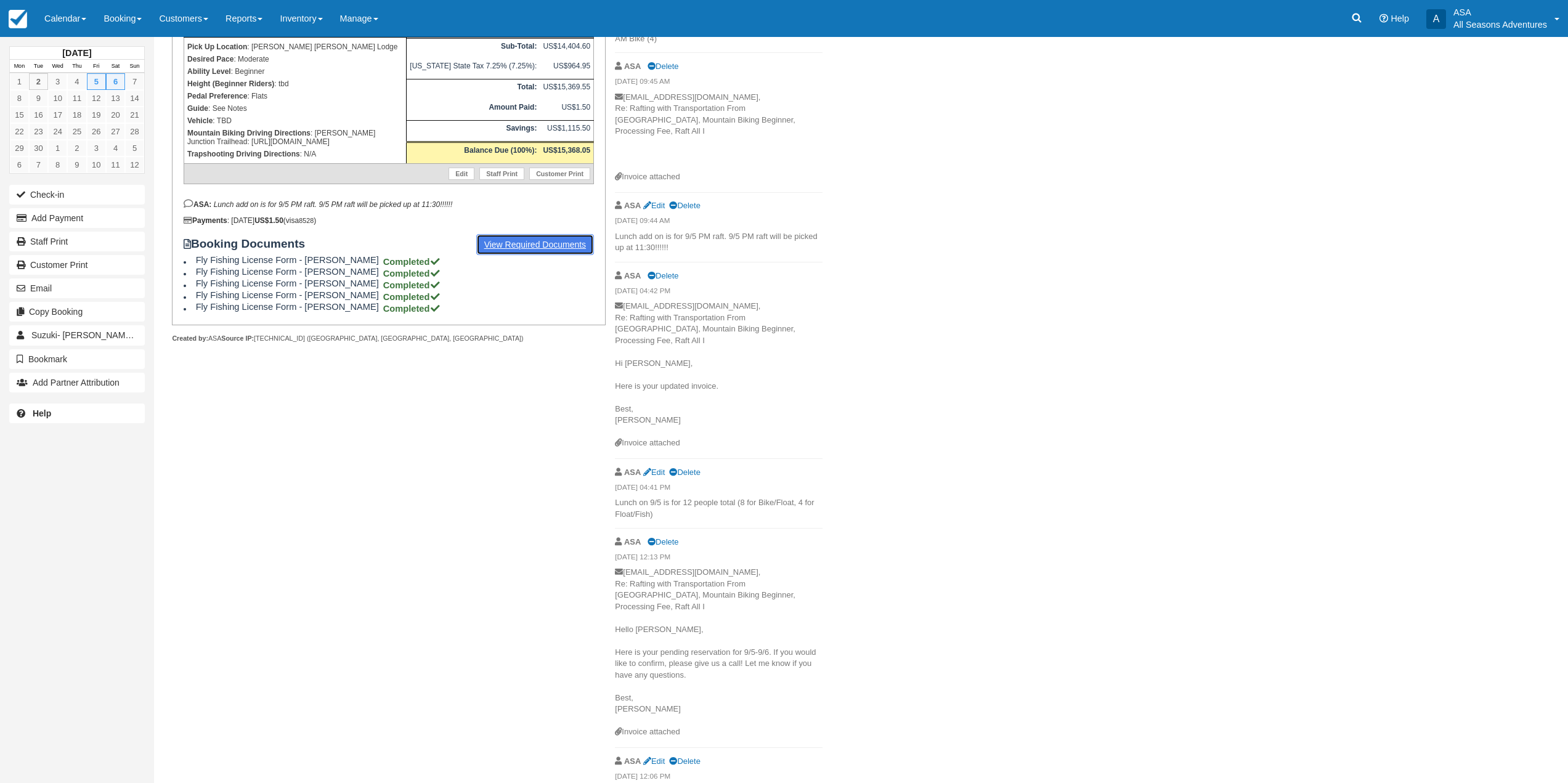
drag, startPoint x: 538, startPoint y: 241, endPoint x: 541, endPoint y: 251, distance: 10.4
click at [538, 241] on link "View Required Documents" at bounding box center [535, 245] width 118 height 21
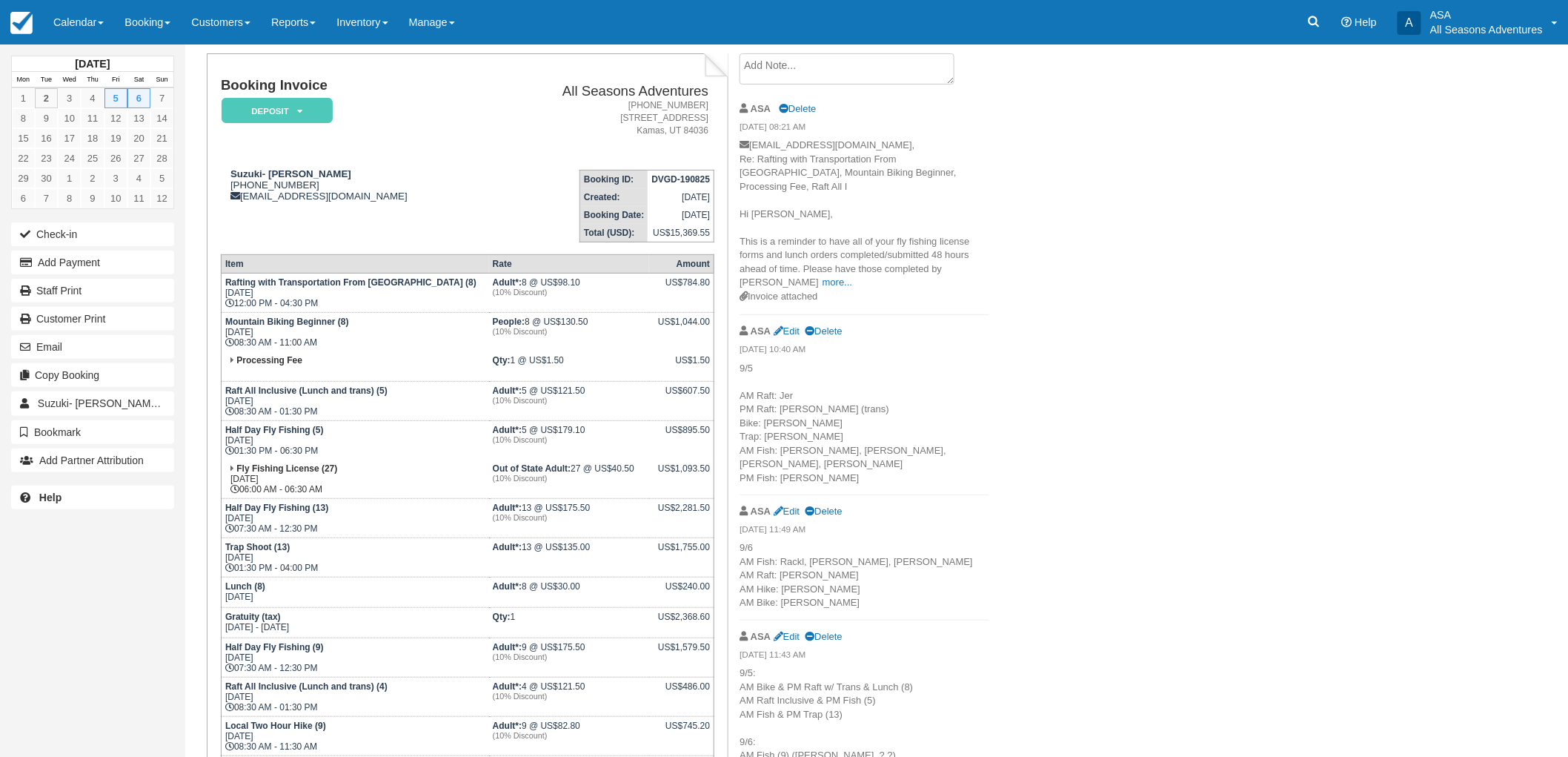
scroll to position [165, 0]
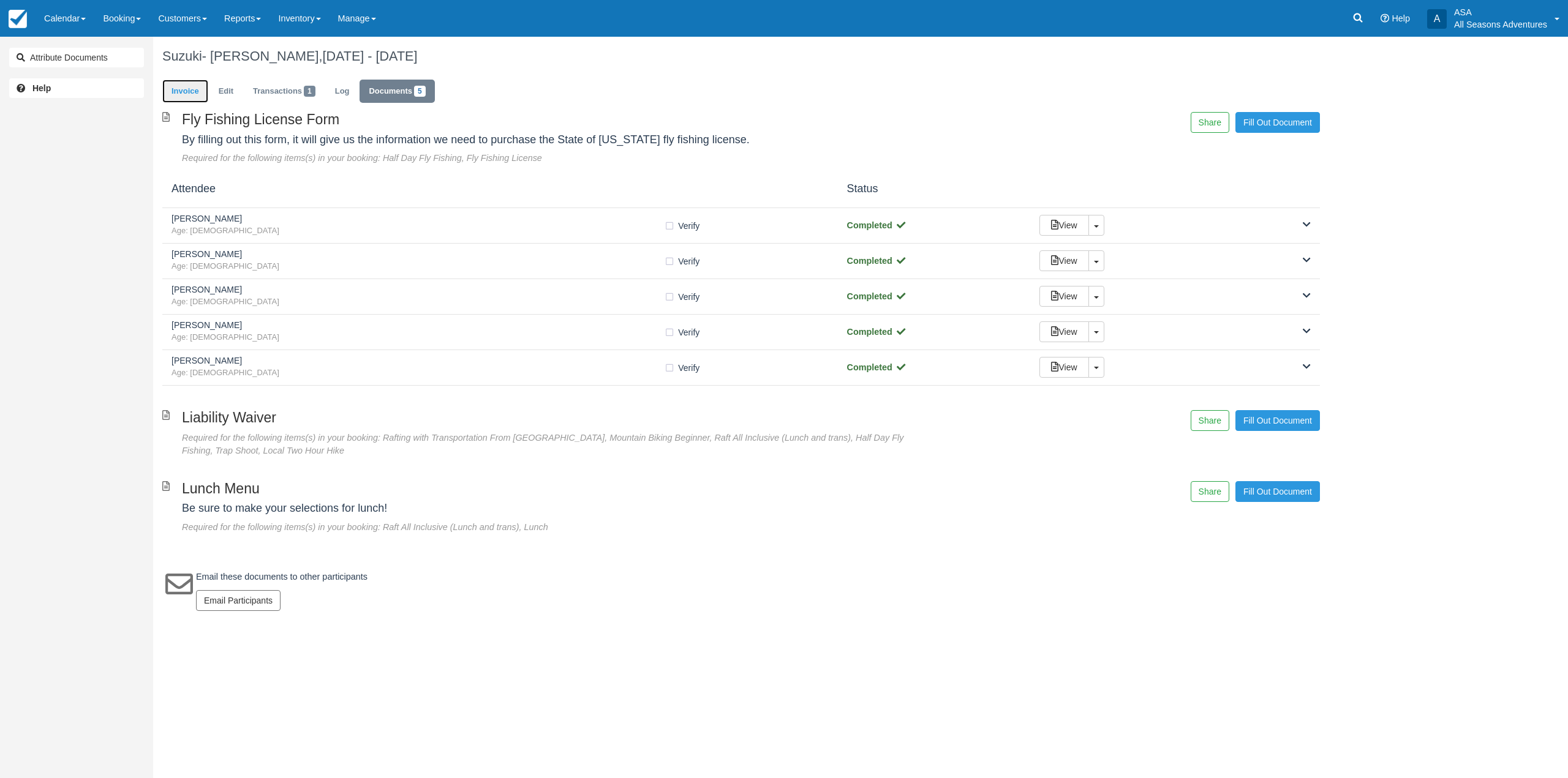
click at [197, 84] on link "Invoice" at bounding box center [185, 91] width 46 height 24
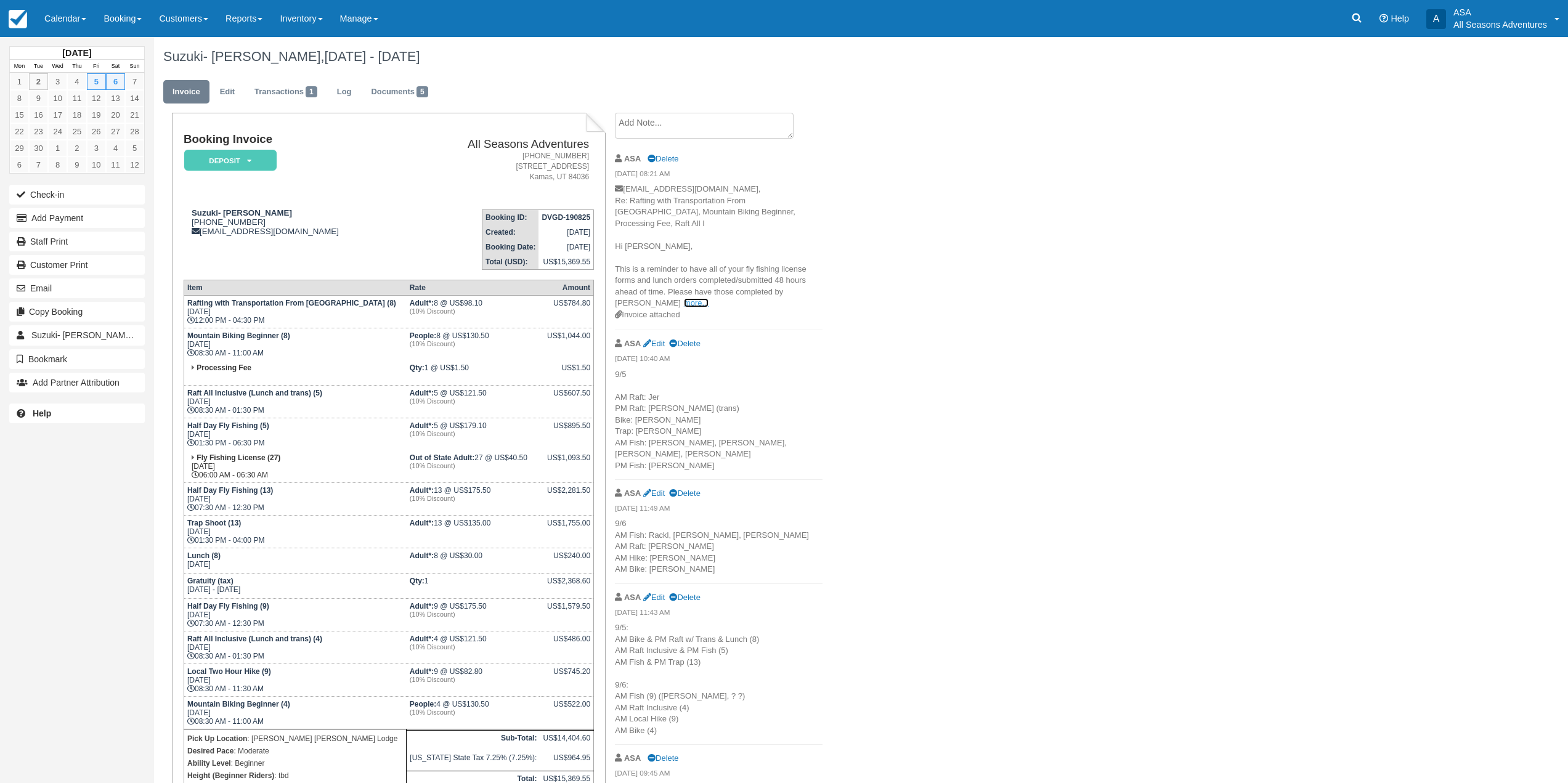
click at [684, 298] on link "more..." at bounding box center [696, 302] width 25 height 9
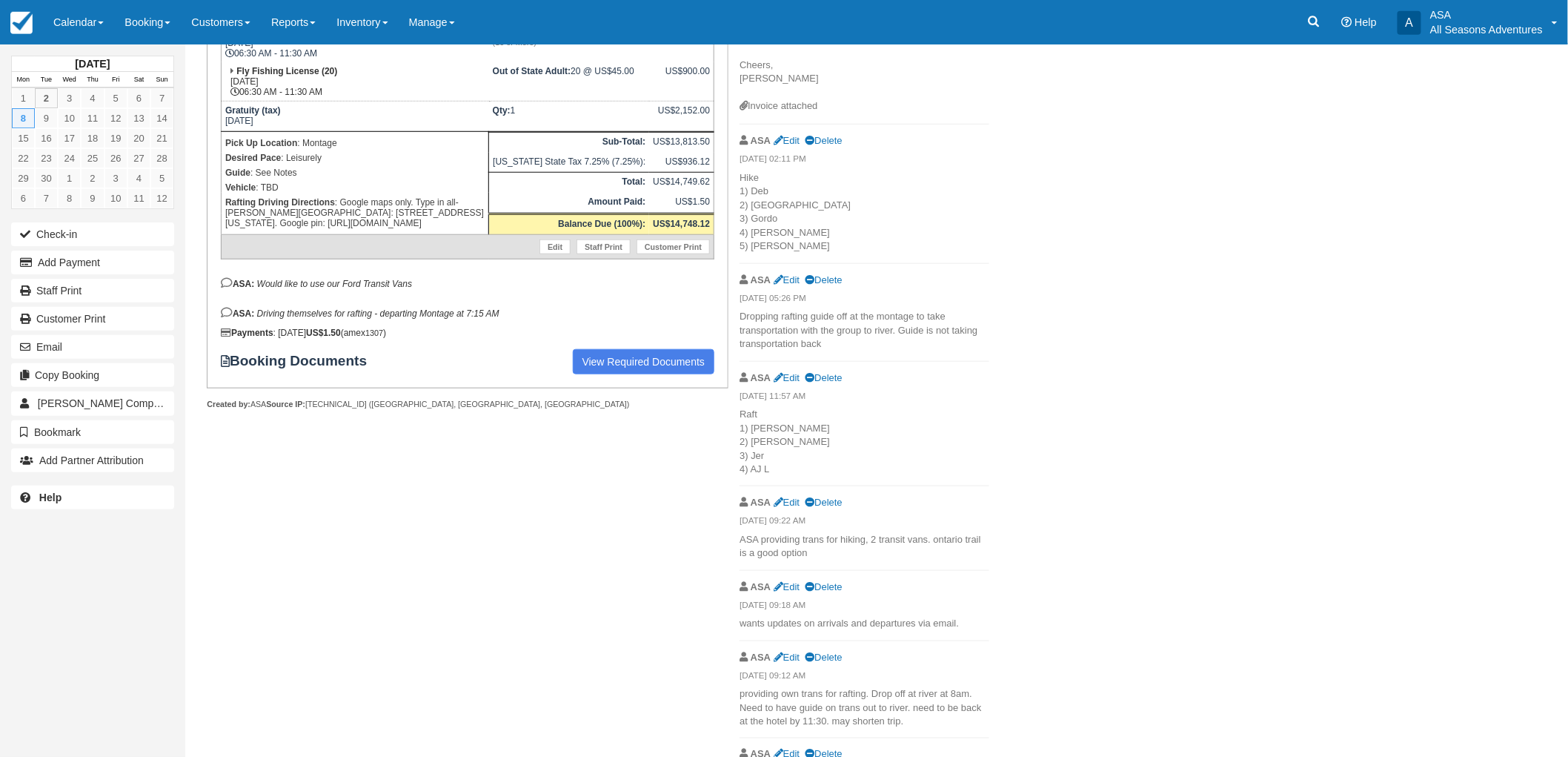
scroll to position [494, 0]
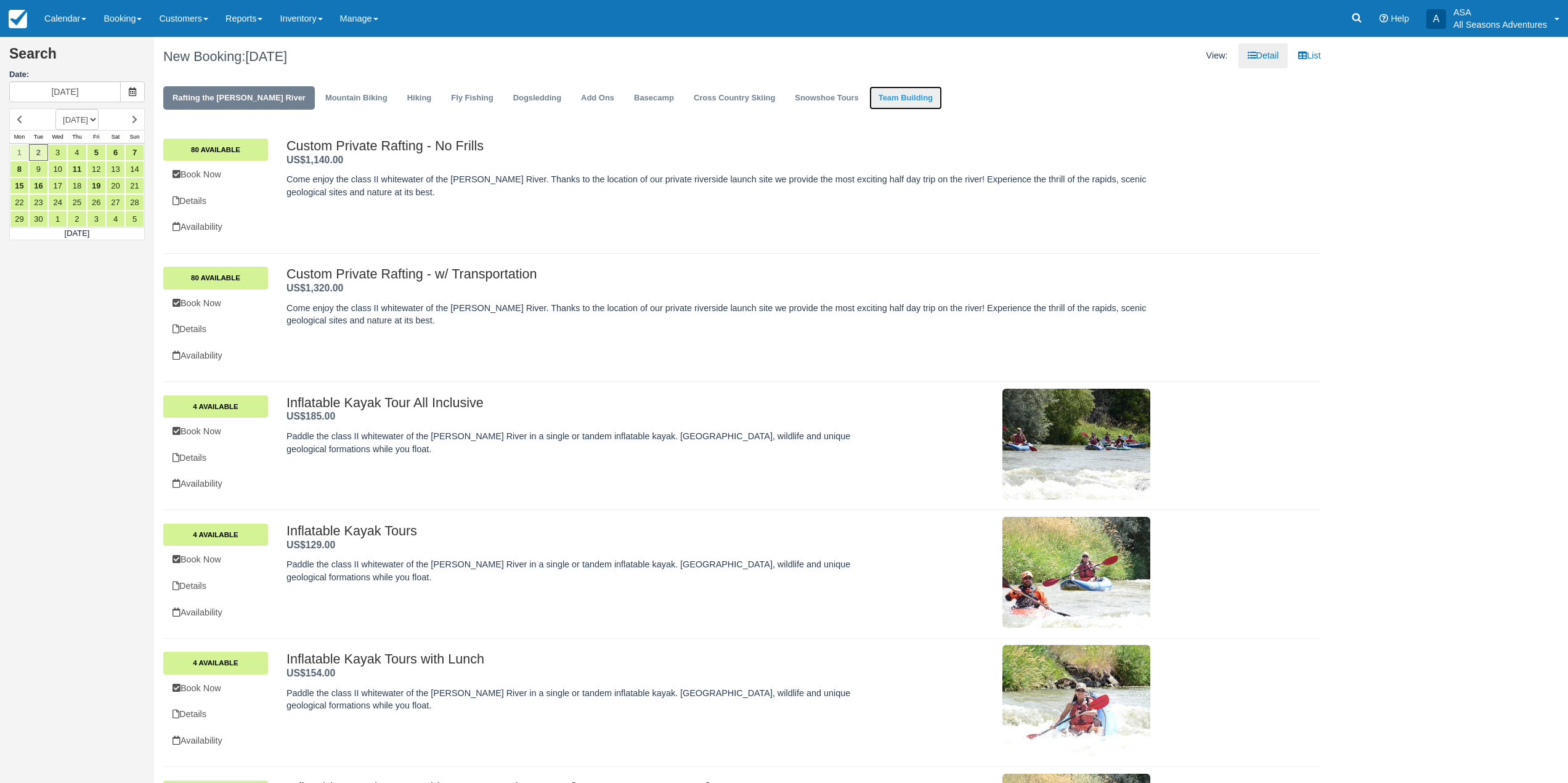
click at [869, 102] on link "Team Building" at bounding box center [906, 98] width 73 height 24
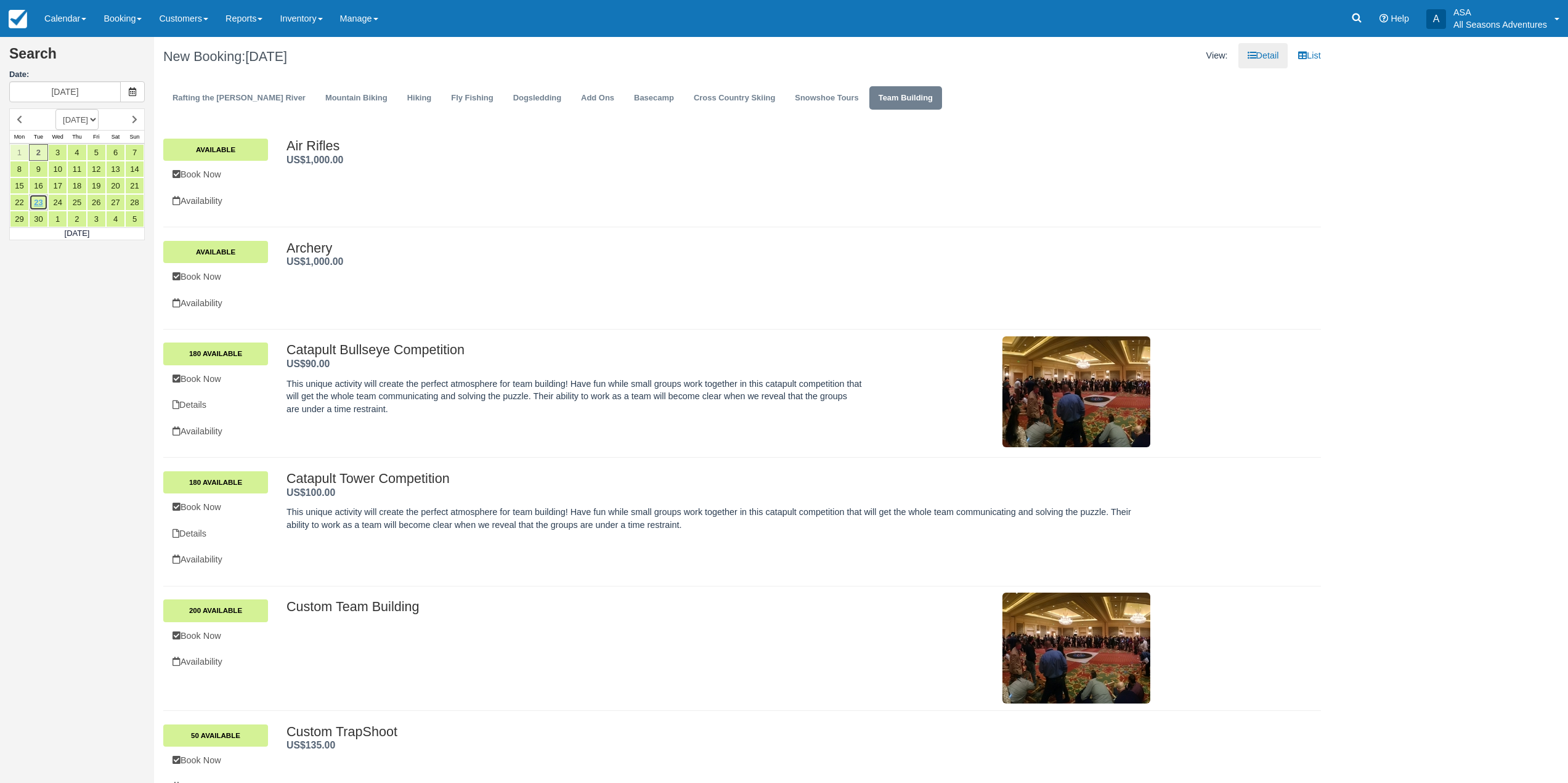
click at [40, 203] on link "23" at bounding box center [38, 202] width 19 height 17
type input "[DATE]"
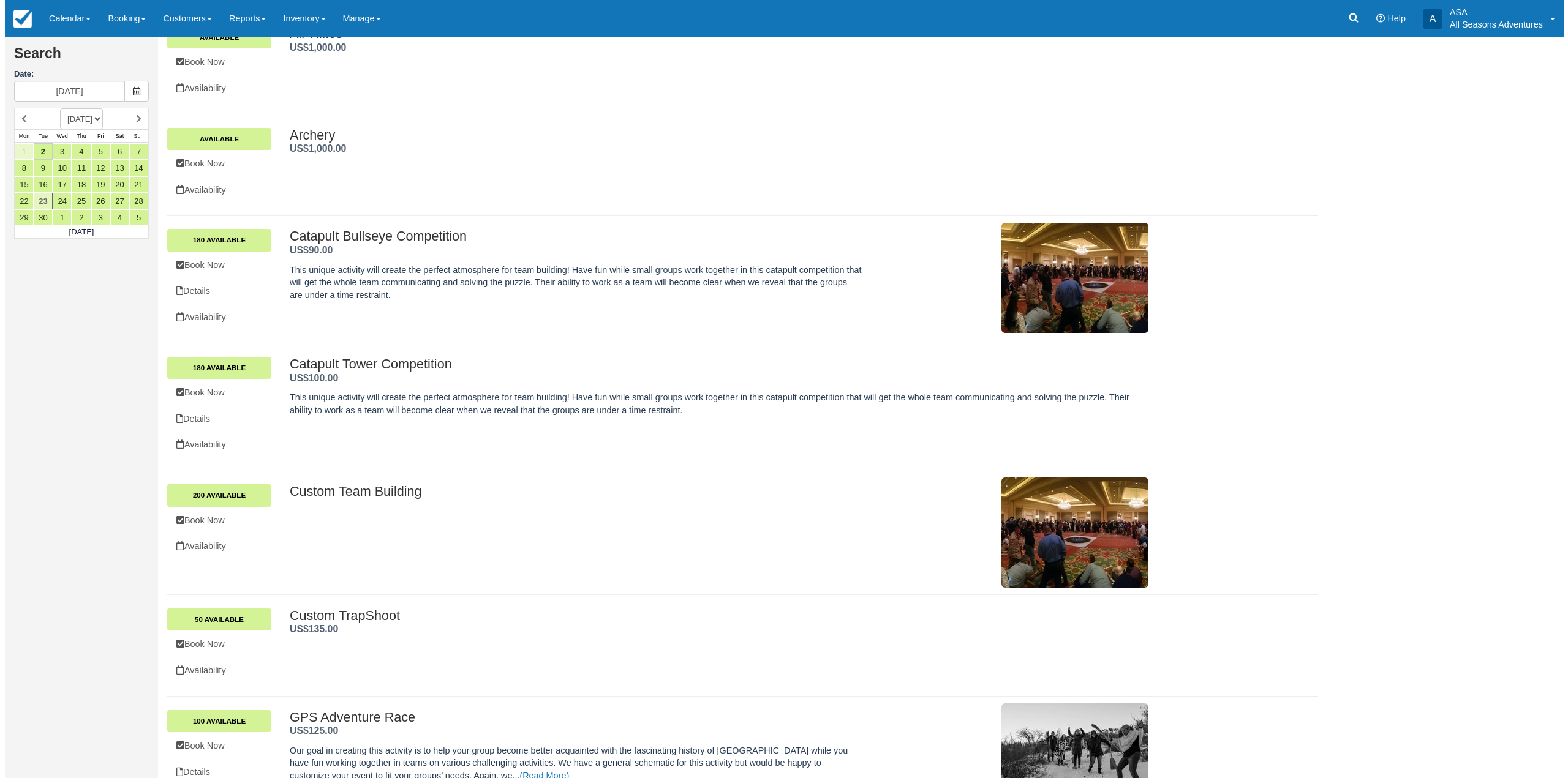
scroll to position [102, 0]
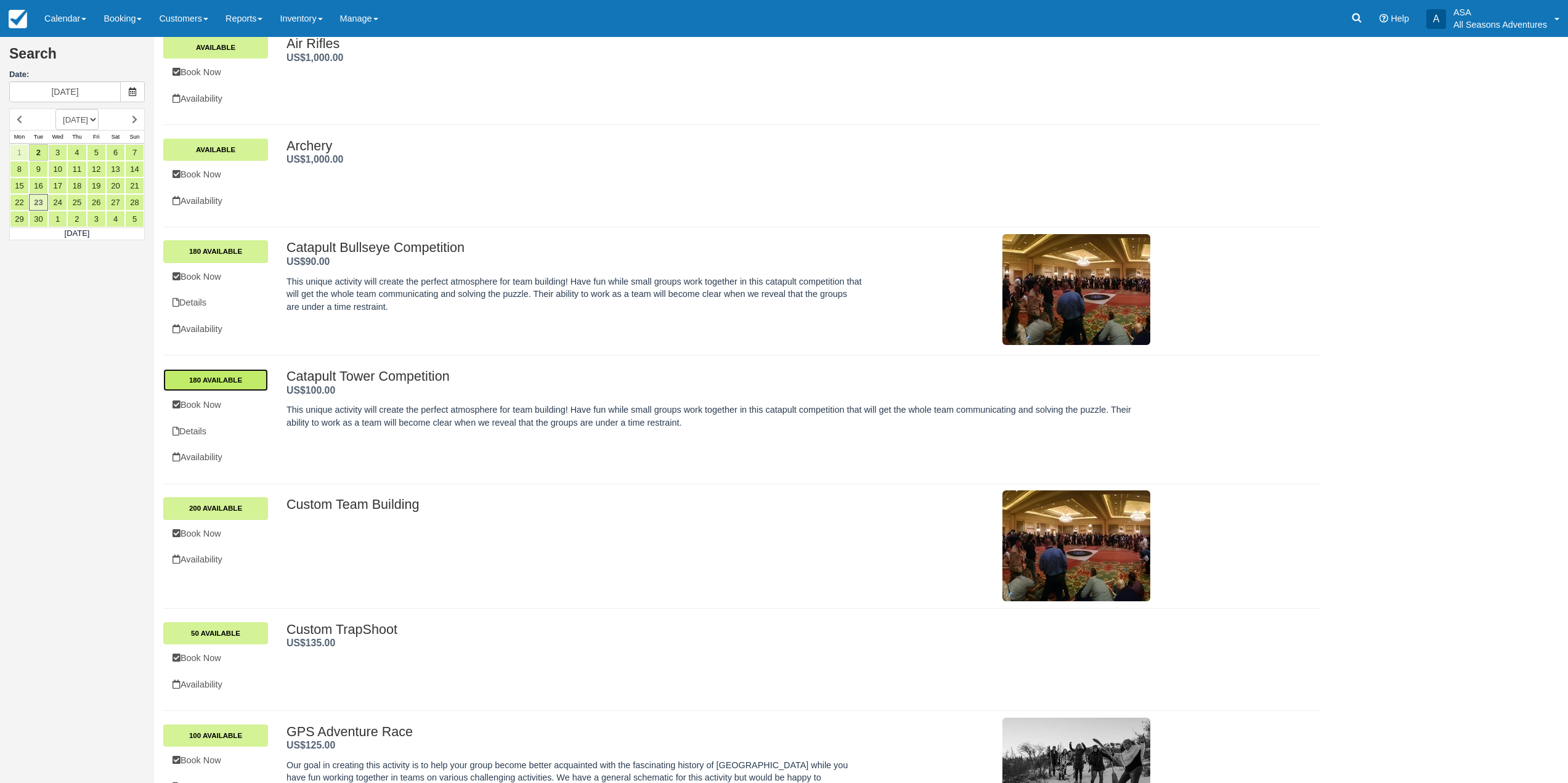
click at [241, 378] on link "180 Available" at bounding box center [216, 380] width 105 height 22
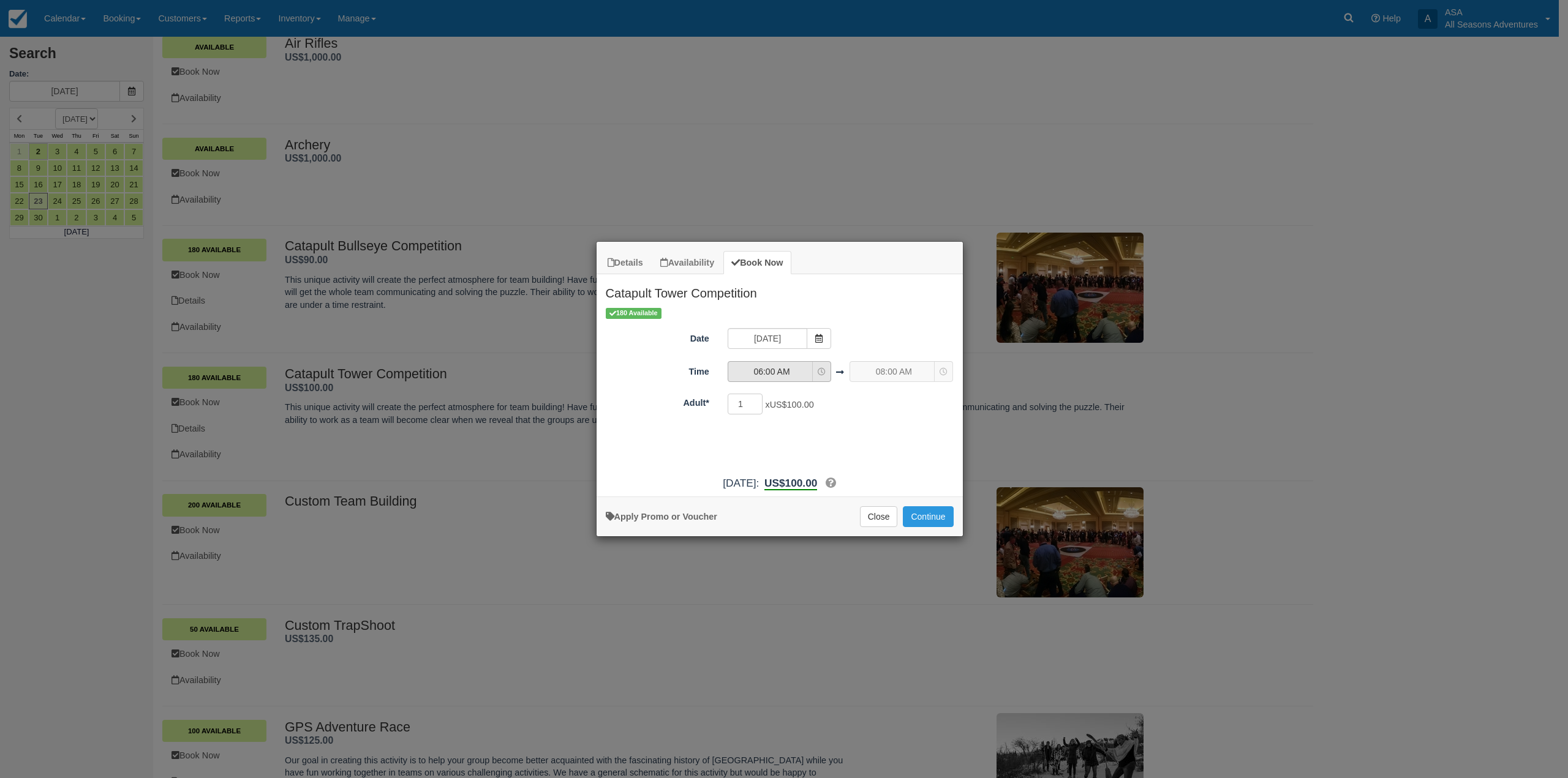
click at [825, 373] on icon "Item Modal" at bounding box center [821, 372] width 8 height 8
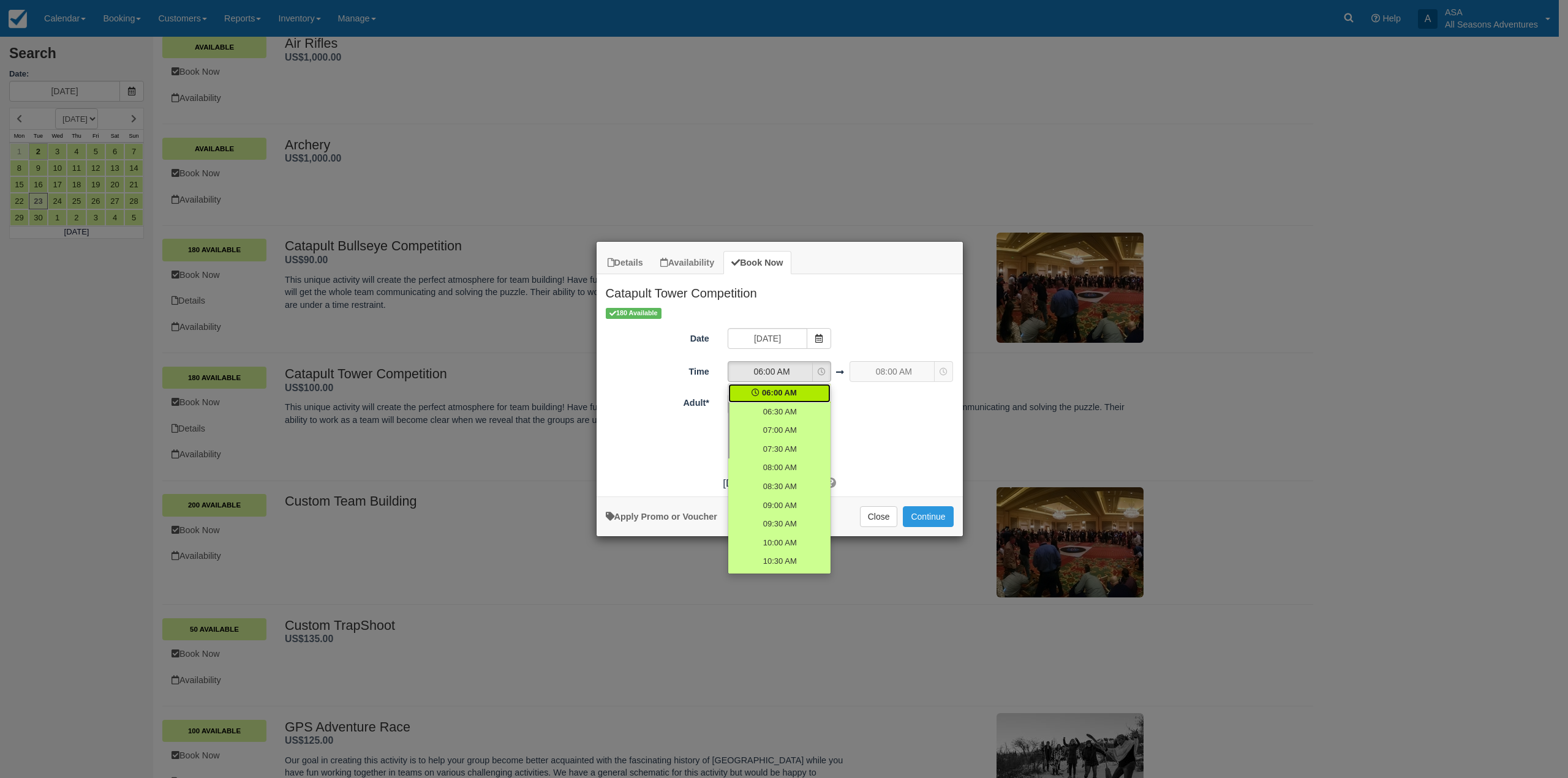
click at [895, 414] on div "1 x US$100.00 Required." at bounding box center [825, 405] width 214 height 24
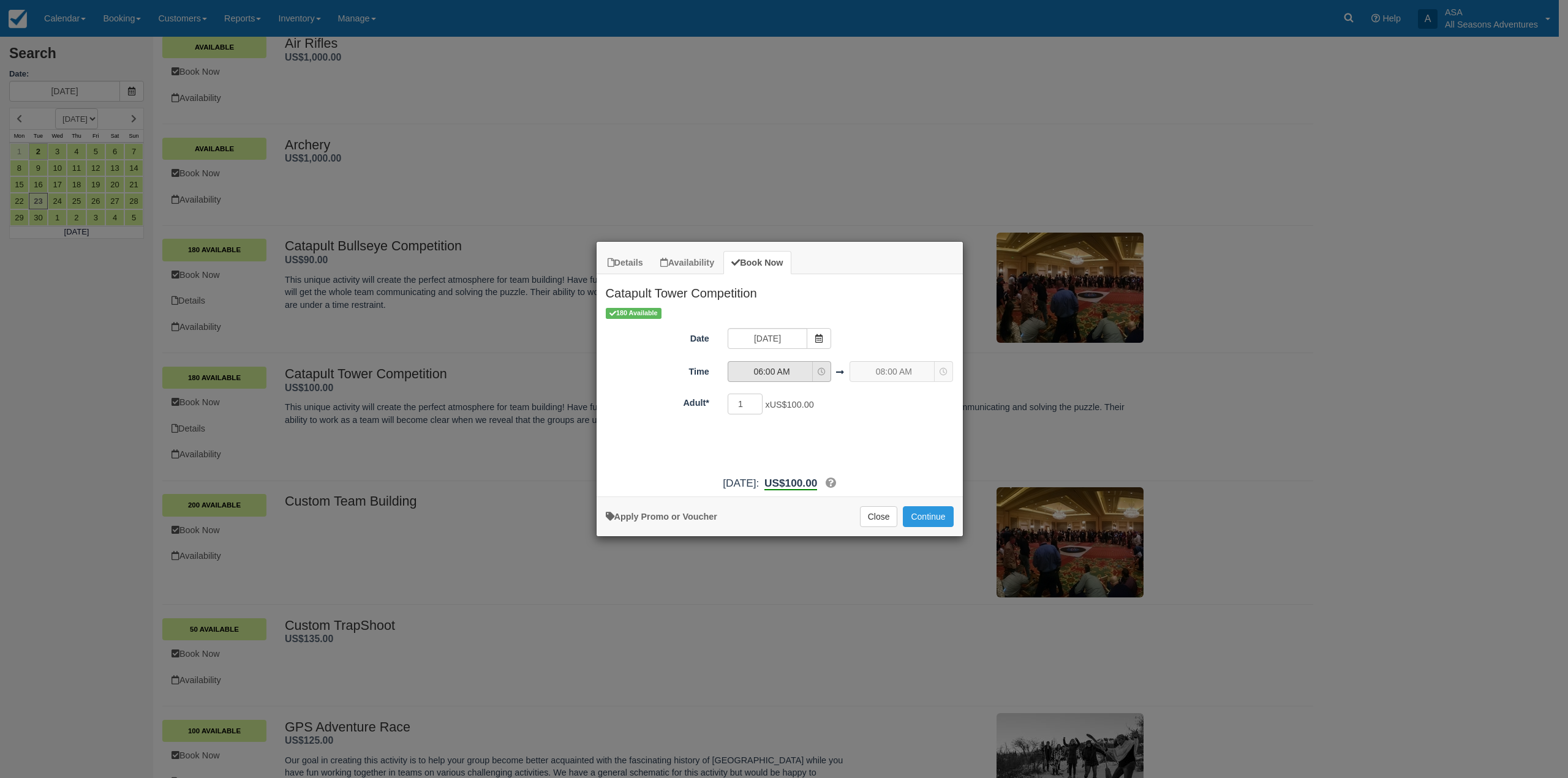
click at [818, 373] on icon "Item Modal" at bounding box center [821, 372] width 8 height 8
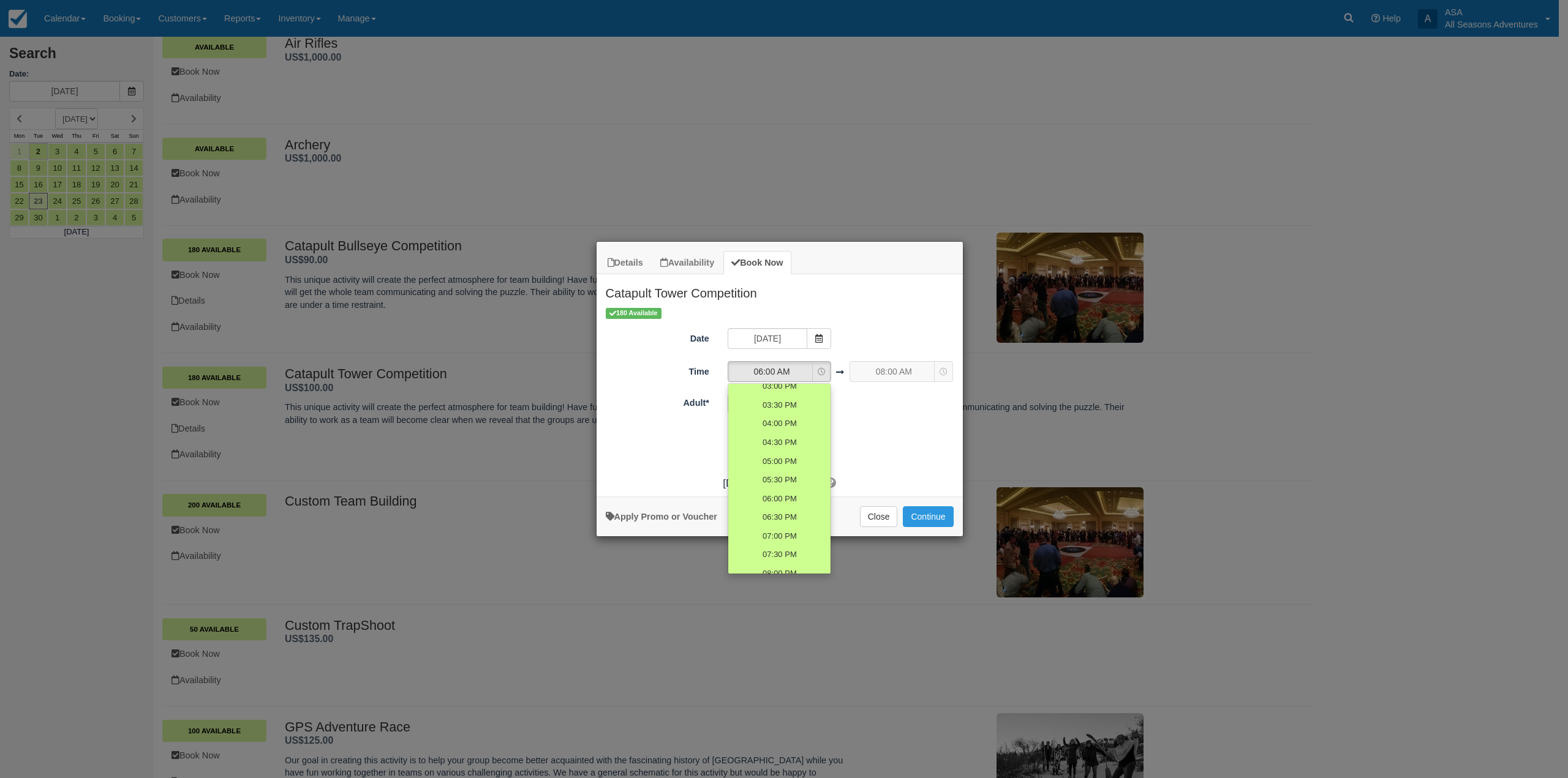
scroll to position [367, 0]
click at [807, 435] on link "05:00 PM" at bounding box center [779, 439] width 102 height 19
select select "17:00"
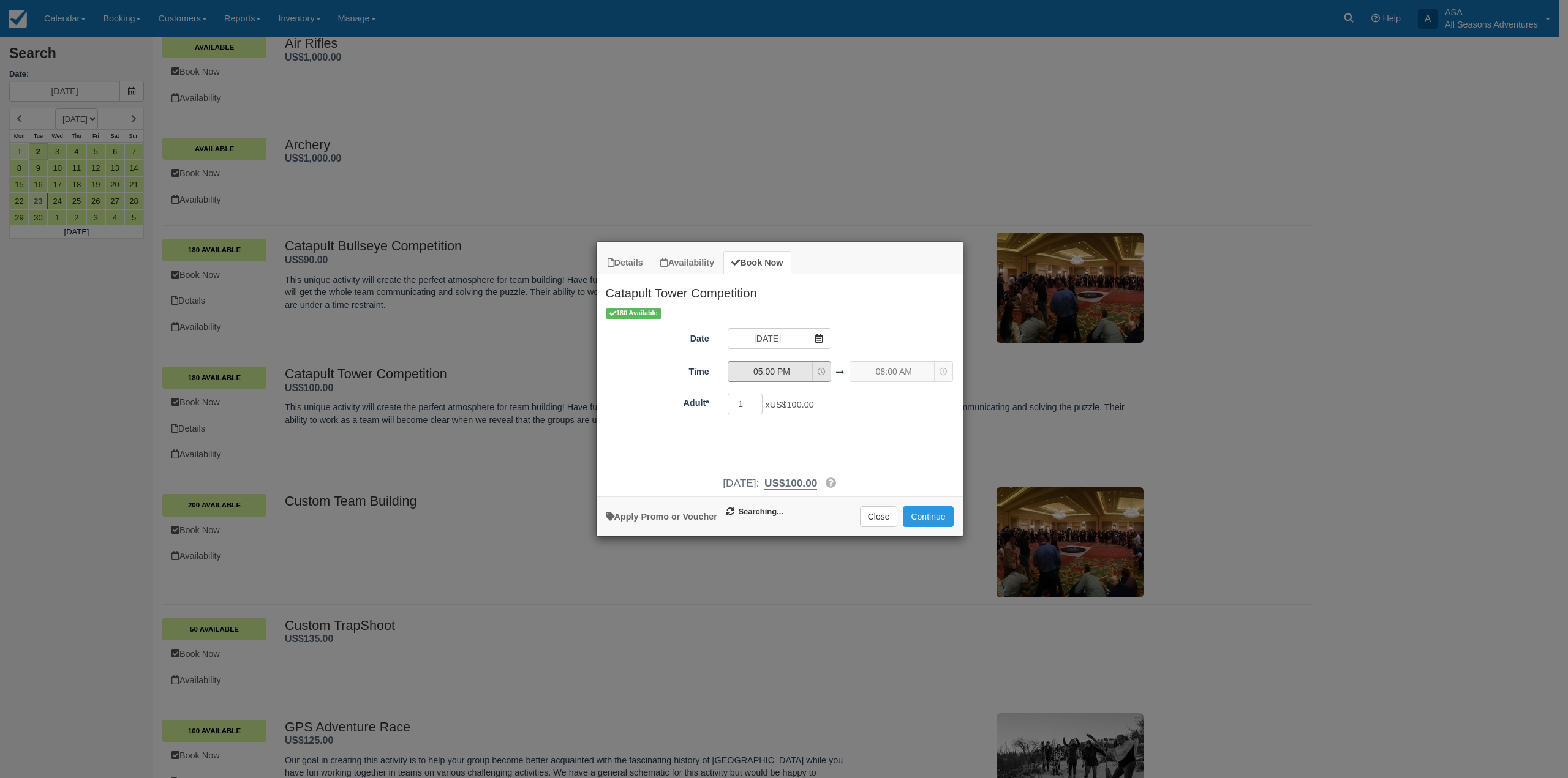
select select "19:00"
click at [743, 406] on input "1" at bounding box center [745, 404] width 36 height 21
type input "16"
click at [941, 520] on button "Continue" at bounding box center [928, 517] width 50 height 21
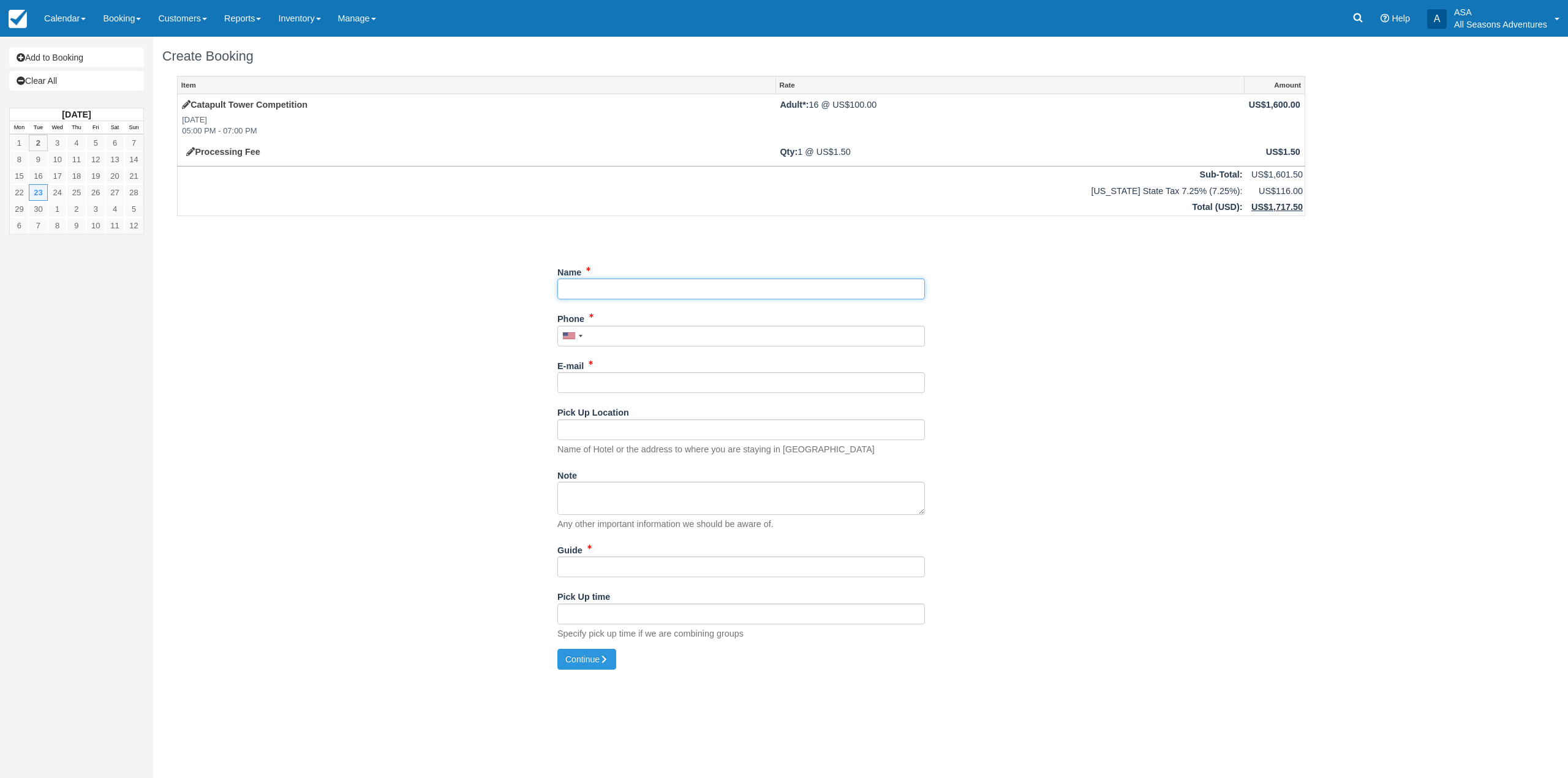
click at [711, 286] on input "Name" at bounding box center [741, 289] width 368 height 21
type input "a"
type input "Alina Zamudio"
click at [669, 339] on input "Phone" at bounding box center [737, 336] width 368 height 21
type input "(646) 274-2469"
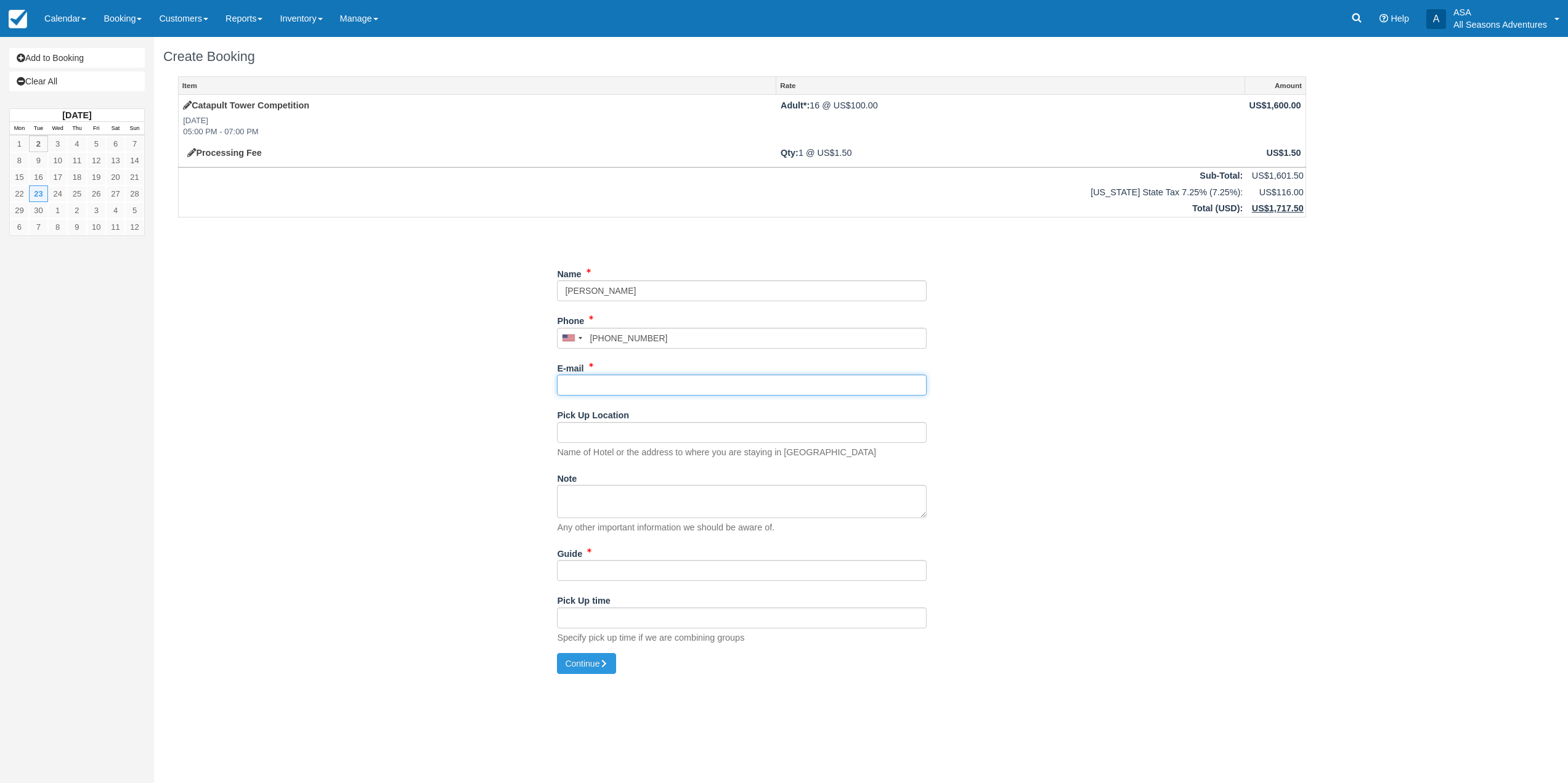
click at [660, 392] on input "E-mail" at bounding box center [742, 385] width 370 height 21
type input "alina.landa@bajaaquafarms.mx"
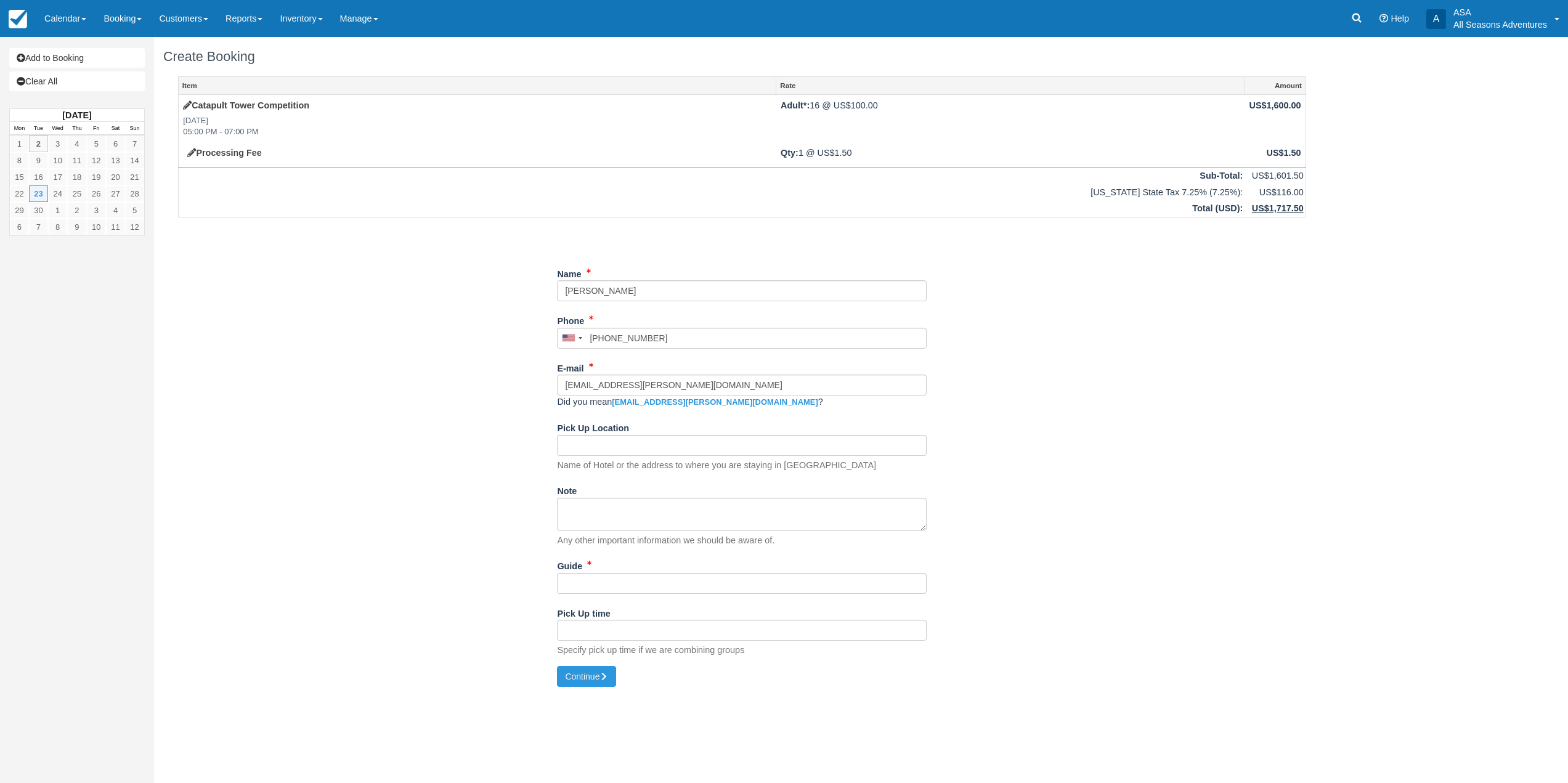
drag, startPoint x: 1044, startPoint y: 415, endPoint x: 1018, endPoint y: 420, distance: 26.5
click at [1044, 415] on div "Item Rate Amount Catapult Tower Competition Tue Sept 23, 2025 05:00 PM - 07:00 …" at bounding box center [742, 371] width 1158 height 590
click at [680, 443] on input "Pick Up Location" at bounding box center [742, 445] width 370 height 21
type input "Chateuax DV"
click at [665, 588] on input "Guide" at bounding box center [742, 583] width 370 height 21
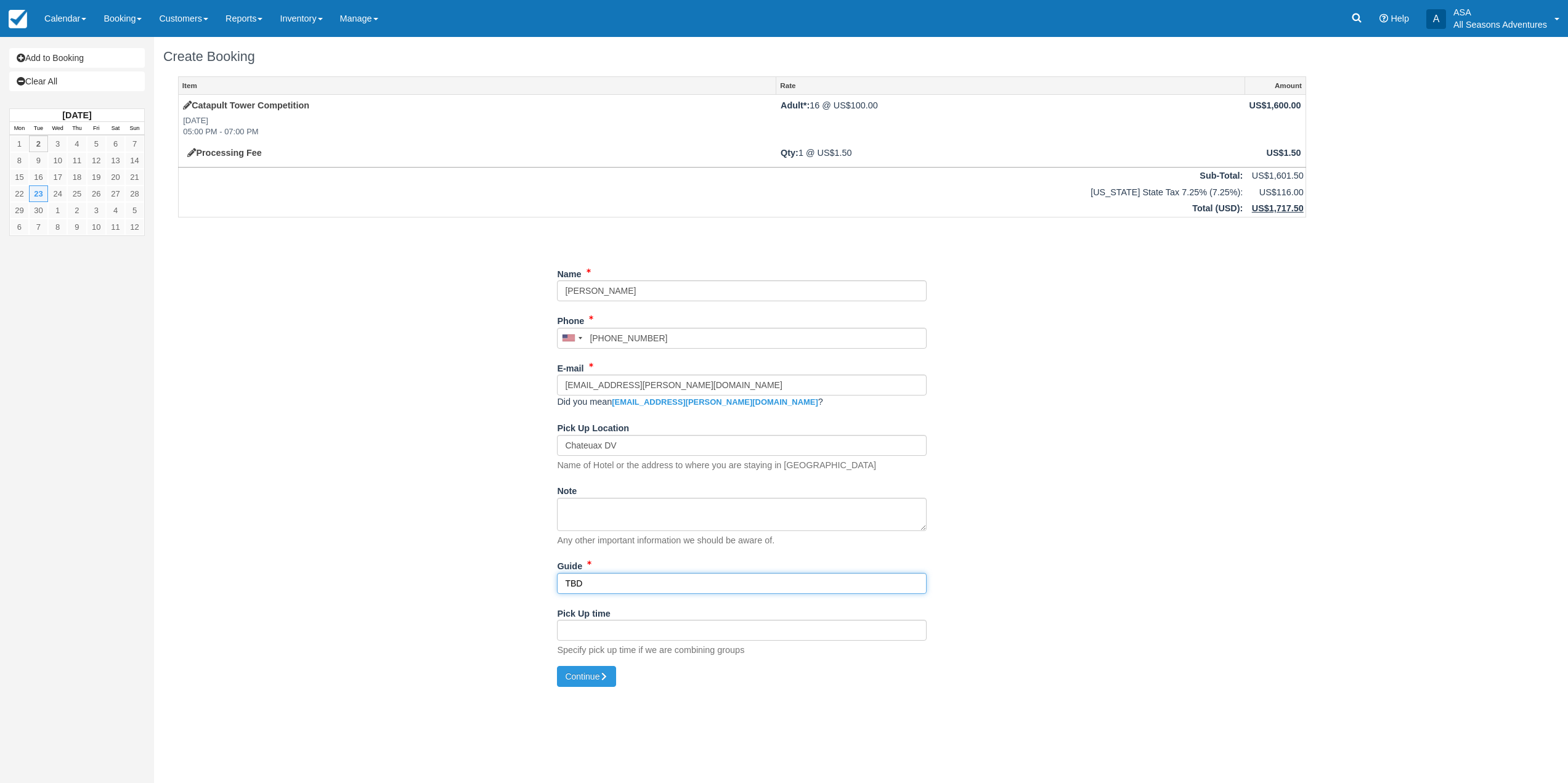
type input "TBD"
drag, startPoint x: 1190, startPoint y: 624, endPoint x: 1053, endPoint y: 638, distance: 137.7
click at [1190, 624] on div "Item Rate Amount Catapult Tower Competition Tue Sept 23, 2025 05:00 PM - 07:00 …" at bounding box center [742, 371] width 1158 height 590
click at [581, 683] on button "Continue" at bounding box center [587, 676] width 59 height 21
type input "+16462742469"
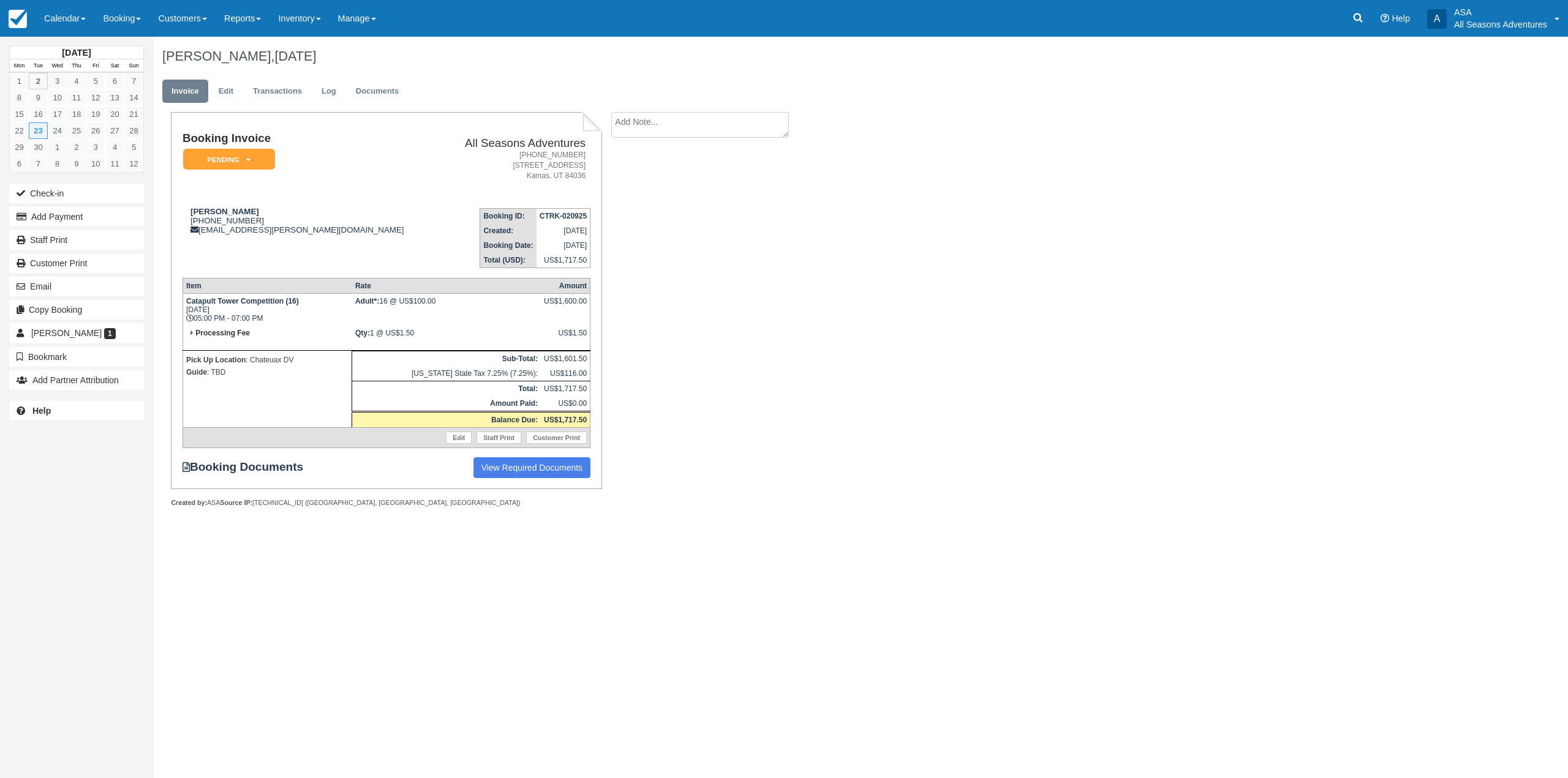
click at [681, 127] on textarea at bounding box center [700, 125] width 178 height 26
type textarea "END CATAPULT AT 6:30 PM"
click at [676, 195] on input "Show on invoice" at bounding box center [679, 192] width 8 height 8
checkbox input "true"
click at [630, 199] on button "Create" at bounding box center [639, 195] width 55 height 21
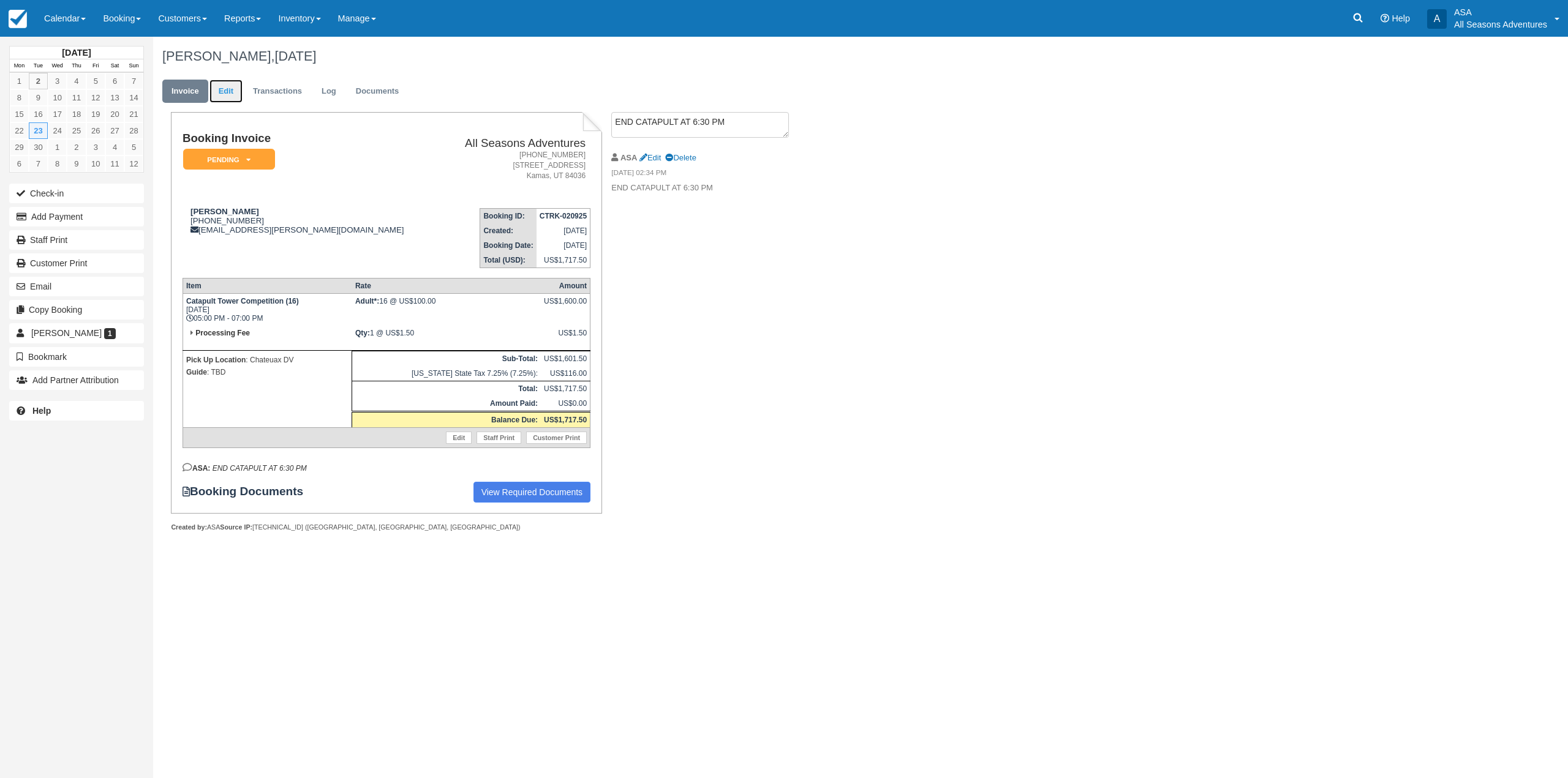
click at [214, 96] on link "Edit" at bounding box center [226, 91] width 33 height 24
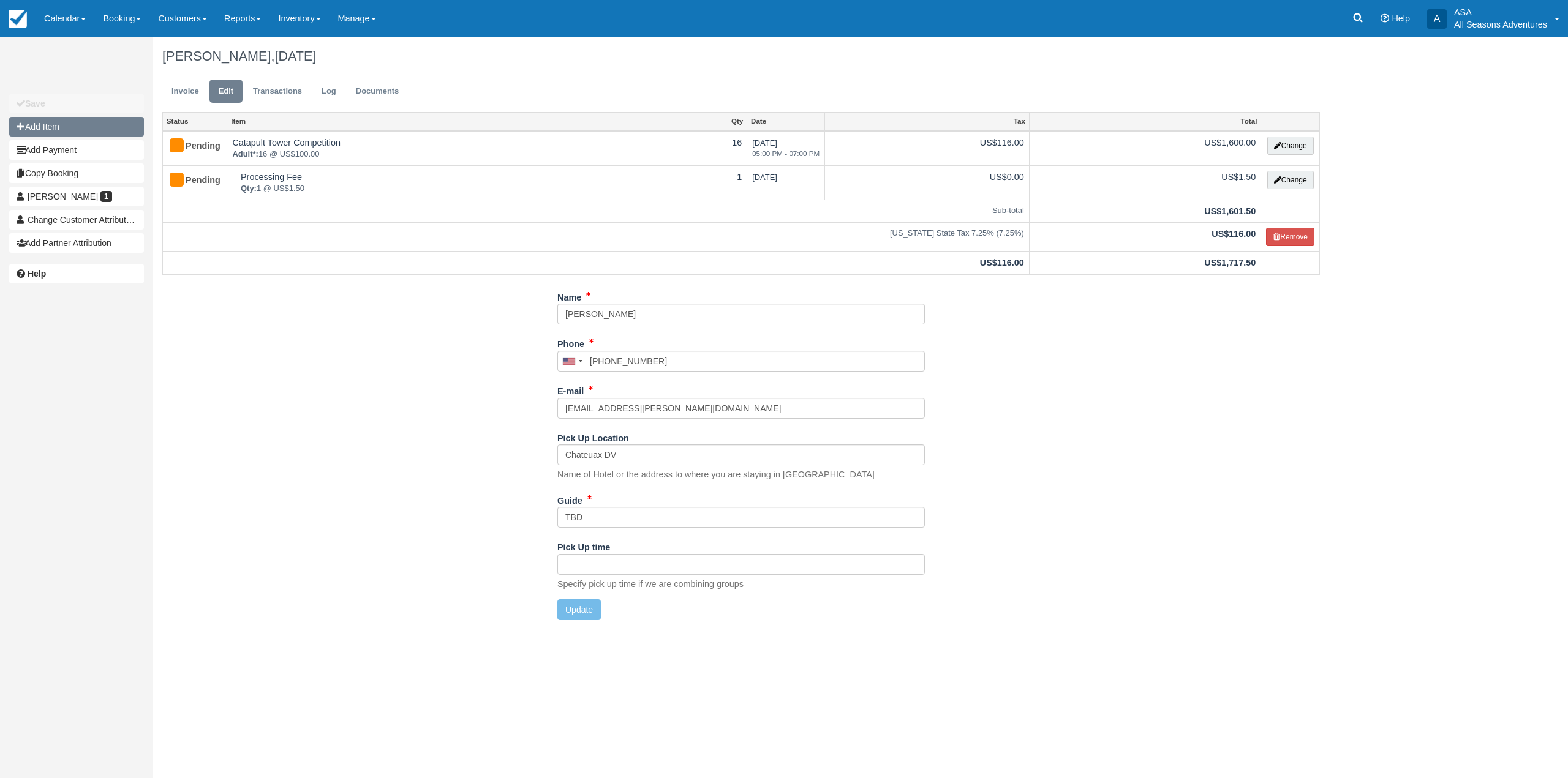
click at [97, 130] on button "Add Item" at bounding box center [77, 127] width 135 height 20
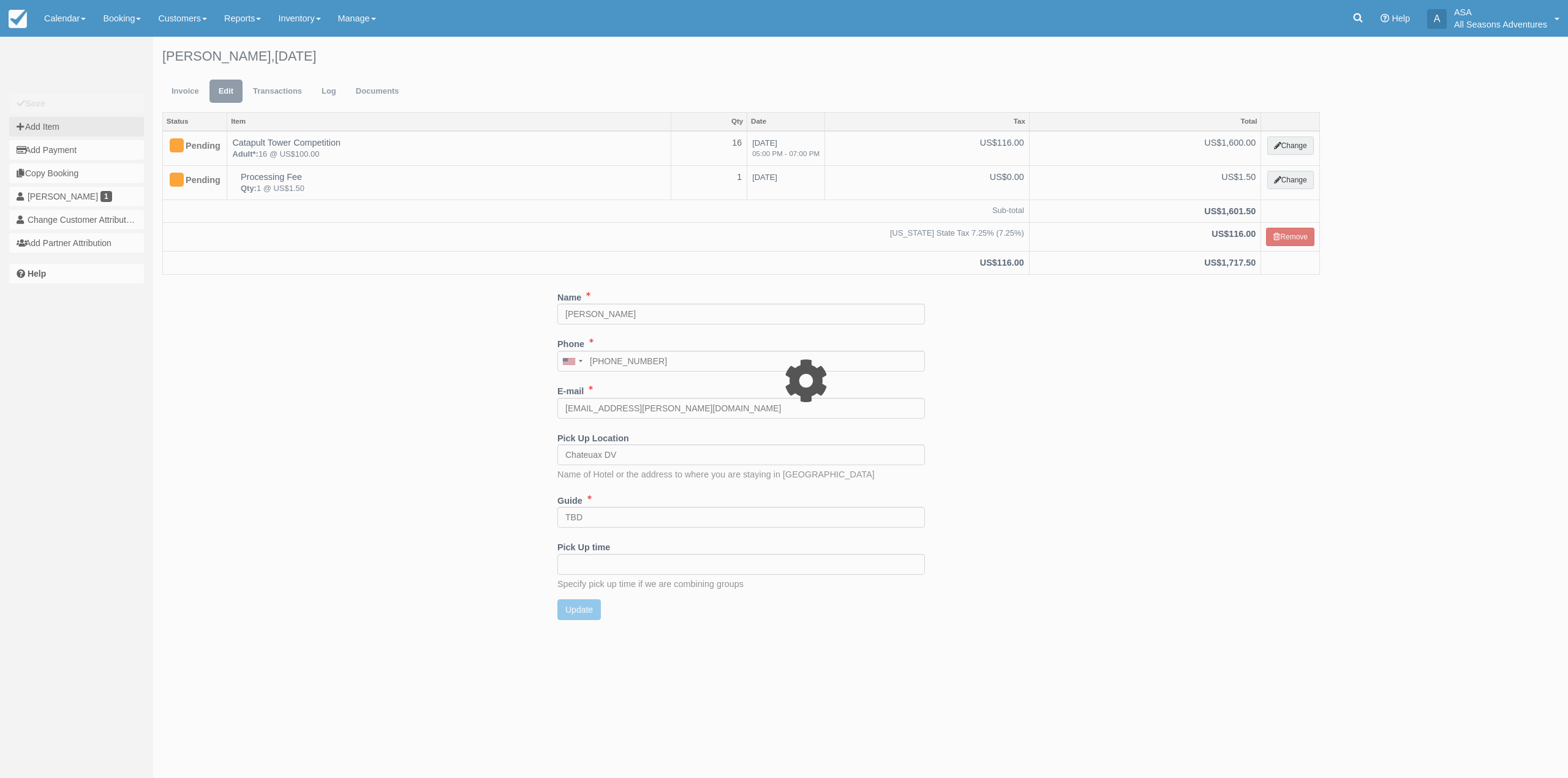
type input "0.00"
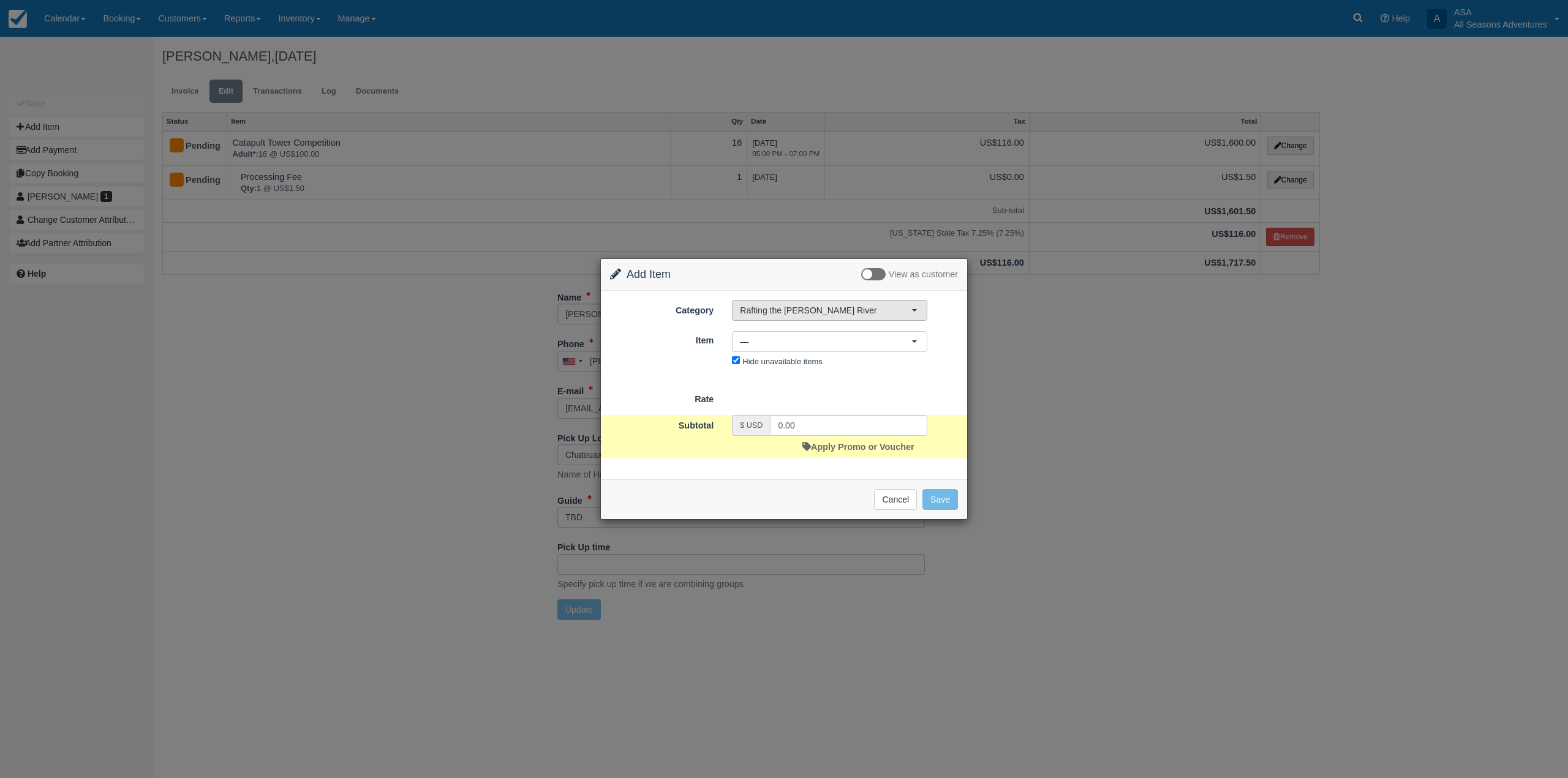
click at [775, 315] on span "Rafting the [PERSON_NAME] River" at bounding box center [826, 310] width 172 height 12
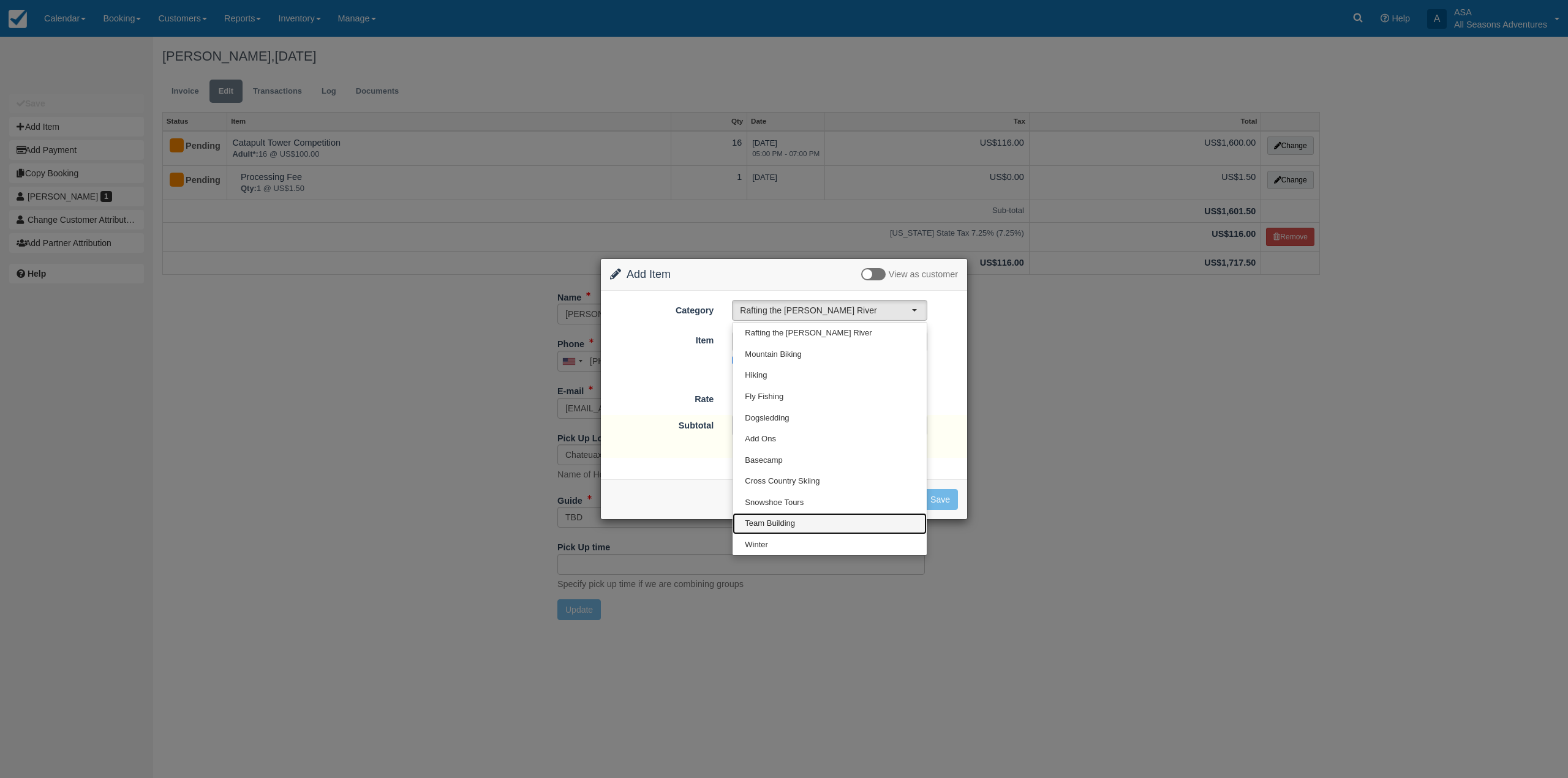
click at [805, 526] on link "Team Building" at bounding box center [829, 523] width 194 height 21
select select "3"
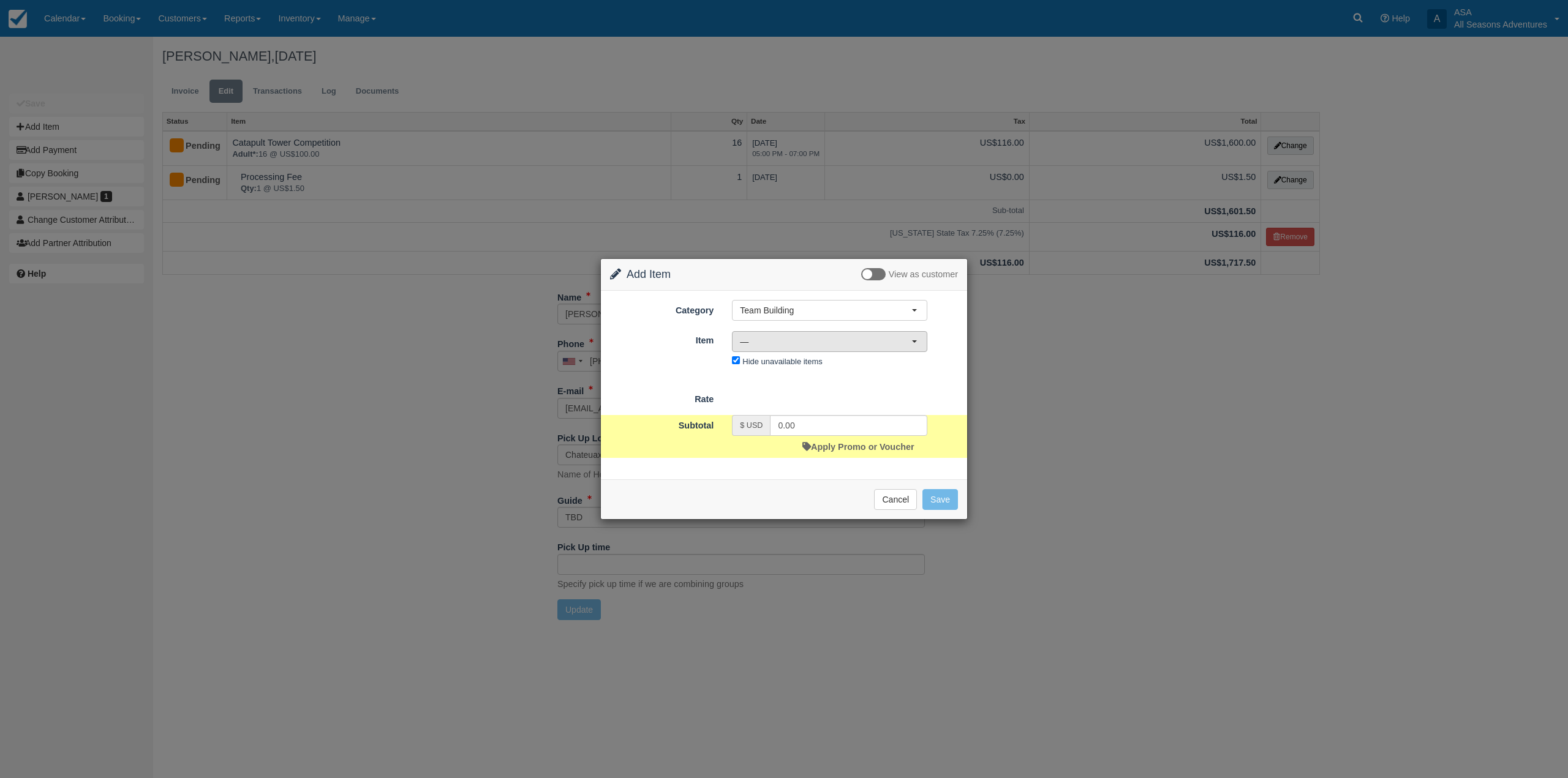
click at [788, 343] on span "—" at bounding box center [826, 342] width 172 height 12
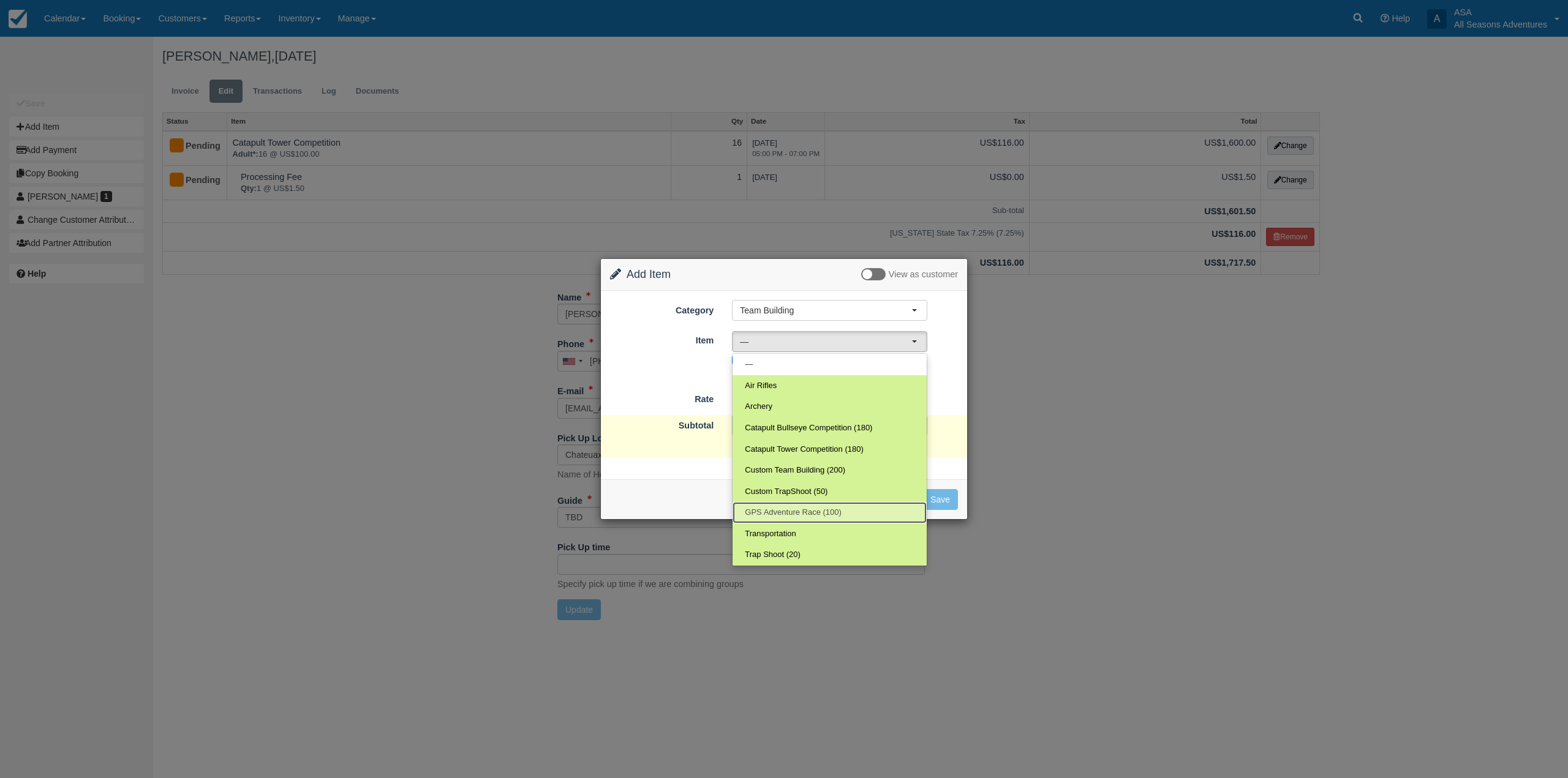
click at [809, 511] on span "GPS Adventure Race (100)" at bounding box center [793, 512] width 97 height 12
select select "63"
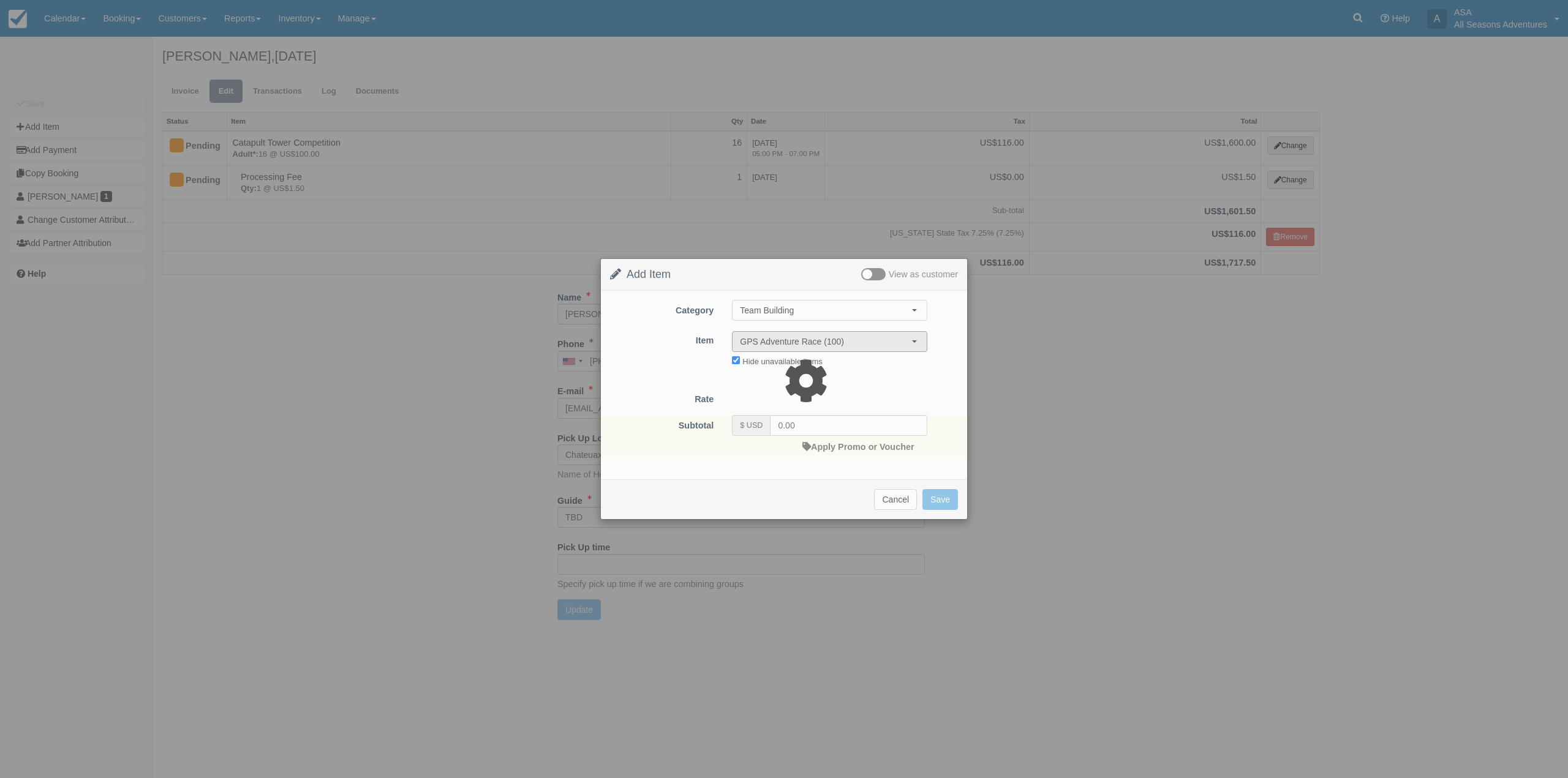
type input "125.00"
select select "06:00"
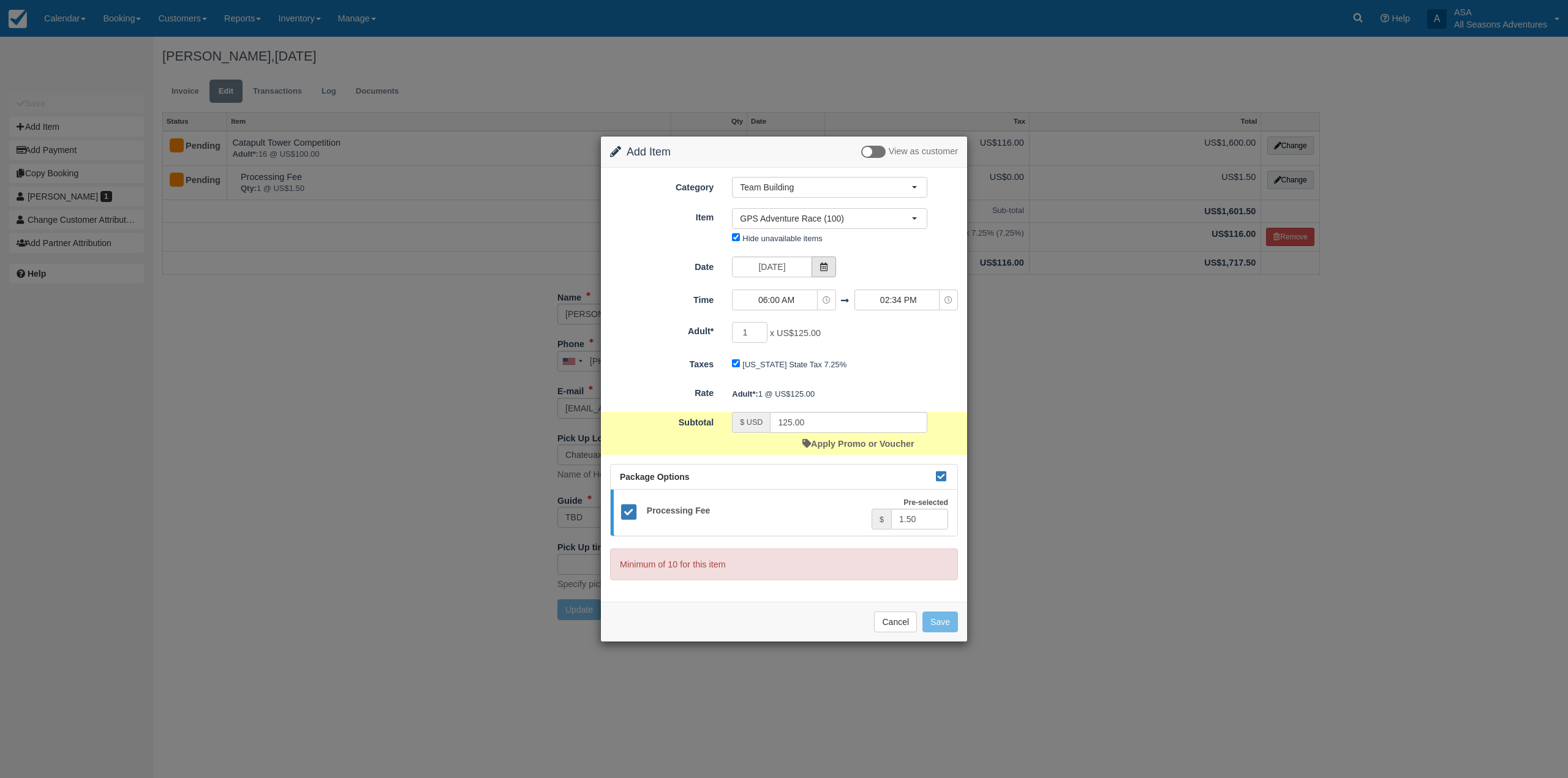
click at [820, 273] on span at bounding box center [824, 267] width 24 height 21
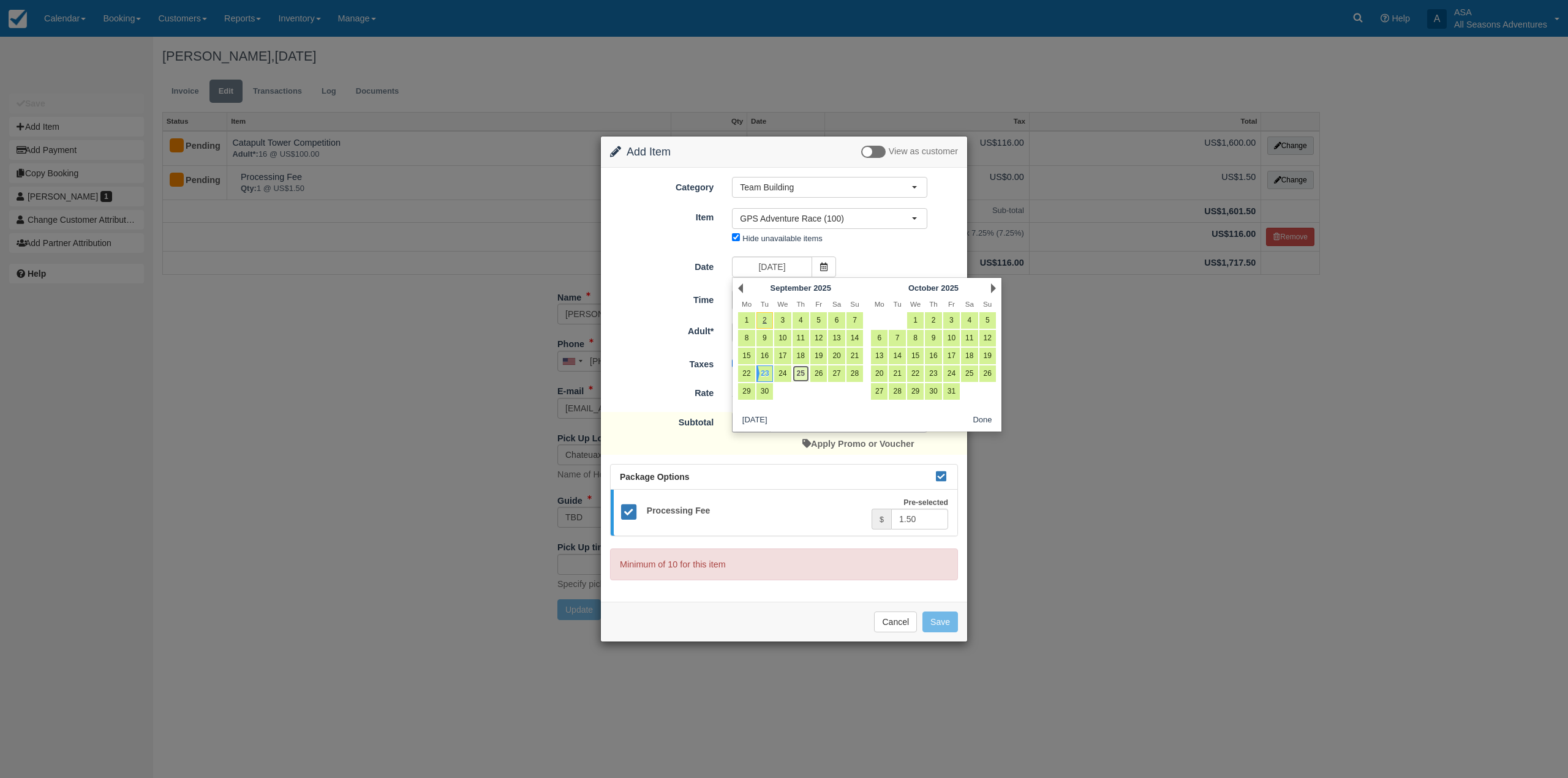
click at [805, 374] on link "25" at bounding box center [801, 373] width 17 height 17
type input "[DATE]"
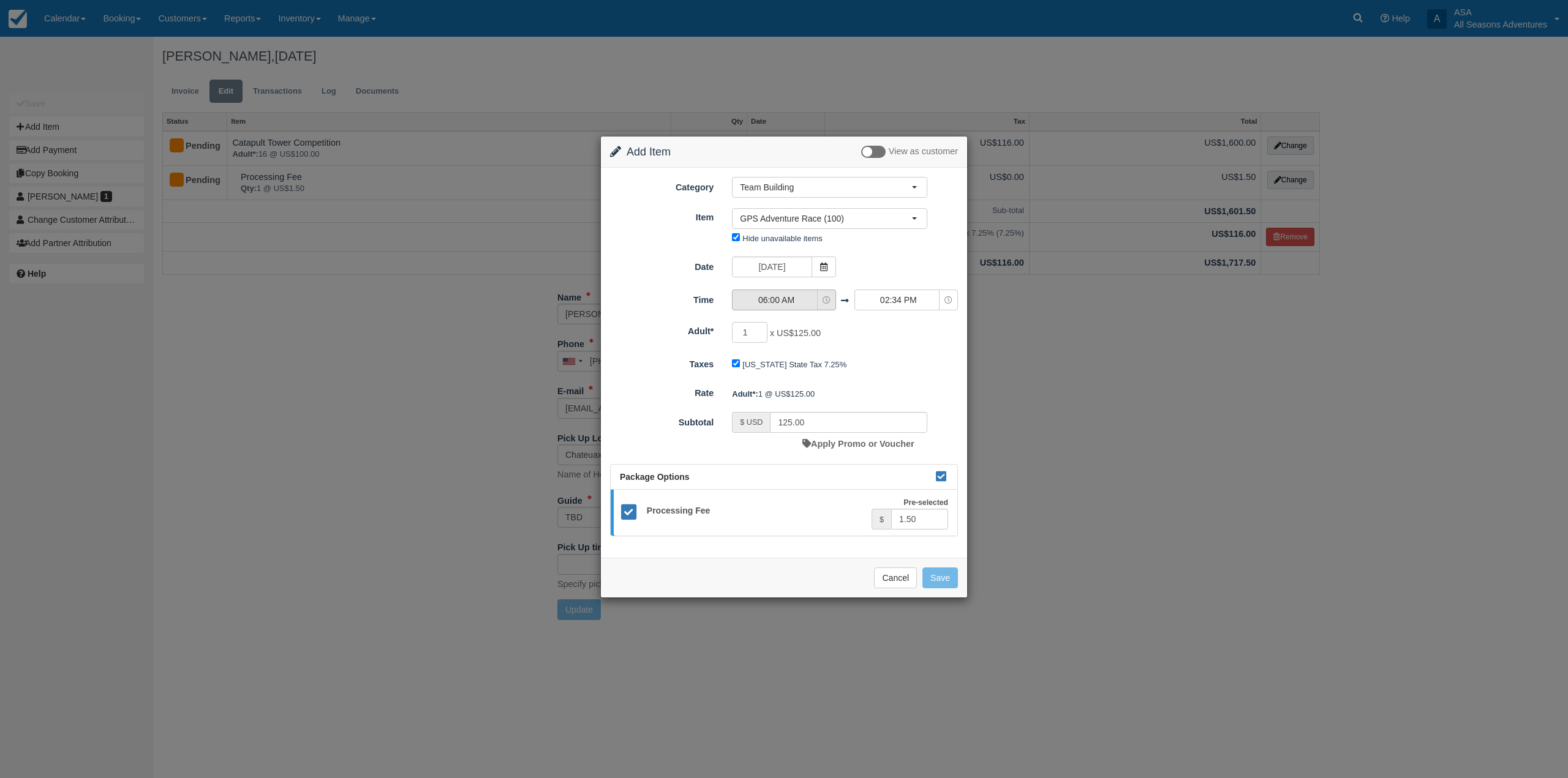
type input "1250.00"
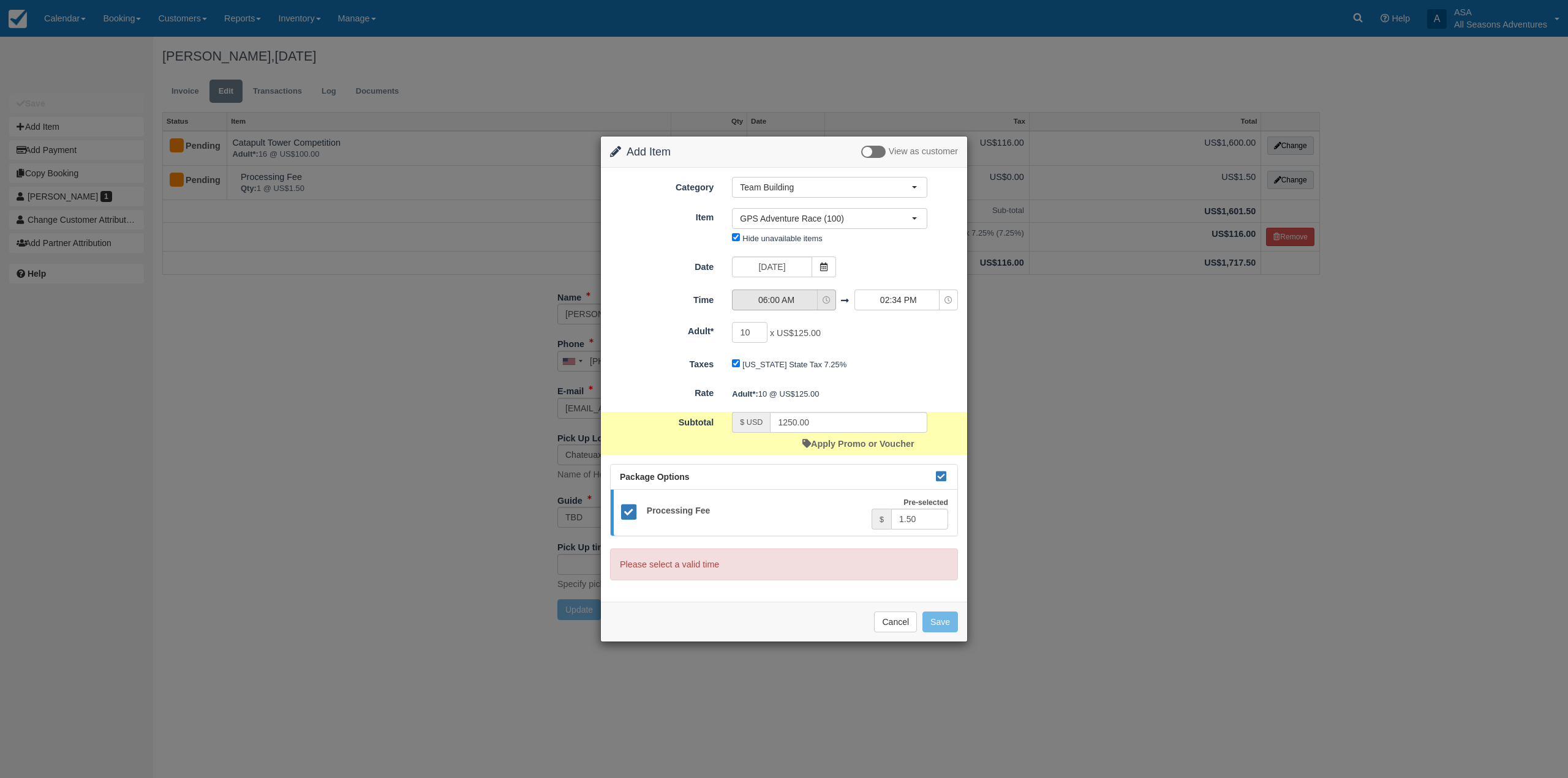
click at [824, 298] on icon "button" at bounding box center [826, 300] width 8 height 8
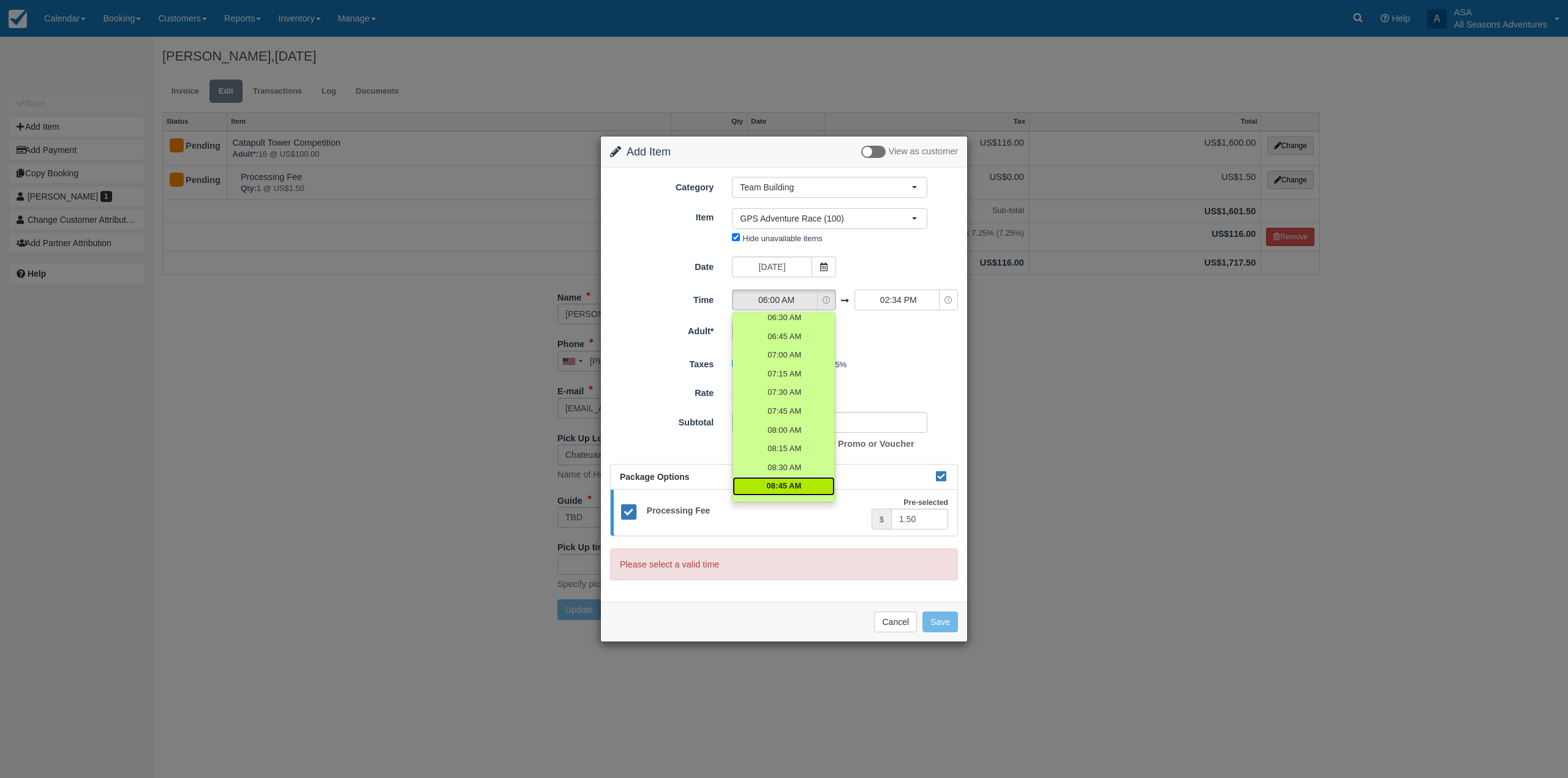
scroll to position [61, 0]
click at [793, 448] on span "08:30 AM" at bounding box center [784, 447] width 35 height 12
select select "08:30"
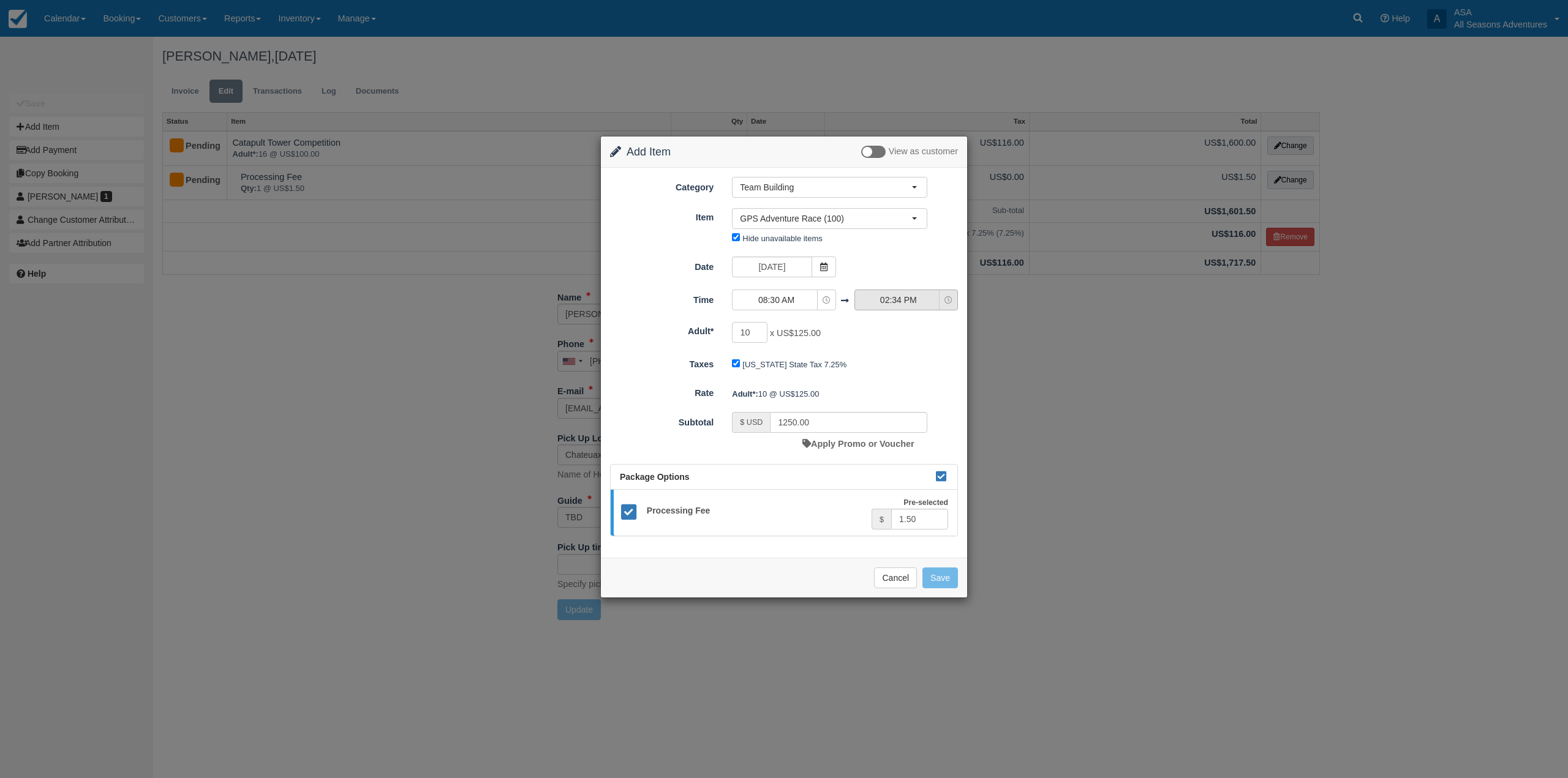
click at [932, 298] on span "02:34 PM" at bounding box center [899, 300] width 87 height 12
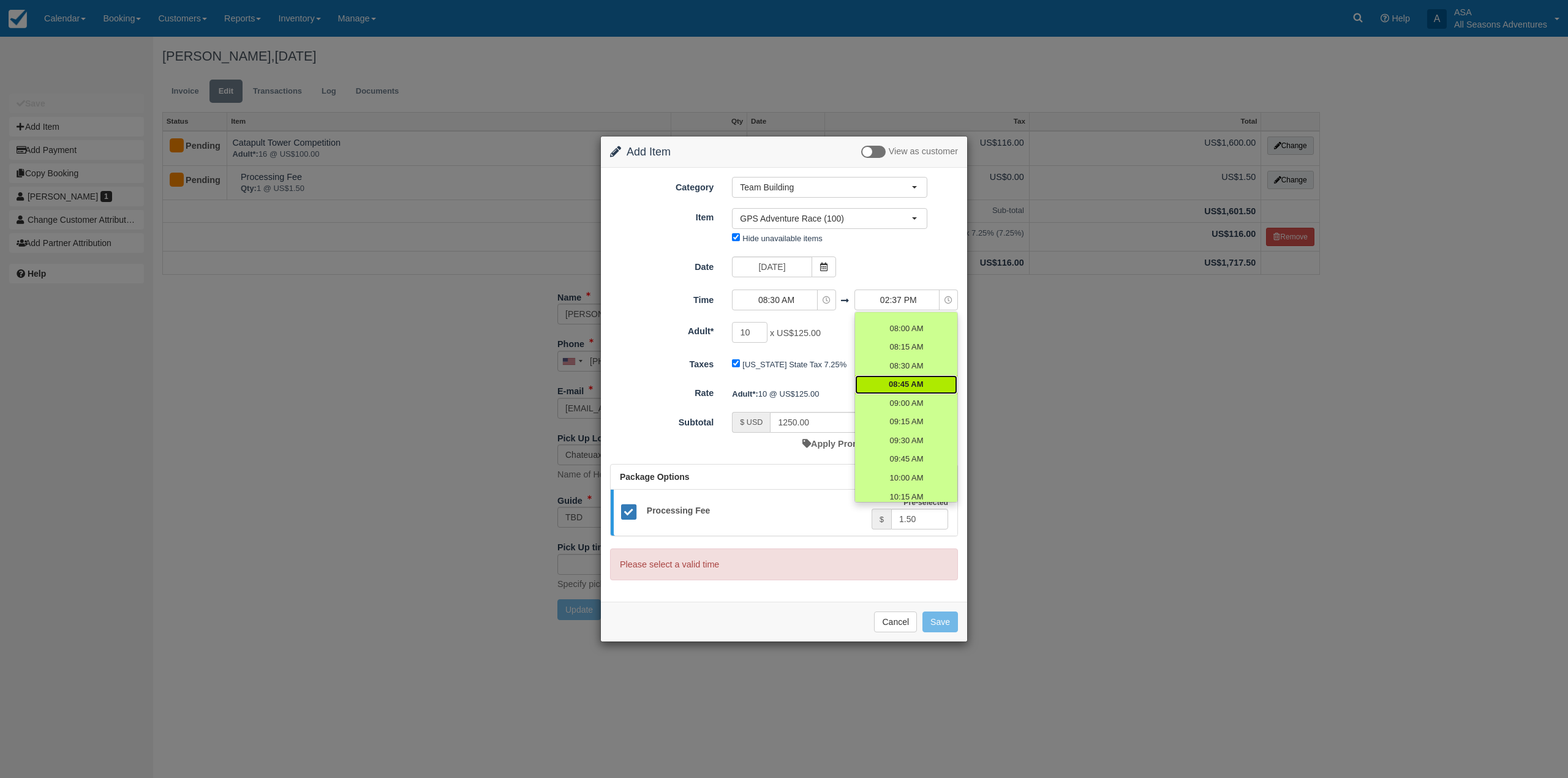
scroll to position [184, 0]
click at [916, 474] on span "10:30 AM" at bounding box center [906, 474] width 35 height 12
click at [913, 471] on span "10:30 AM" at bounding box center [906, 474] width 35 height 12
click at [910, 472] on span "10:30 AM" at bounding box center [906, 474] width 35 height 12
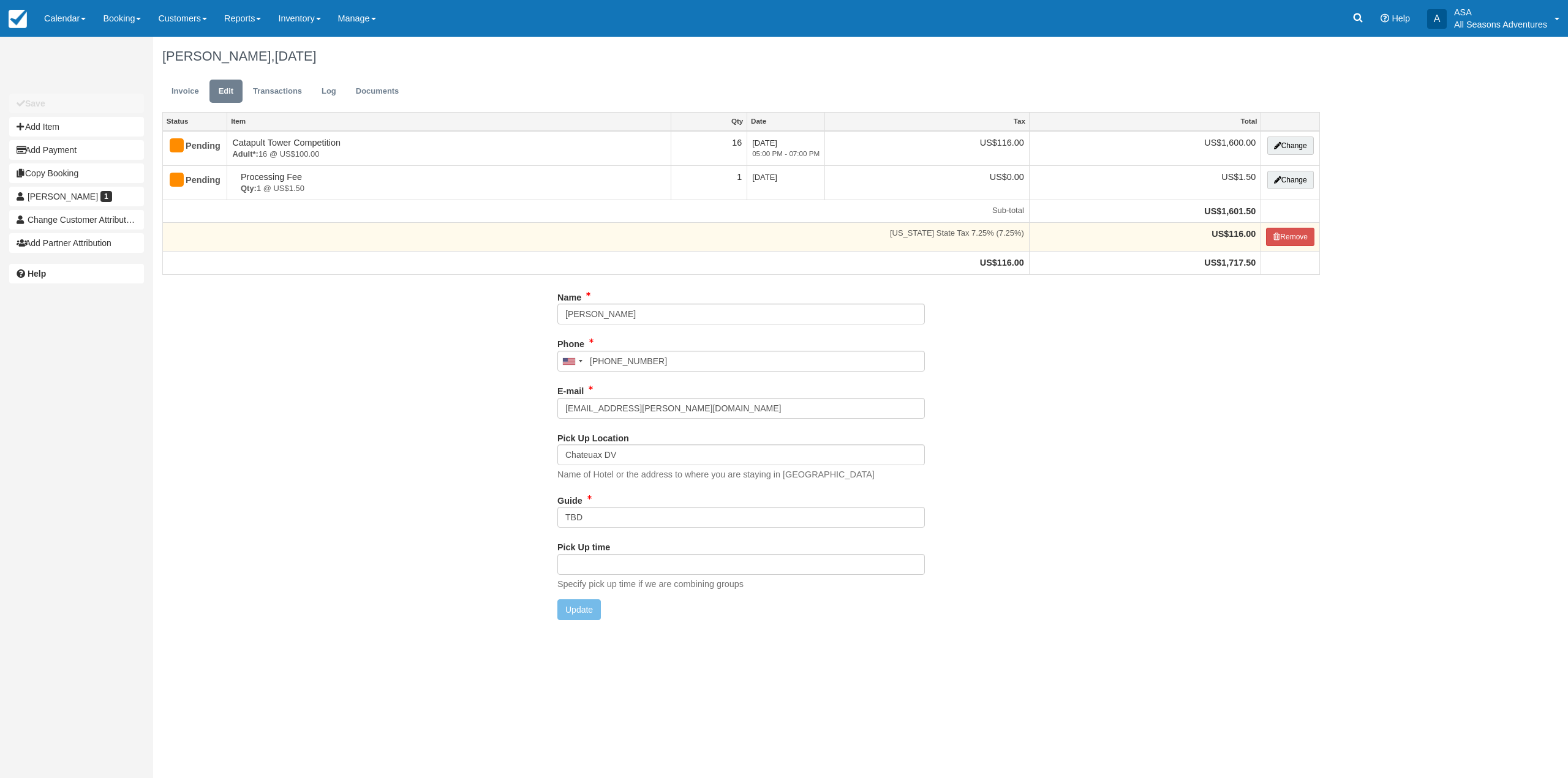
type input "[PHONE_NUMBER]"
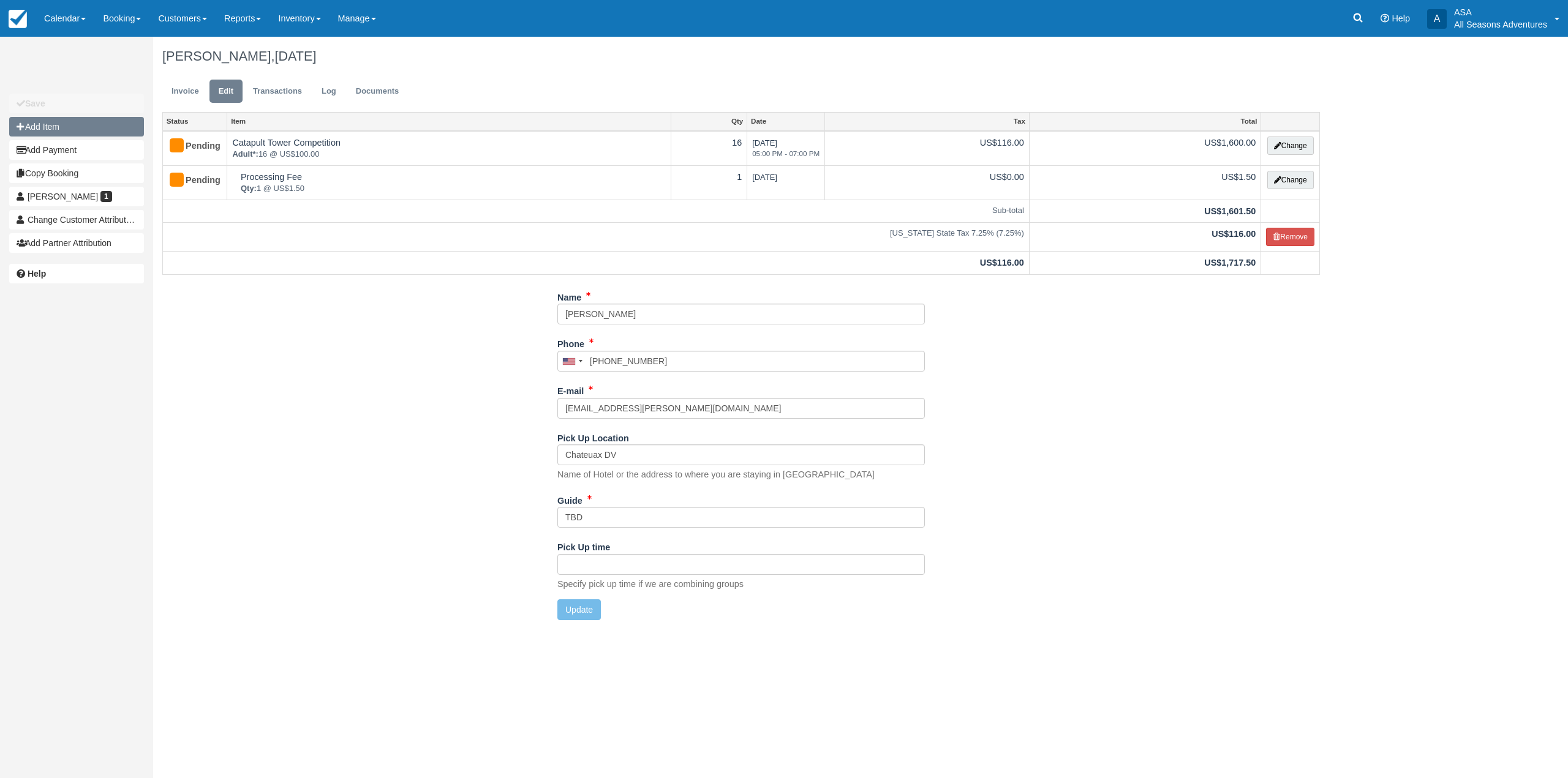
click at [107, 129] on button "Add Item" at bounding box center [77, 127] width 135 height 20
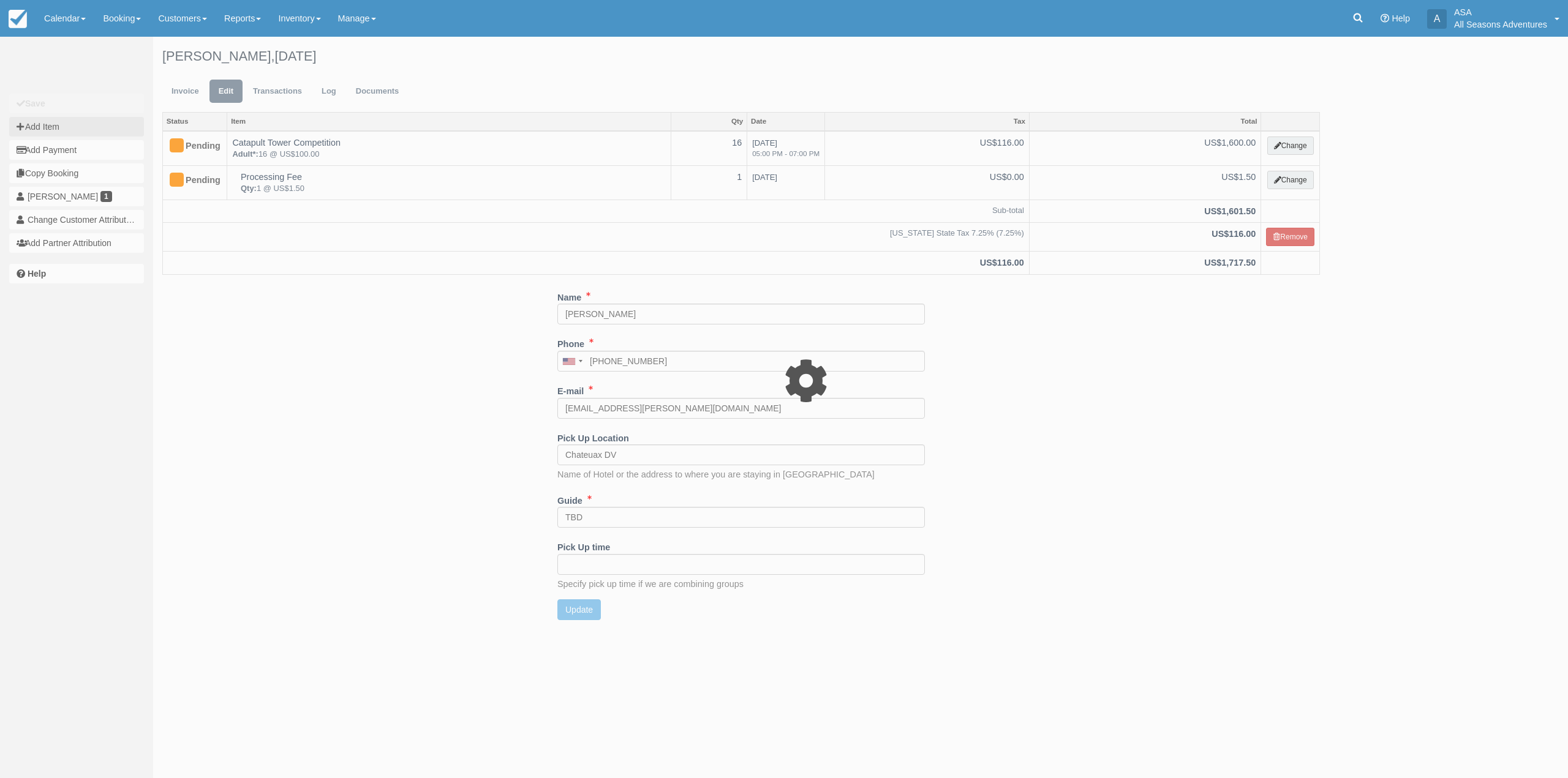
type input "0.00"
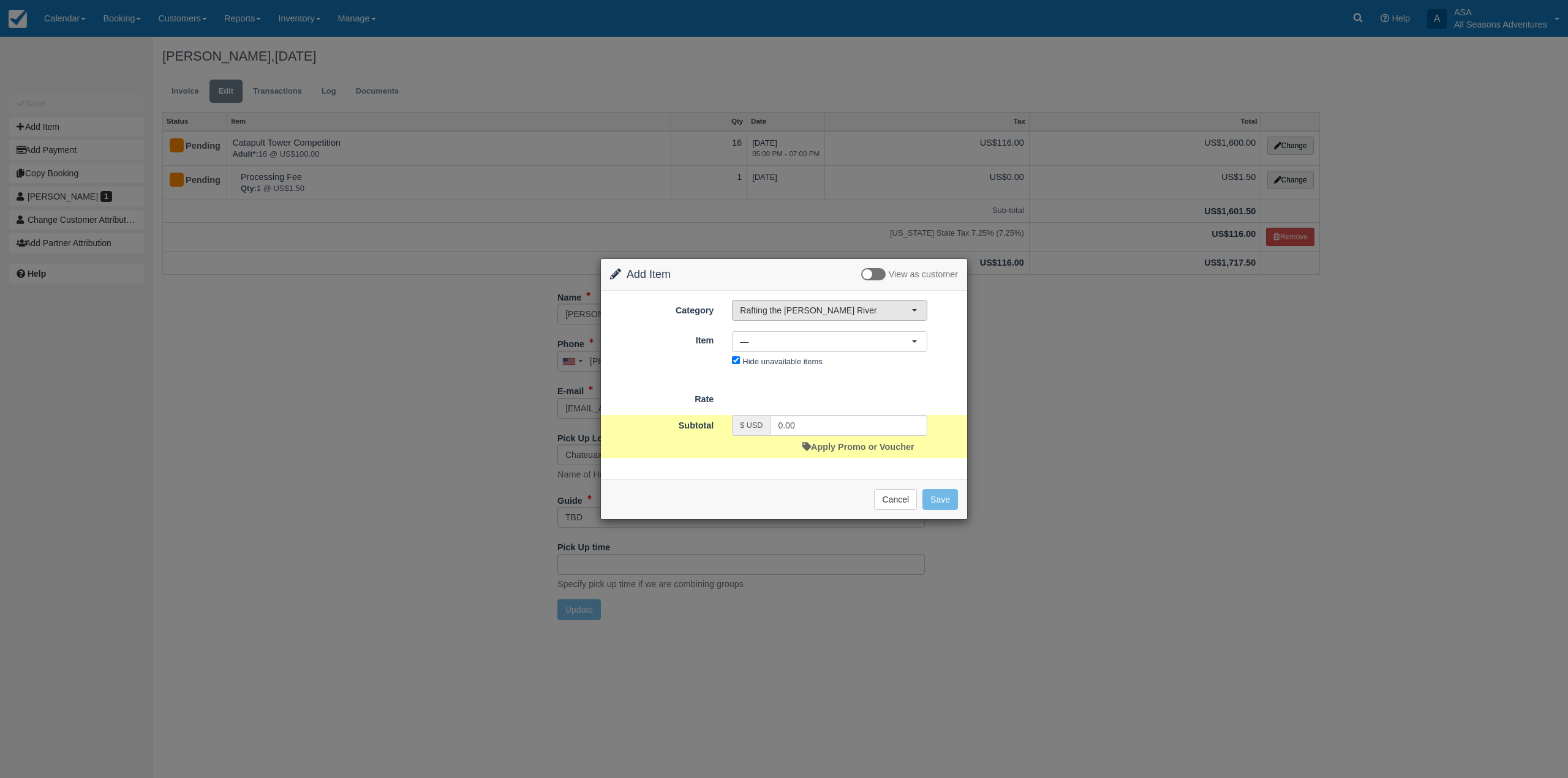
click at [791, 314] on span "Rafting the [PERSON_NAME] River" at bounding box center [826, 310] width 172 height 12
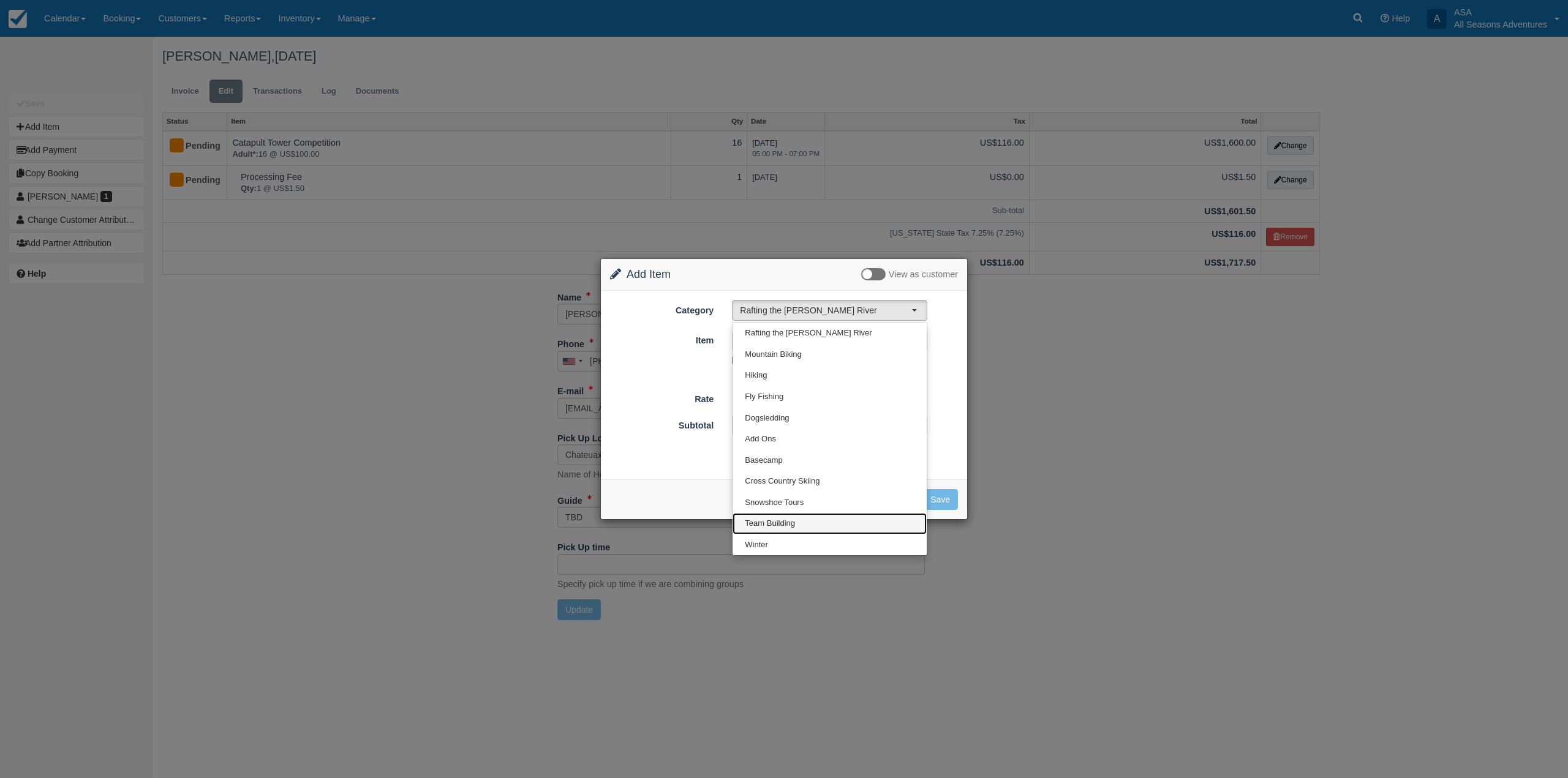
click at [795, 526] on link "Team Building" at bounding box center [829, 523] width 194 height 21
select select "3"
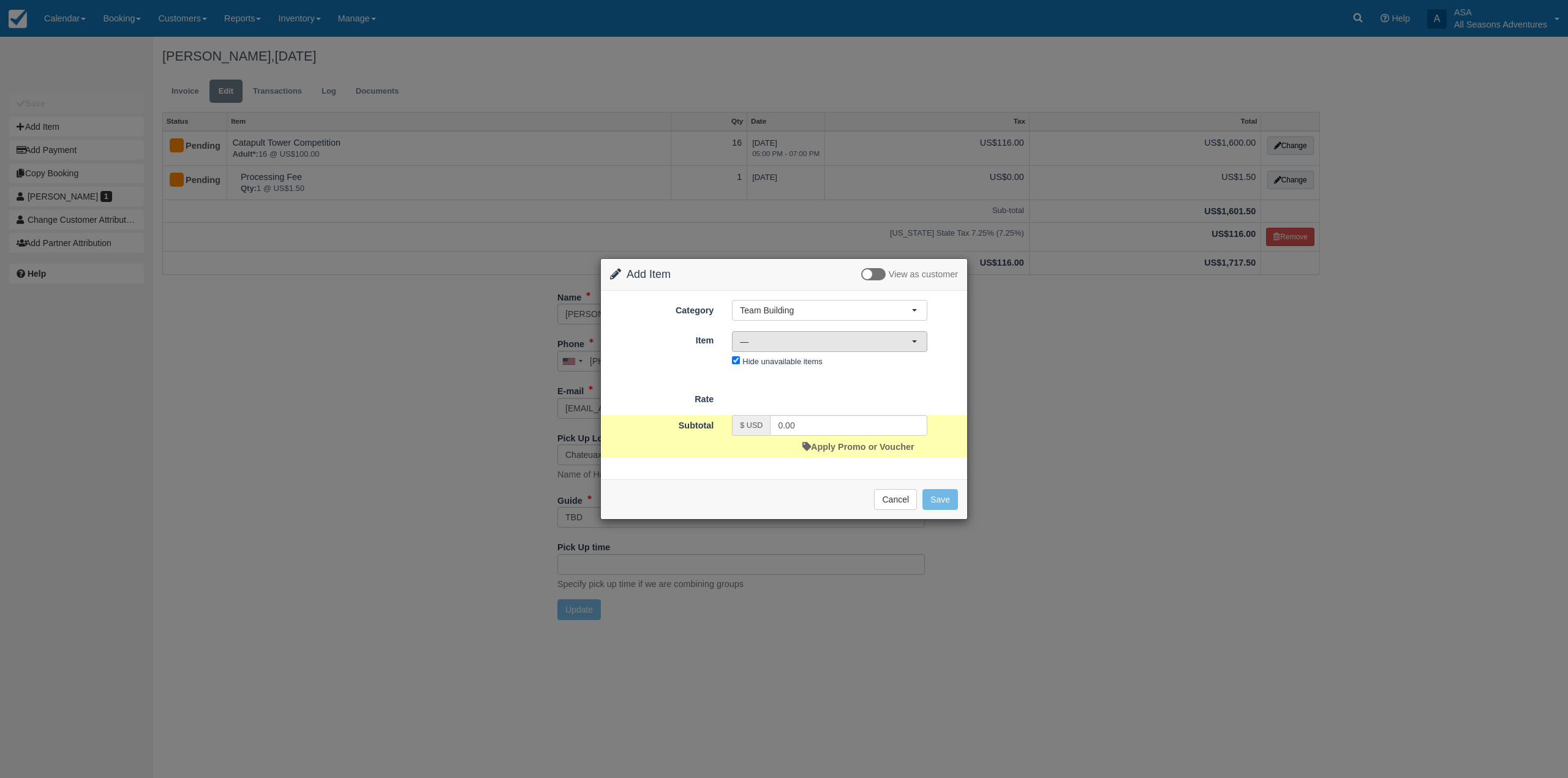
click at [802, 337] on span "—" at bounding box center [826, 342] width 172 height 12
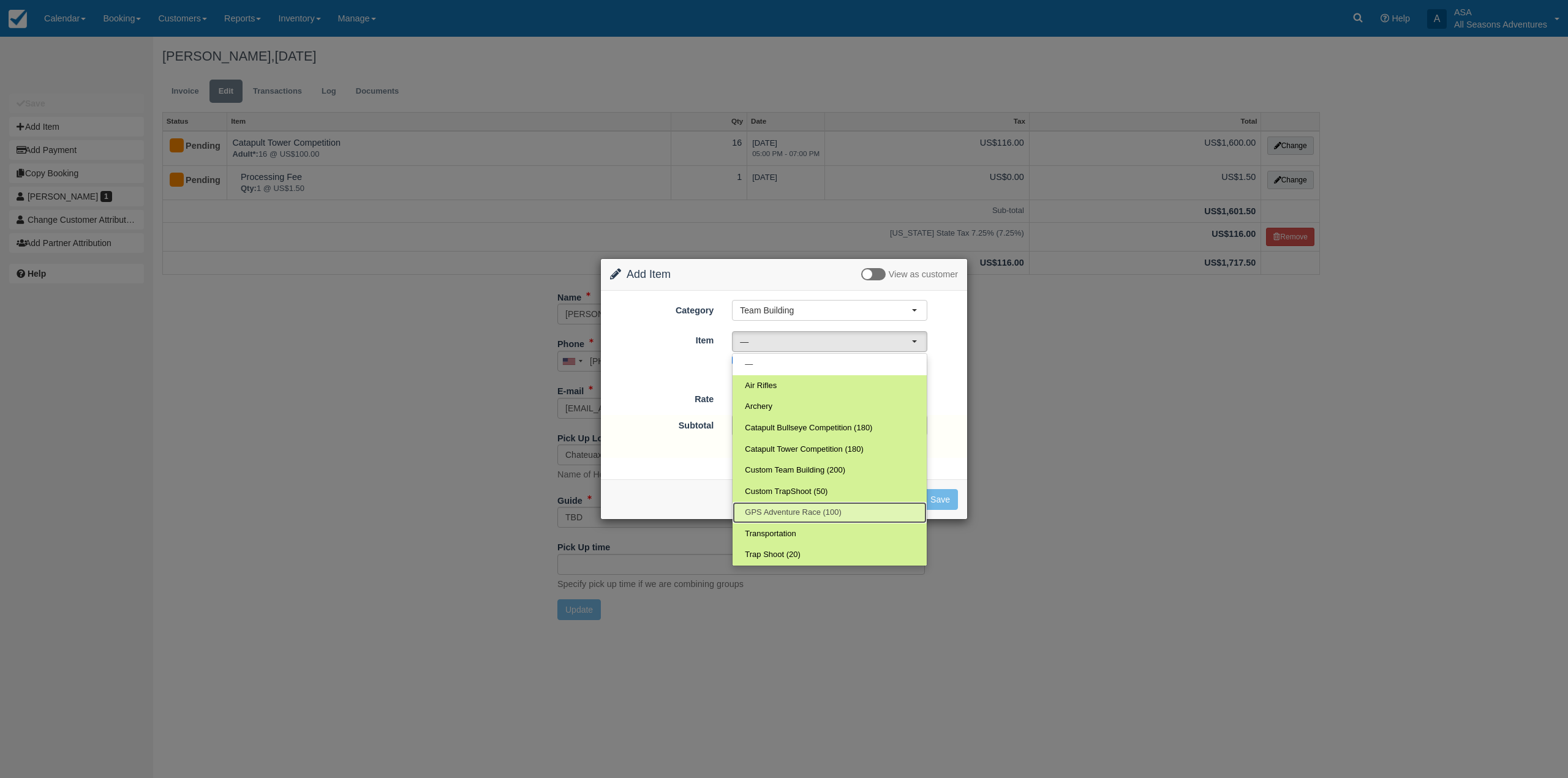
click at [805, 508] on span "GPS Adventure Race (100)" at bounding box center [793, 512] width 97 height 12
select select "63"
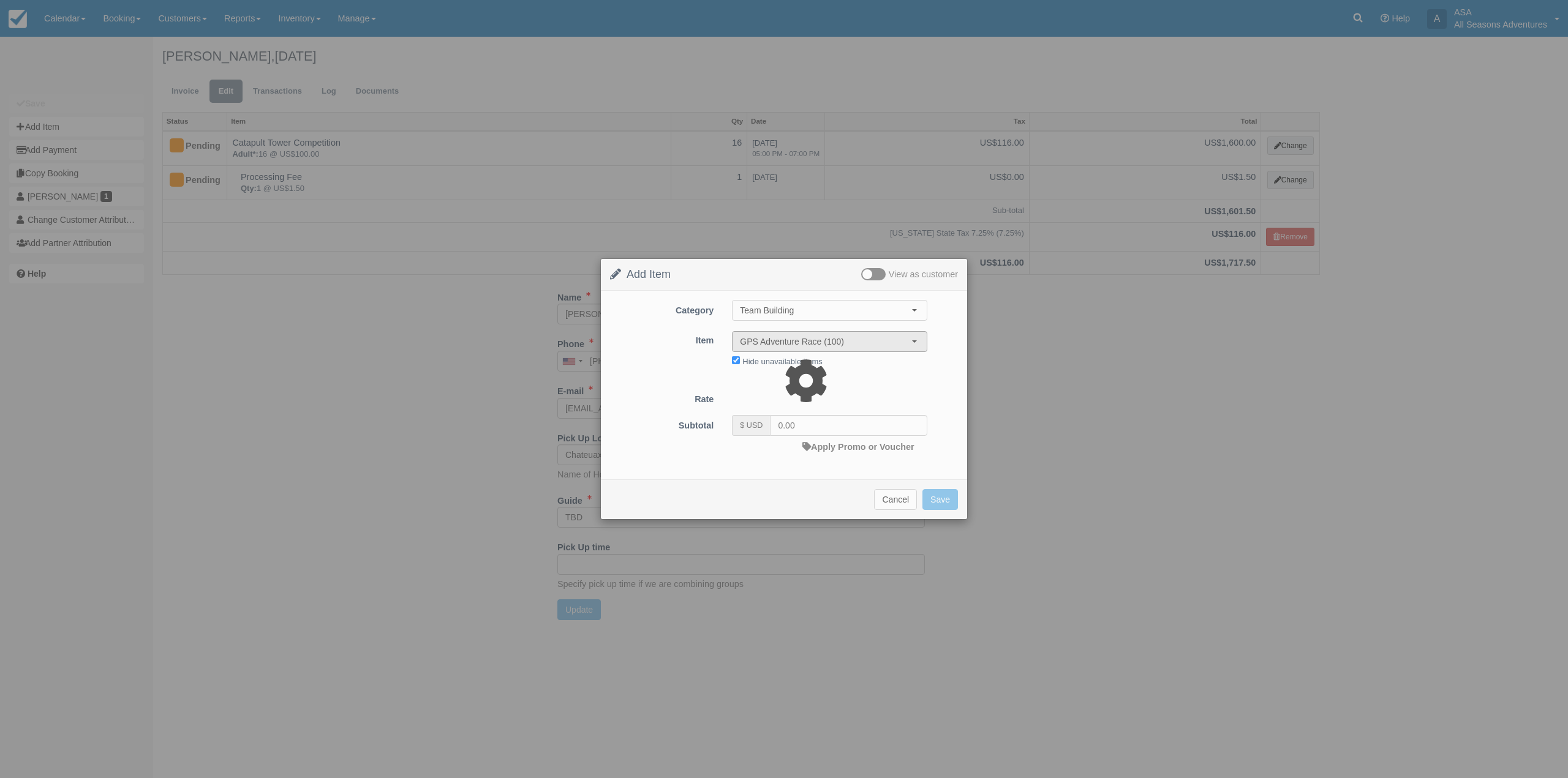
type input "125.00"
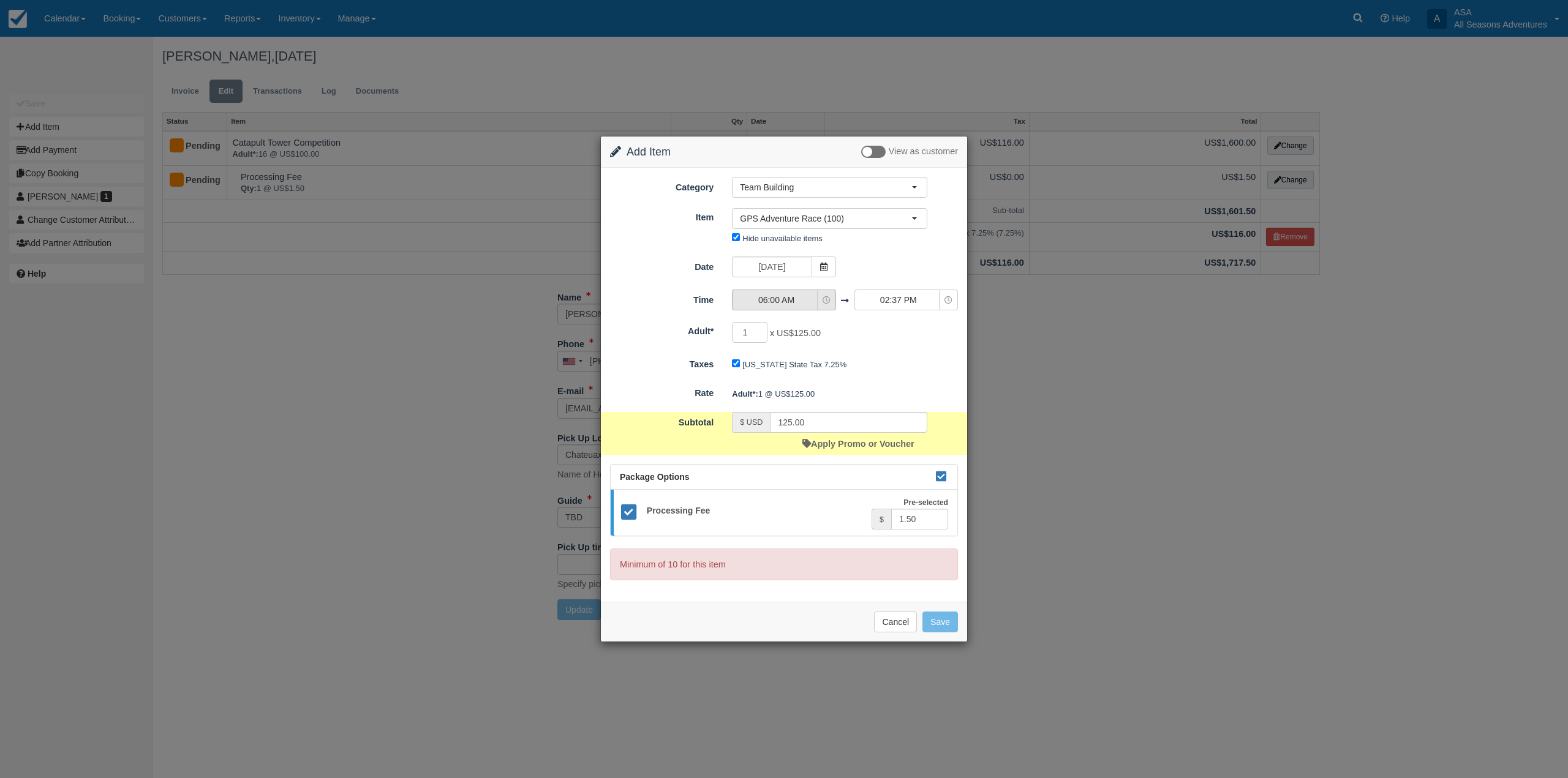
click at [823, 305] on span "button" at bounding box center [826, 300] width 8 height 10
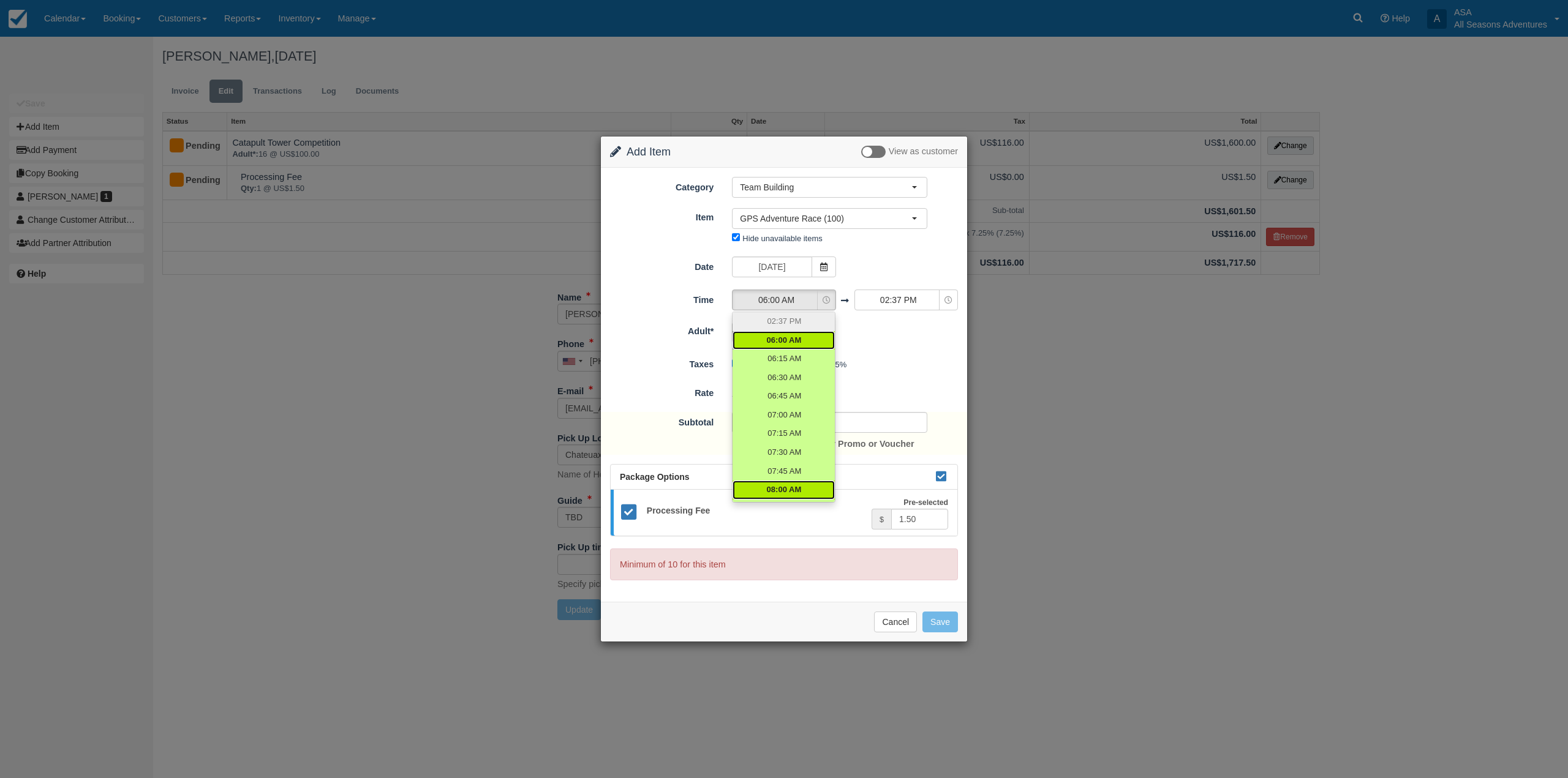
scroll to position [61, 0]
click at [792, 462] on span "08:30 AM" at bounding box center [784, 466] width 35 height 12
select select "08:30"
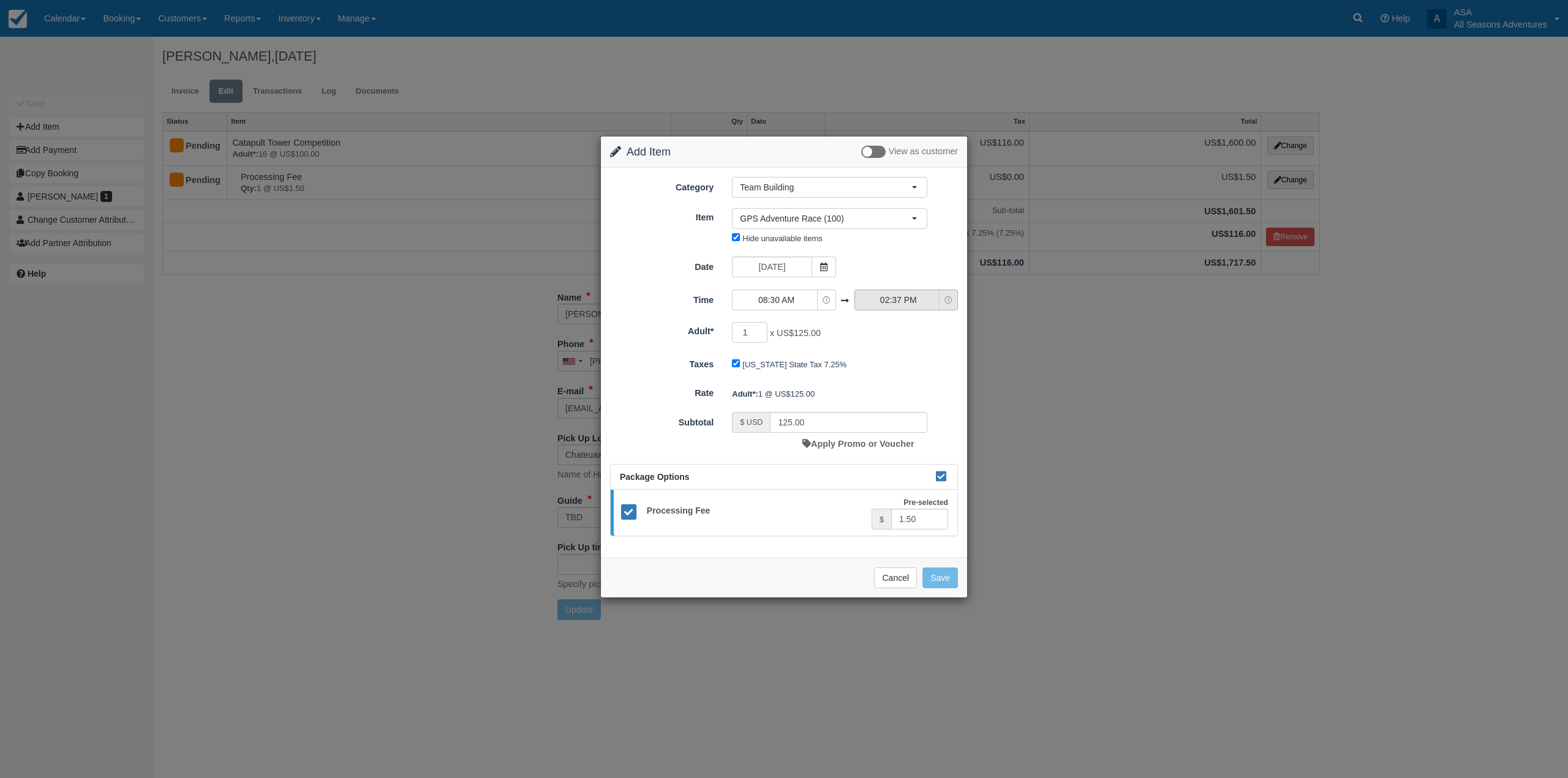
type input "1250.00"
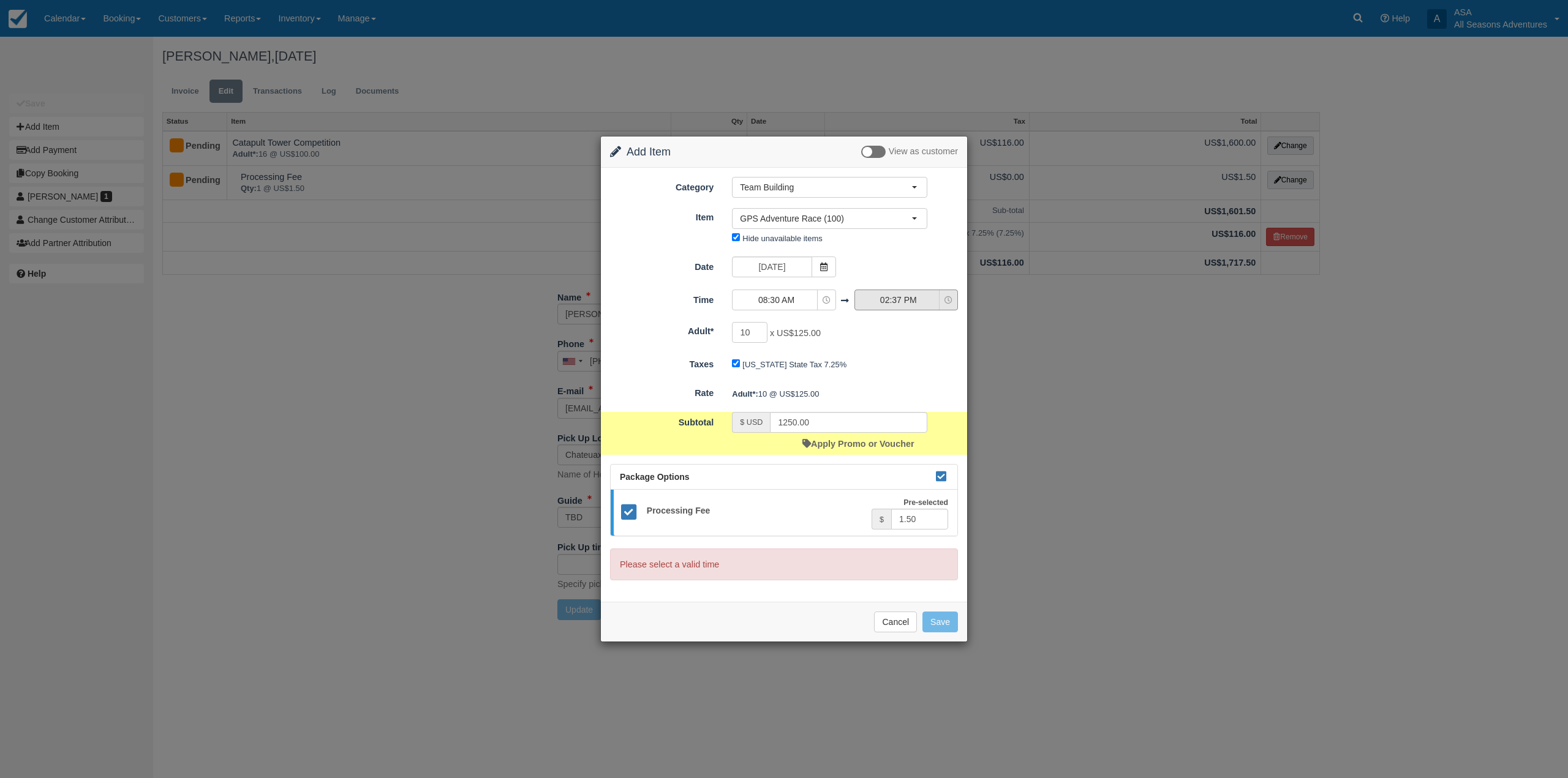
click at [925, 299] on span "02:37 PM" at bounding box center [899, 300] width 87 height 12
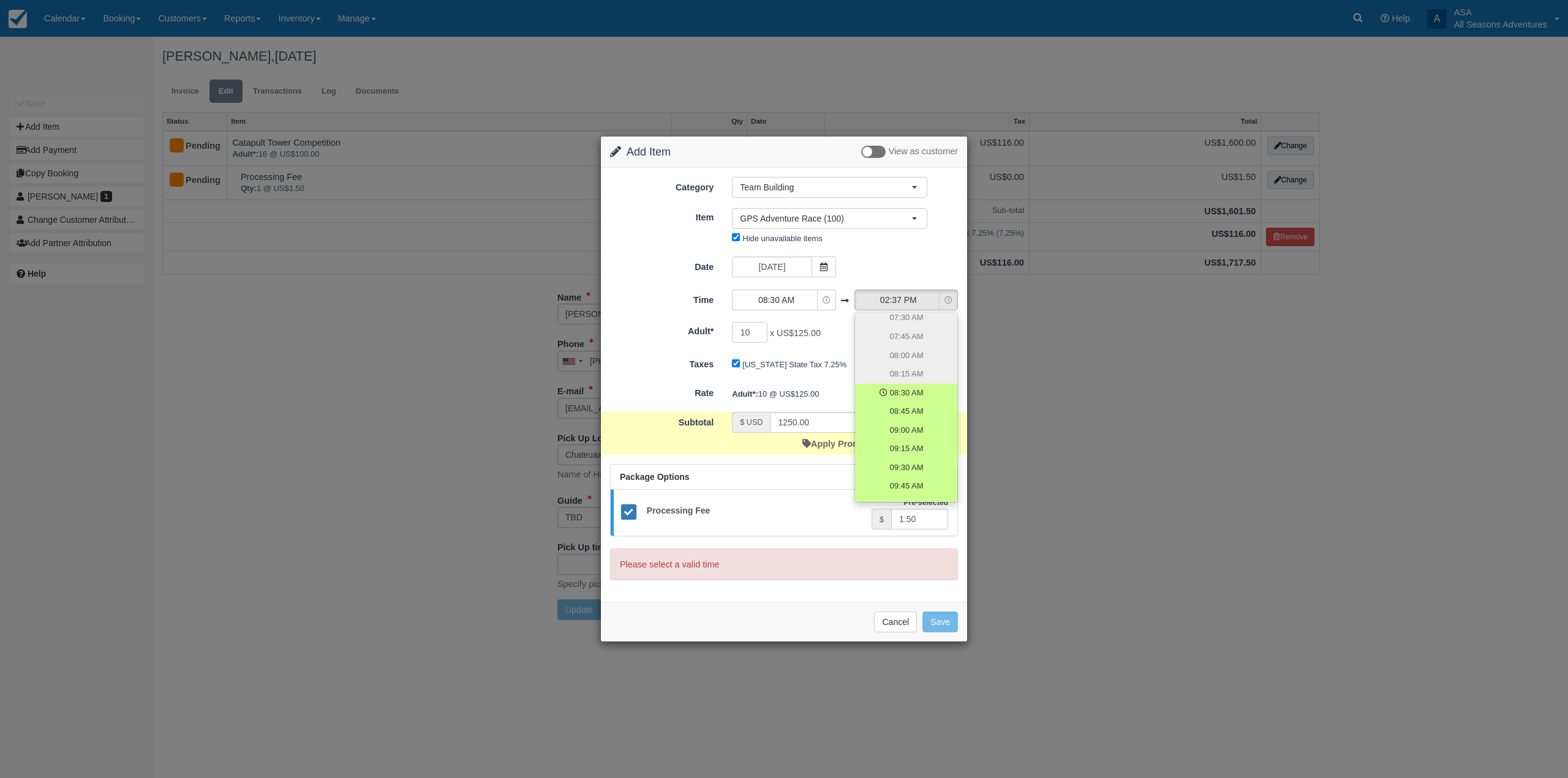
scroll to position [245, 0]
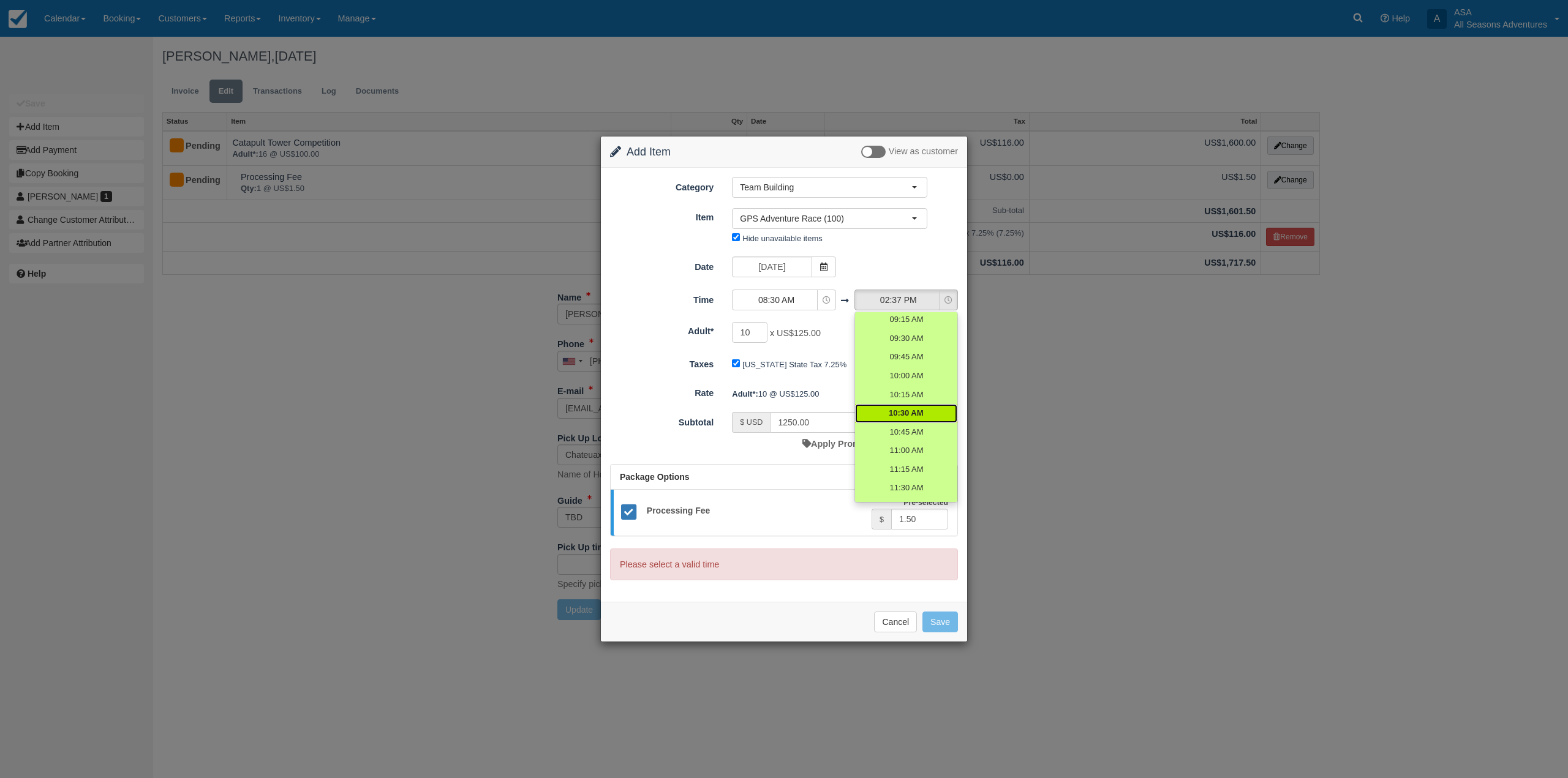
click at [917, 414] on span "10:30 AM" at bounding box center [906, 413] width 35 height 12
select select "10:30"
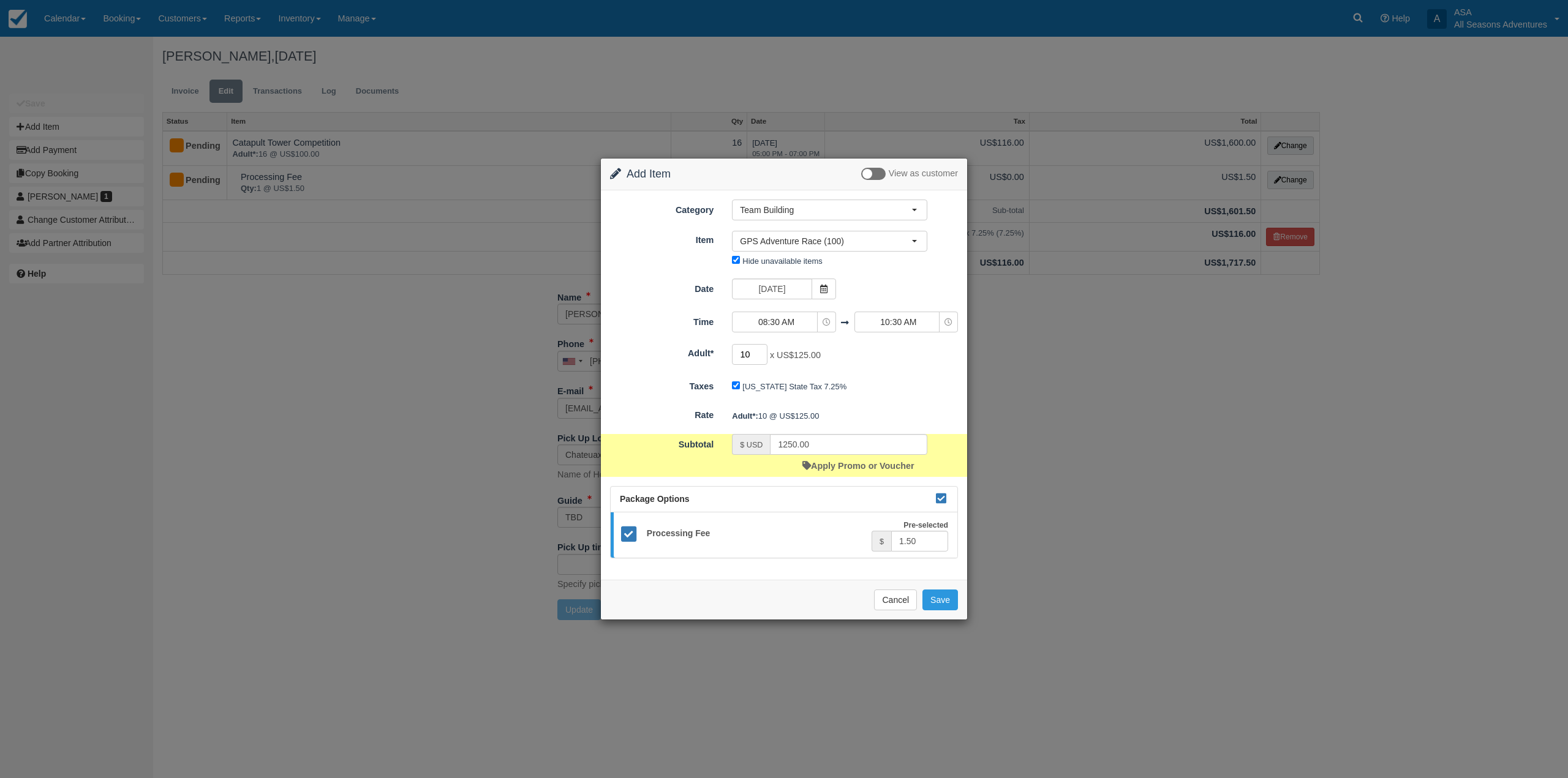
click at [750, 354] on input "10" at bounding box center [750, 354] width 36 height 21
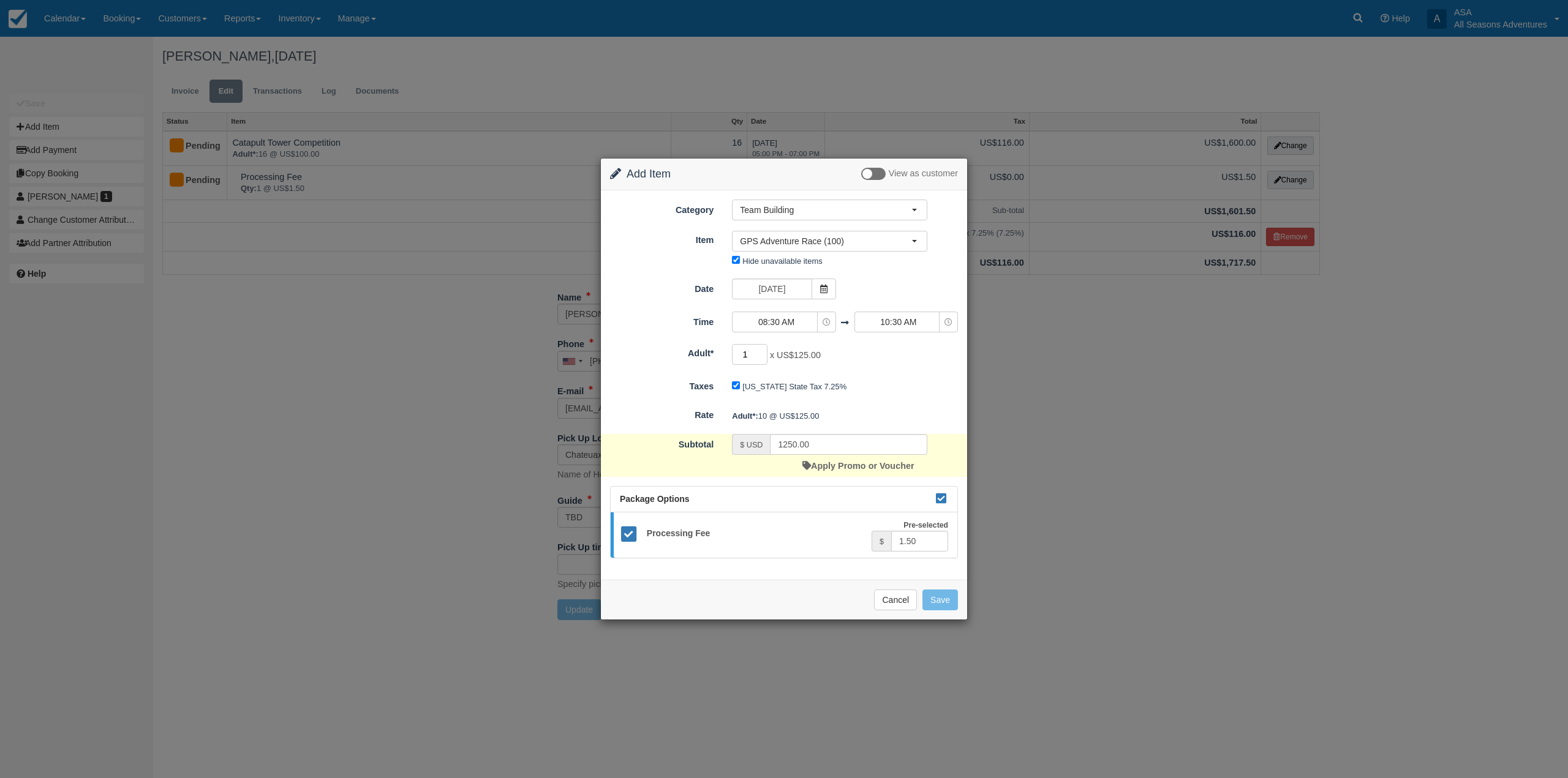
type input "16"
type input "2000.00"
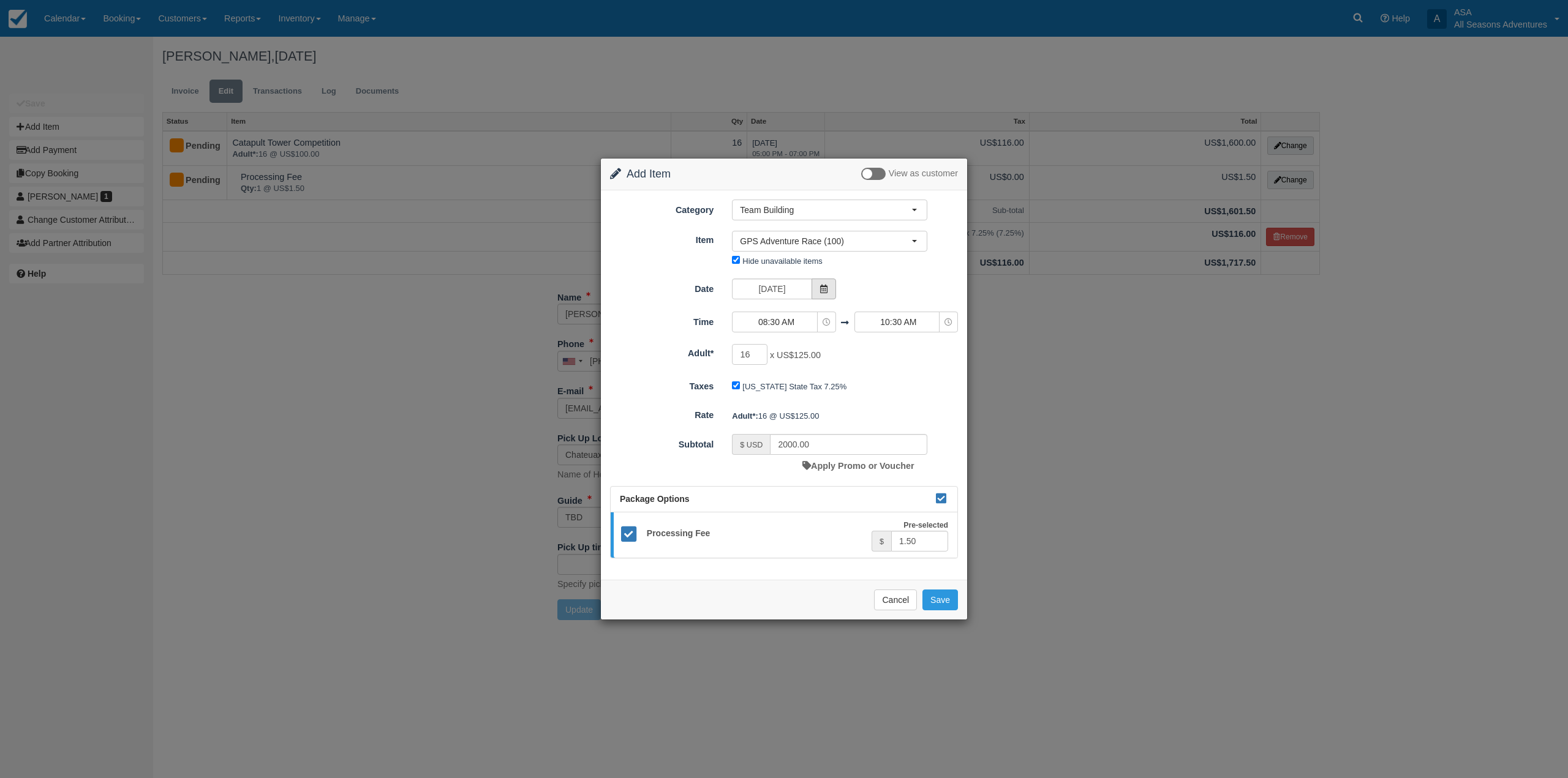
click at [826, 292] on icon at bounding box center [824, 289] width 9 height 9
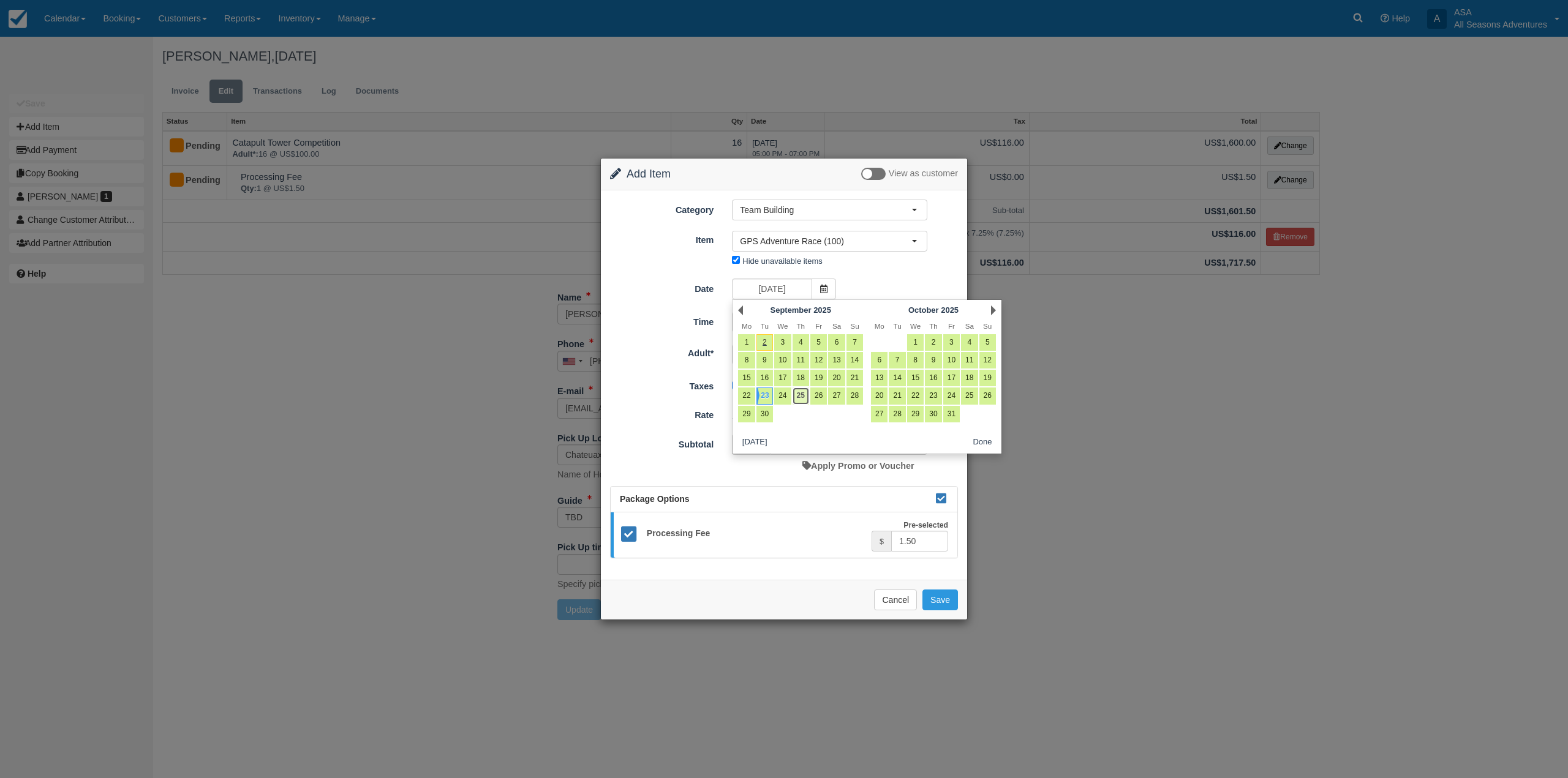
click at [804, 391] on link "25" at bounding box center [801, 395] width 17 height 17
type input "09/25/25"
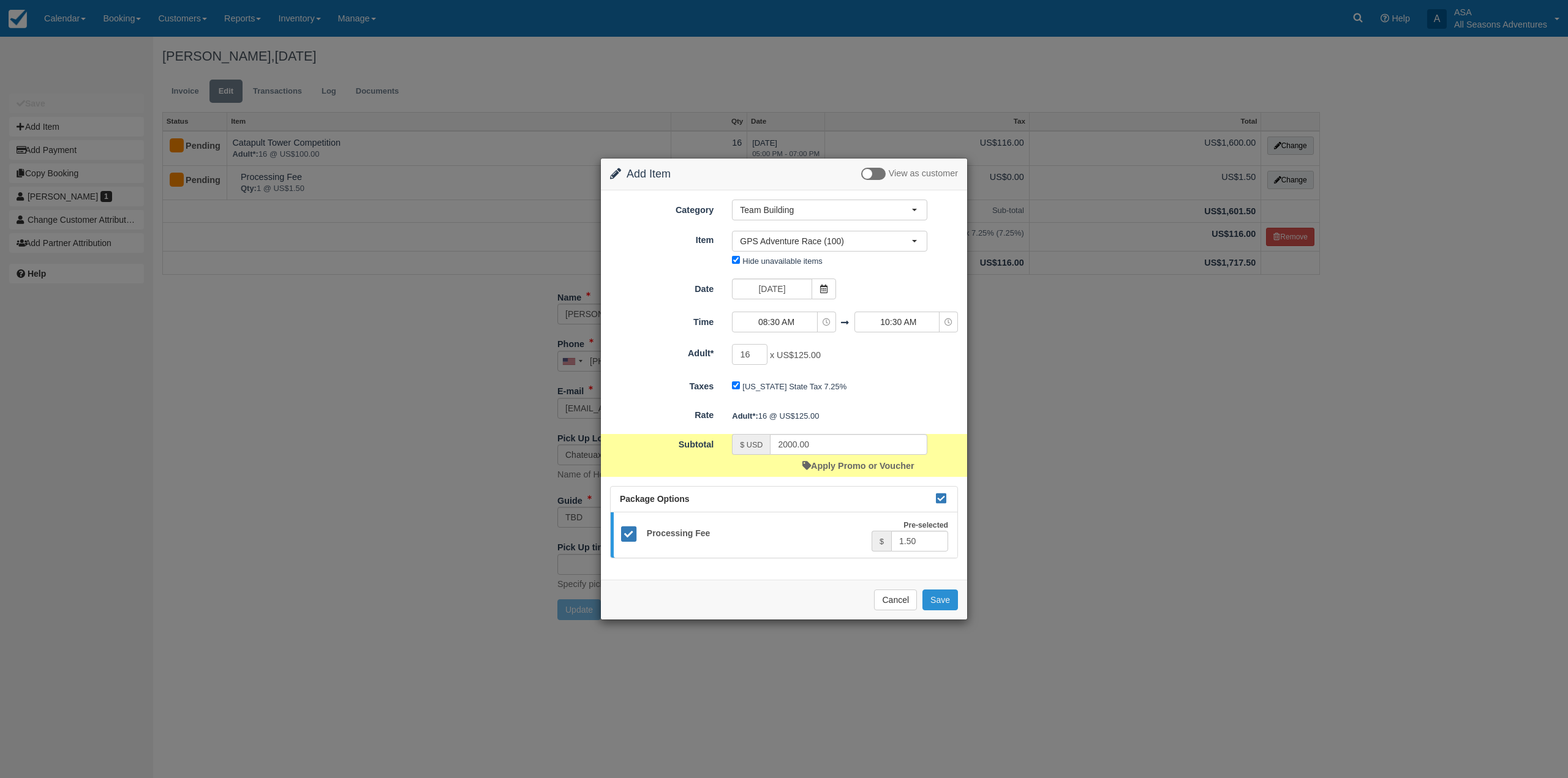
click at [942, 604] on button "Save" at bounding box center [940, 600] width 36 height 21
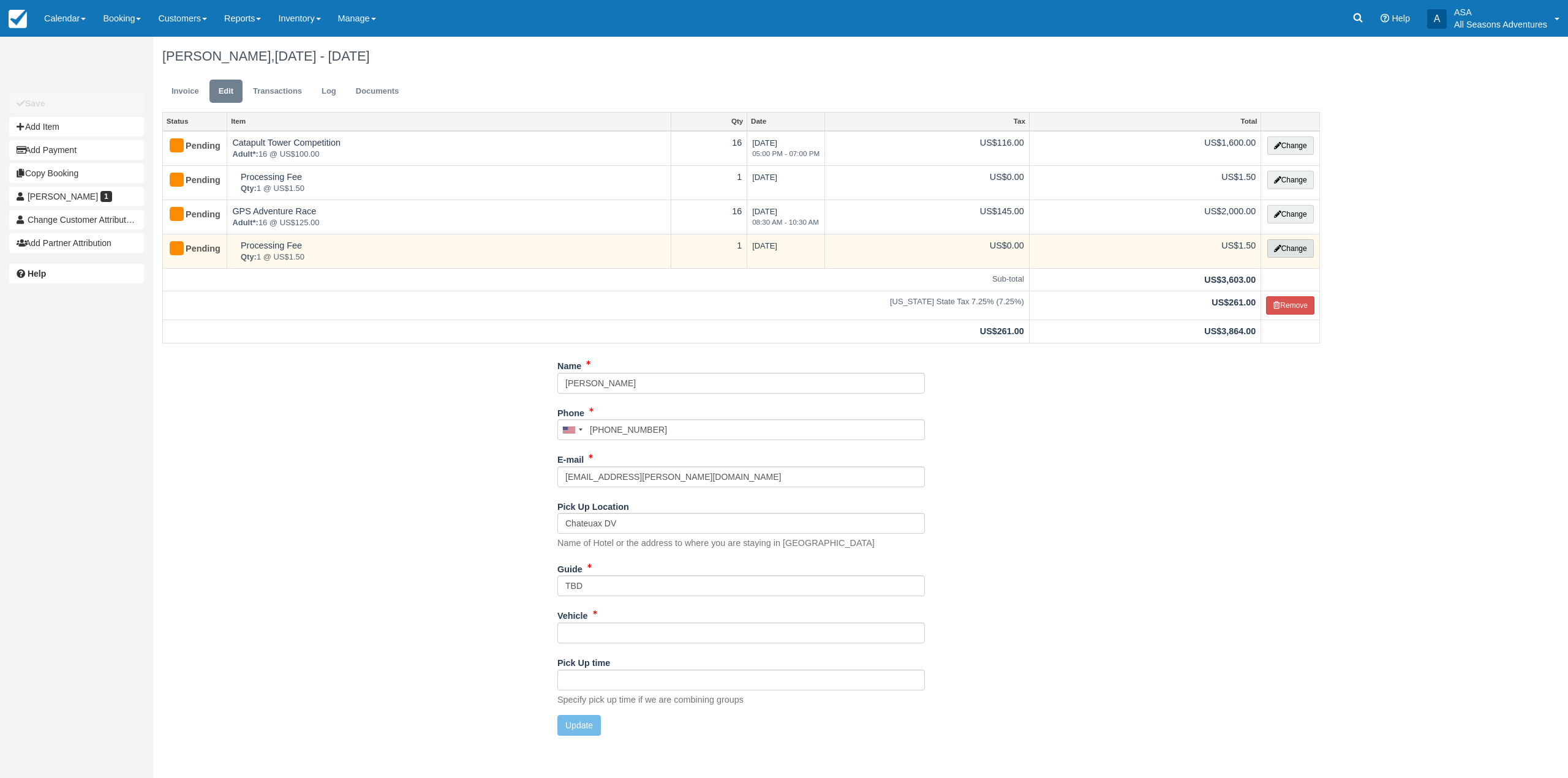
click at [1282, 245] on button "Change" at bounding box center [1291, 249] width 47 height 18
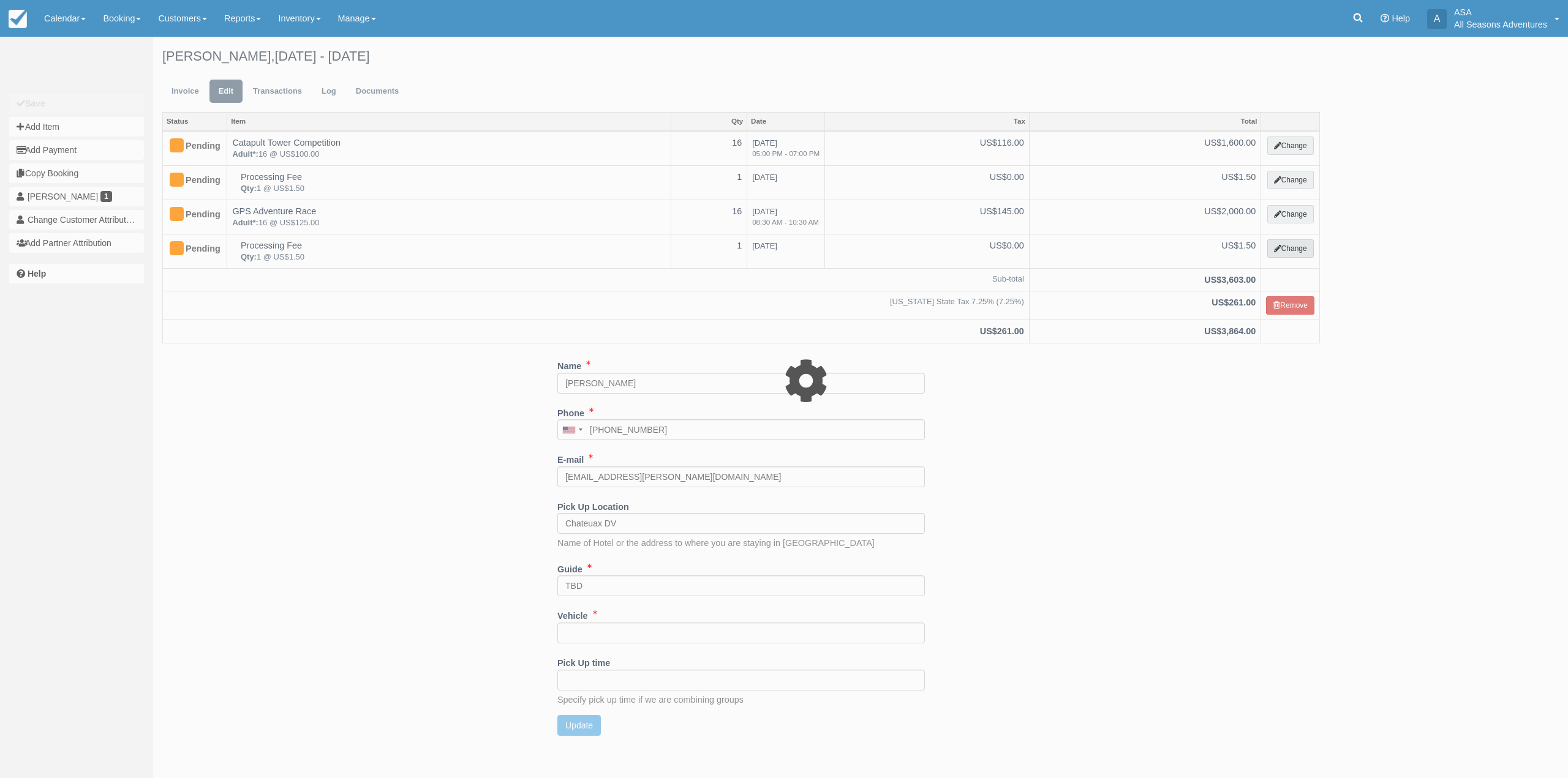
select select "13"
type input "1.50"
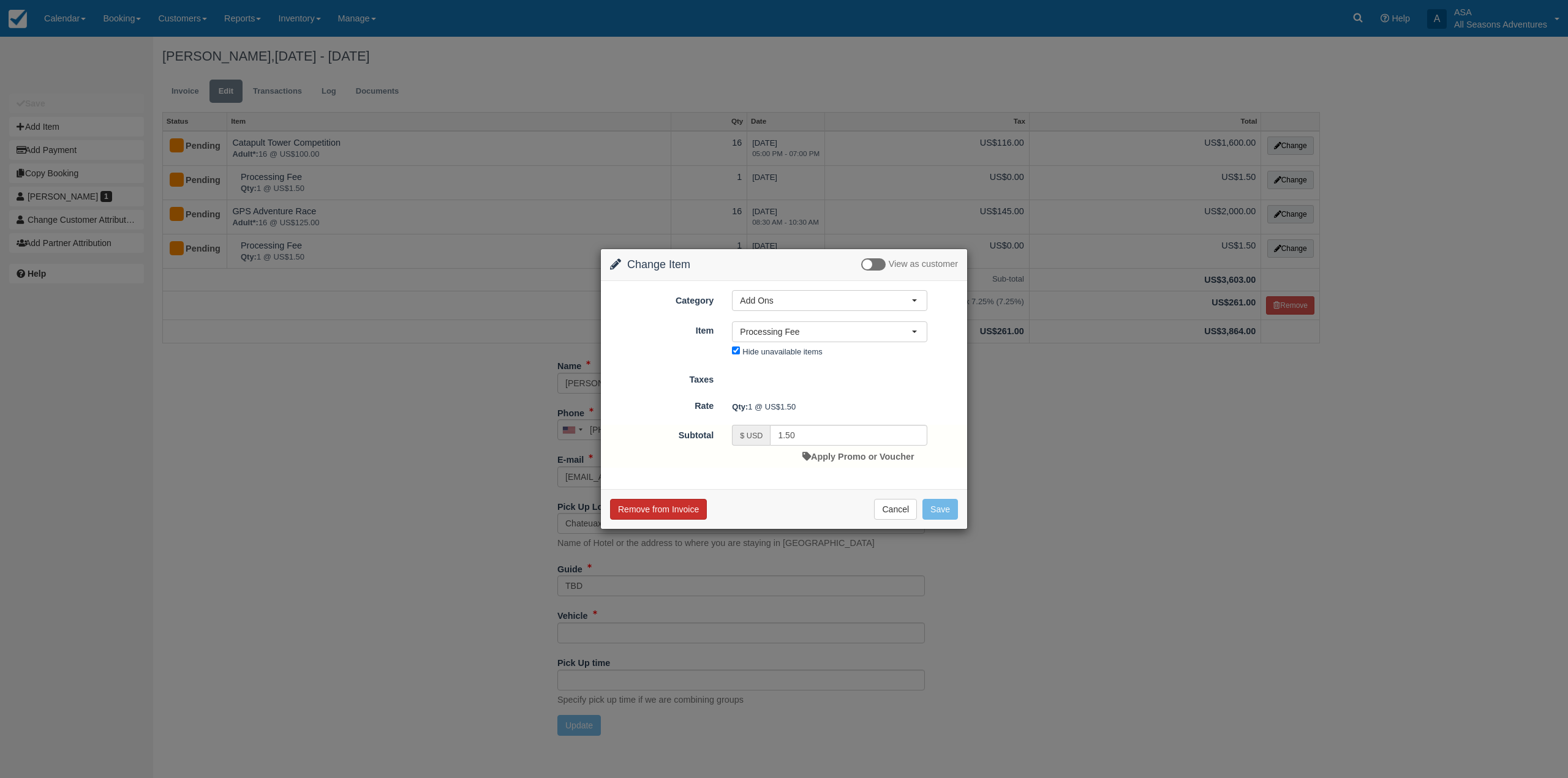
click at [698, 511] on button "Remove from Invoice" at bounding box center [658, 509] width 97 height 21
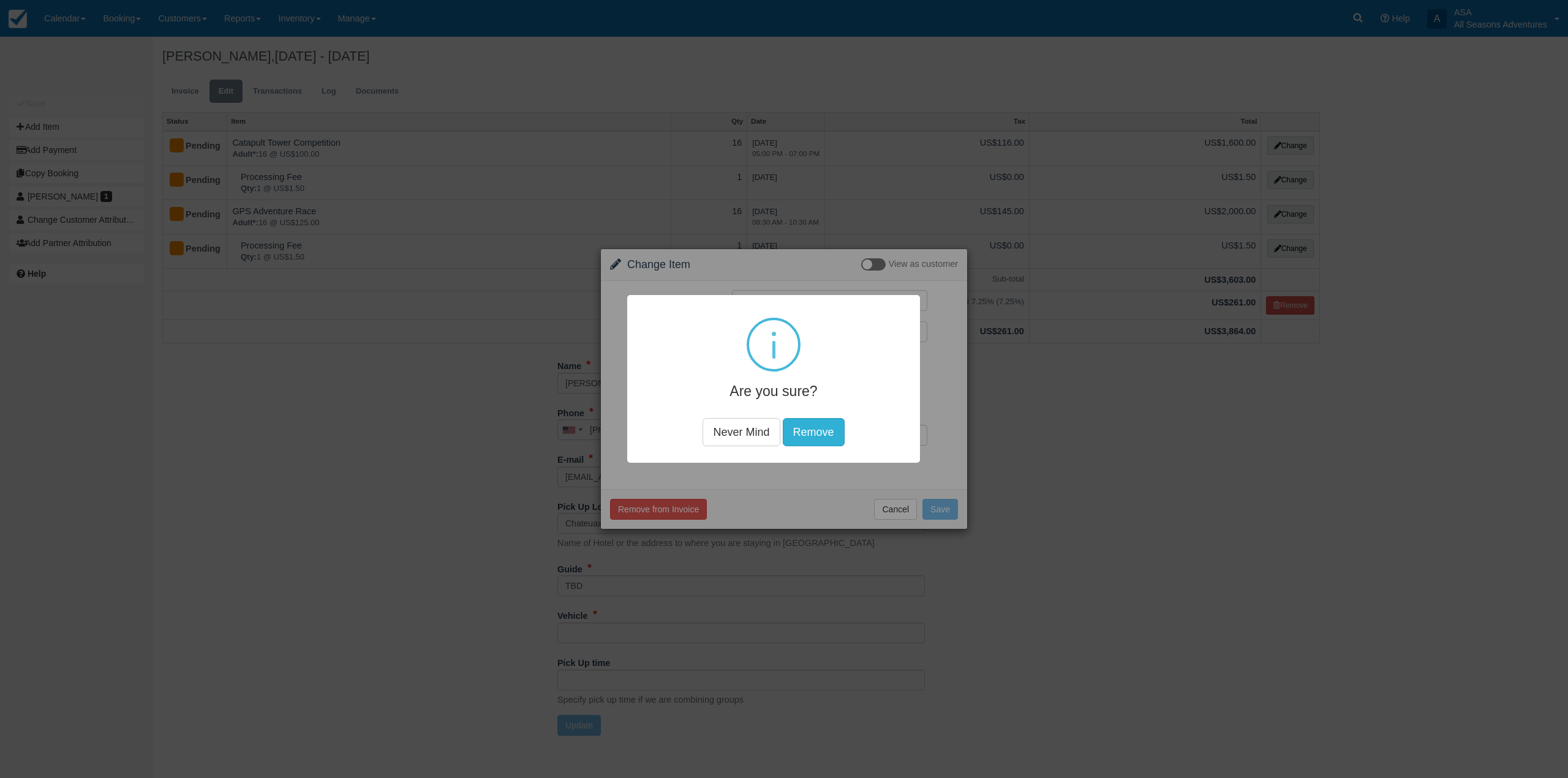
click at [829, 437] on button "Remove" at bounding box center [813, 432] width 62 height 28
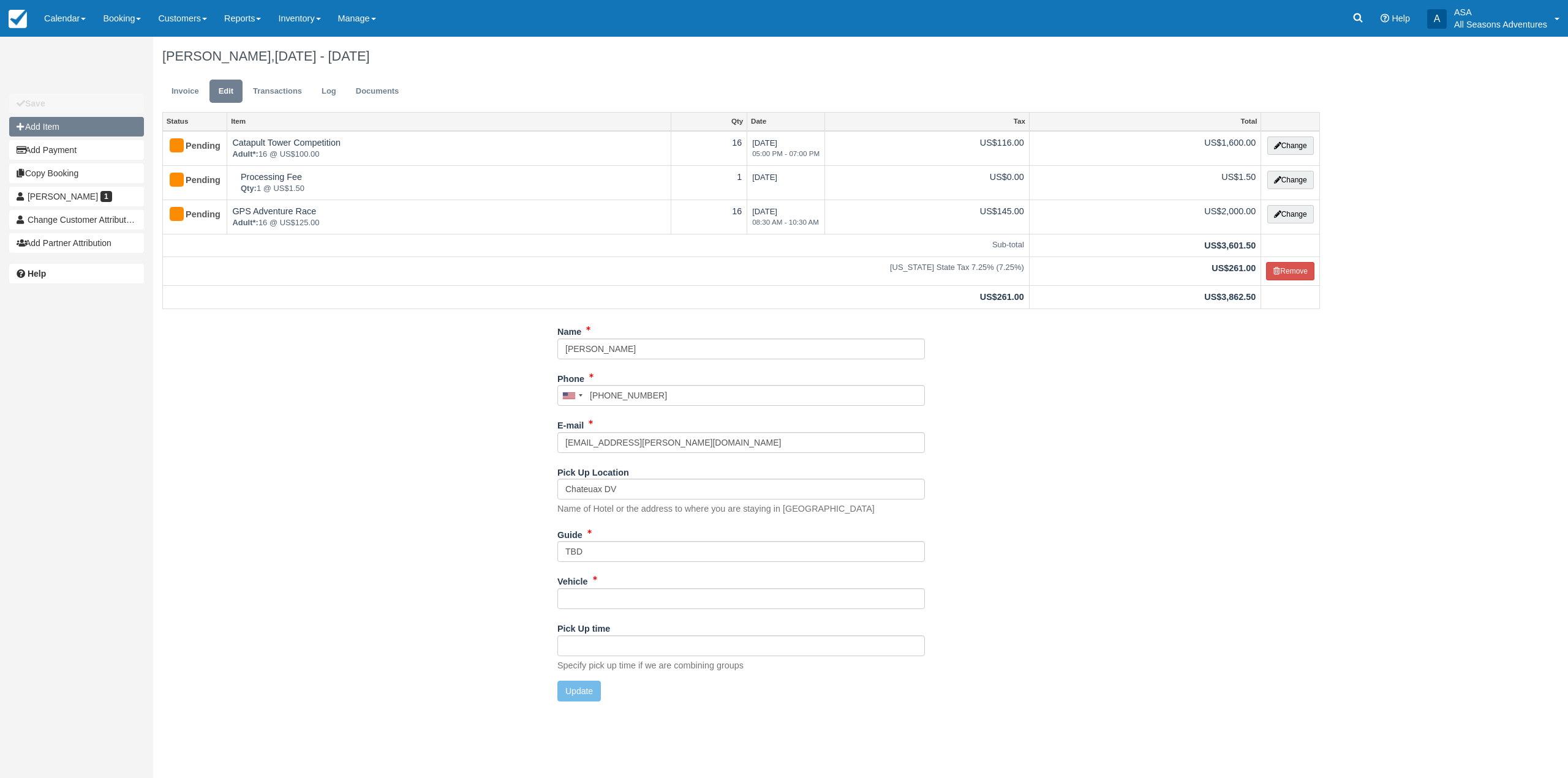
click at [100, 135] on button "Add Item" at bounding box center [77, 127] width 135 height 20
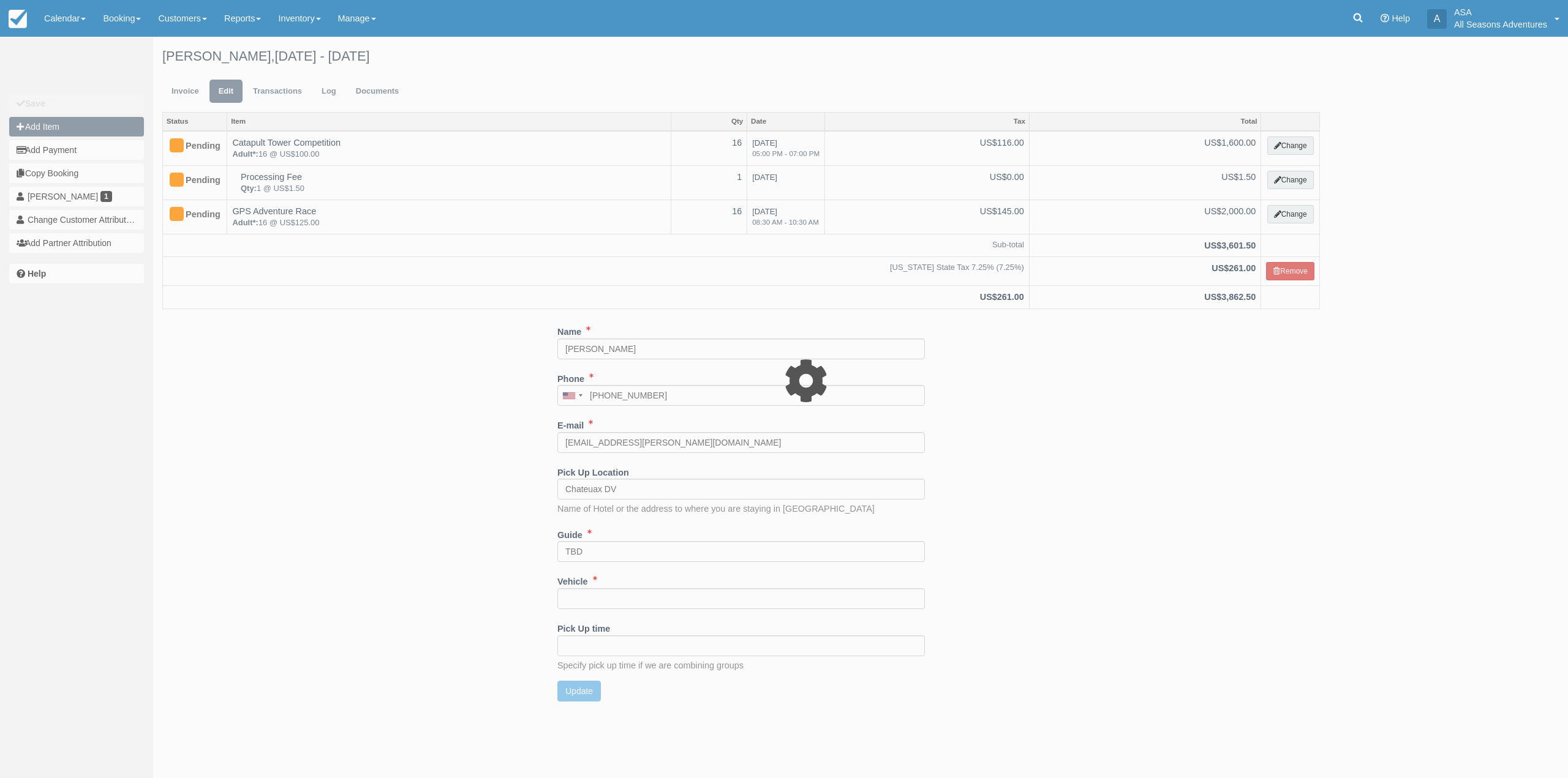
type input "0.00"
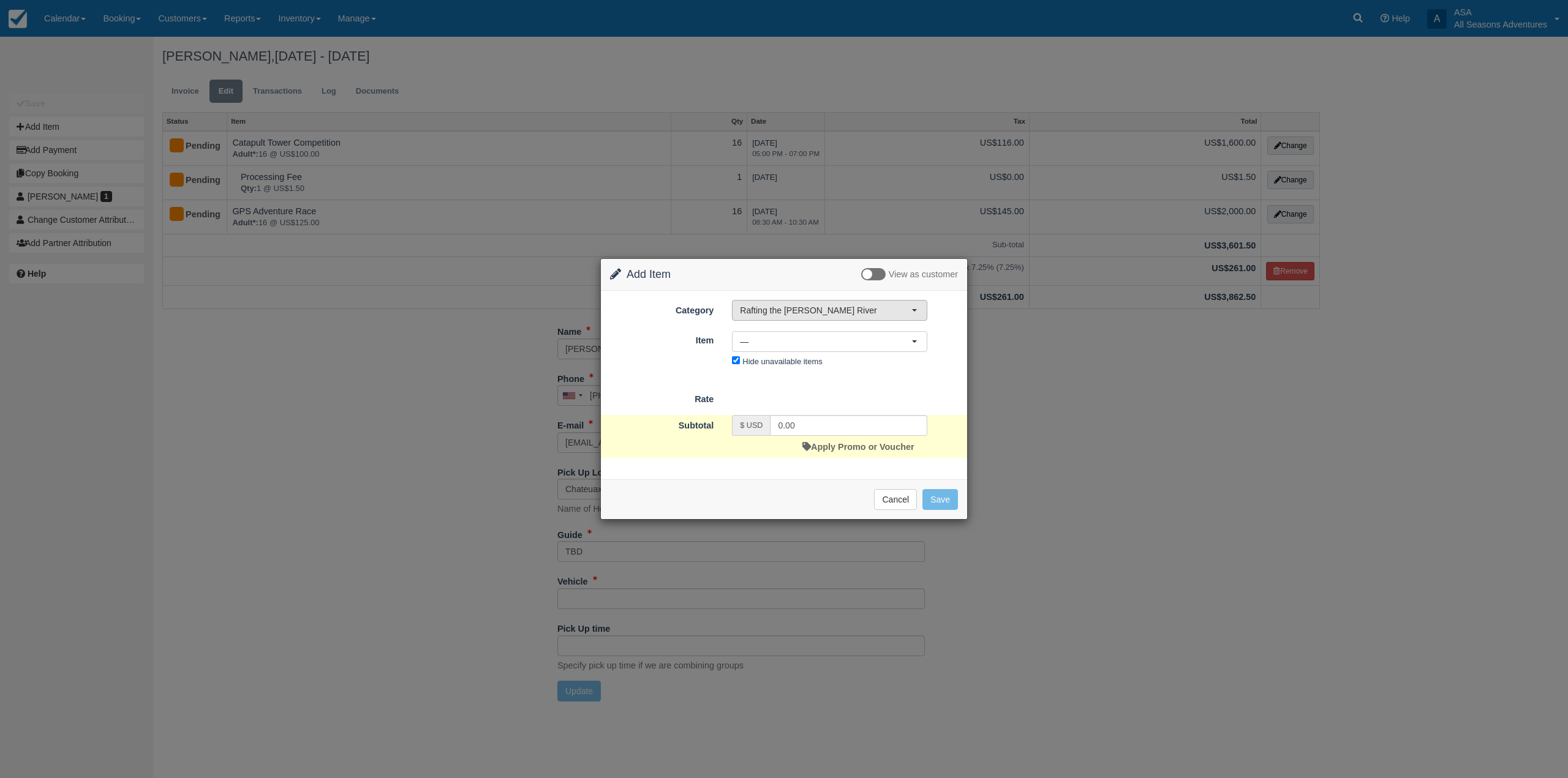
click at [793, 309] on span "Rafting the [PERSON_NAME] River" at bounding box center [826, 310] width 172 height 12
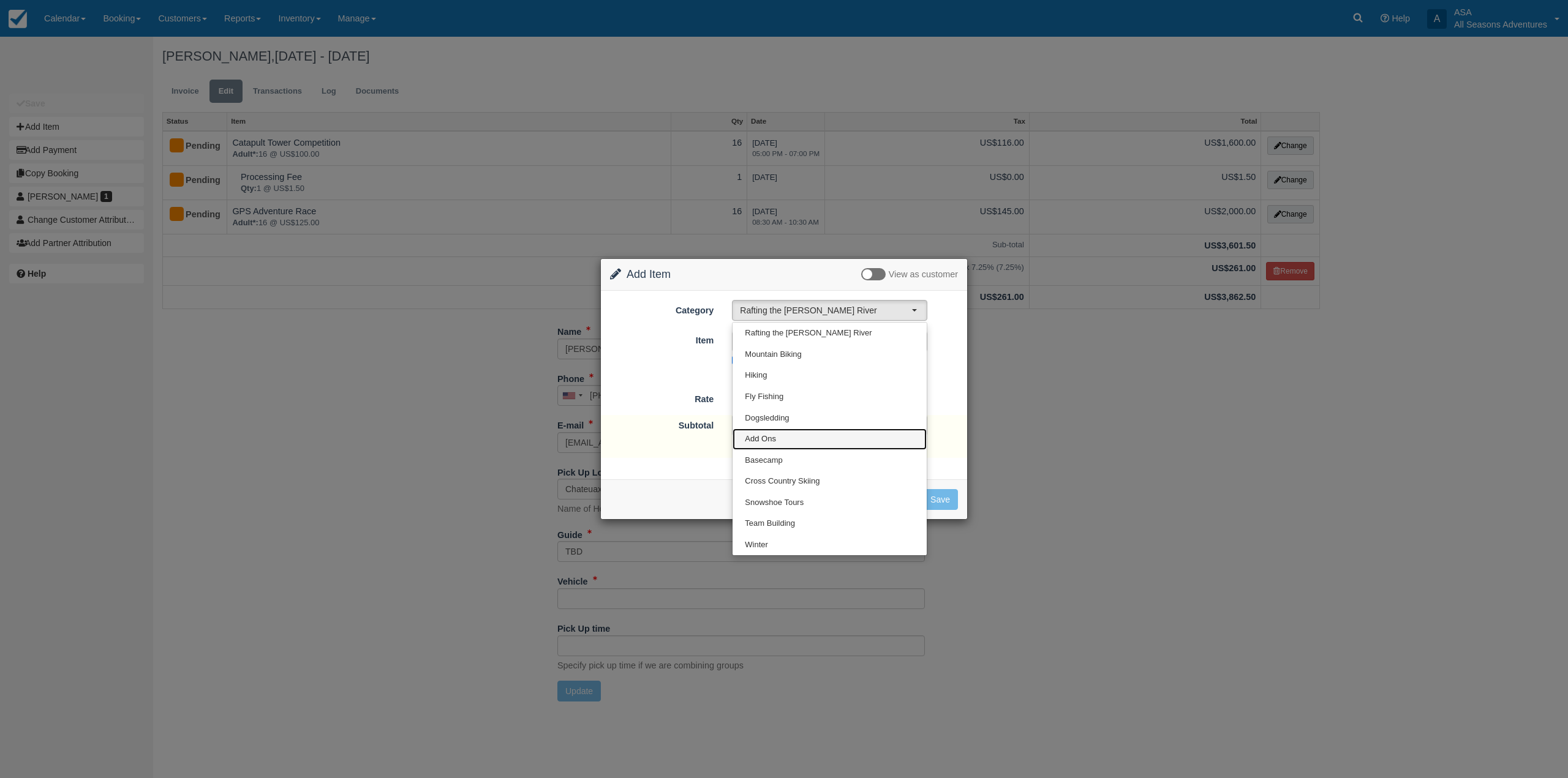
click at [806, 435] on link "Add Ons" at bounding box center [829, 439] width 194 height 21
select select "13"
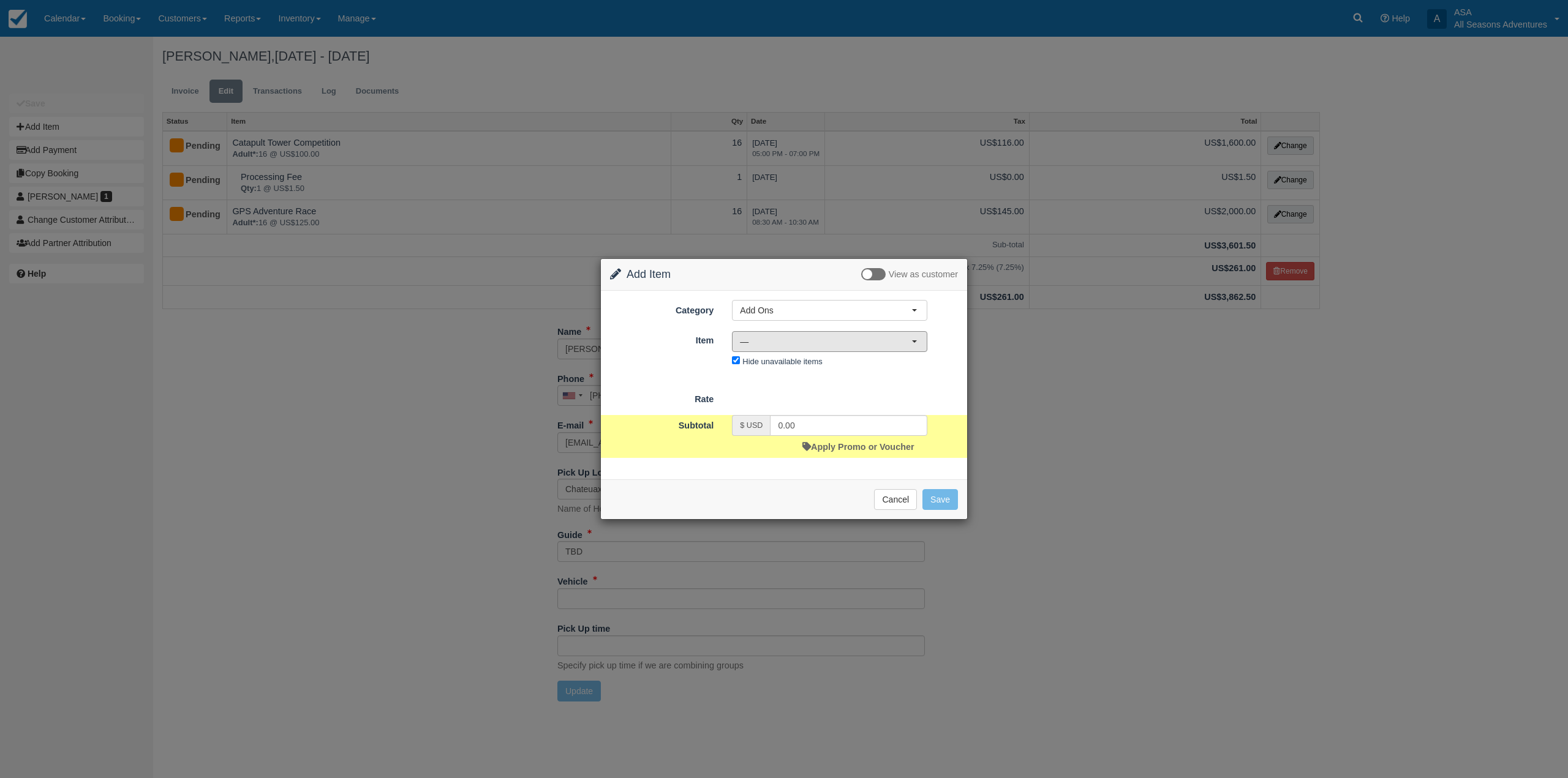
click at [817, 344] on span "—" at bounding box center [826, 342] width 172 height 12
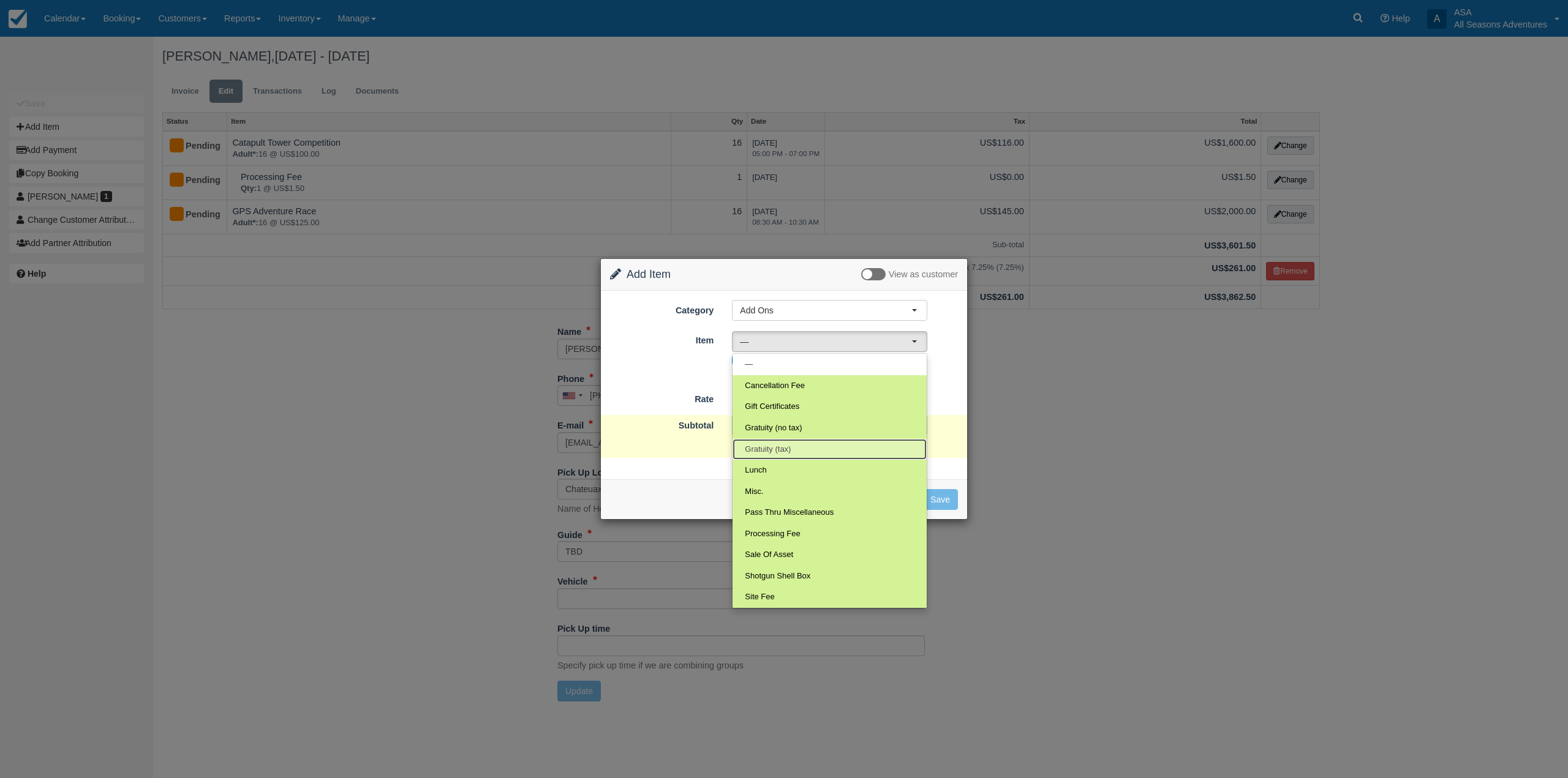
click at [805, 449] on link "Gratuity (tax)" at bounding box center [829, 449] width 194 height 21
select select "68"
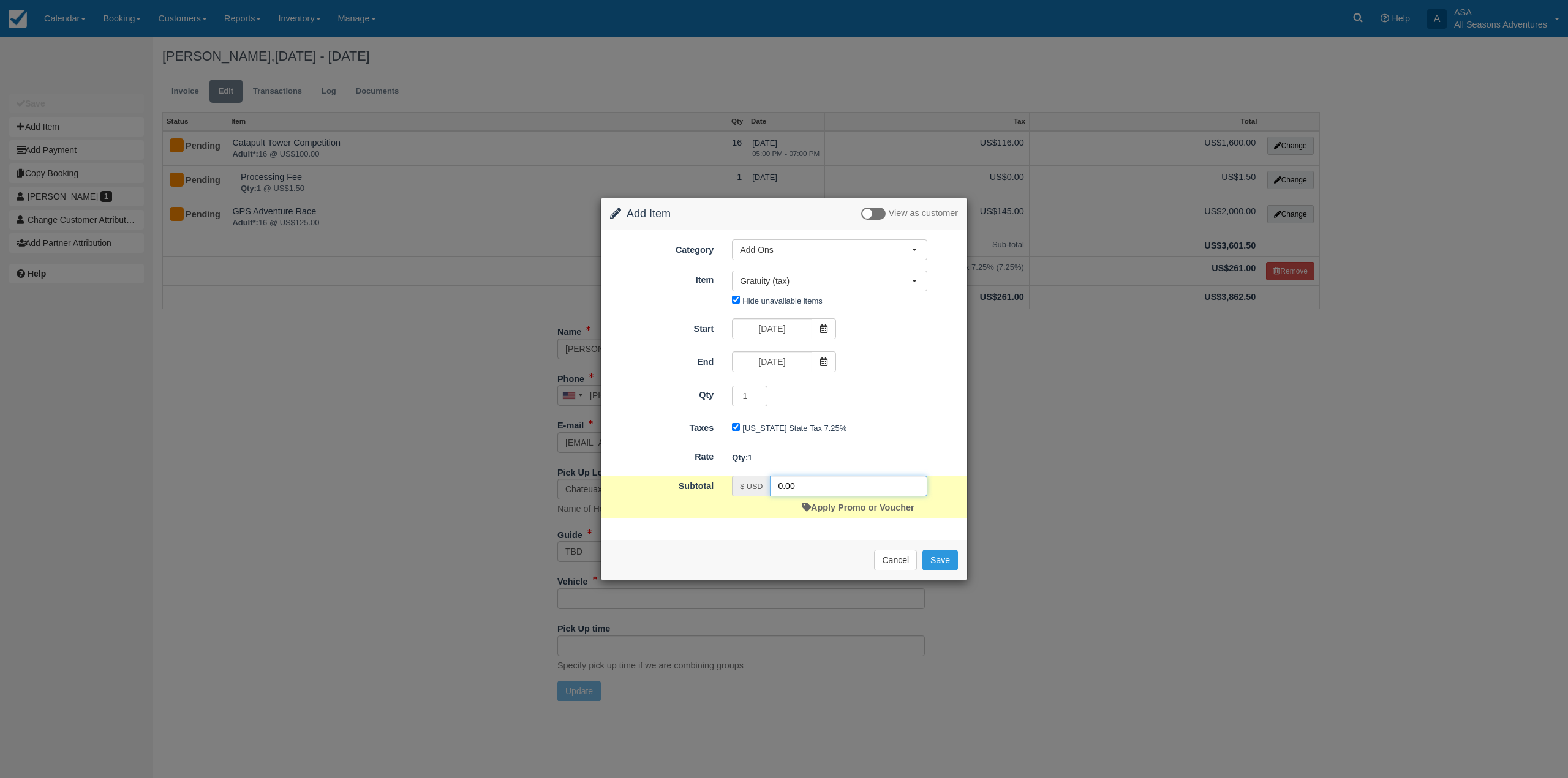
click at [780, 485] on input "0.00" at bounding box center [848, 486] width 157 height 21
type input "720.00"
click at [925, 561] on button "Save" at bounding box center [940, 560] width 36 height 21
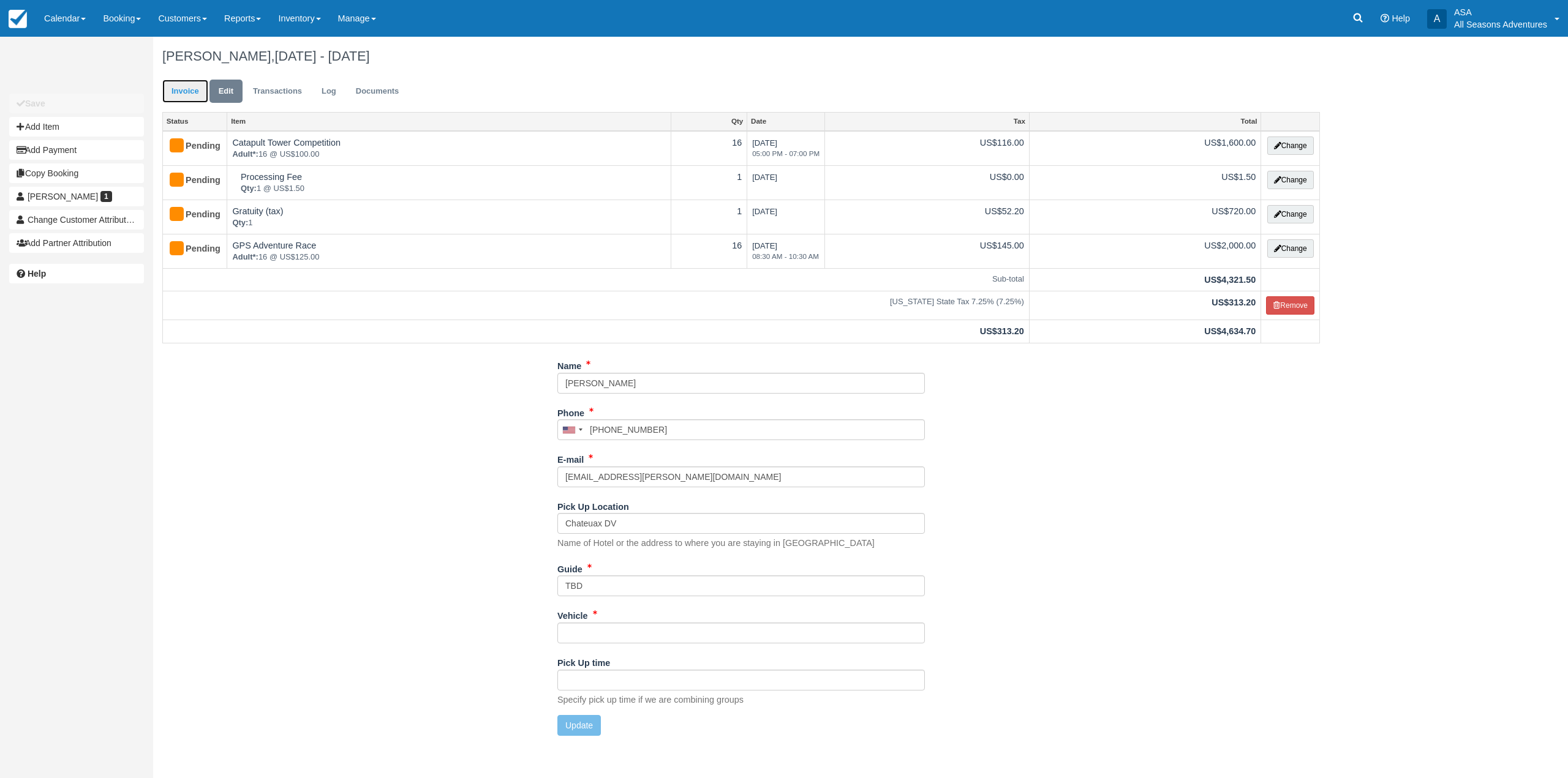
click at [185, 94] on link "Invoice" at bounding box center [185, 91] width 46 height 24
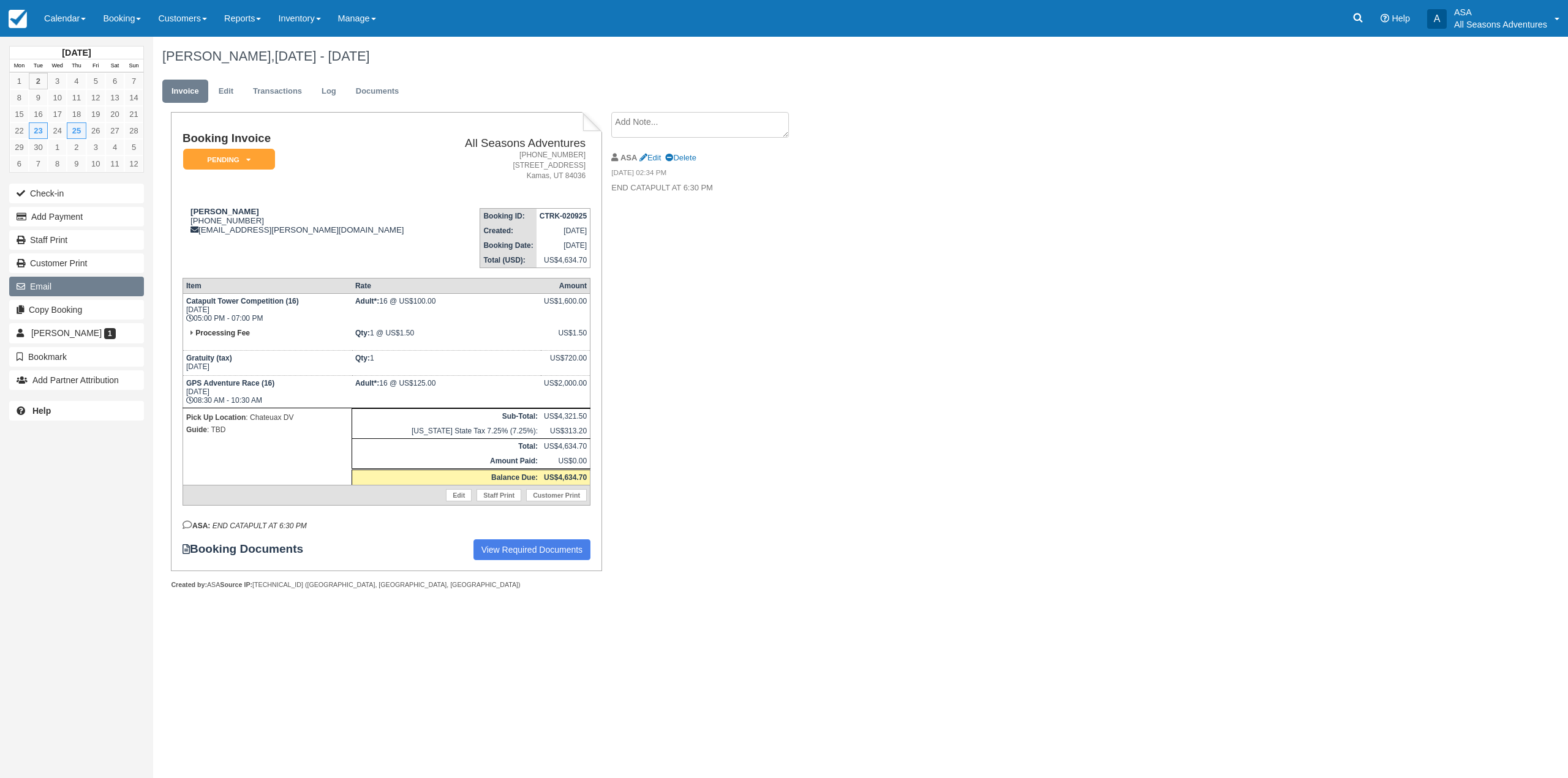
click at [100, 296] on button "Email" at bounding box center [77, 286] width 135 height 20
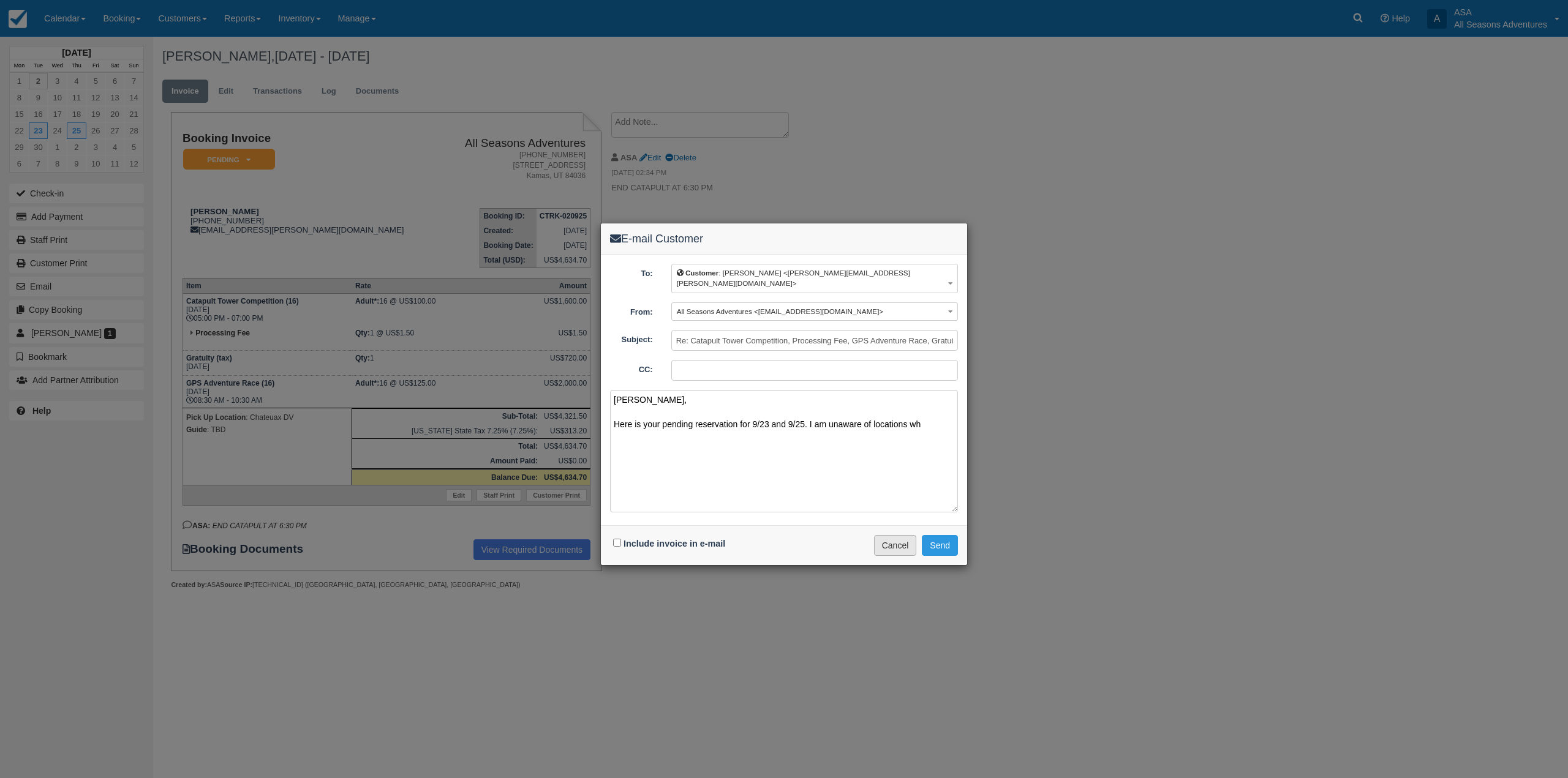
type textarea "[PERSON_NAME], Here is your pending reservation for 9/23 and 9/25. I am unaware…"
click at [889, 539] on button "Cancel" at bounding box center [895, 545] width 43 height 21
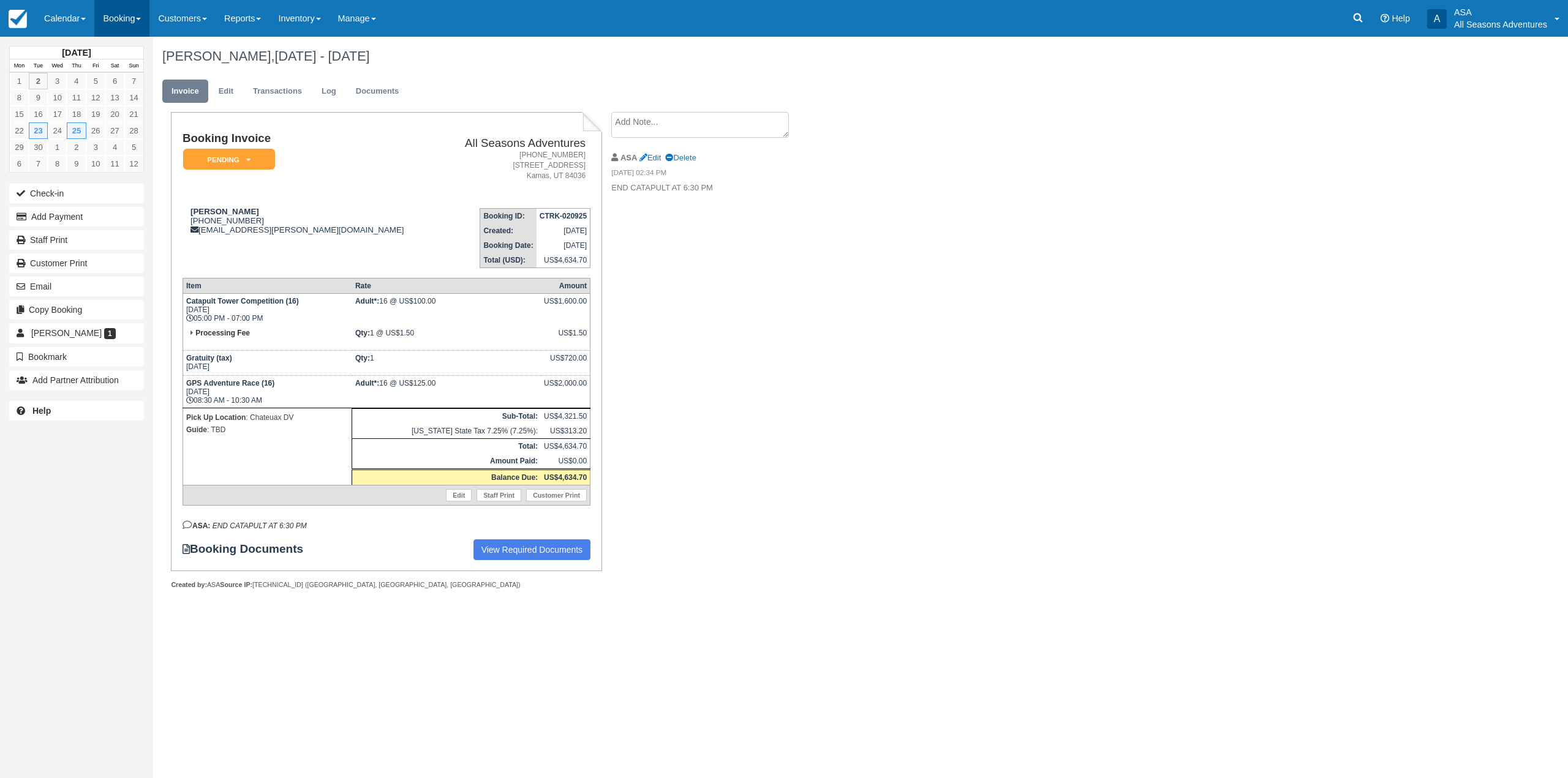
click at [123, 14] on link "Booking" at bounding box center [122, 18] width 55 height 37
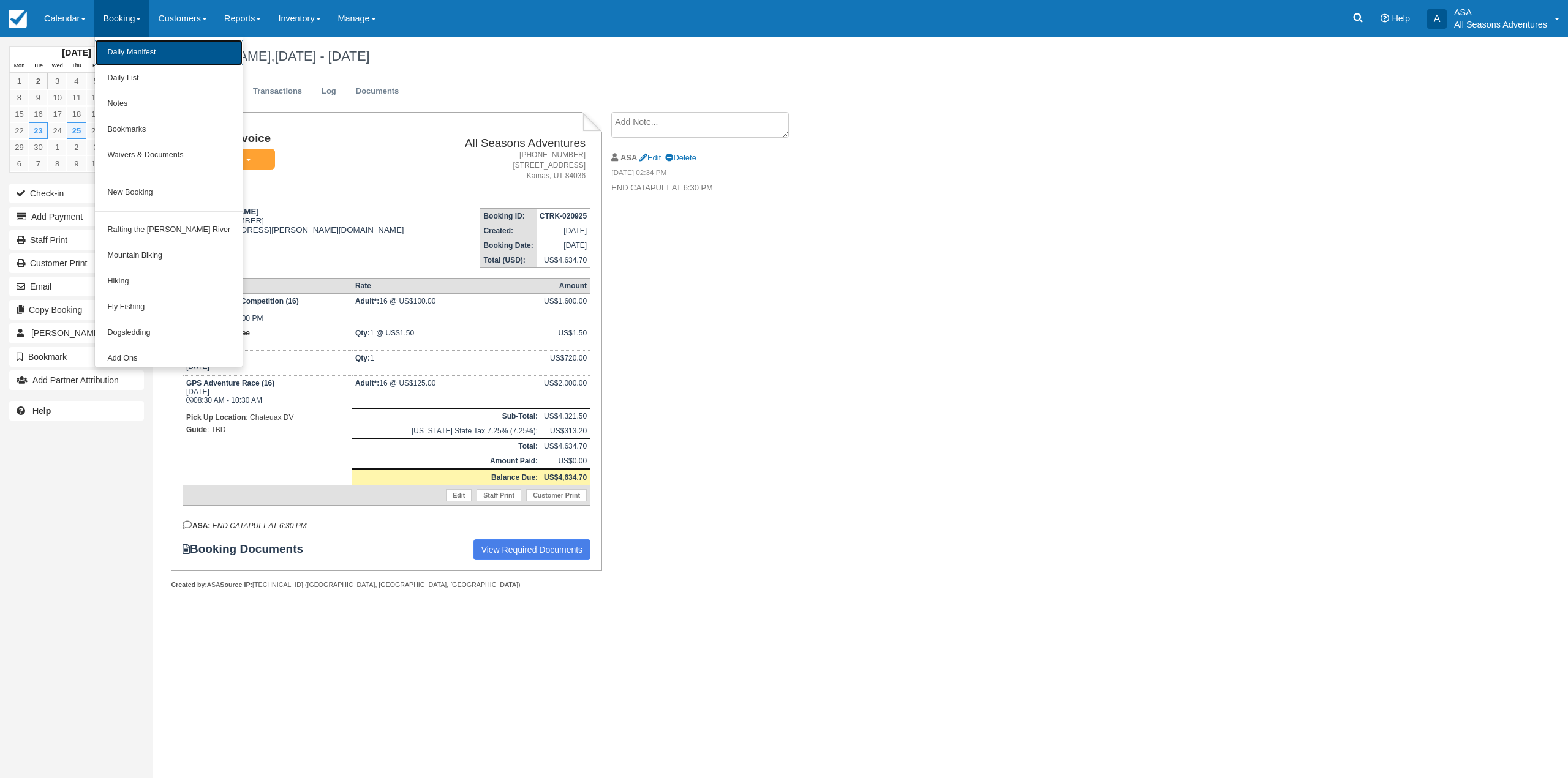
click at [163, 62] on link "Daily Manifest" at bounding box center [168, 53] width 148 height 26
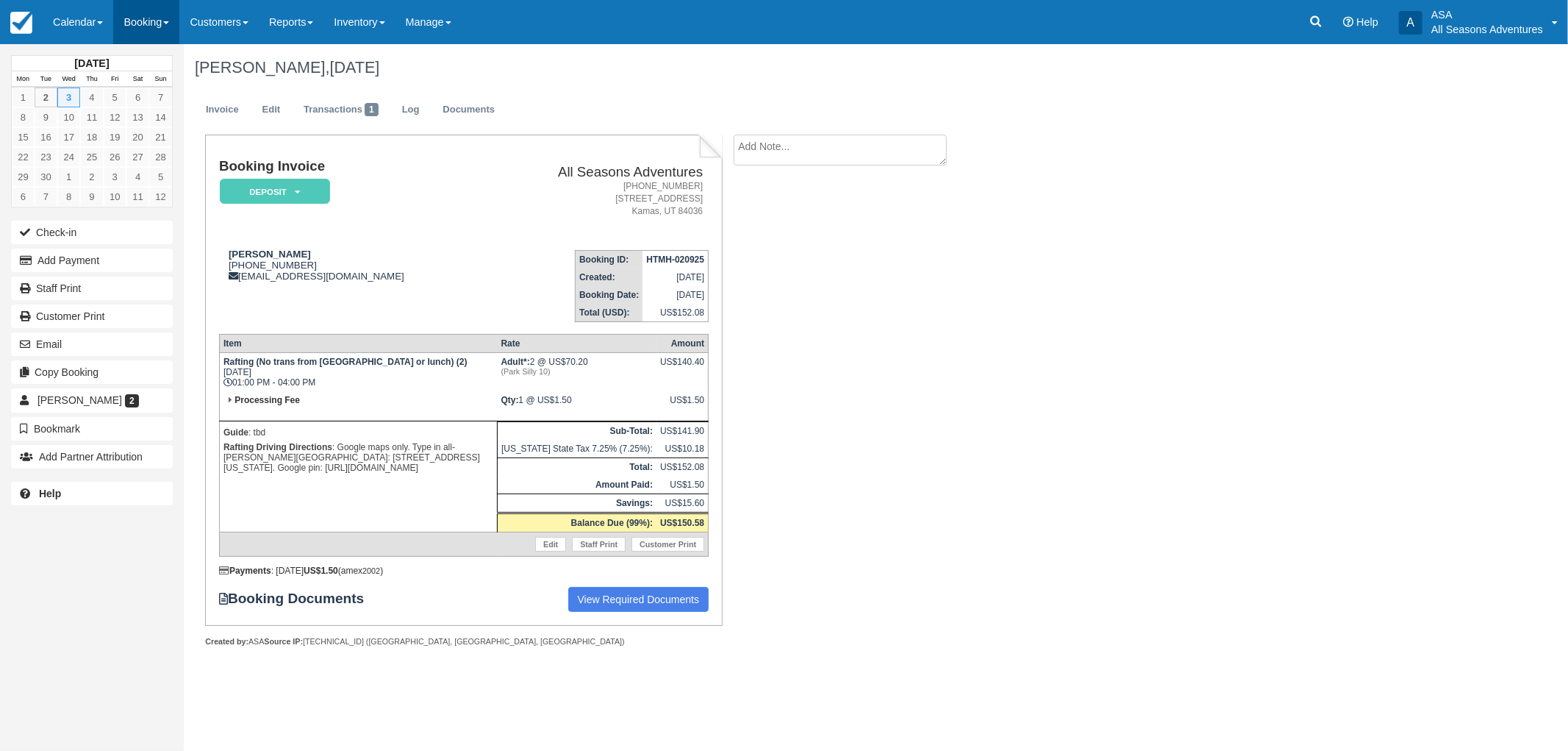
click at [167, 21] on link "Booking" at bounding box center [146, 22] width 66 height 44
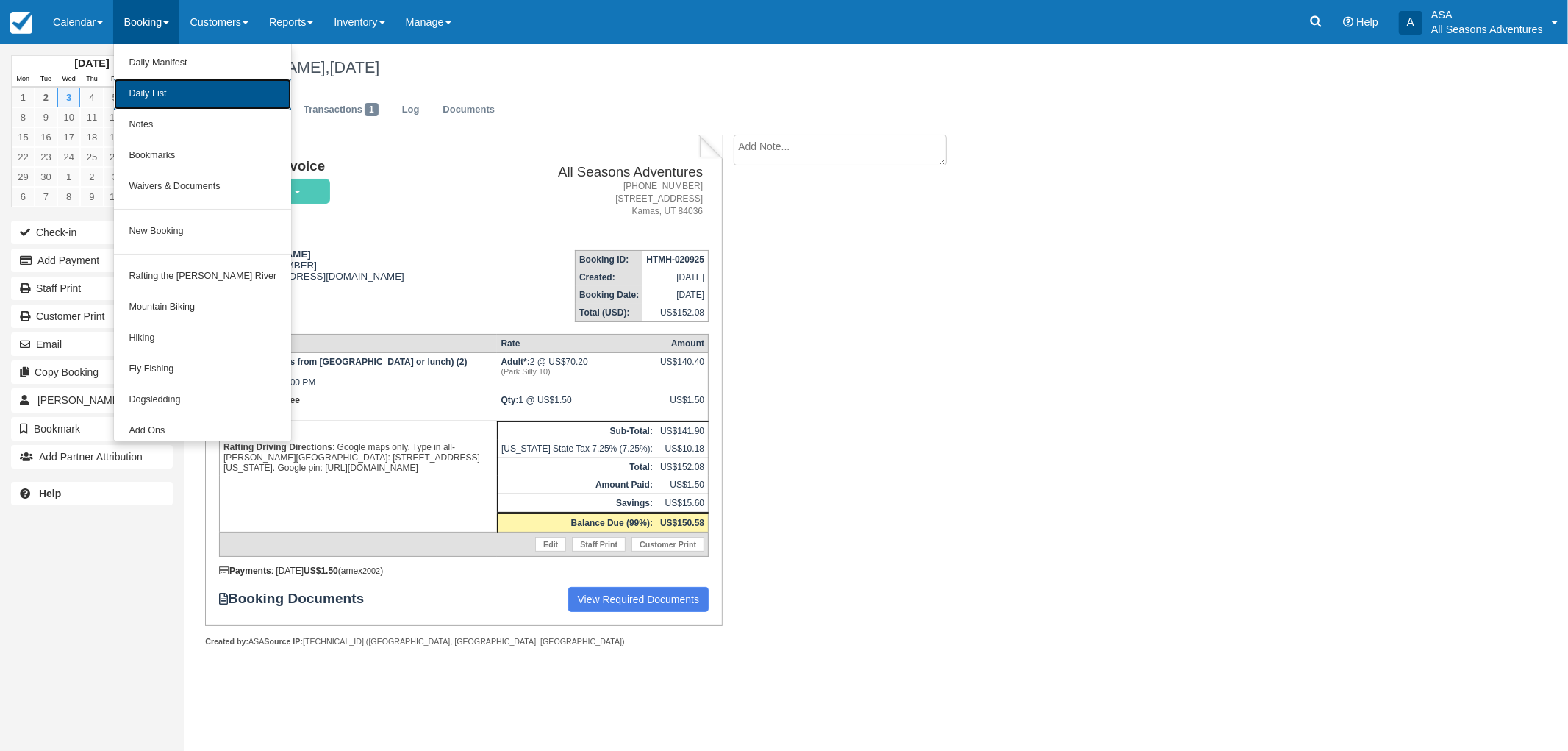
click at [221, 96] on link "Daily List" at bounding box center [202, 94] width 177 height 31
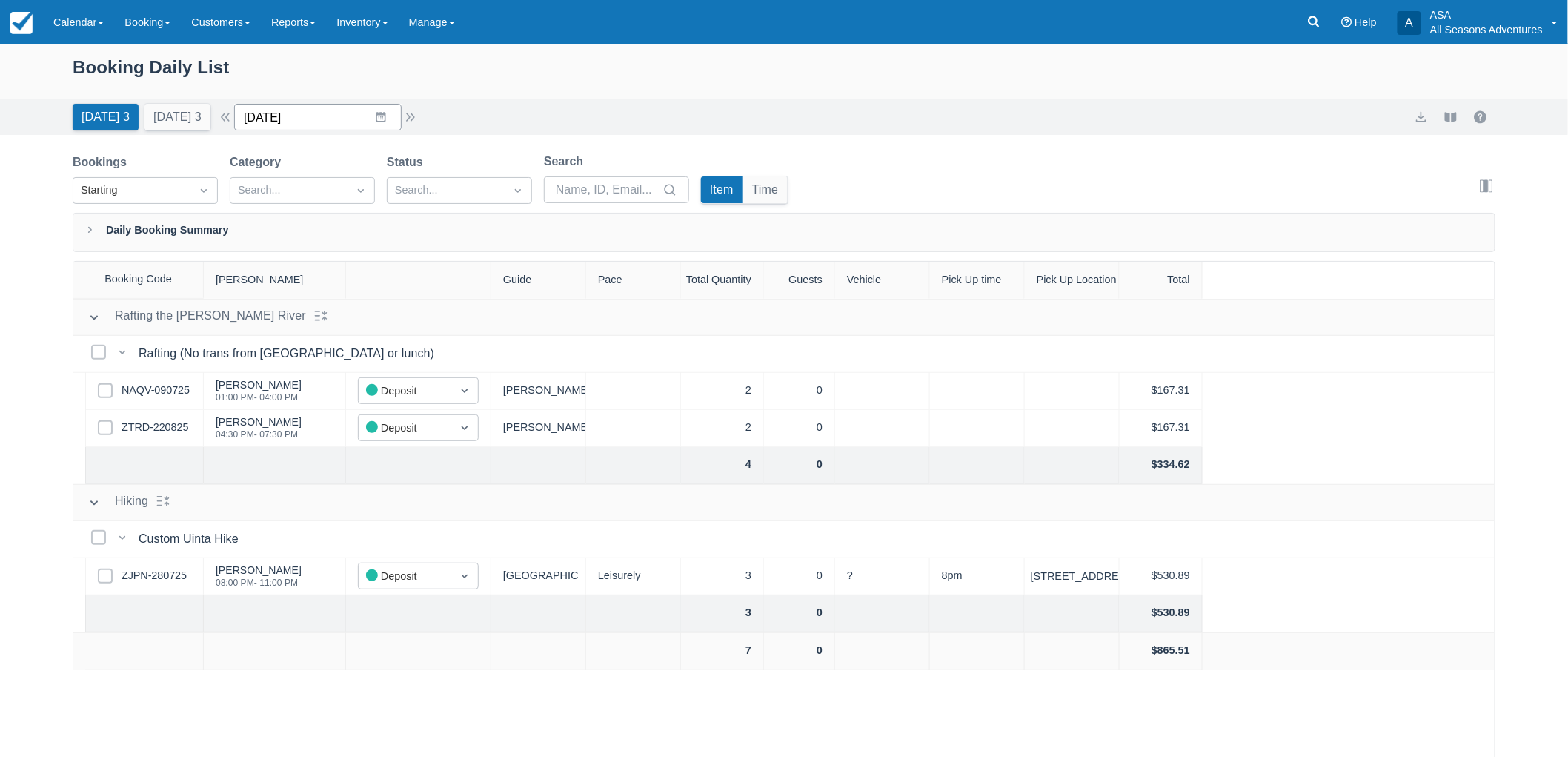
click at [337, 119] on input "09/02/25" at bounding box center [318, 117] width 167 height 27
click at [384, 231] on td "4" at bounding box center [381, 231] width 29 height 28
type input "09/04/25"
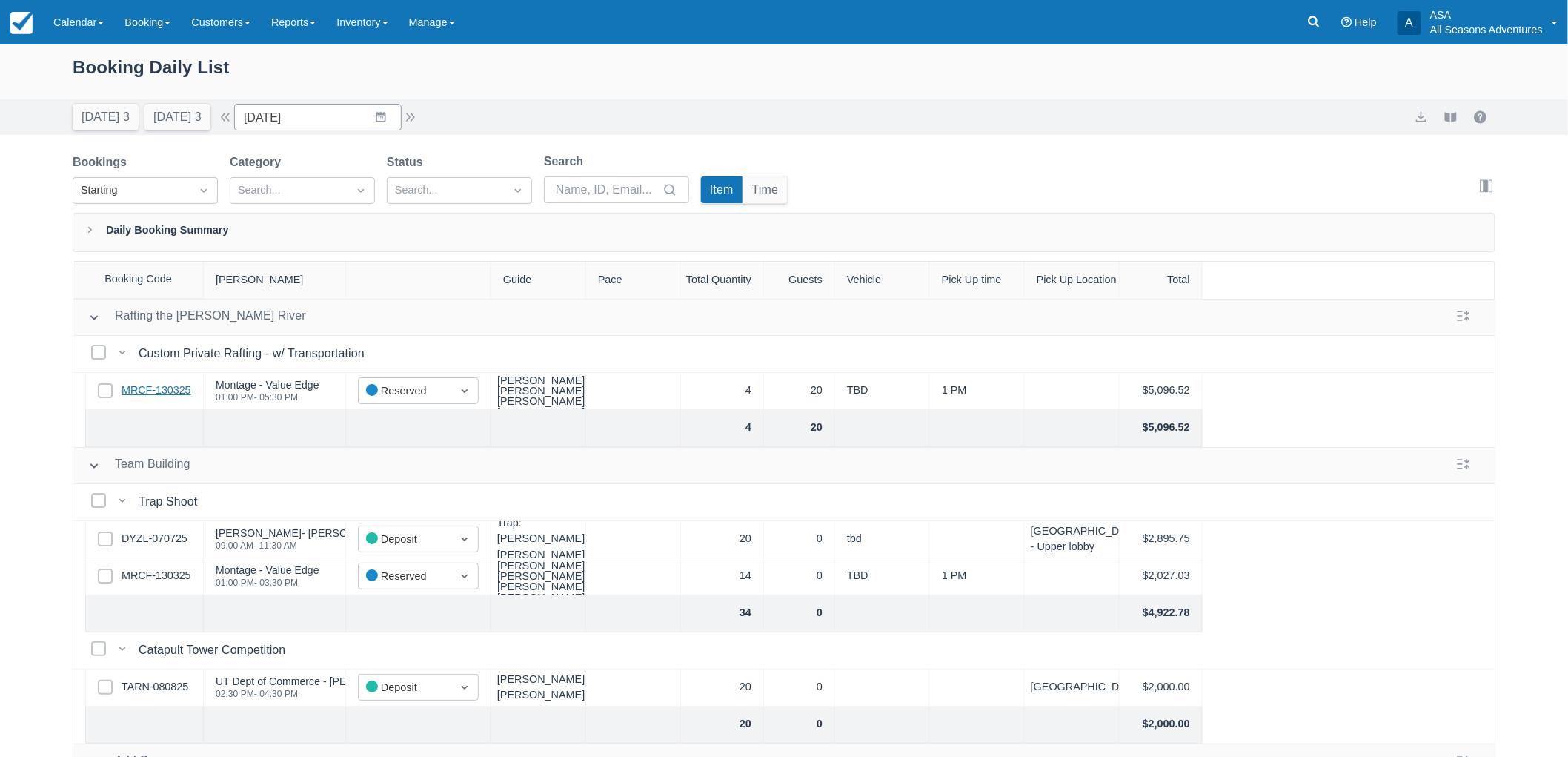
click at [152, 389] on link "MRCF-130325" at bounding box center [156, 391] width 70 height 16
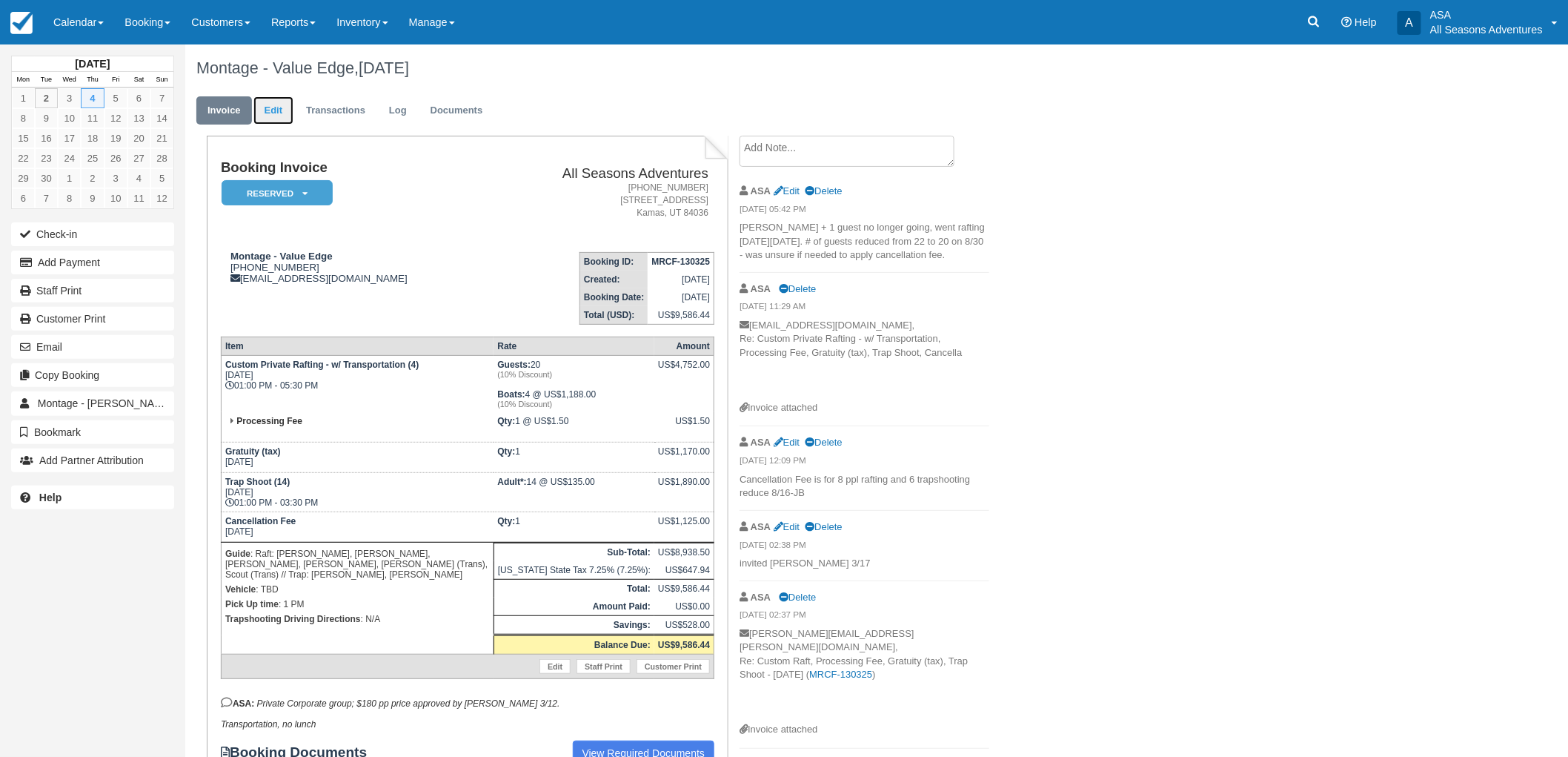
click at [271, 113] on link "Edit" at bounding box center [273, 110] width 40 height 29
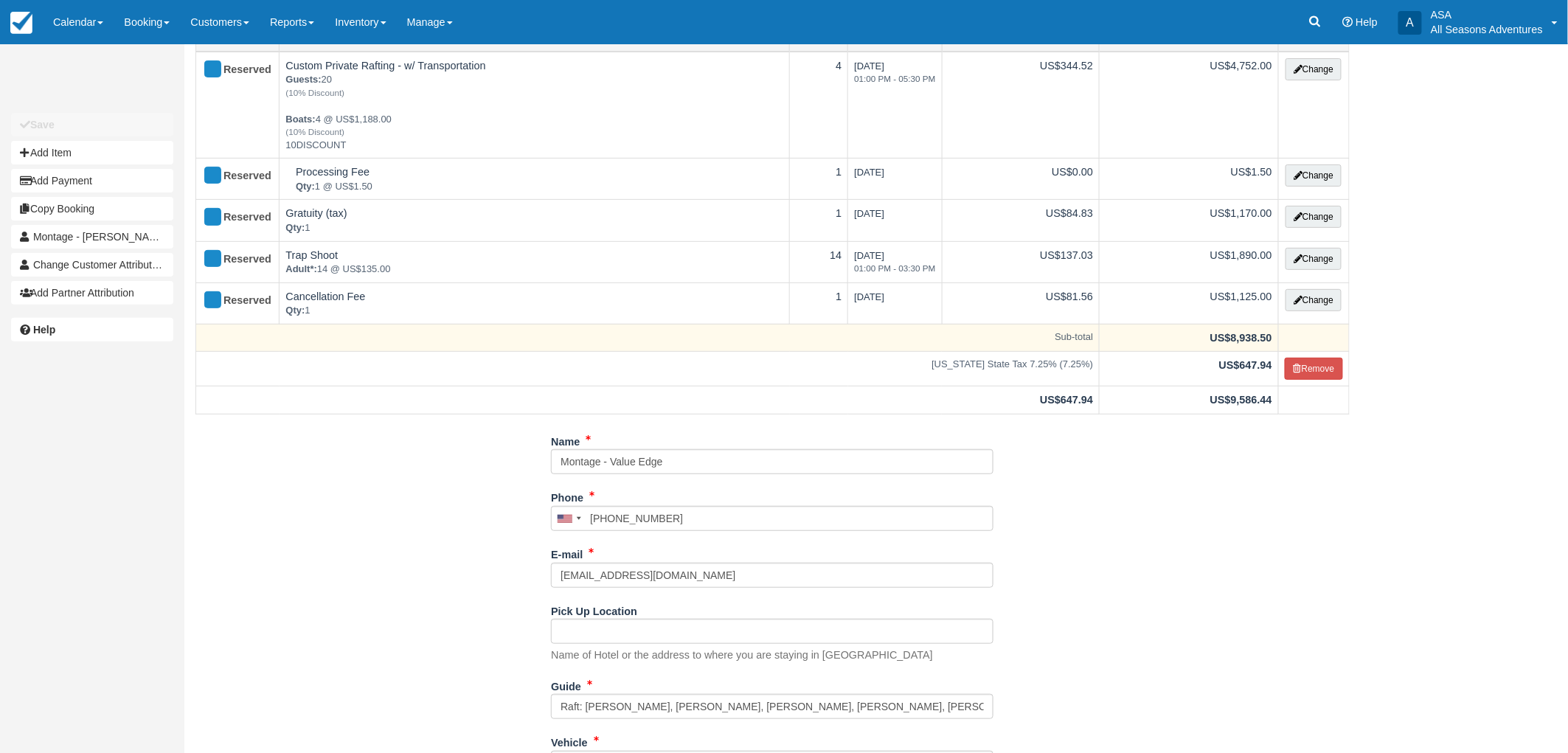
scroll to position [308, 0]
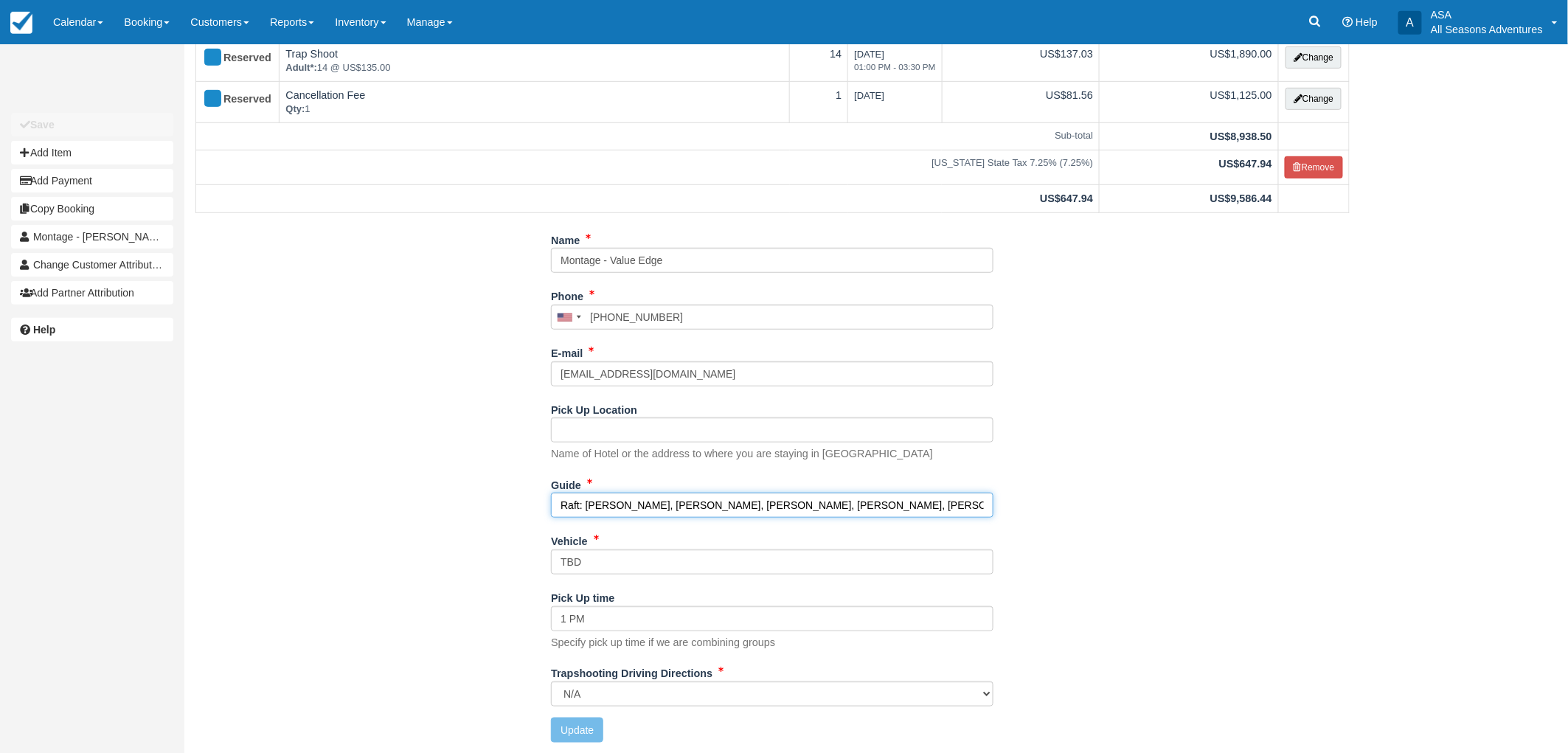
drag, startPoint x: 836, startPoint y: 502, endPoint x: 810, endPoint y: 504, distance: 26.1
click at [810, 504] on input "Raft: Mitch, Jer, Shawn, Hannah, AJ L (Trans), Scout (Trans) // Trap: Mari, Ash…" at bounding box center [772, 505] width 443 height 25
click at [829, 502] on input "Raft: Mitch, Jer, Shawn, Hannah, AJ L (Trans), Scout (Trans) // Trap: Mari, Ash…" at bounding box center [772, 505] width 443 height 25
drag, startPoint x: 836, startPoint y: 502, endPoint x: 804, endPoint y: 506, distance: 32.2
click at [804, 506] on input "Raft: Mitch, Jer, Shawn, Hannah, AJ L (Trans), Scout (Trans) // Trap: Mari, Ash…" at bounding box center [772, 505] width 443 height 25
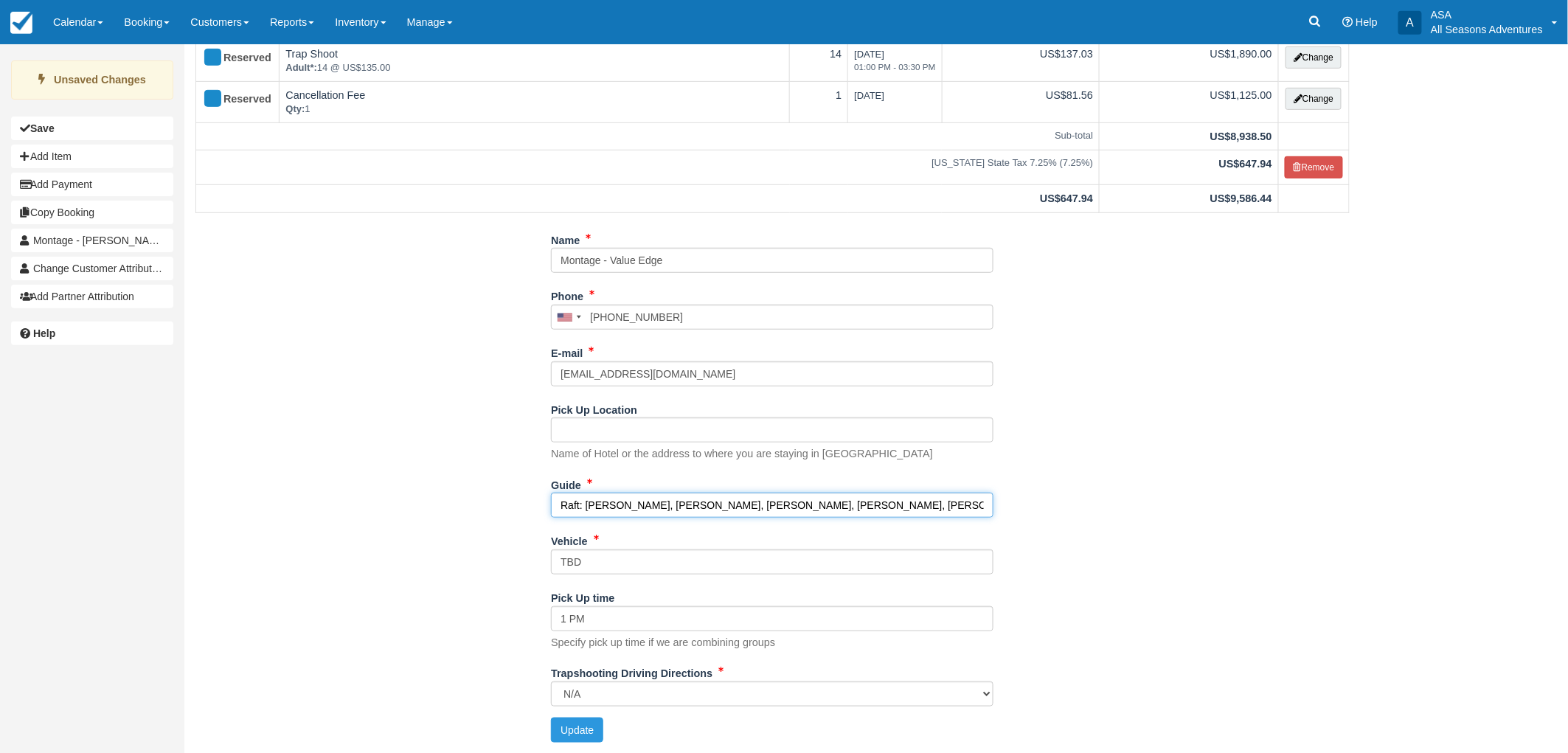
click at [667, 507] on input "Raft: Mitch, Jer, Shawn, Hannah, AJ L (Trans) // Trap: Mari, Asher" at bounding box center [772, 505] width 443 height 25
paste input "(Trans)"
click at [954, 504] on input "Raft: Mitch, Jer, Shawn (Trans), Hannah, AJ L (Trans) // Trap: Mari, Asher" at bounding box center [772, 505] width 443 height 25
type input "Raft: Mitch, Jer, Shawn (Trans), Hannah, AJ L (Trans) // Trap: Mari, Asher"
click at [577, 732] on button "Update" at bounding box center [577, 730] width 52 height 25
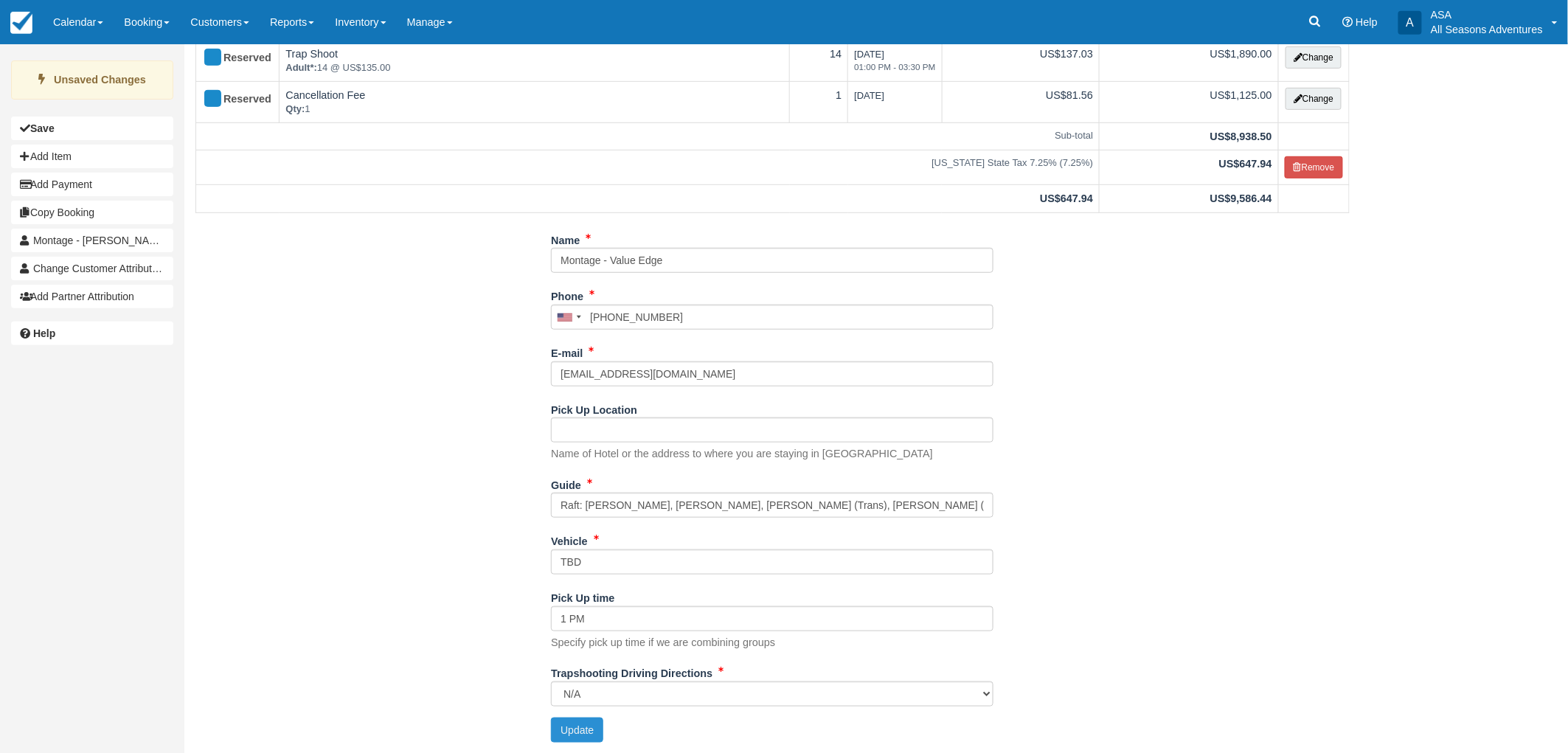
type input "+14356041531"
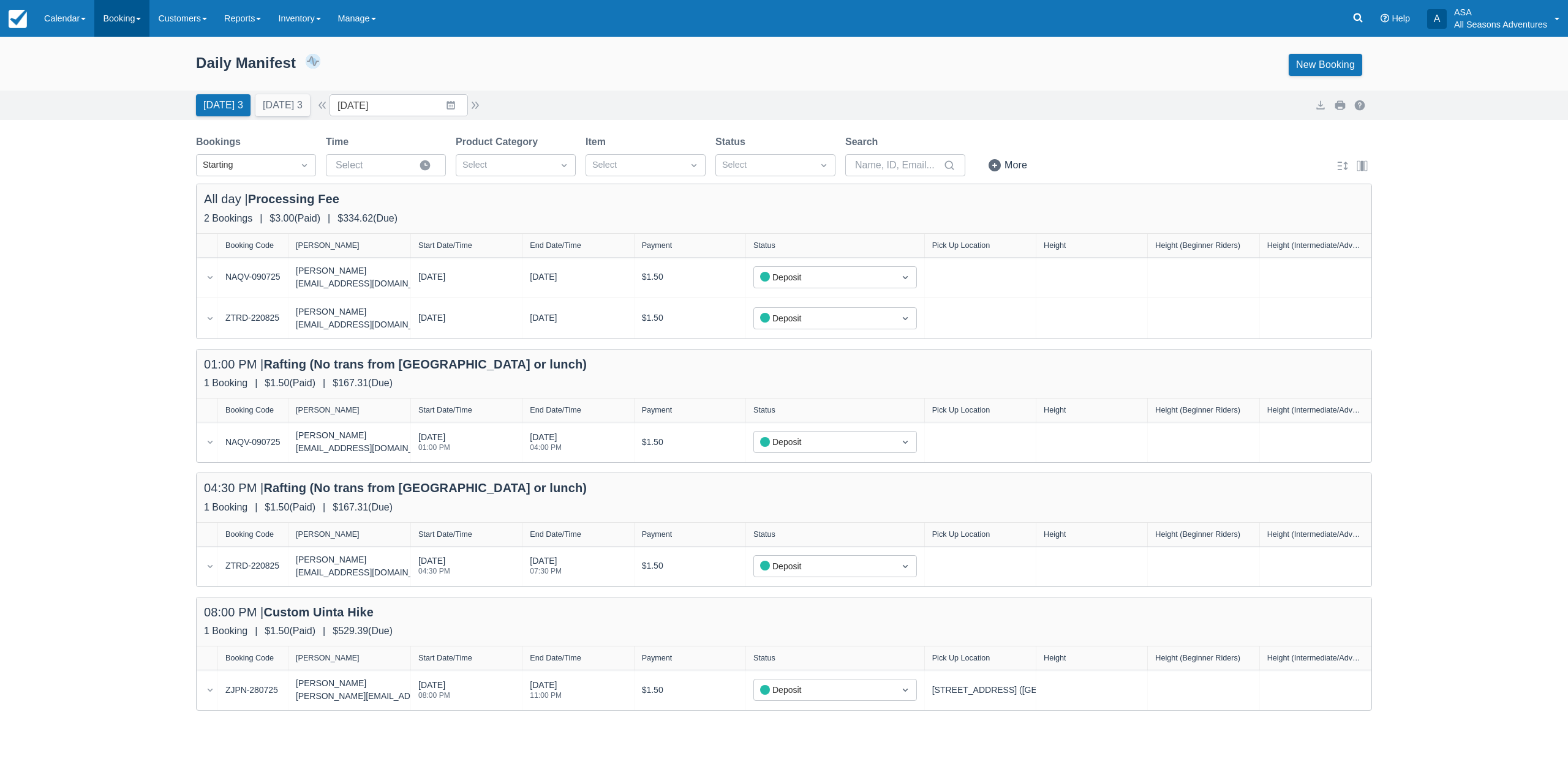
click at [121, 19] on link "Booking" at bounding box center [122, 18] width 55 height 37
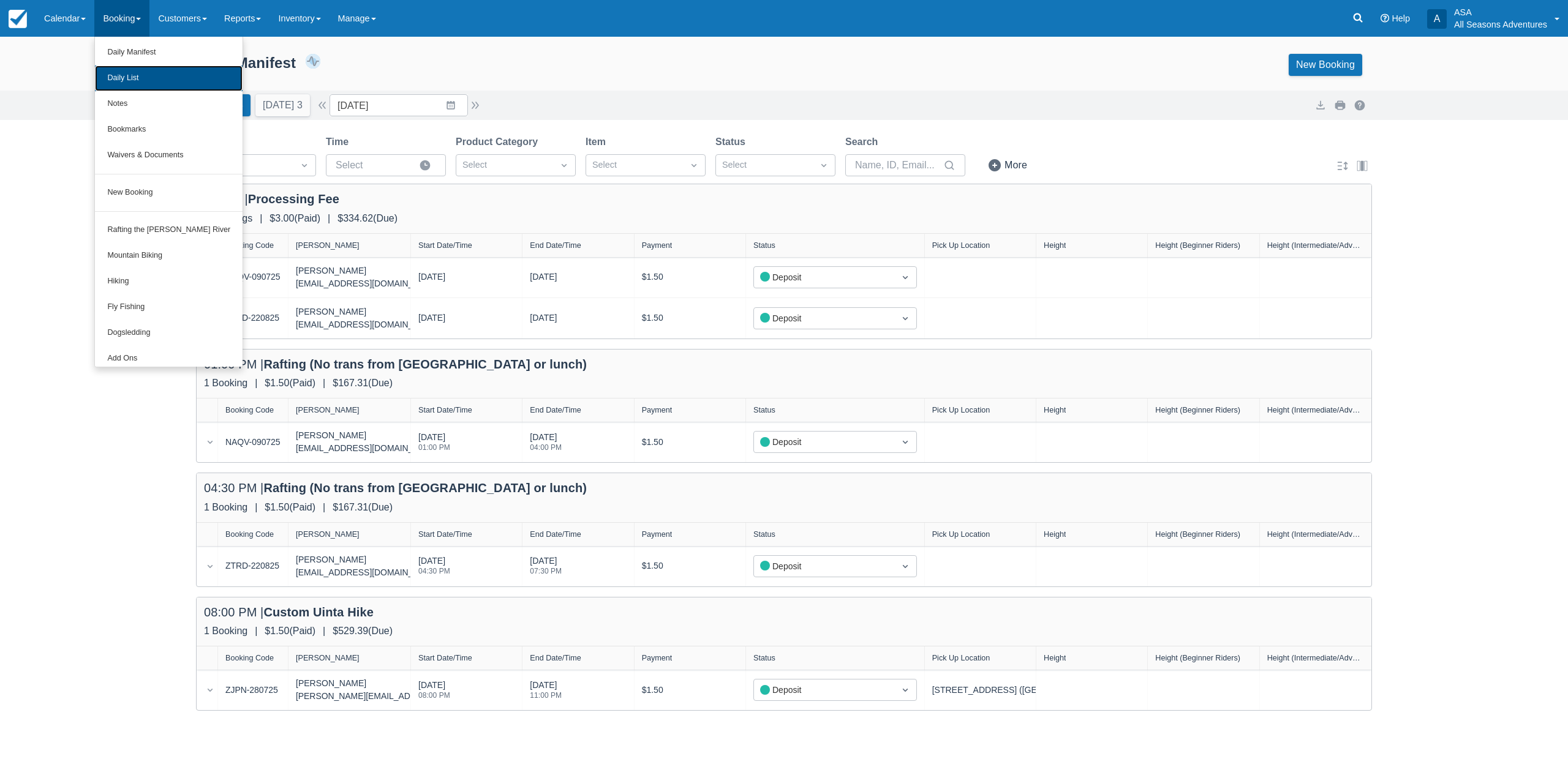
click at [146, 80] on link "Daily List" at bounding box center [168, 78] width 148 height 26
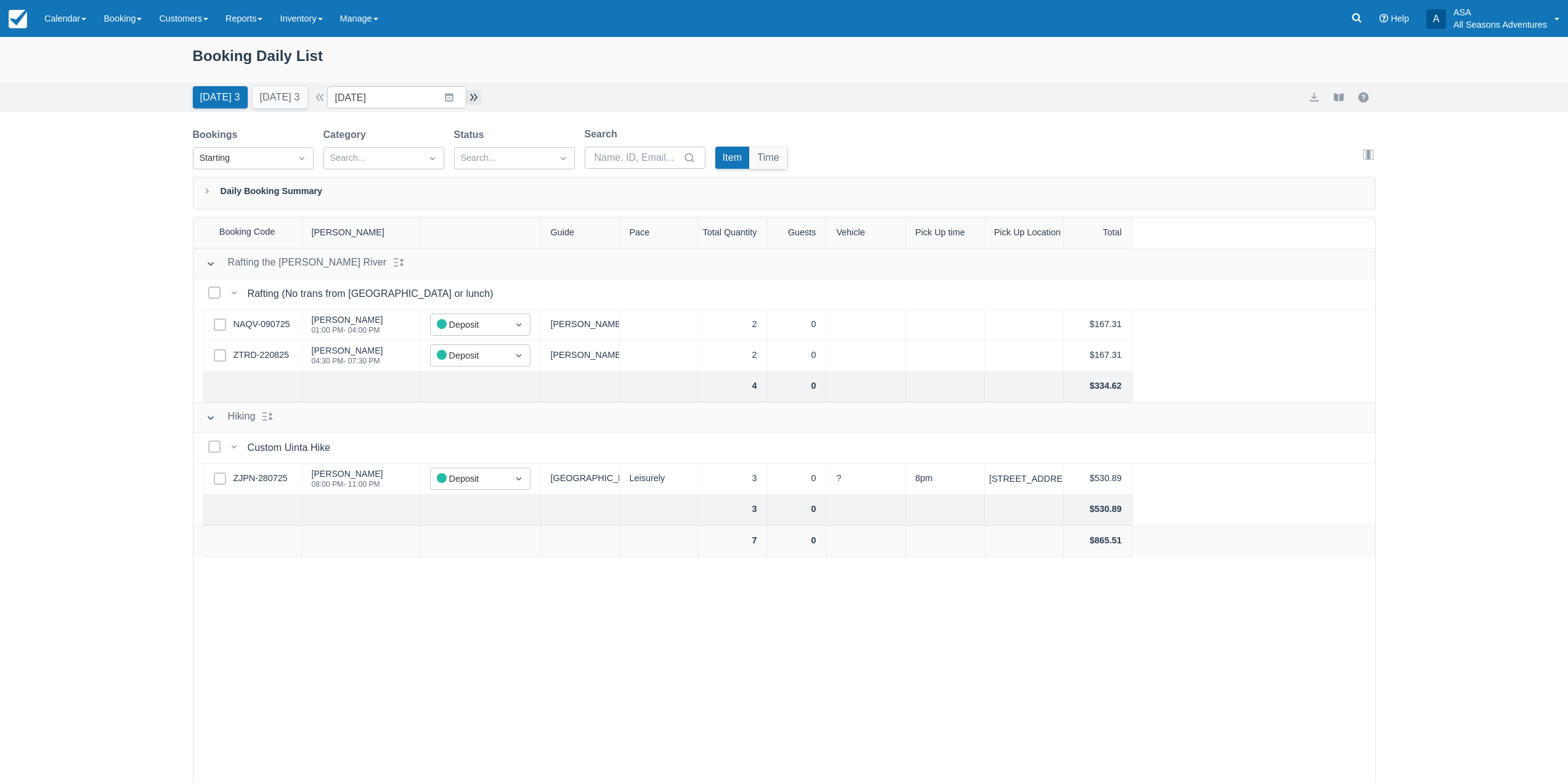
click at [478, 97] on button "button" at bounding box center [474, 97] width 15 height 15
type input "[DATE]"
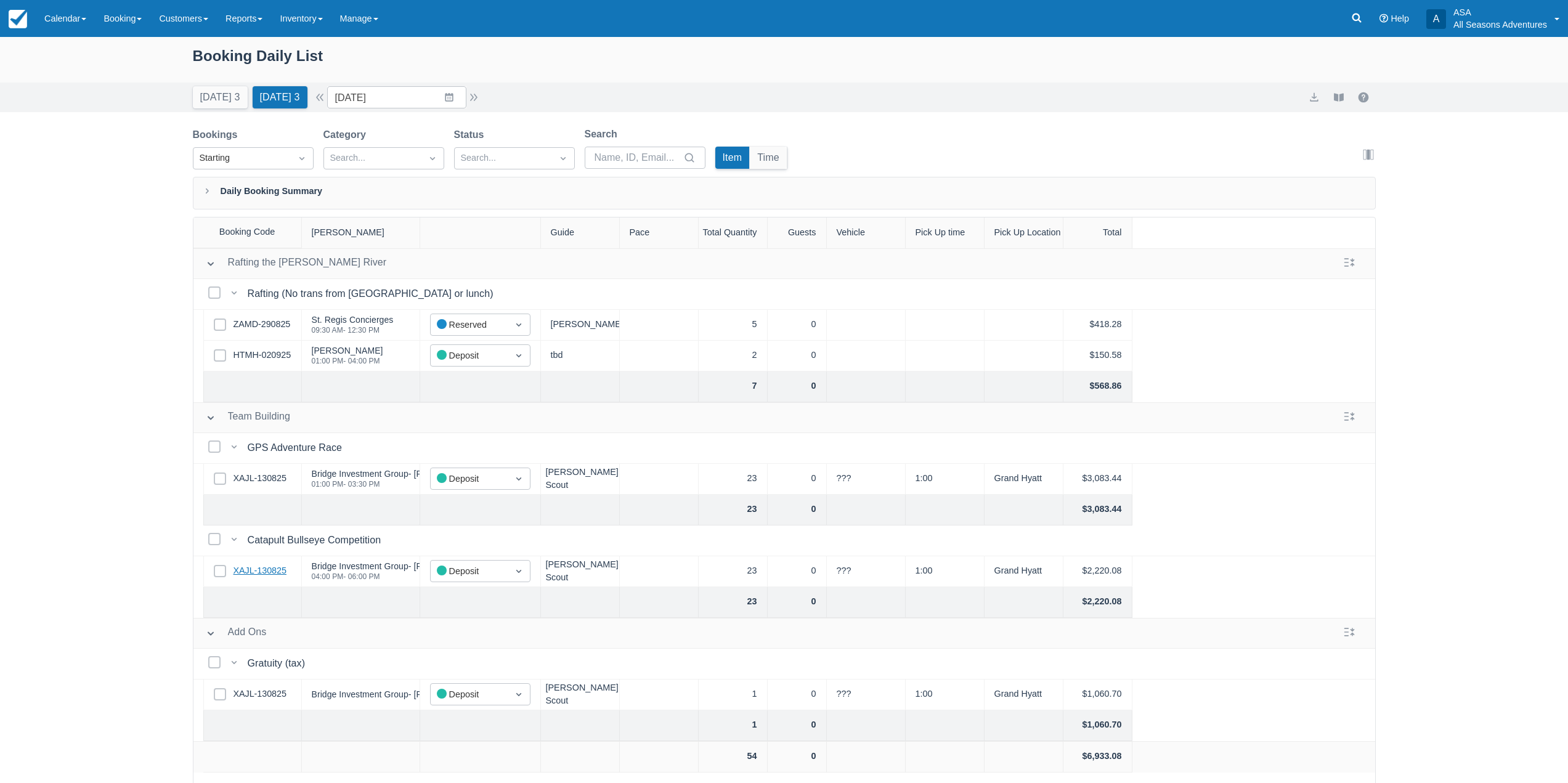
click at [262, 576] on link "XAJL-130825" at bounding box center [260, 571] width 53 height 14
click at [1360, 15] on icon at bounding box center [1357, 18] width 12 height 12
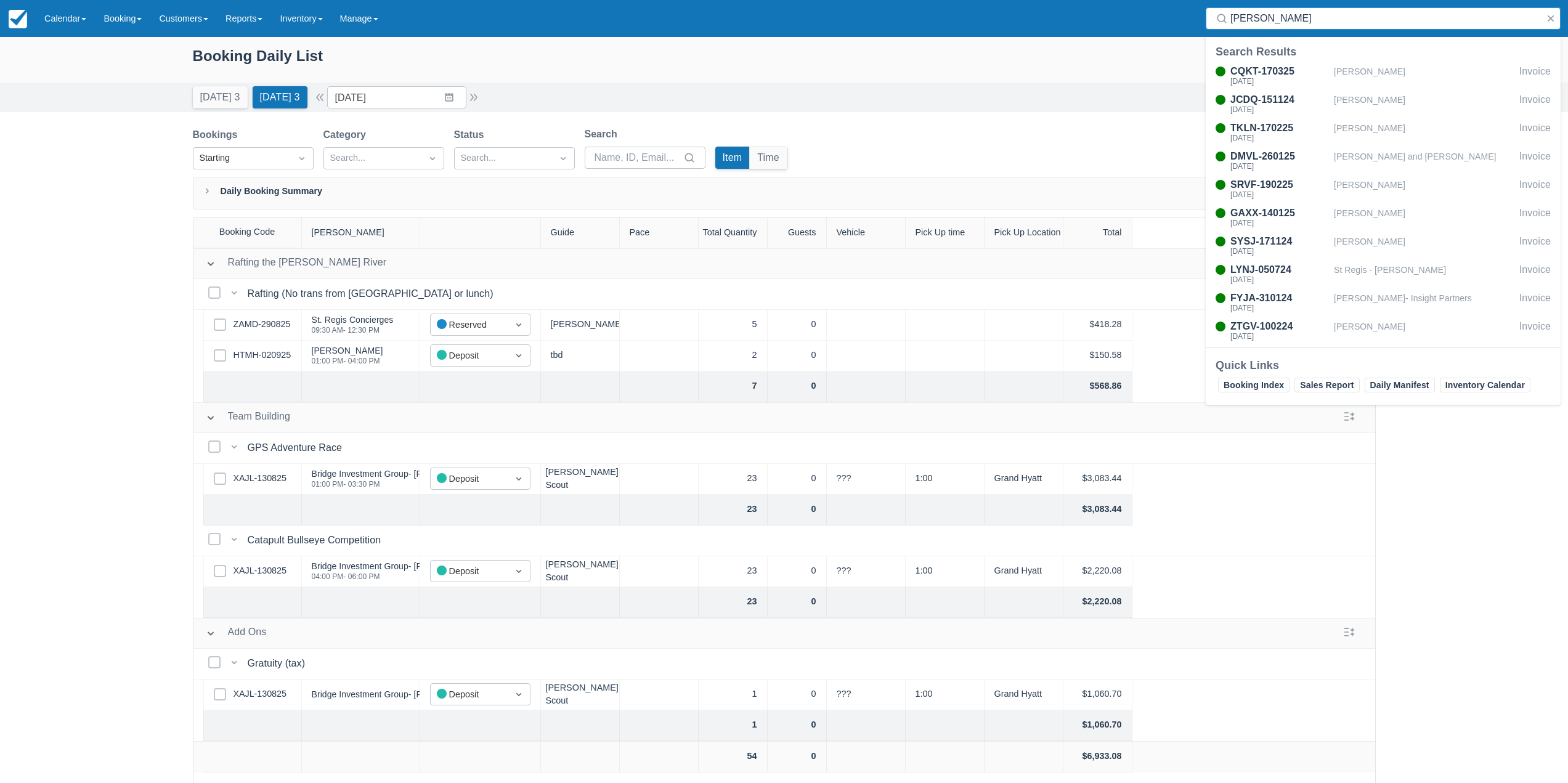
type input "christina"
click at [1140, 79] on div "Booking Daily List" at bounding box center [784, 62] width 1183 height 36
click at [1548, 20] on button "button" at bounding box center [1551, 18] width 15 height 15
